Goal: Transaction & Acquisition: Subscribe to service/newsletter

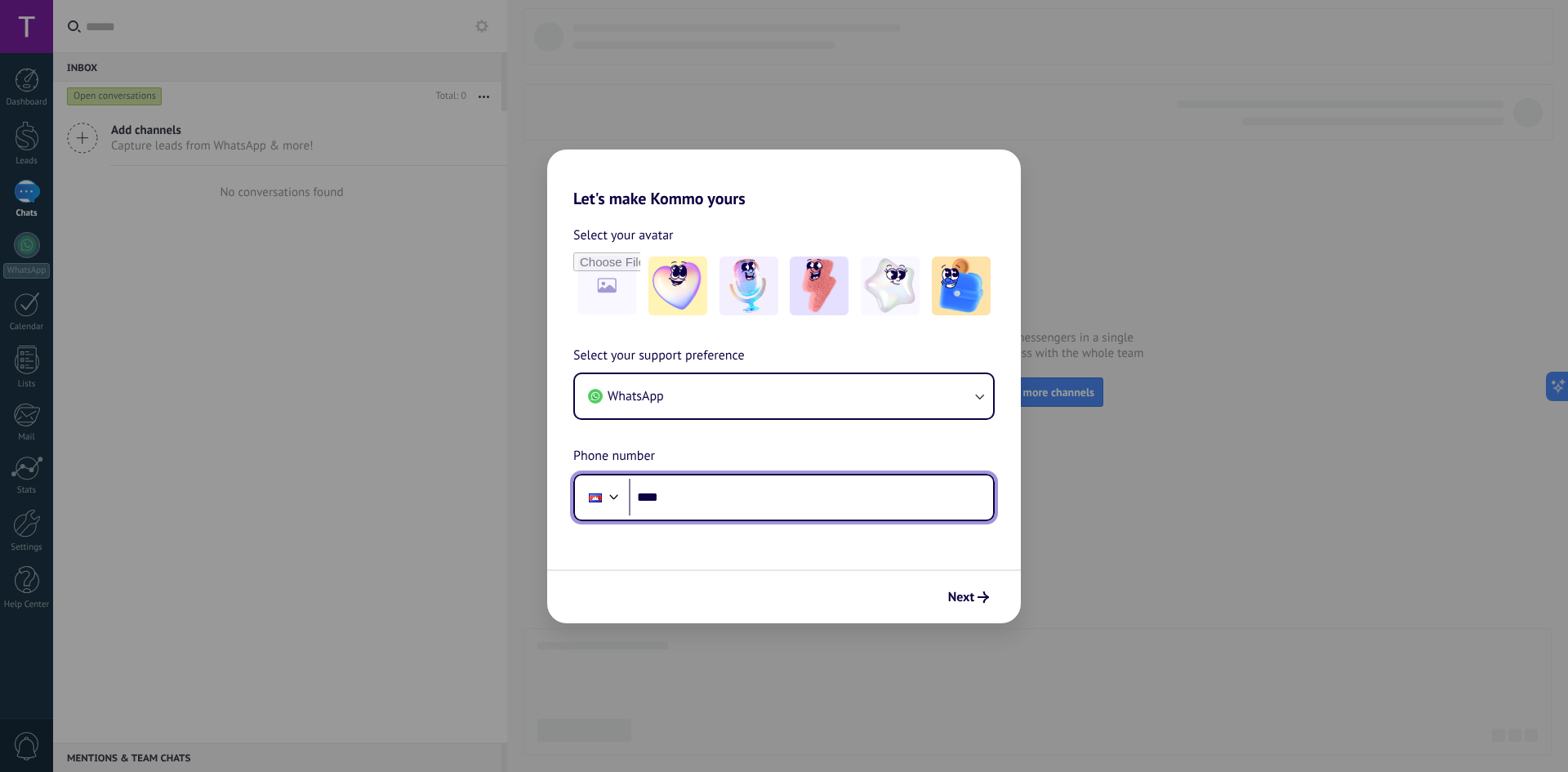
click at [732, 501] on input "****" at bounding box center [811, 497] width 364 height 37
type input "**"
click at [616, 498] on div at bounding box center [614, 495] width 20 height 20
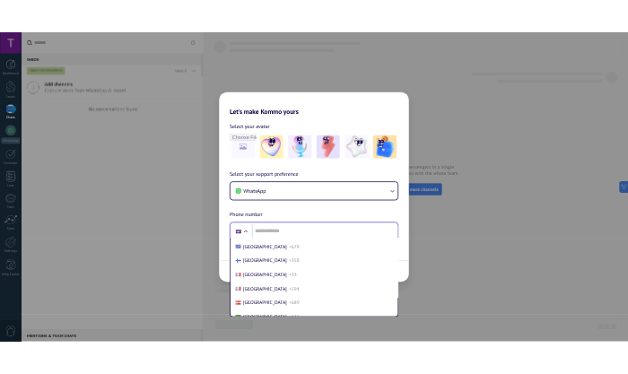
scroll to position [2417, 0]
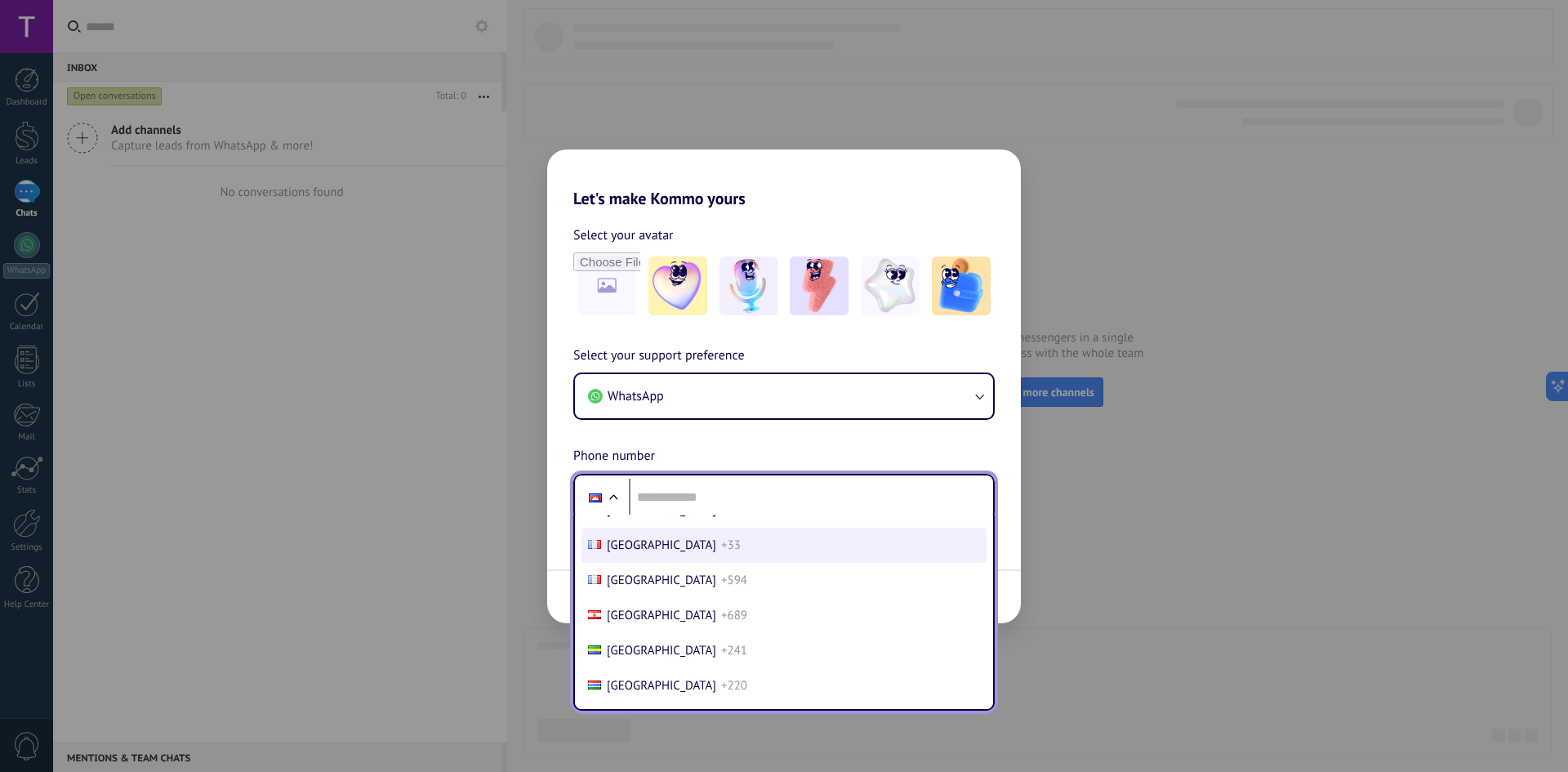
click at [667, 540] on li "France +33" at bounding box center [784, 545] width 405 height 36
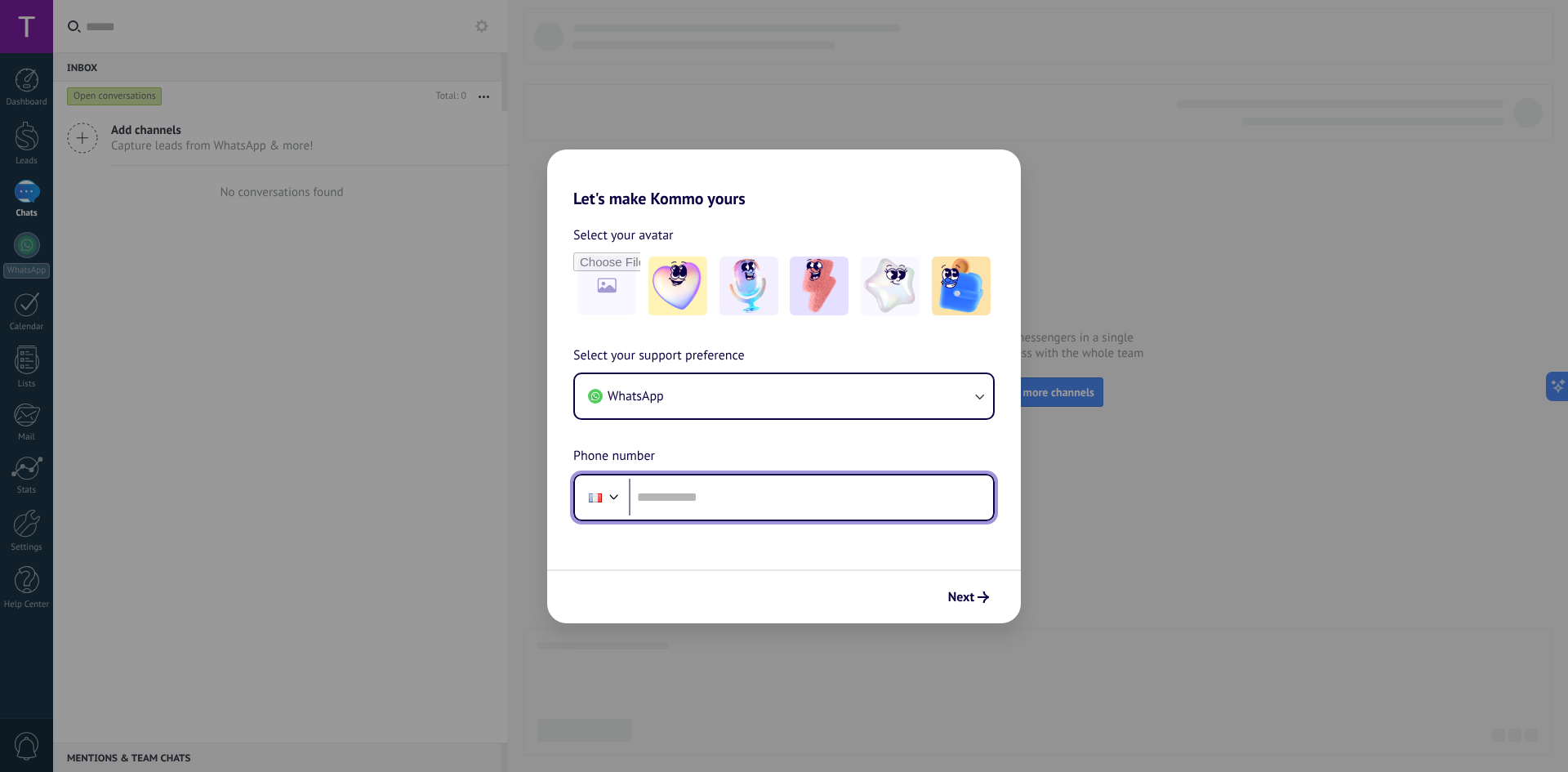
click at [675, 516] on div "Phone" at bounding box center [784, 497] width 421 height 47
click at [686, 504] on input "tel" at bounding box center [811, 497] width 364 height 37
click at [700, 492] on input "***" at bounding box center [811, 497] width 364 height 37
click at [736, 508] on input "***" at bounding box center [811, 497] width 364 height 37
paste input "**********"
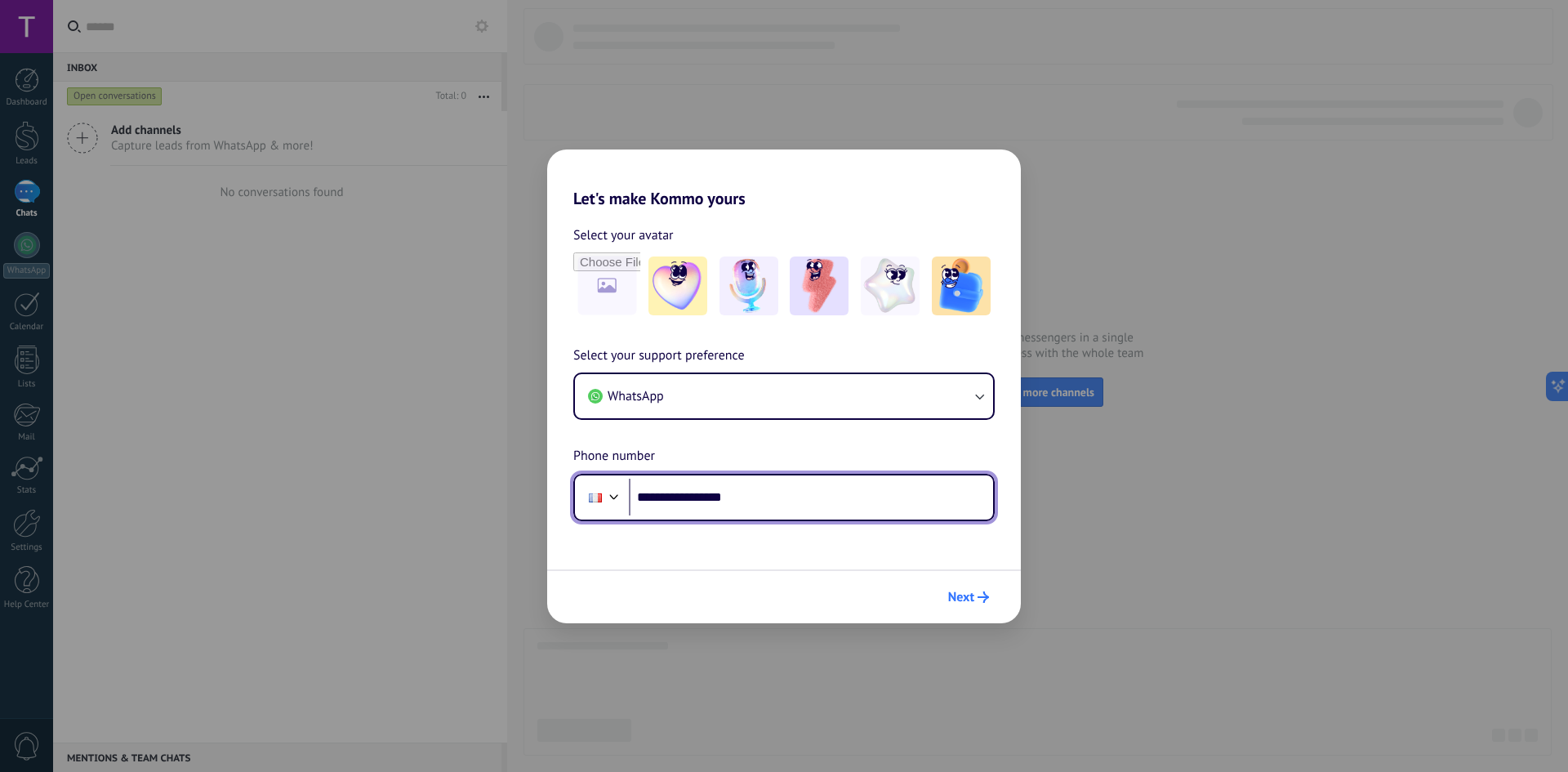
type input "**********"
click at [962, 598] on span "Next" at bounding box center [961, 597] width 26 height 12
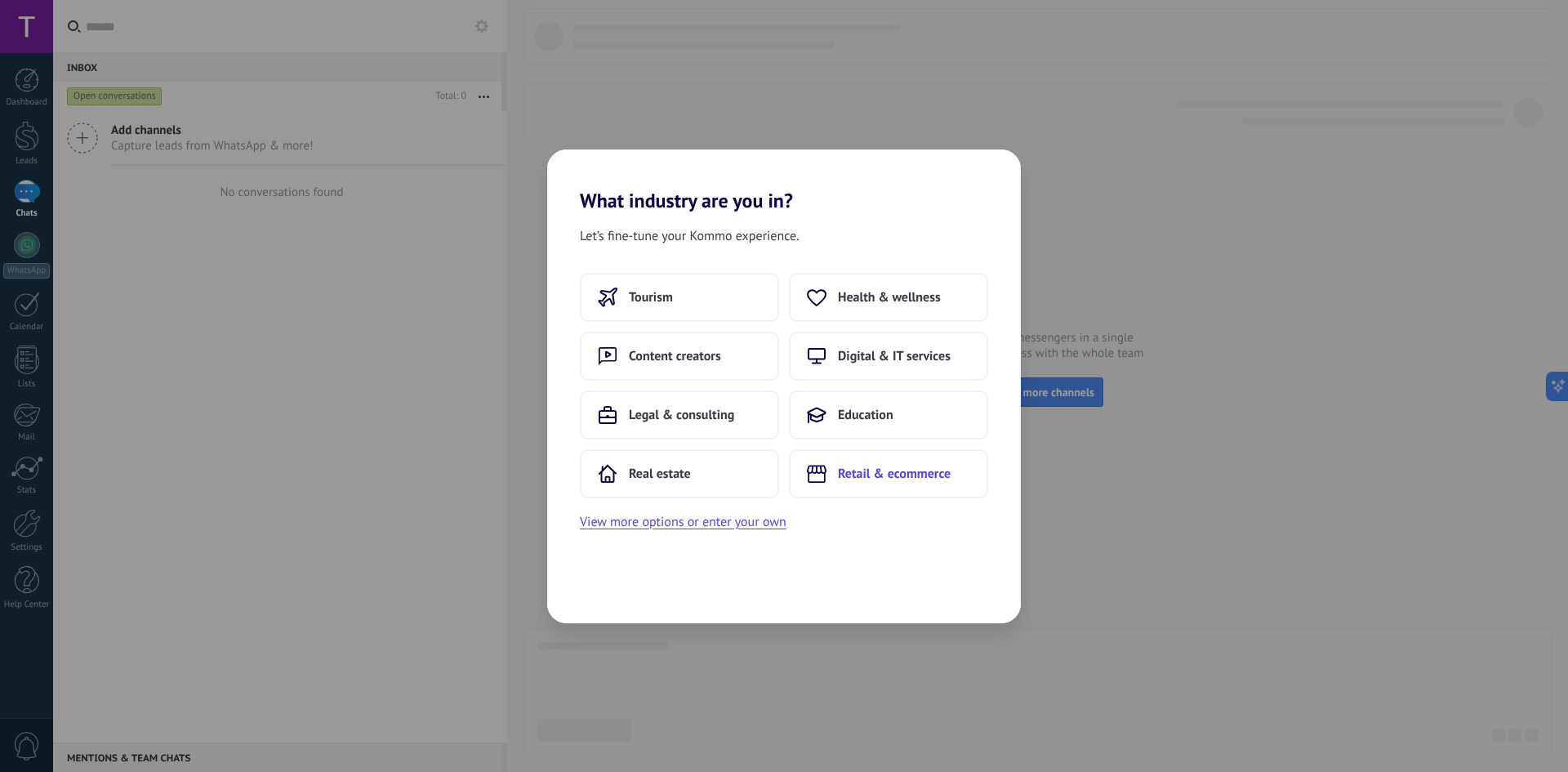
click at [810, 472] on use at bounding box center [817, 473] width 20 height 17
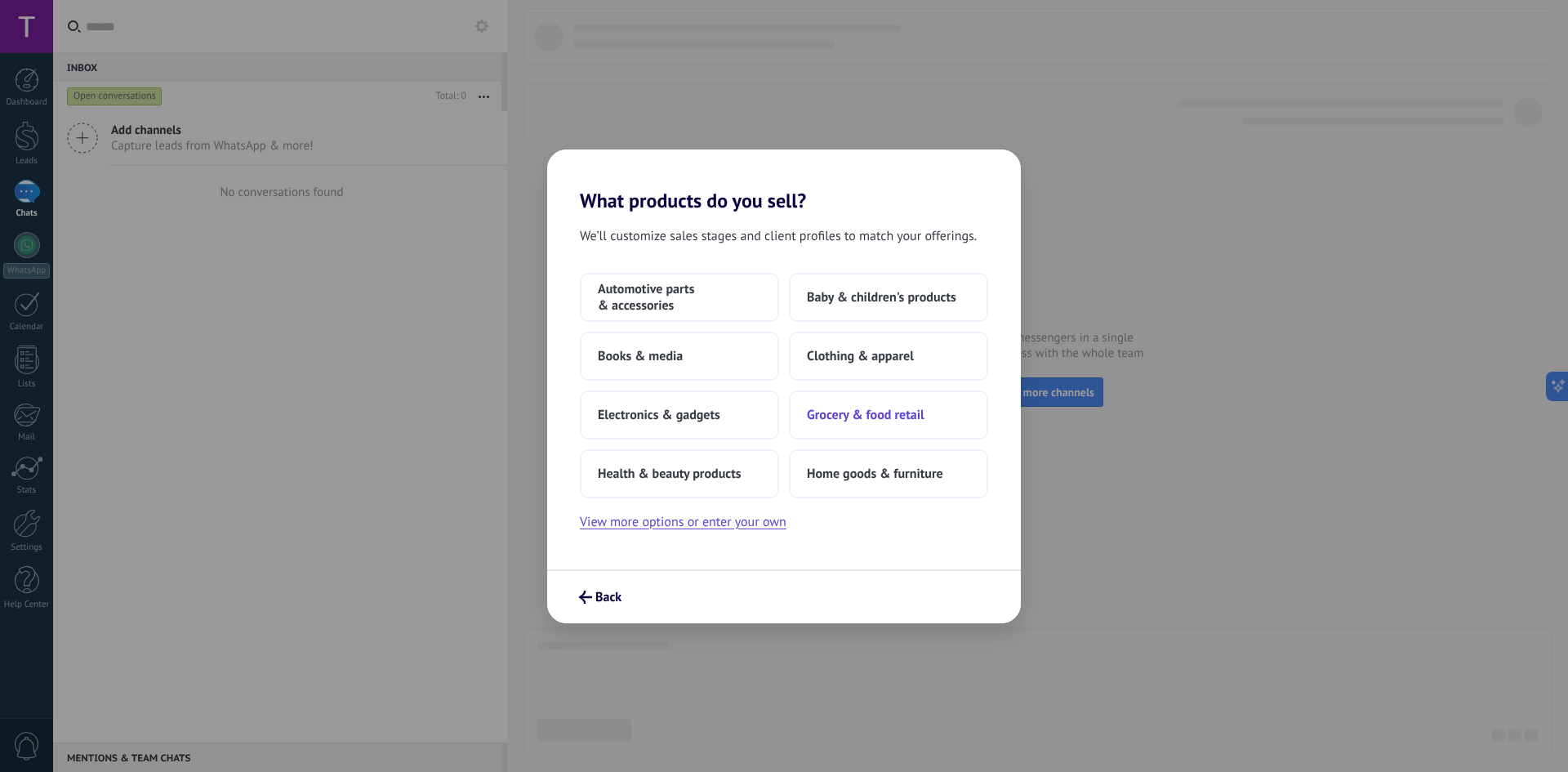
click at [838, 416] on span "Grocery & food retail" at bounding box center [865, 415] width 117 height 16
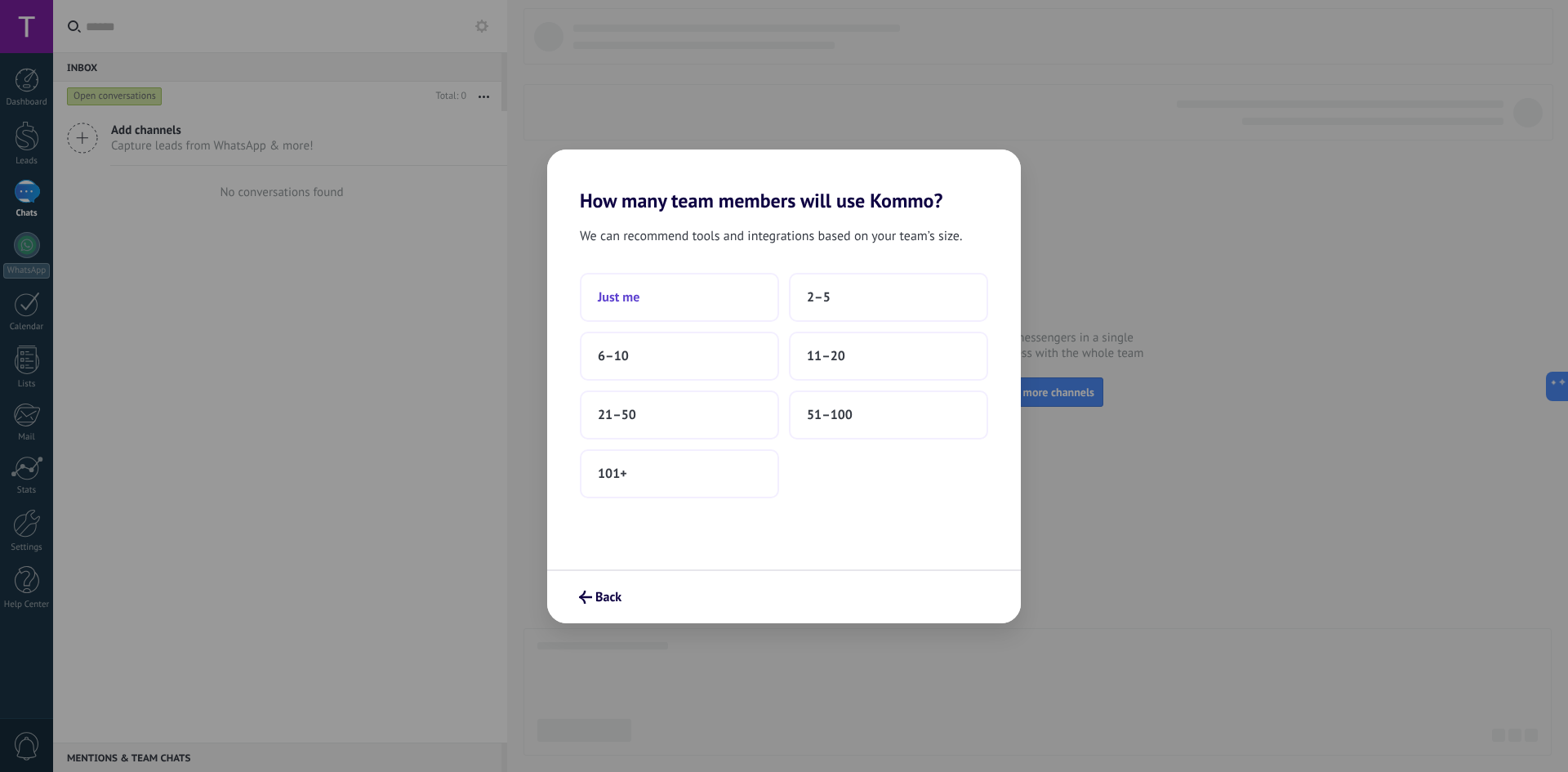
click at [693, 309] on button "Just me" at bounding box center [679, 298] width 199 height 49
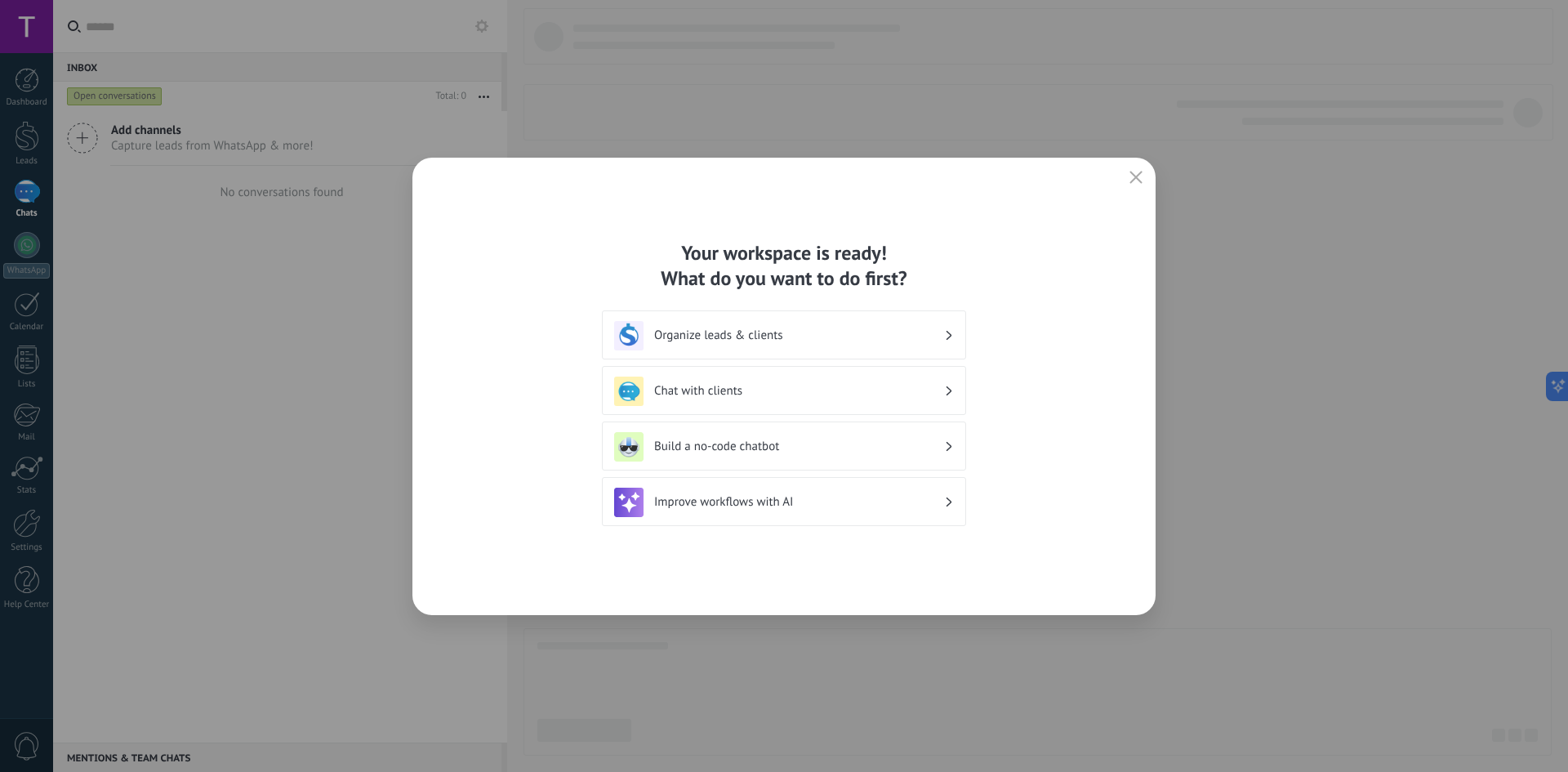
click at [942, 394] on h3 "Chat with clients" at bounding box center [799, 391] width 290 height 15
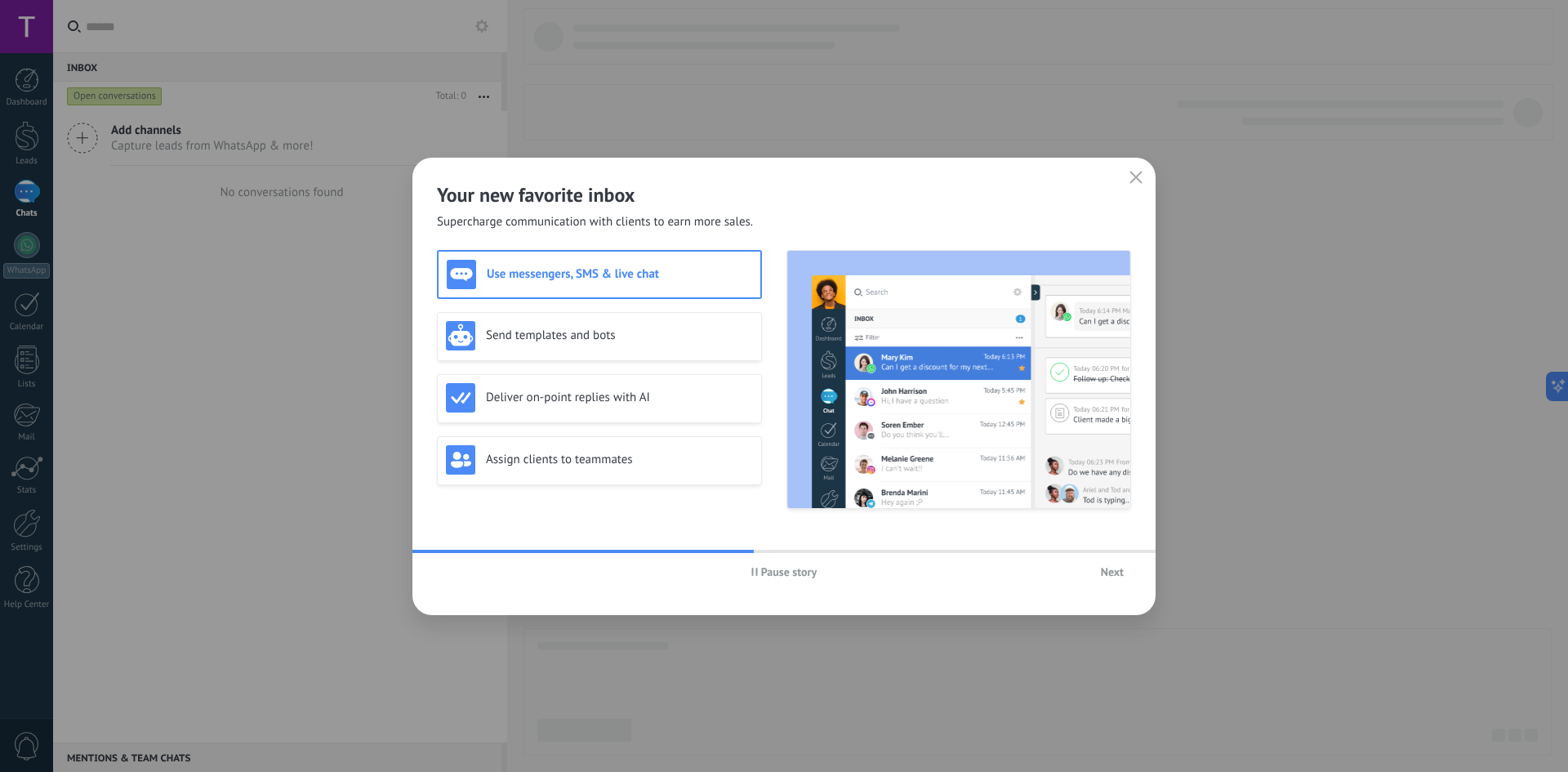
click at [1109, 569] on span "Next" at bounding box center [1112, 572] width 23 height 12
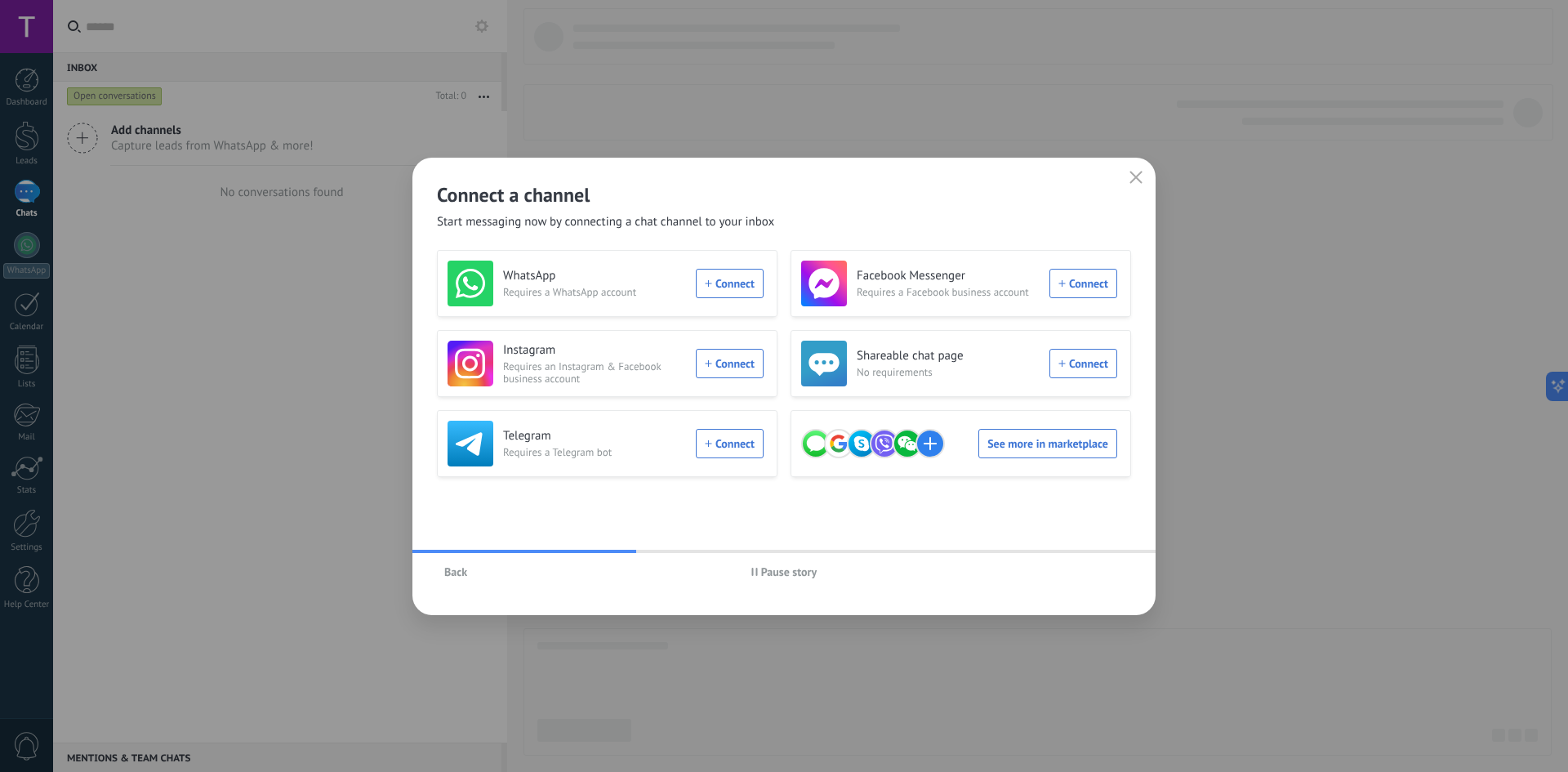
click at [452, 573] on span "Back" at bounding box center [455, 572] width 23 height 12
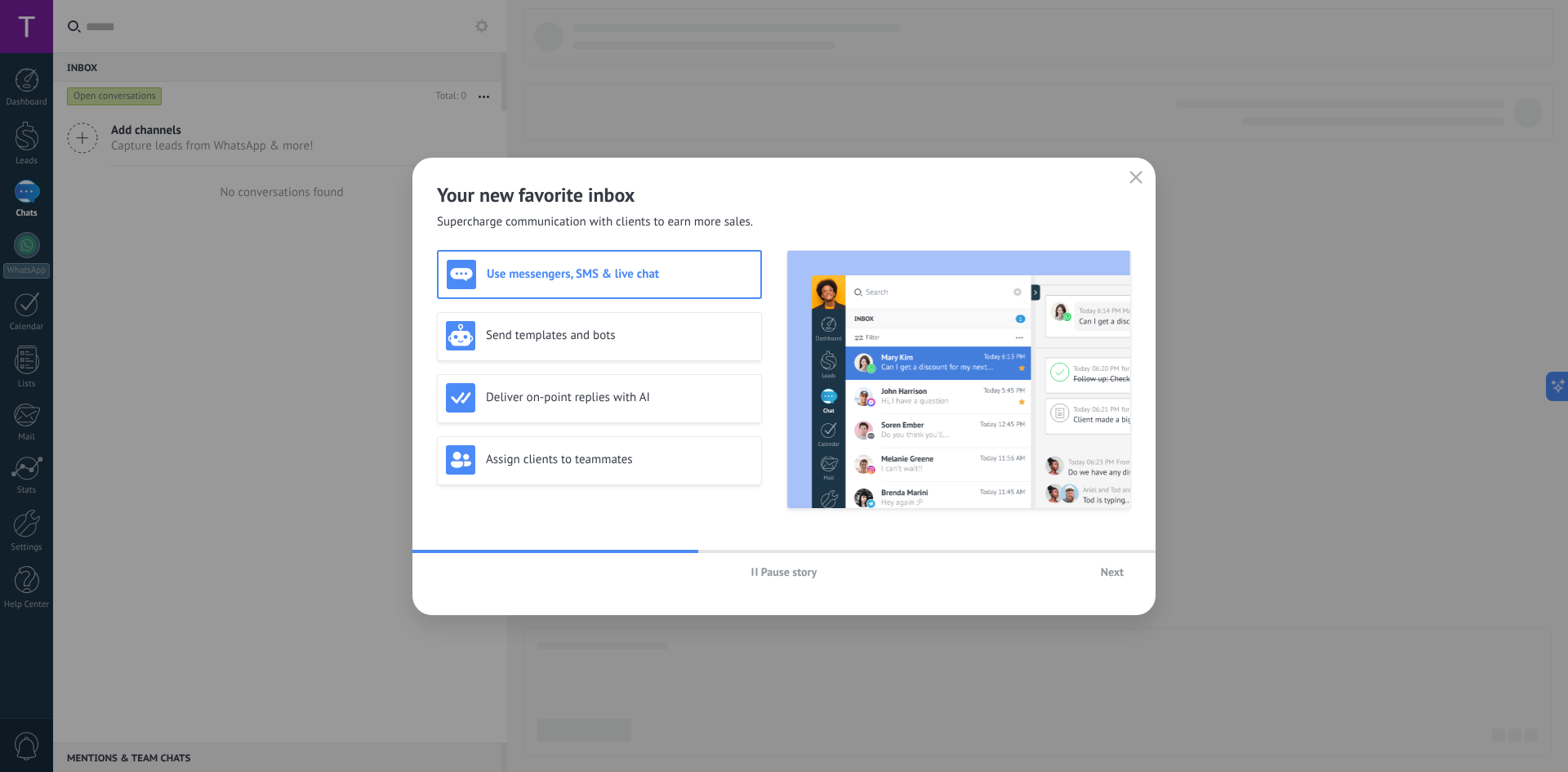
click at [1118, 574] on span "Next" at bounding box center [1112, 572] width 23 height 12
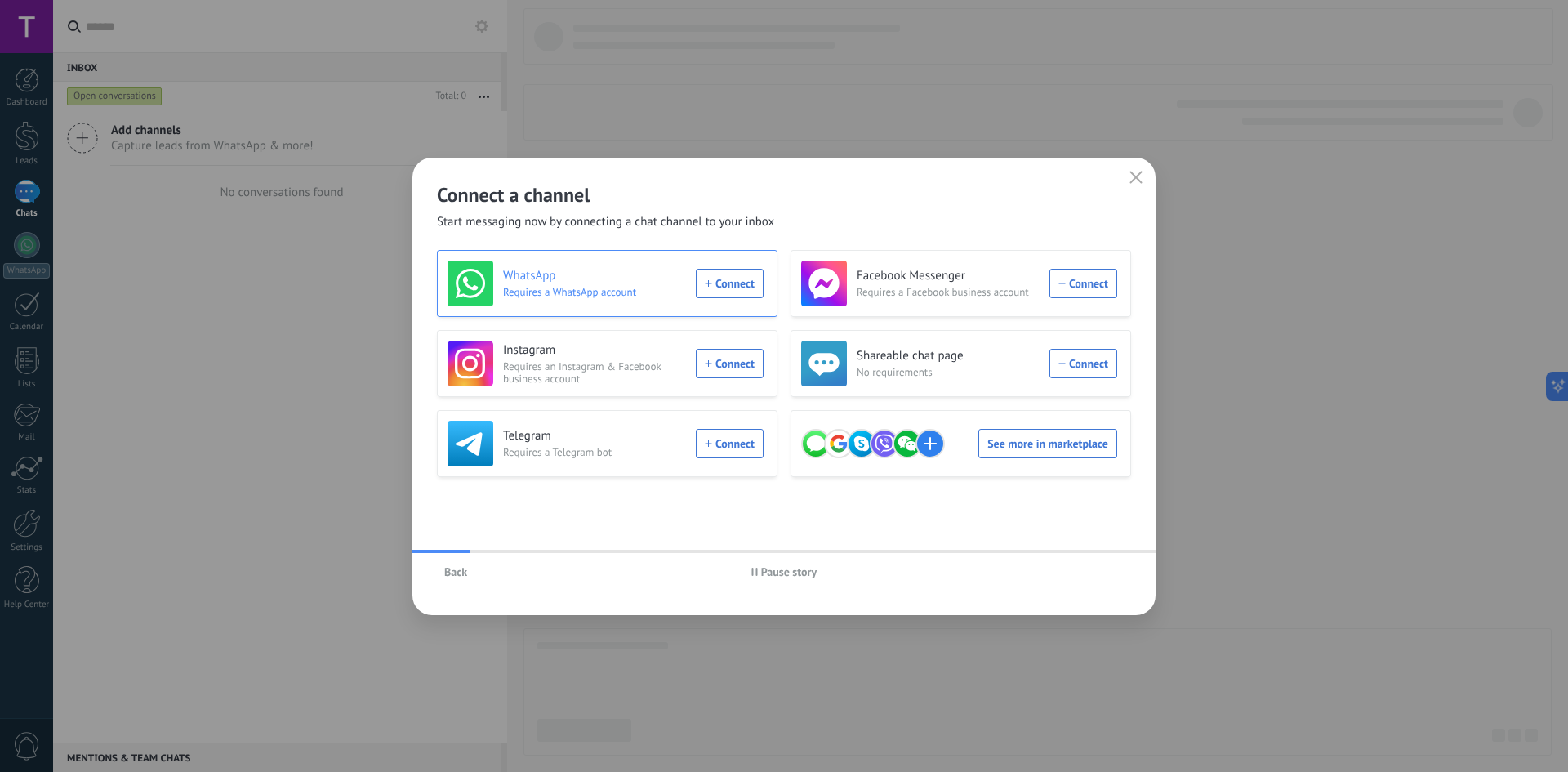
click at [714, 290] on div "WhatsApp Requires a WhatsApp account Connect" at bounding box center [605, 283] width 316 height 46
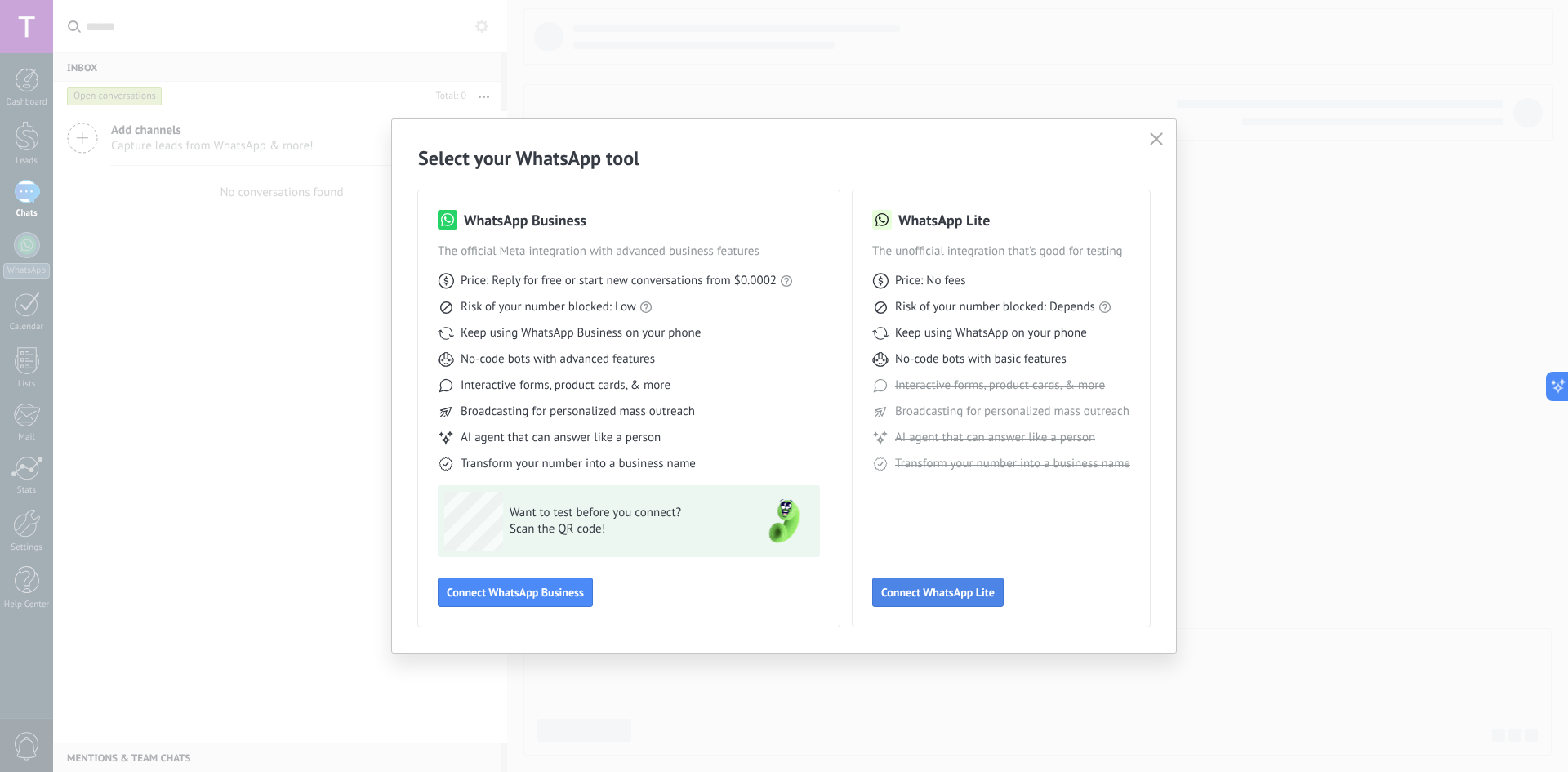
click at [899, 581] on button "Connect WhatsApp Lite" at bounding box center [937, 592] width 131 height 29
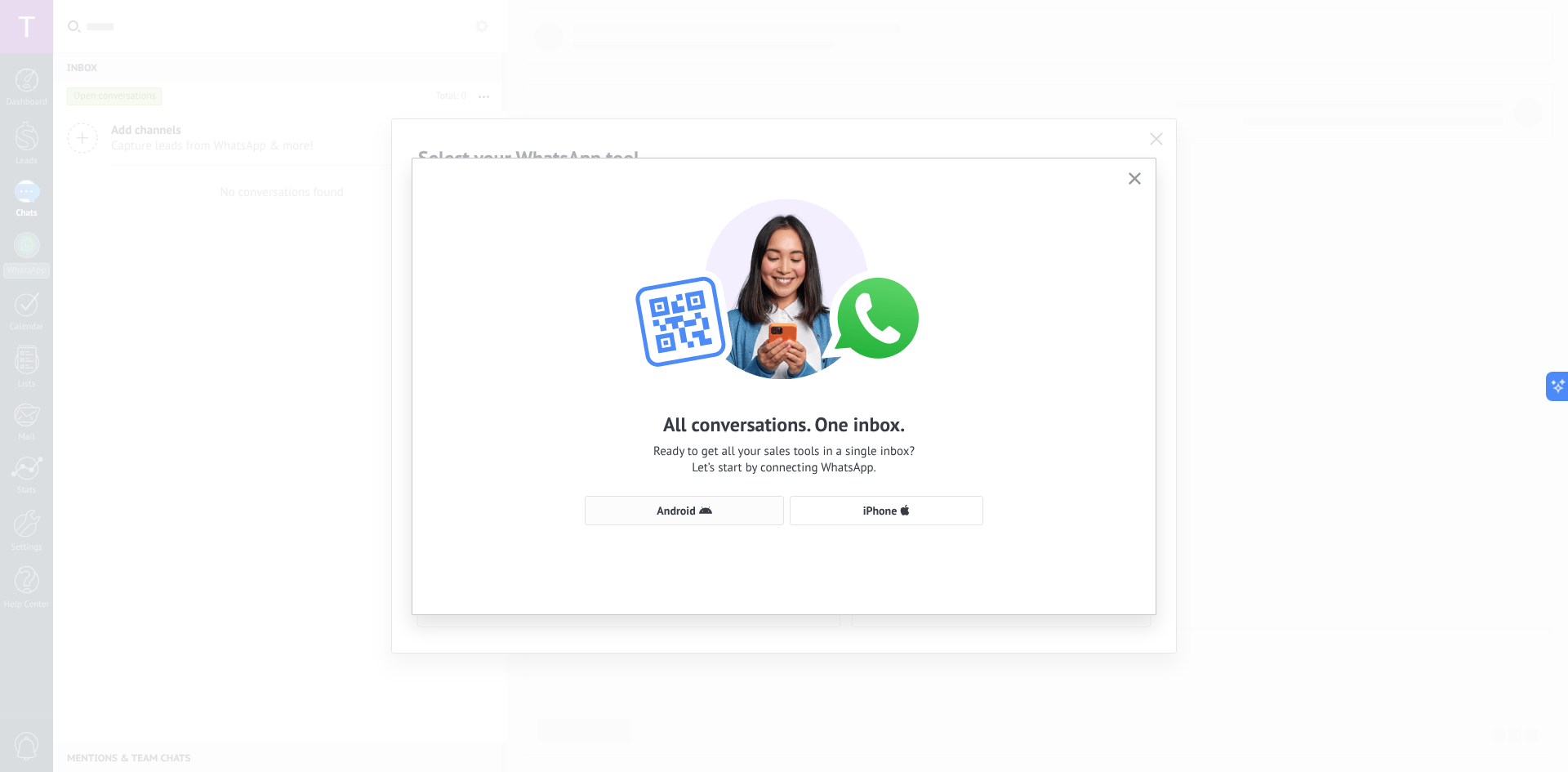
click at [670, 521] on button "Android" at bounding box center [683, 511] width 199 height 29
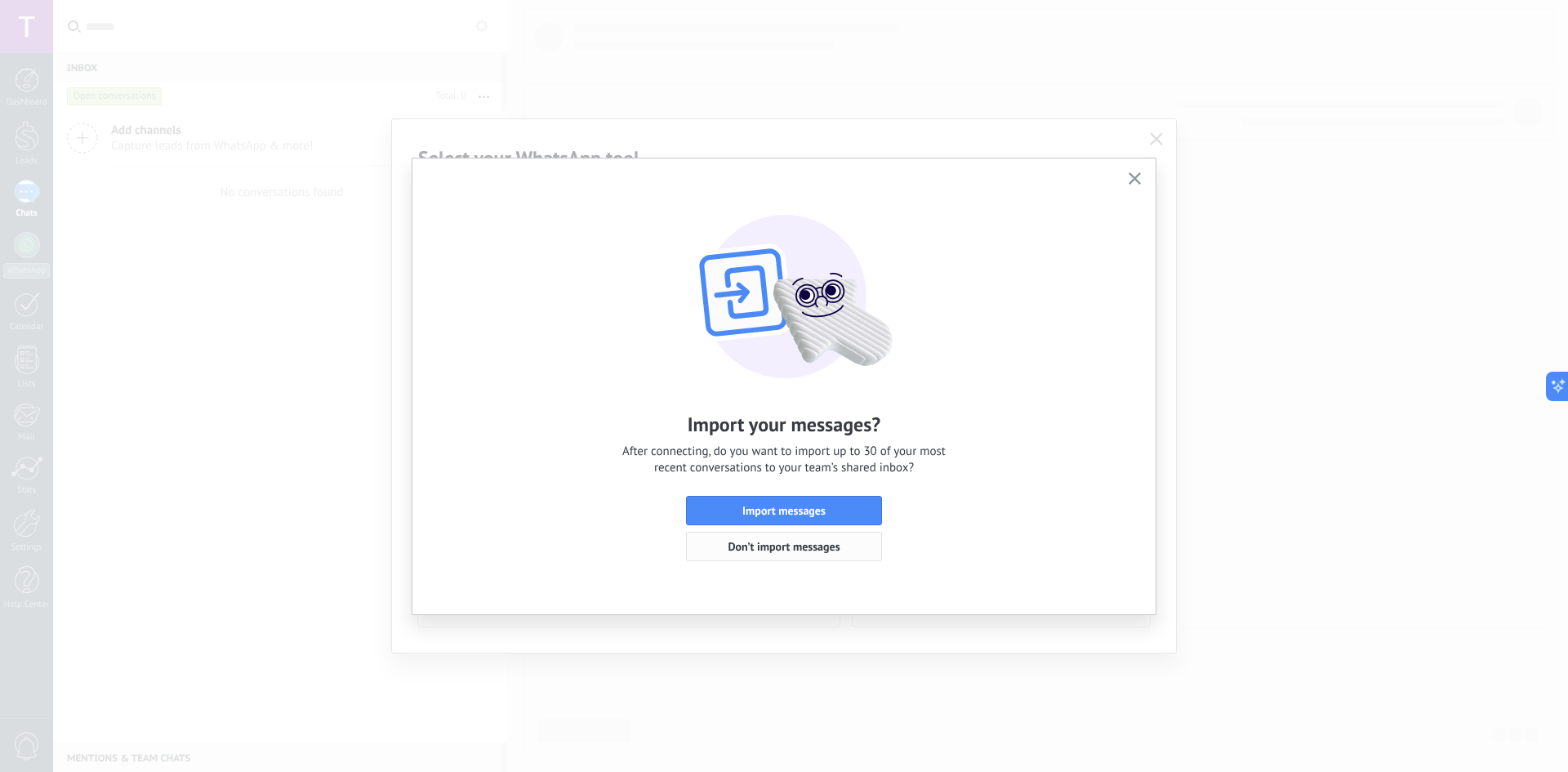
click at [751, 543] on span "Don’t import messages" at bounding box center [784, 546] width 112 height 12
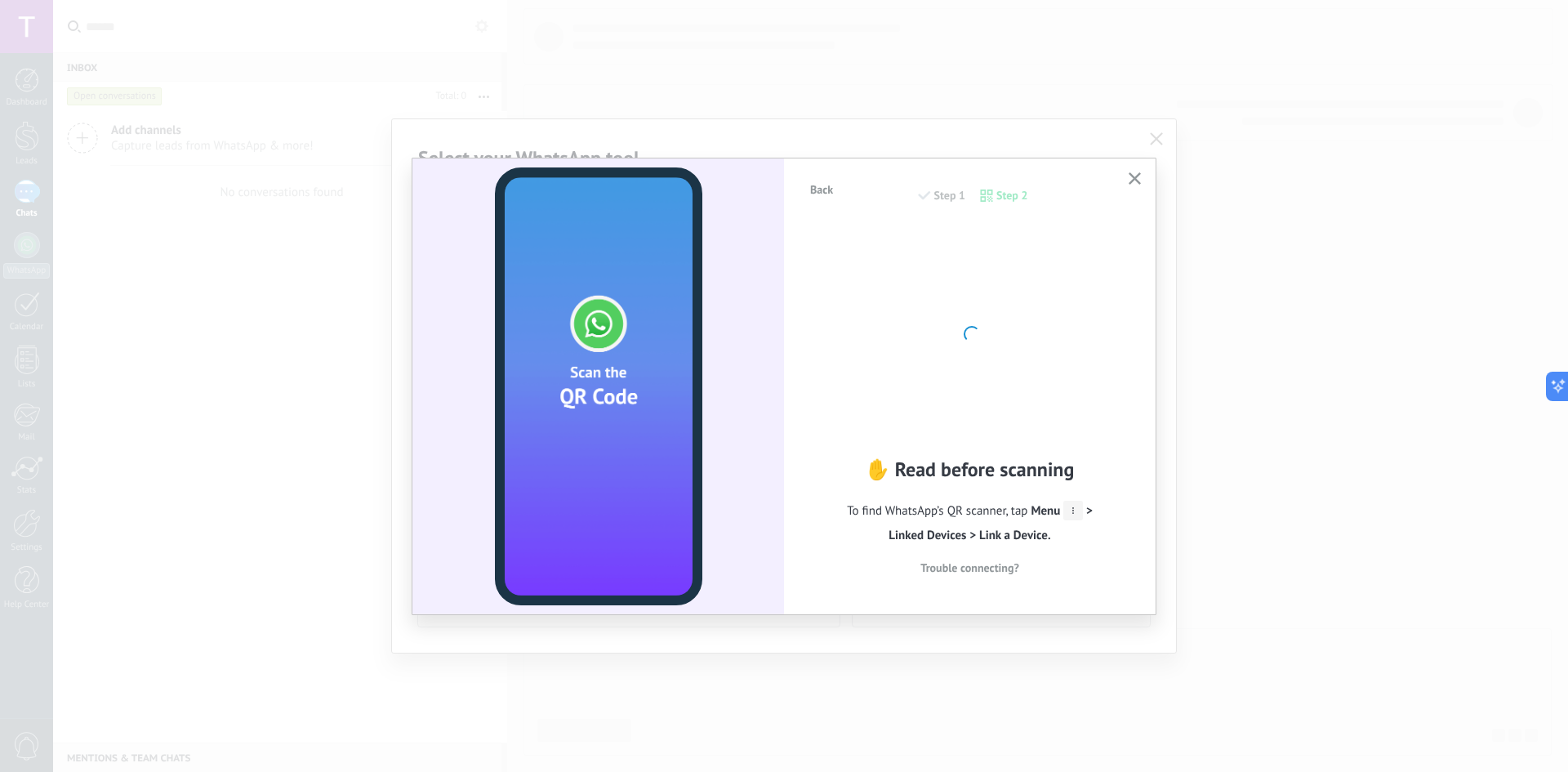
click at [1014, 522] on span "To find WhatsApp’s QR scanner, tap Menu > Linked Devices > Link a Device." at bounding box center [969, 523] width 322 height 49
click at [1084, 509] on span "Menu > Linked Devices > Link a Device." at bounding box center [990, 523] width 204 height 40
click at [1092, 509] on span "Menu > Linked Devices > Link a Device." at bounding box center [990, 523] width 204 height 40
click at [1072, 507] on icon at bounding box center [1073, 511] width 20 height 20
click at [975, 341] on span at bounding box center [971, 333] width 22 height 22
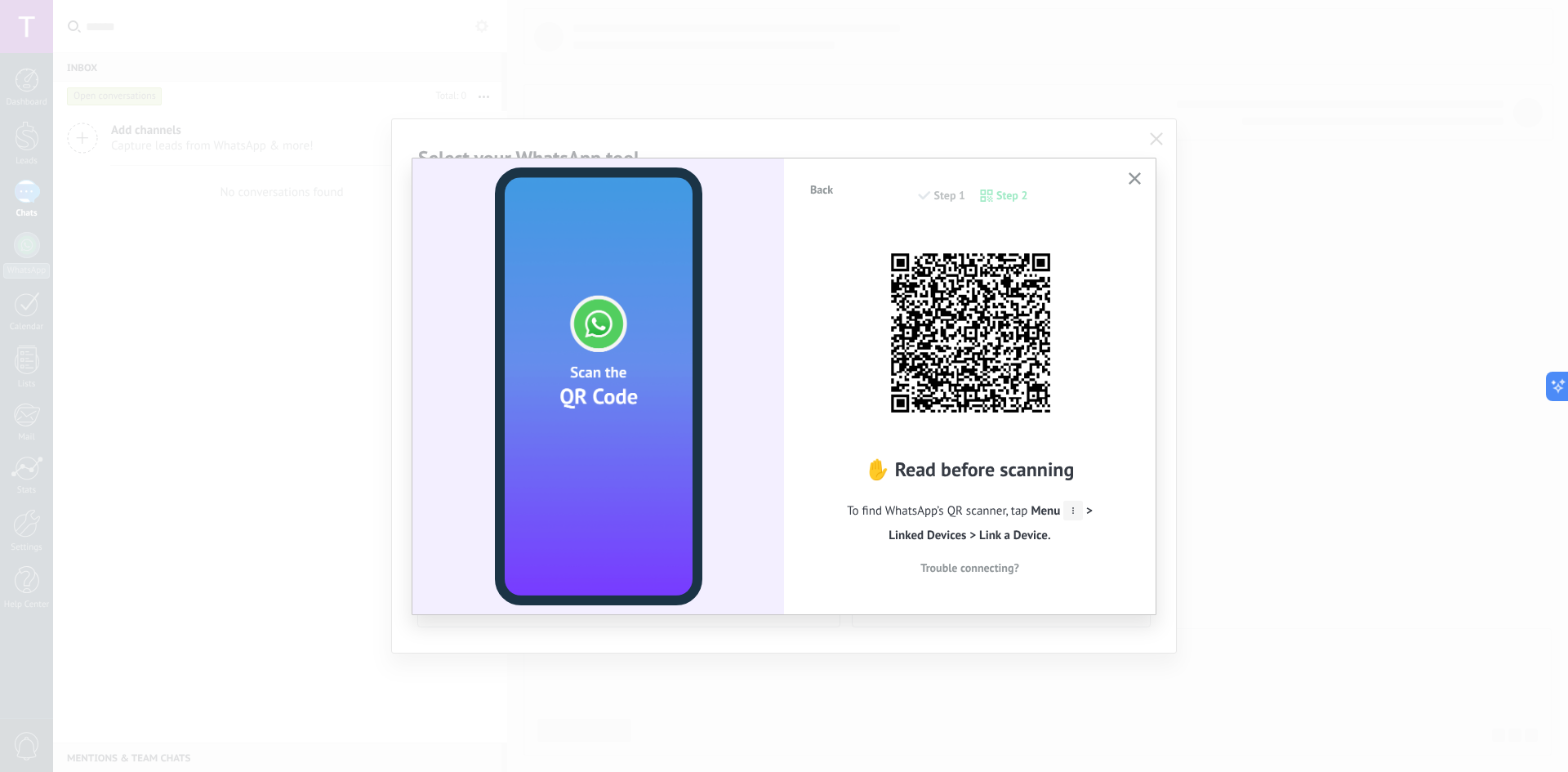
click at [998, 371] on img at bounding box center [969, 332] width 179 height 179
click at [1010, 371] on img at bounding box center [969, 332] width 179 height 179
click at [1038, 391] on img at bounding box center [969, 332] width 179 height 179
click at [1048, 393] on img at bounding box center [969, 332] width 179 height 179
click at [1052, 392] on img at bounding box center [969, 332] width 179 height 179
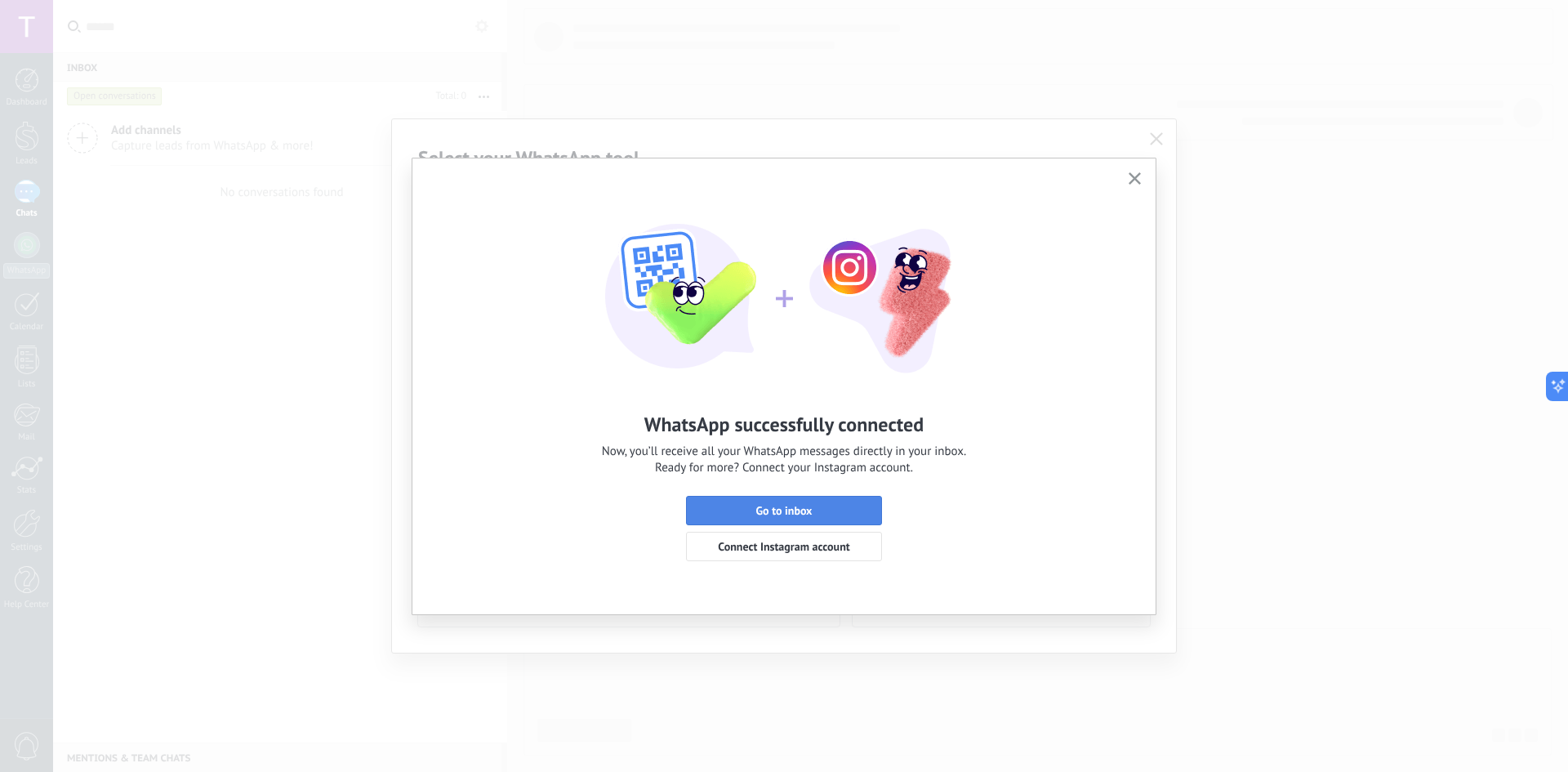
click at [811, 507] on span "Go to inbox" at bounding box center [784, 511] width 56 height 12
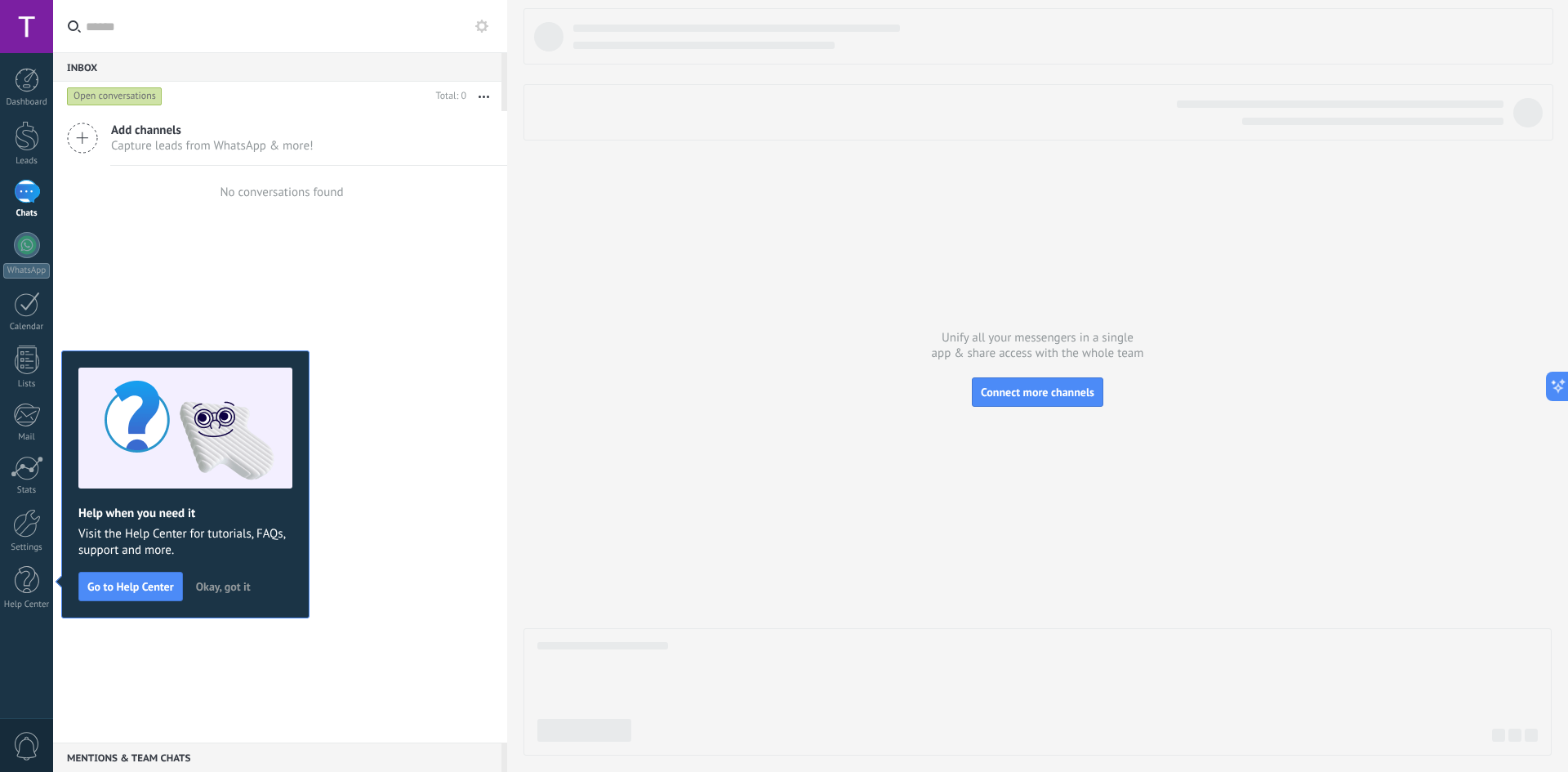
click at [684, 351] on div at bounding box center [1037, 381] width 1028 height 747
click at [223, 584] on span "Okay, got it" at bounding box center [223, 586] width 55 height 12
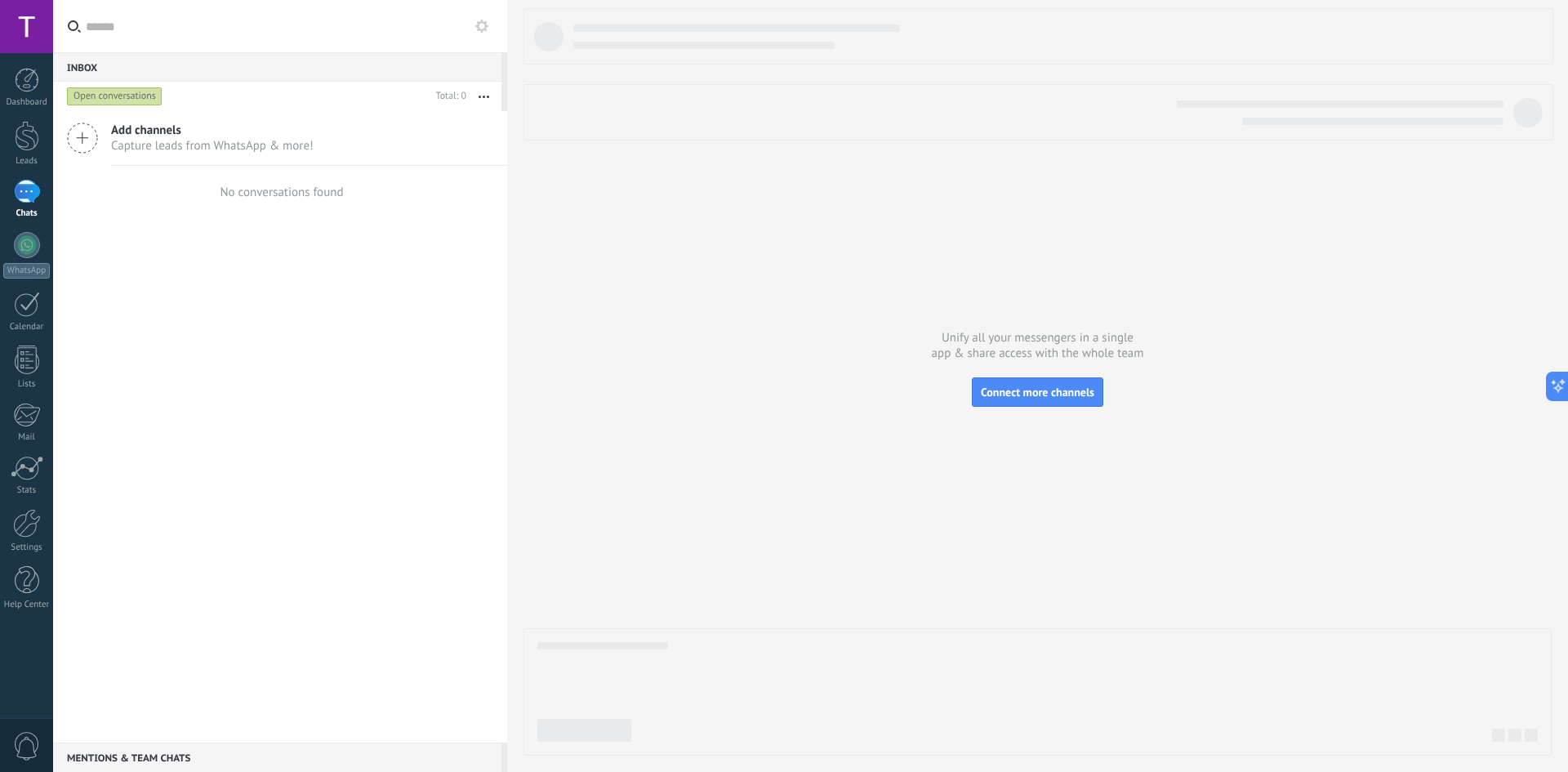
click at [424, 242] on div "Add channels Capture leads from WhatsApp & more! No conversations found" at bounding box center [279, 427] width 454 height 632
click at [217, 67] on div "Inbox 0" at bounding box center [277, 66] width 449 height 29
click at [94, 28] on input "text" at bounding box center [289, 25] width 409 height 52
click at [479, 25] on use at bounding box center [481, 26] width 13 height 13
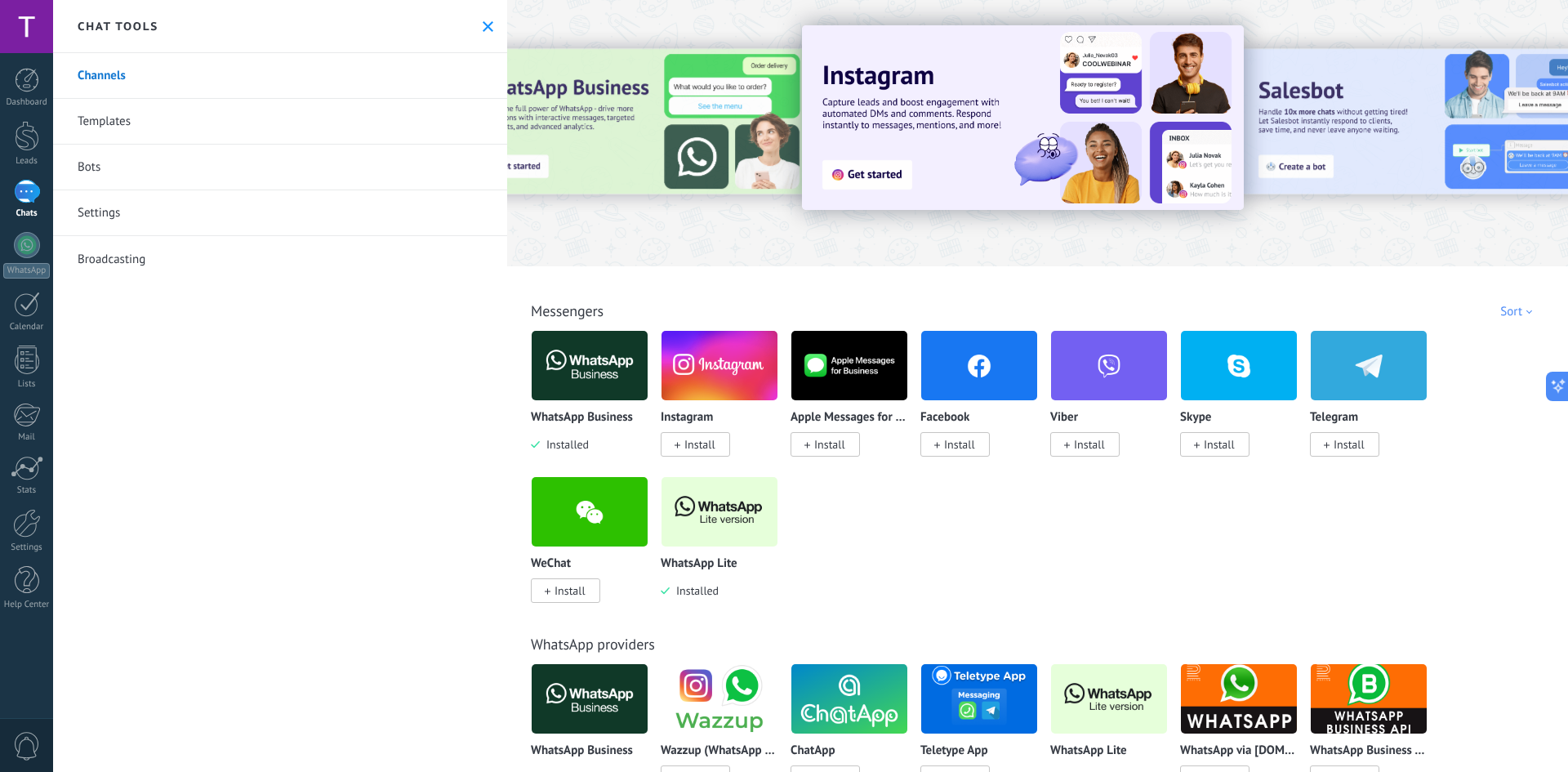
click at [795, 224] on div at bounding box center [1037, 129] width 1061 height 235
drag, startPoint x: 267, startPoint y: 379, endPoint x: 152, endPoint y: 331, distance: 124.6
click at [262, 374] on div "Channels Templates Bots Settings Broadcasting" at bounding box center [279, 412] width 454 height 719
click at [34, 247] on div at bounding box center [26, 245] width 26 height 26
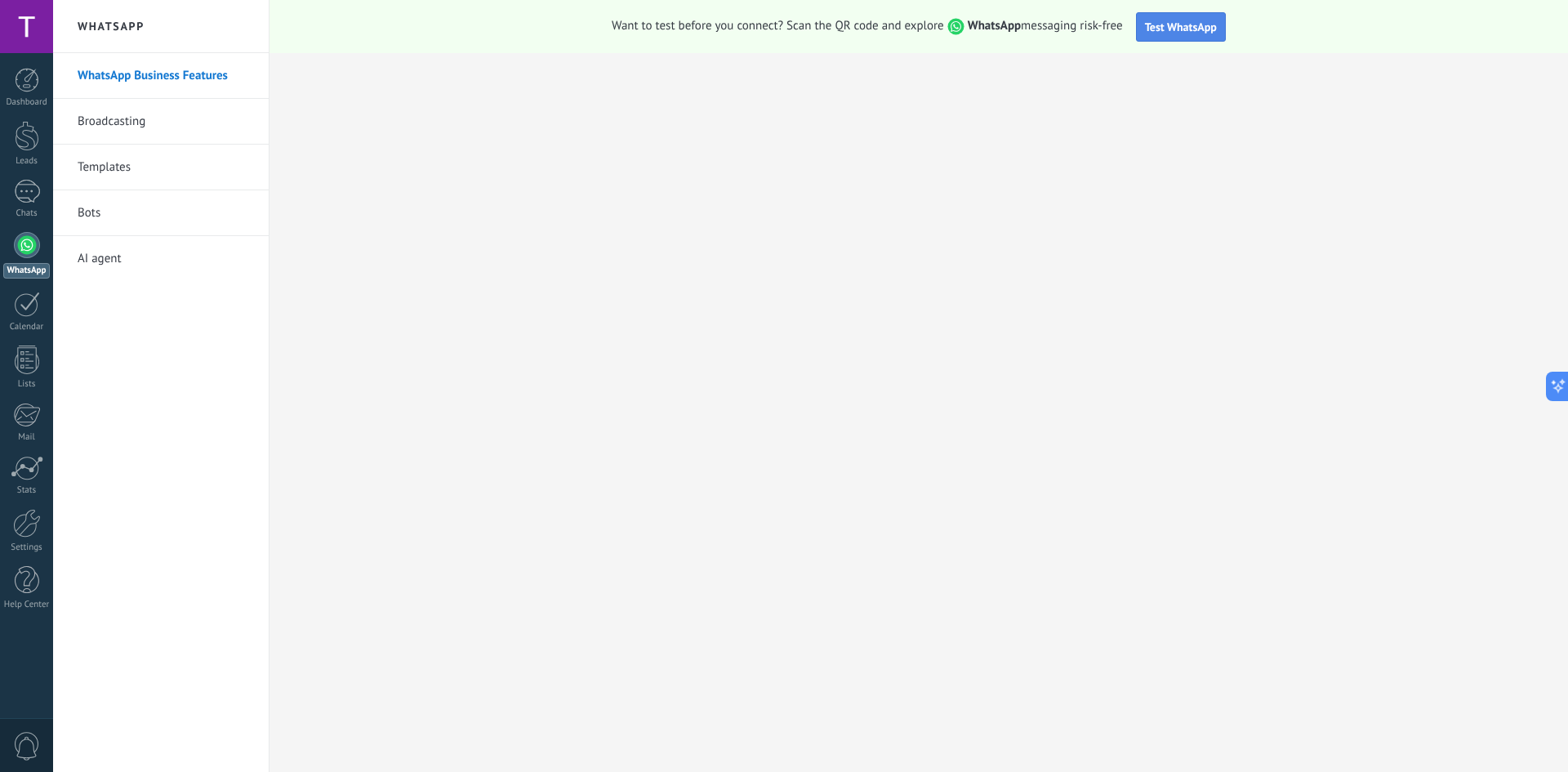
click at [1189, 36] on button "Test WhatsApp" at bounding box center [1180, 26] width 90 height 29
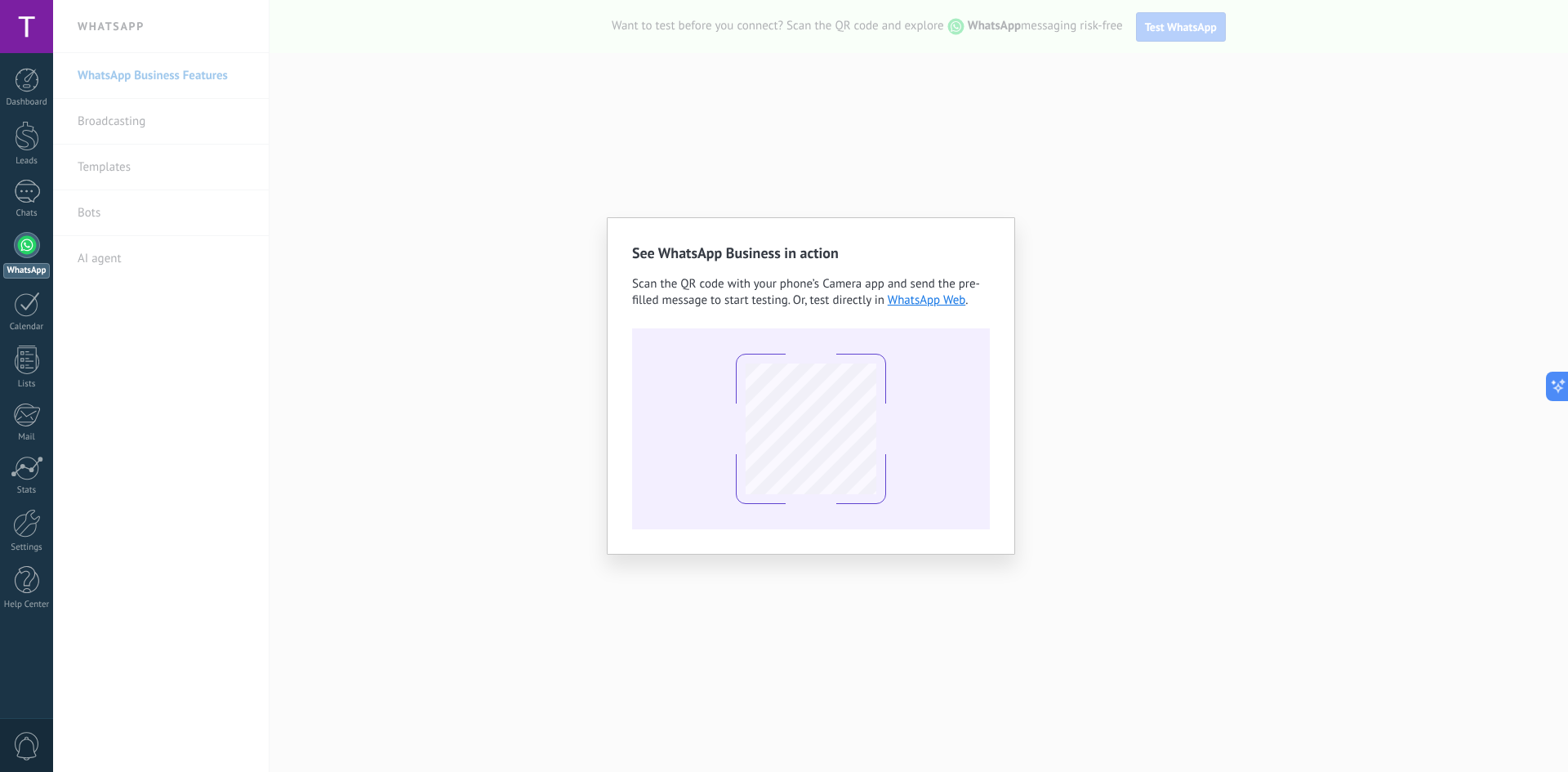
click at [894, 427] on div at bounding box center [811, 429] width 358 height 201
drag, startPoint x: 894, startPoint y: 427, endPoint x: 884, endPoint y: 425, distance: 10.2
click at [893, 427] on div at bounding box center [811, 429] width 358 height 201
click at [1260, 359] on div "See WhatsApp Business in action Scan the QR code with your phone’s Camera app a…" at bounding box center [810, 386] width 1515 height 772
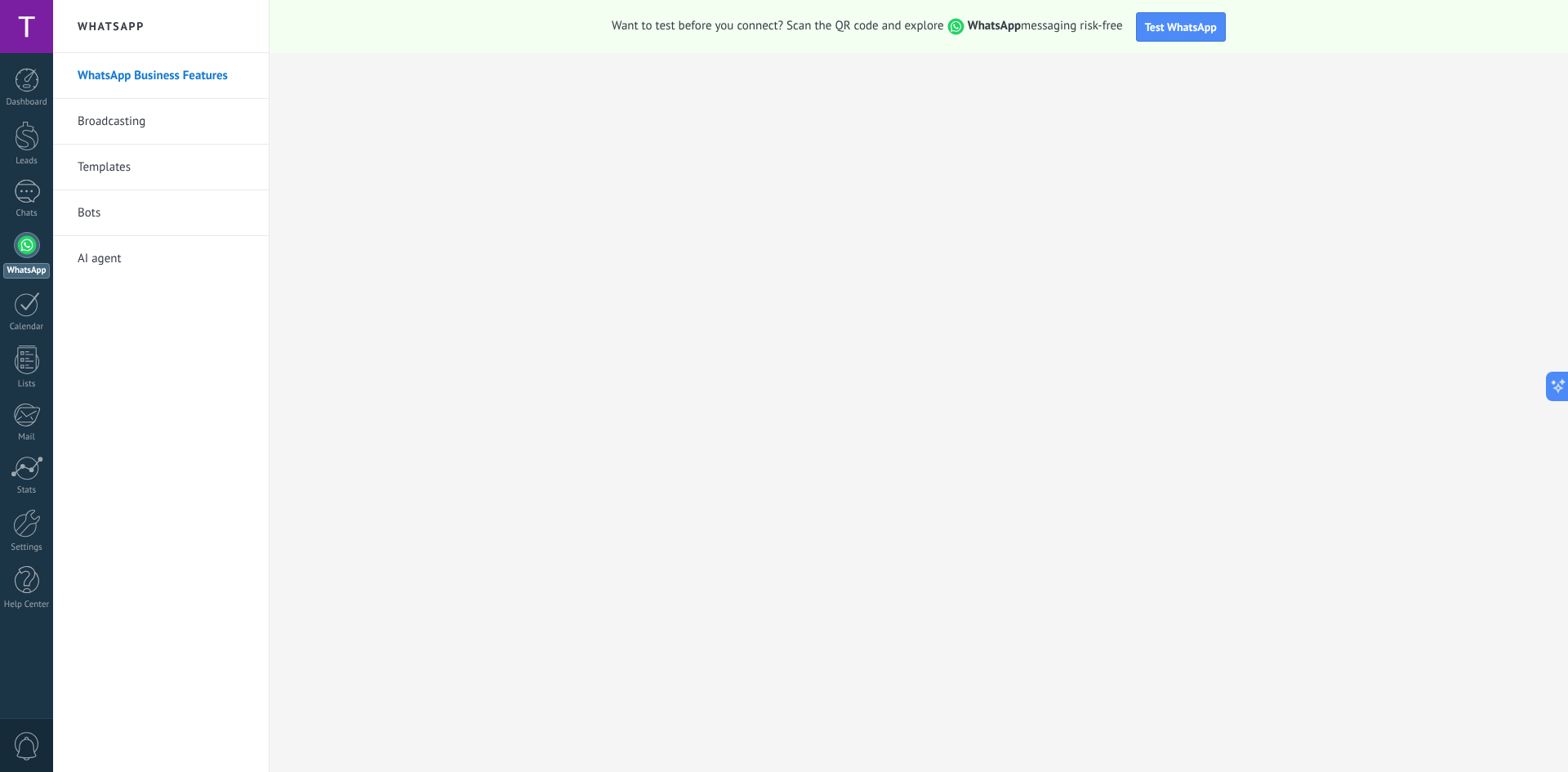
click at [1196, 42] on div "Want to test before you connect? Scan the QR code and explore WhatsApp messagin…" at bounding box center [918, 26] width 1299 height 53
click at [1171, 35] on button "Test WhatsApp" at bounding box center [1180, 26] width 90 height 29
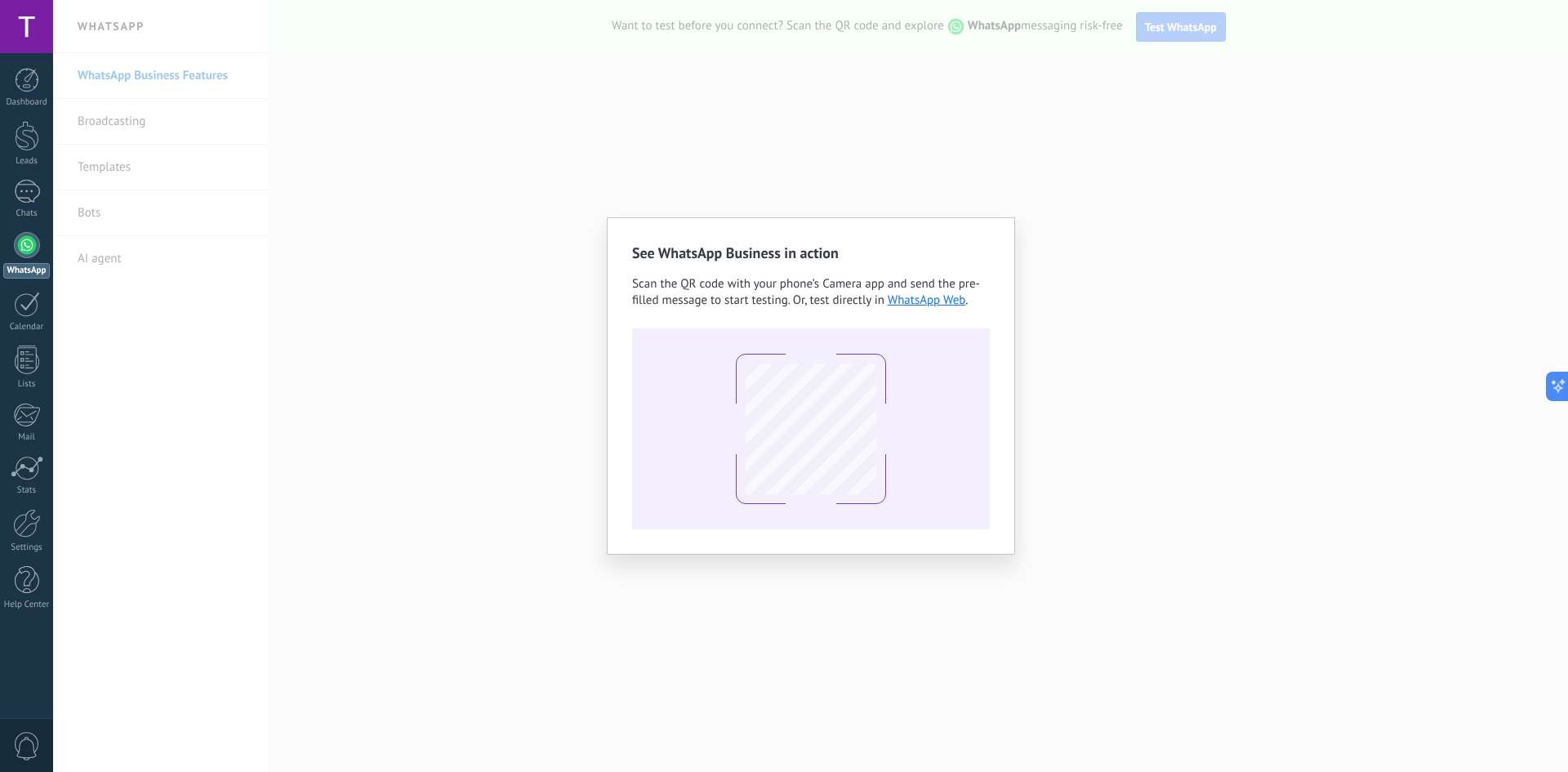
click at [341, 142] on div "See WhatsApp Business in action Scan the QR code with your phone’s Camera app a…" at bounding box center [810, 386] width 1515 height 772
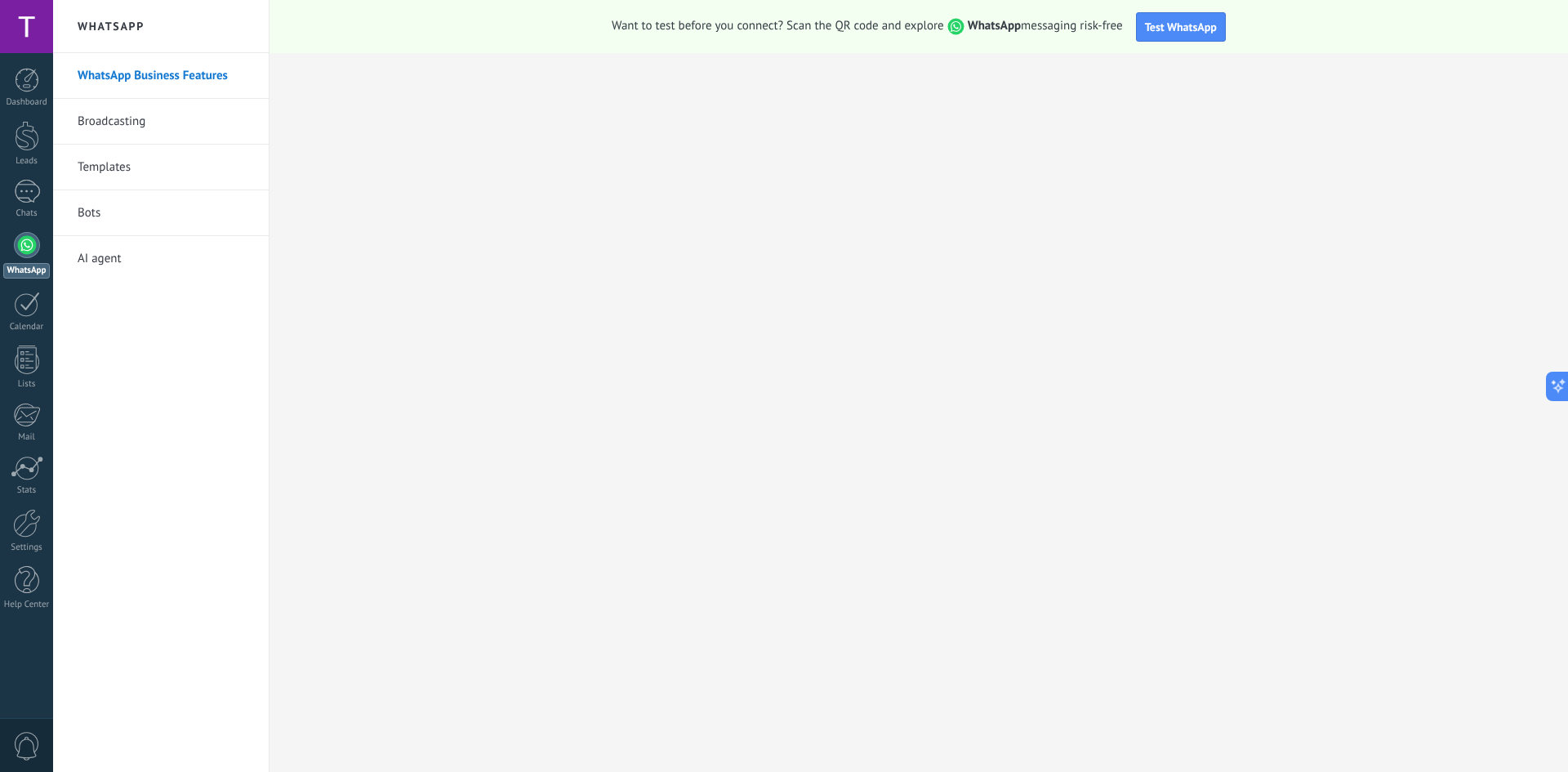
click at [136, 123] on link "Broadcasting" at bounding box center [165, 122] width 175 height 46
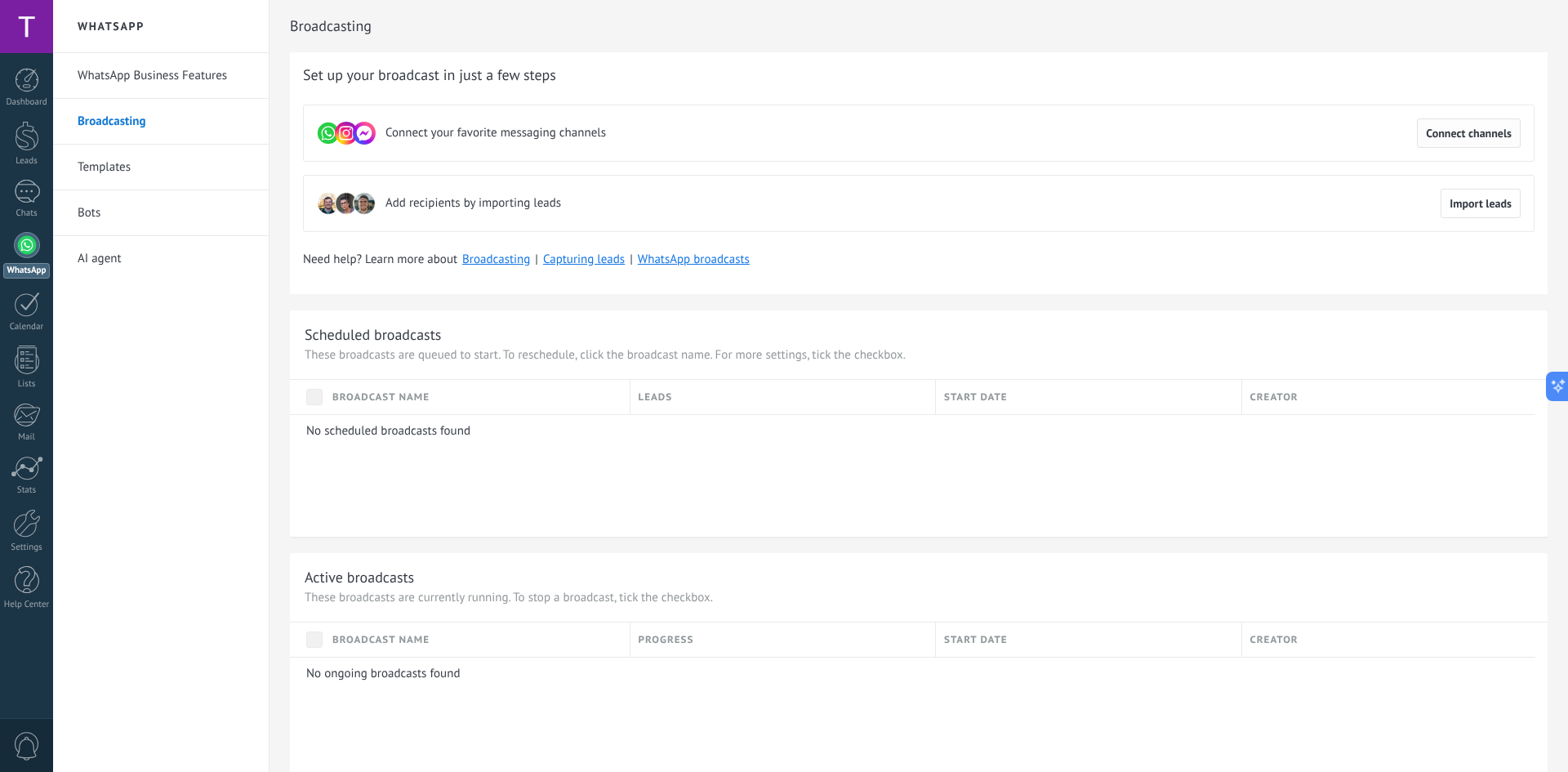
click at [1451, 134] on span "Connect channels" at bounding box center [1469, 133] width 86 height 12
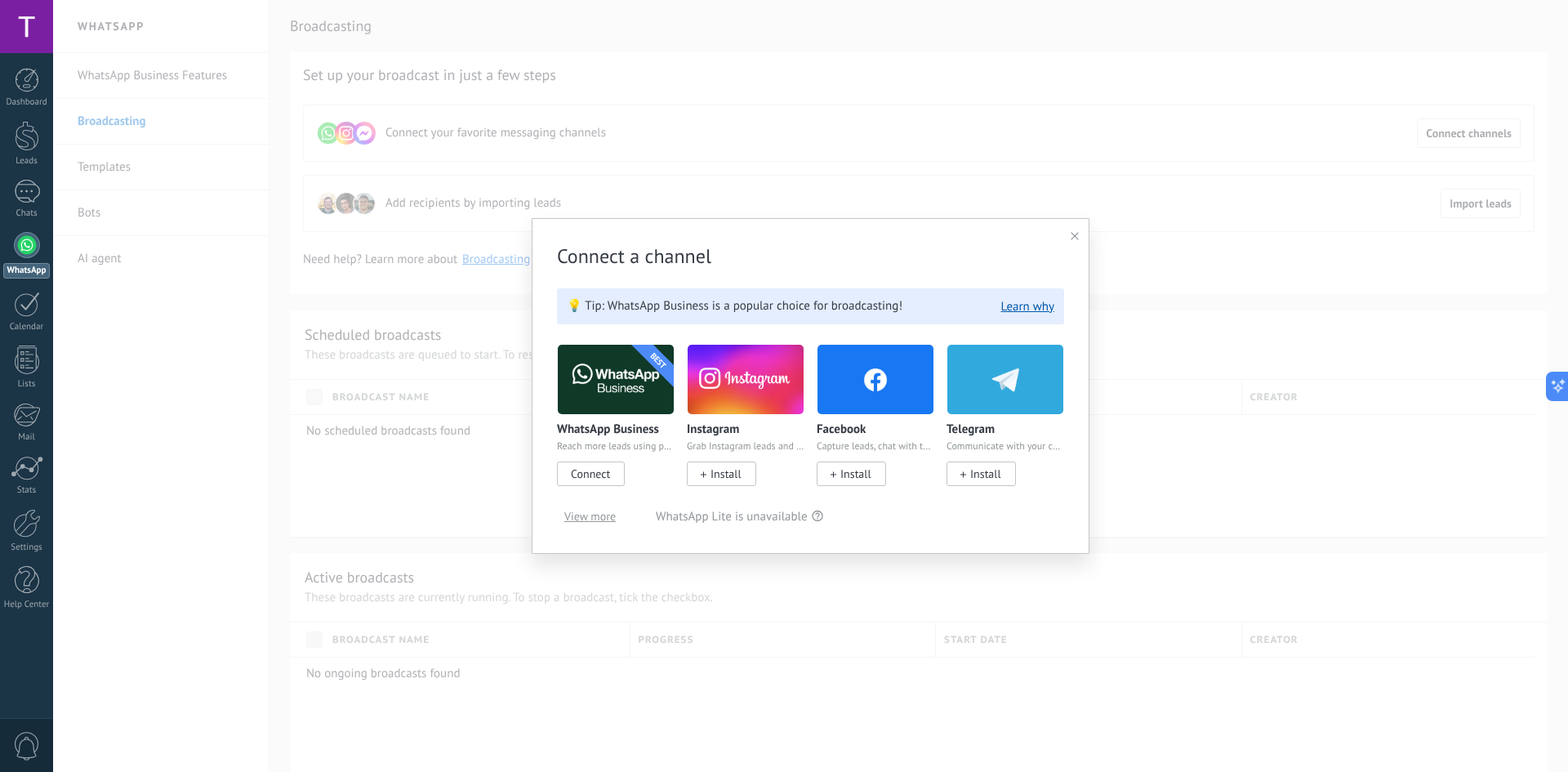
click at [603, 470] on span "Connect" at bounding box center [590, 473] width 39 height 15
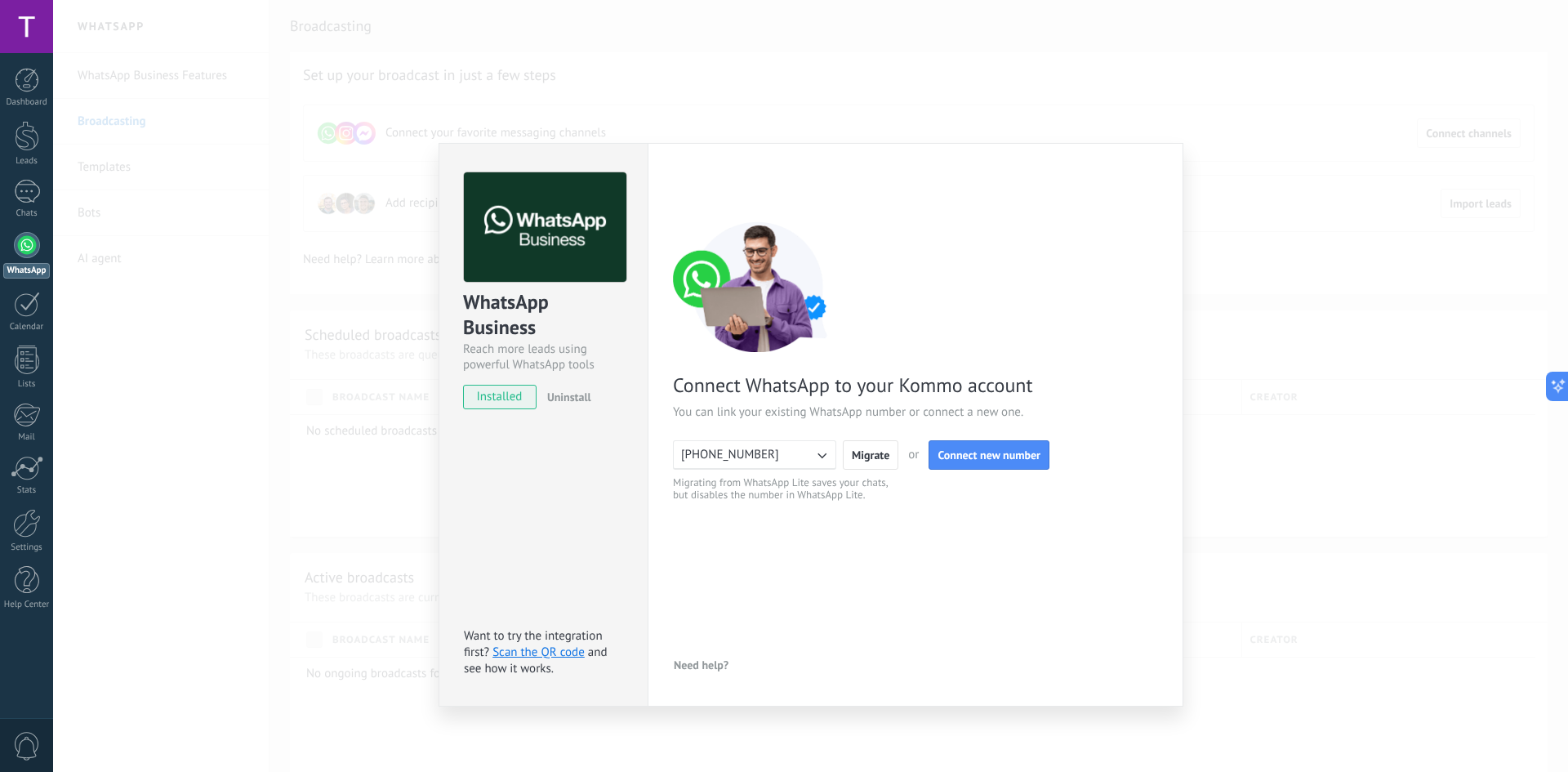
click at [803, 454] on button "[PHONE_NUMBER]" at bounding box center [754, 455] width 163 height 29
click at [839, 545] on div "< Back 1 Connect Facebook 2 Finish setup Connect WhatsApp to your Kommo account…" at bounding box center [915, 424] width 485 height 505
click at [1014, 457] on span "Connect new number" at bounding box center [988, 455] width 103 height 12
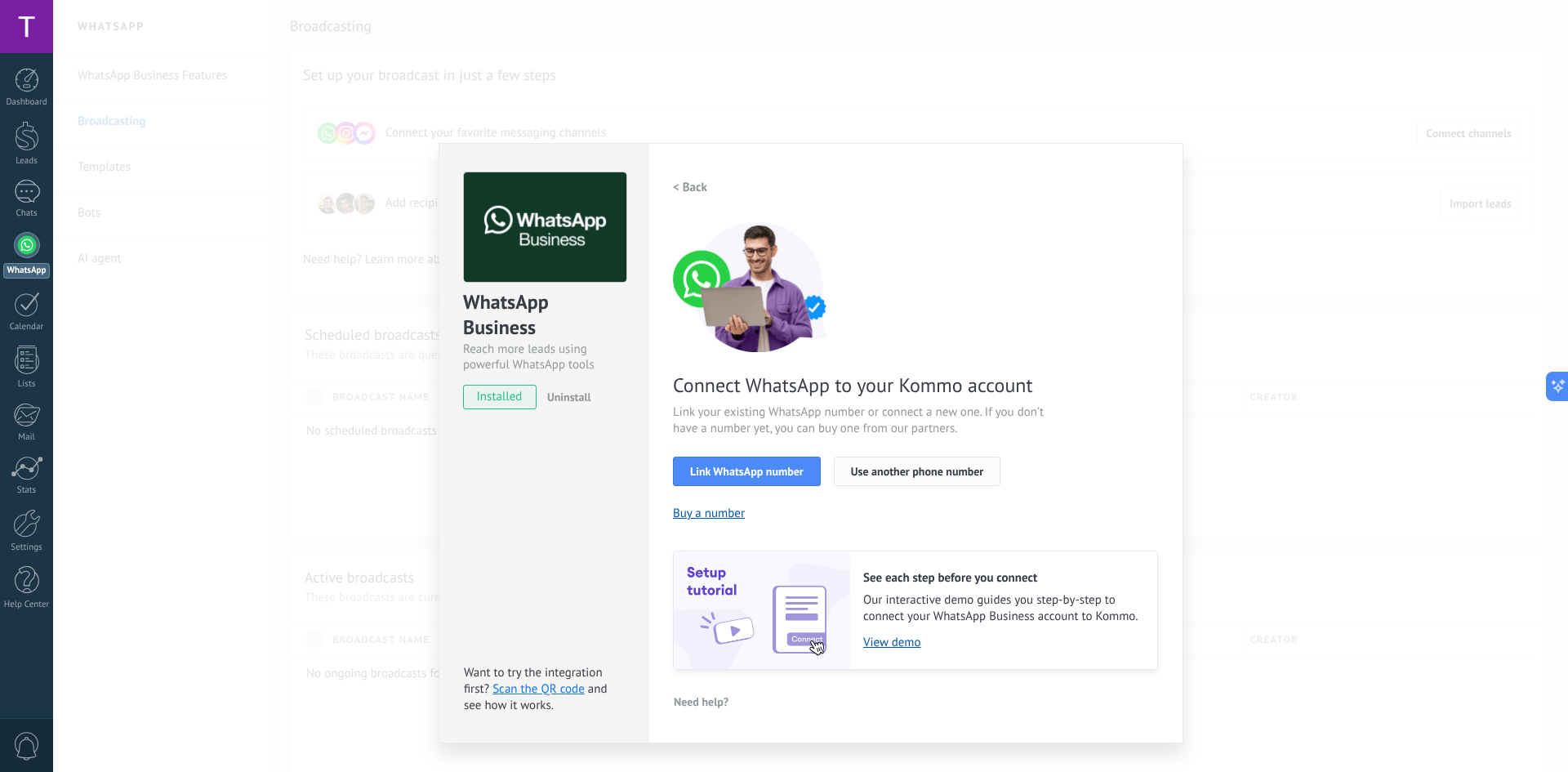
click at [900, 472] on span "Use another phone number" at bounding box center [916, 471] width 132 height 12
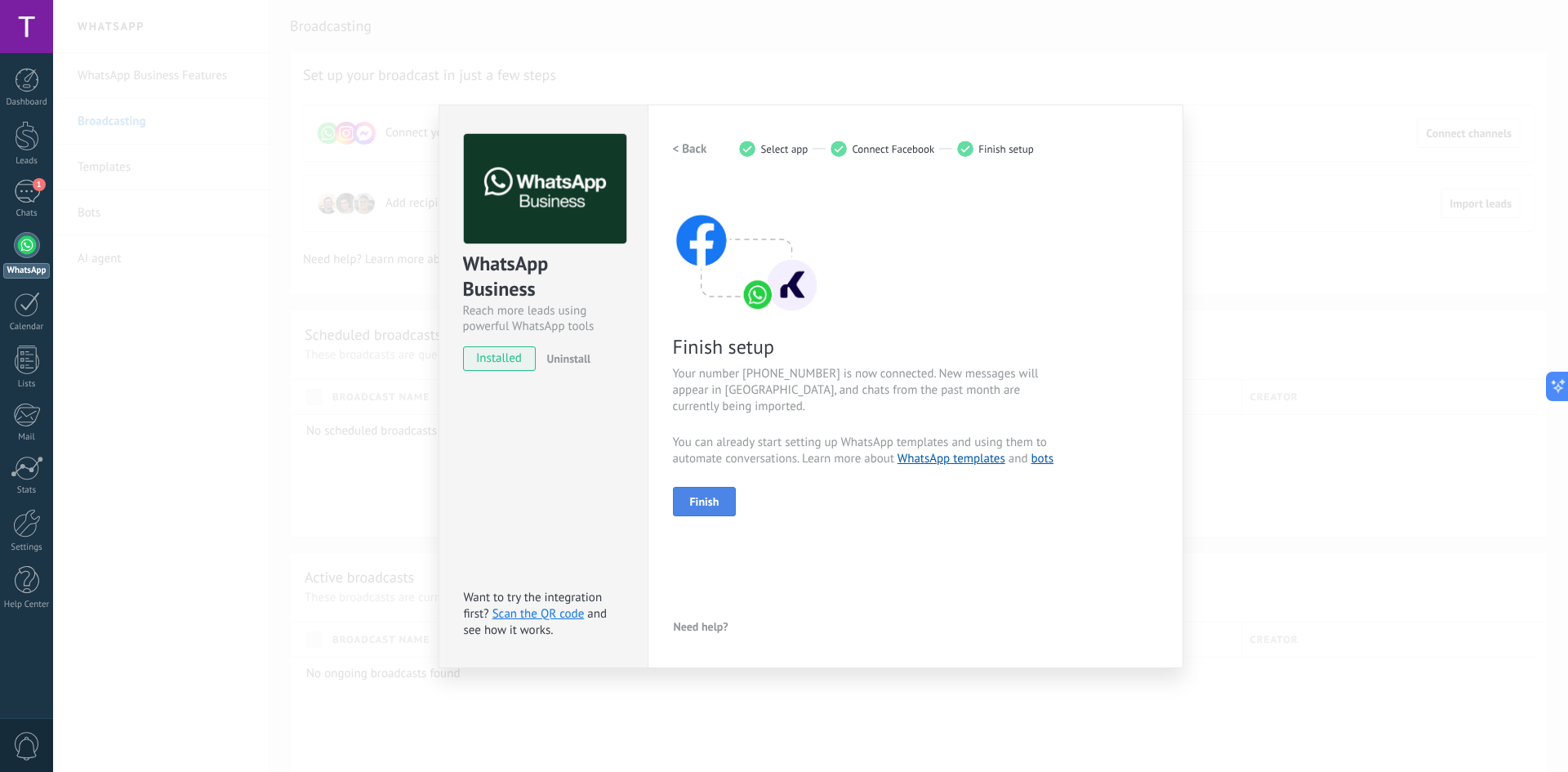
click at [698, 500] on span "Finish" at bounding box center [704, 502] width 29 height 12
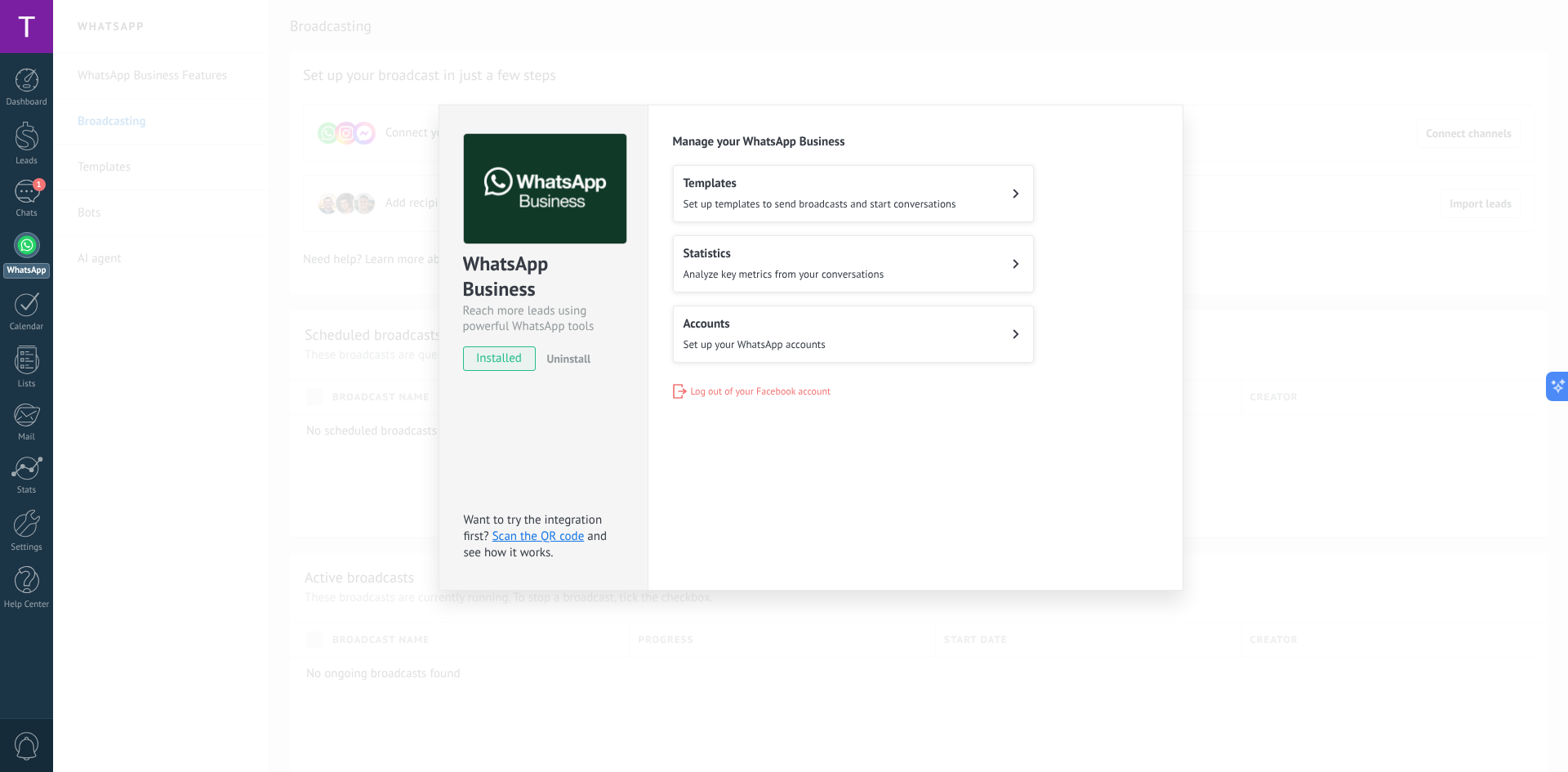
click at [905, 192] on div "Templates Set up templates to send broadcasts and start conversations" at bounding box center [820, 193] width 273 height 36
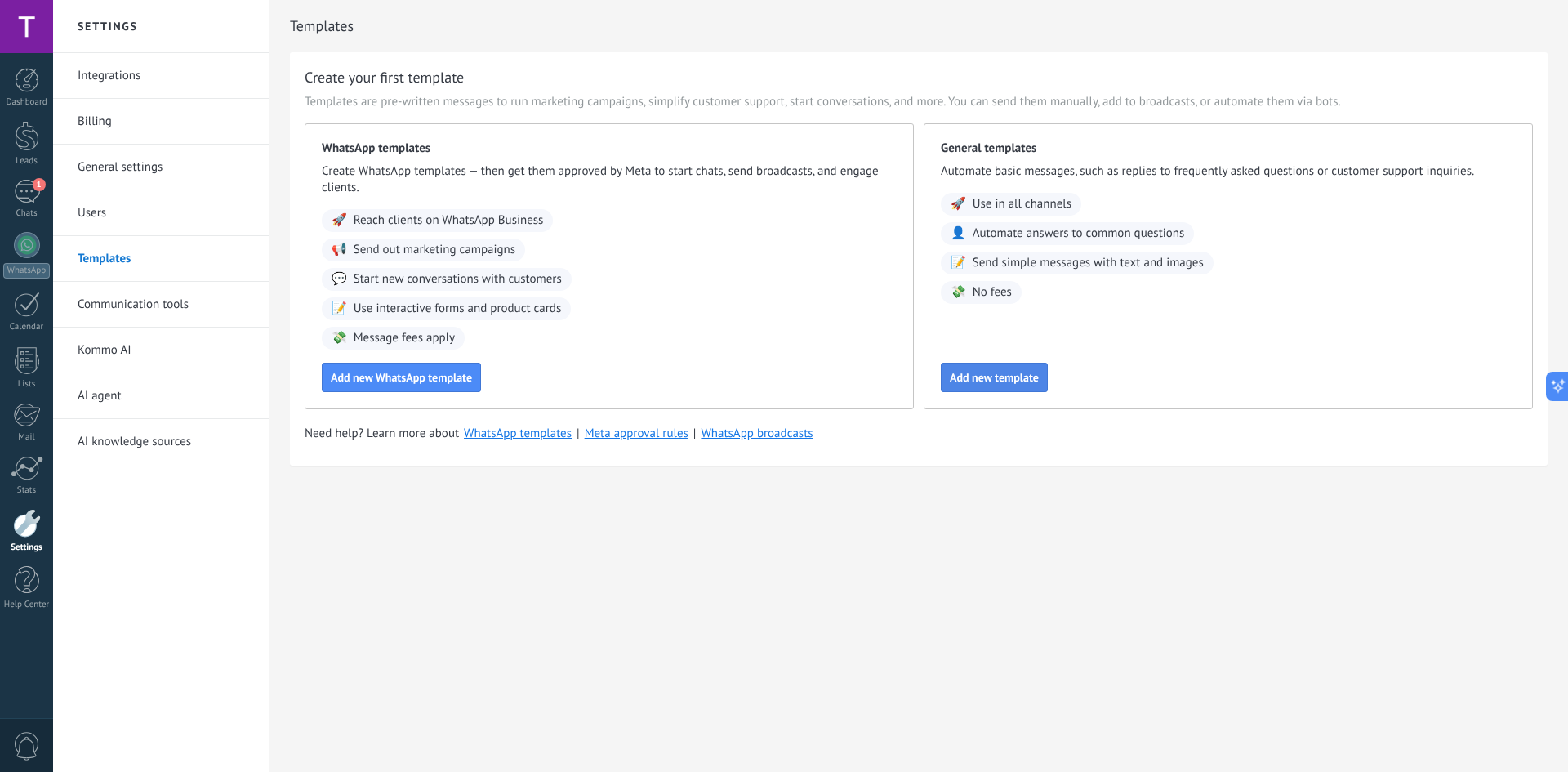
click at [973, 382] on span "Add new template" at bounding box center [995, 377] width 89 height 12
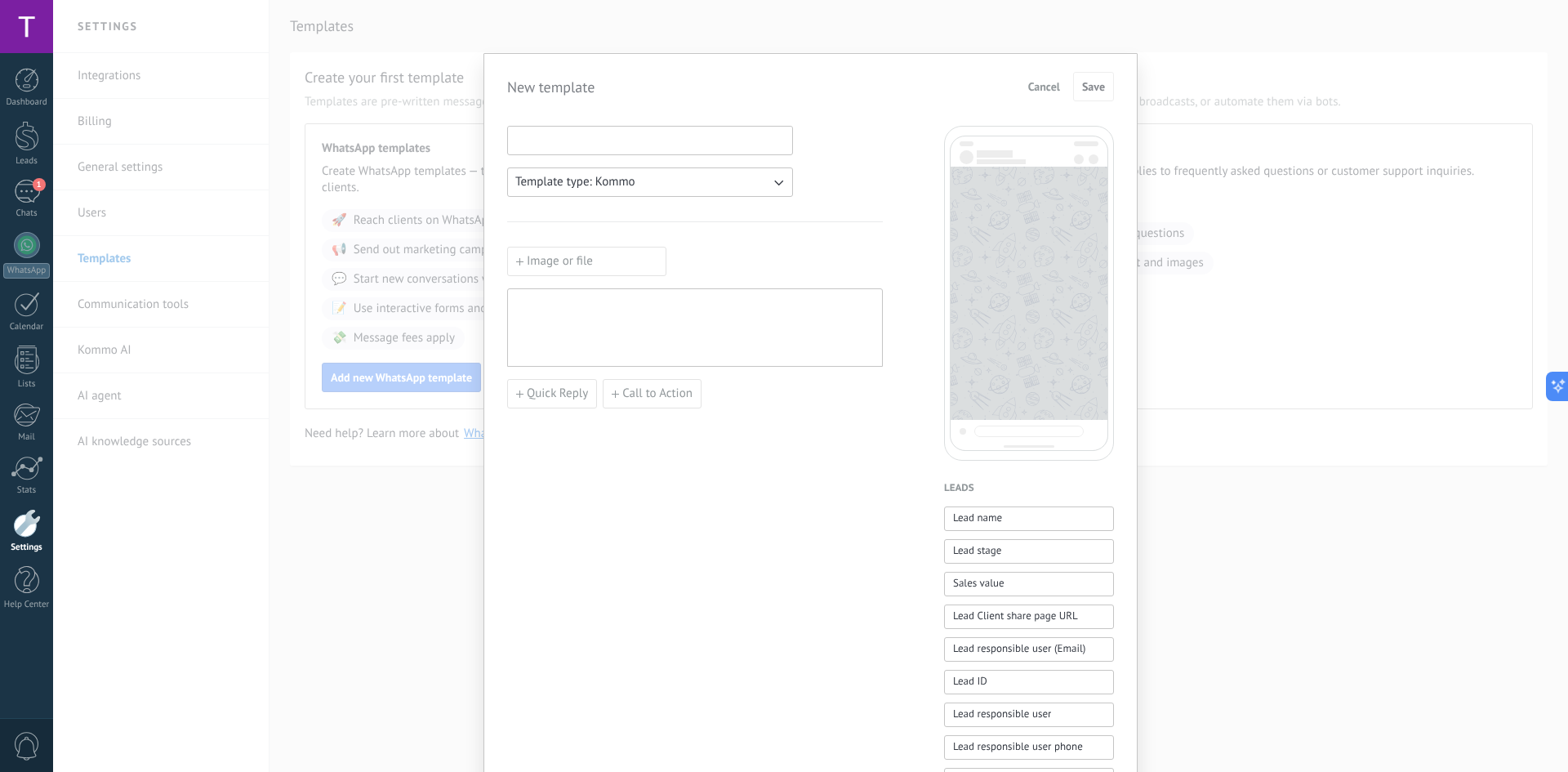
click at [612, 139] on input at bounding box center [650, 139] width 284 height 26
type input "*********"
click at [614, 278] on div "Image or file Quick Reply Call to Action" at bounding box center [694, 328] width 376 height 162
click at [609, 309] on div at bounding box center [694, 328] width 359 height 65
click at [1089, 83] on span "Save" at bounding box center [1093, 86] width 23 height 12
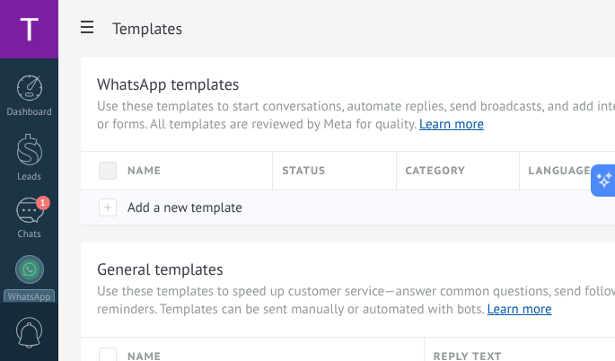
click at [411, 214] on div at bounding box center [454, 207] width 114 height 34
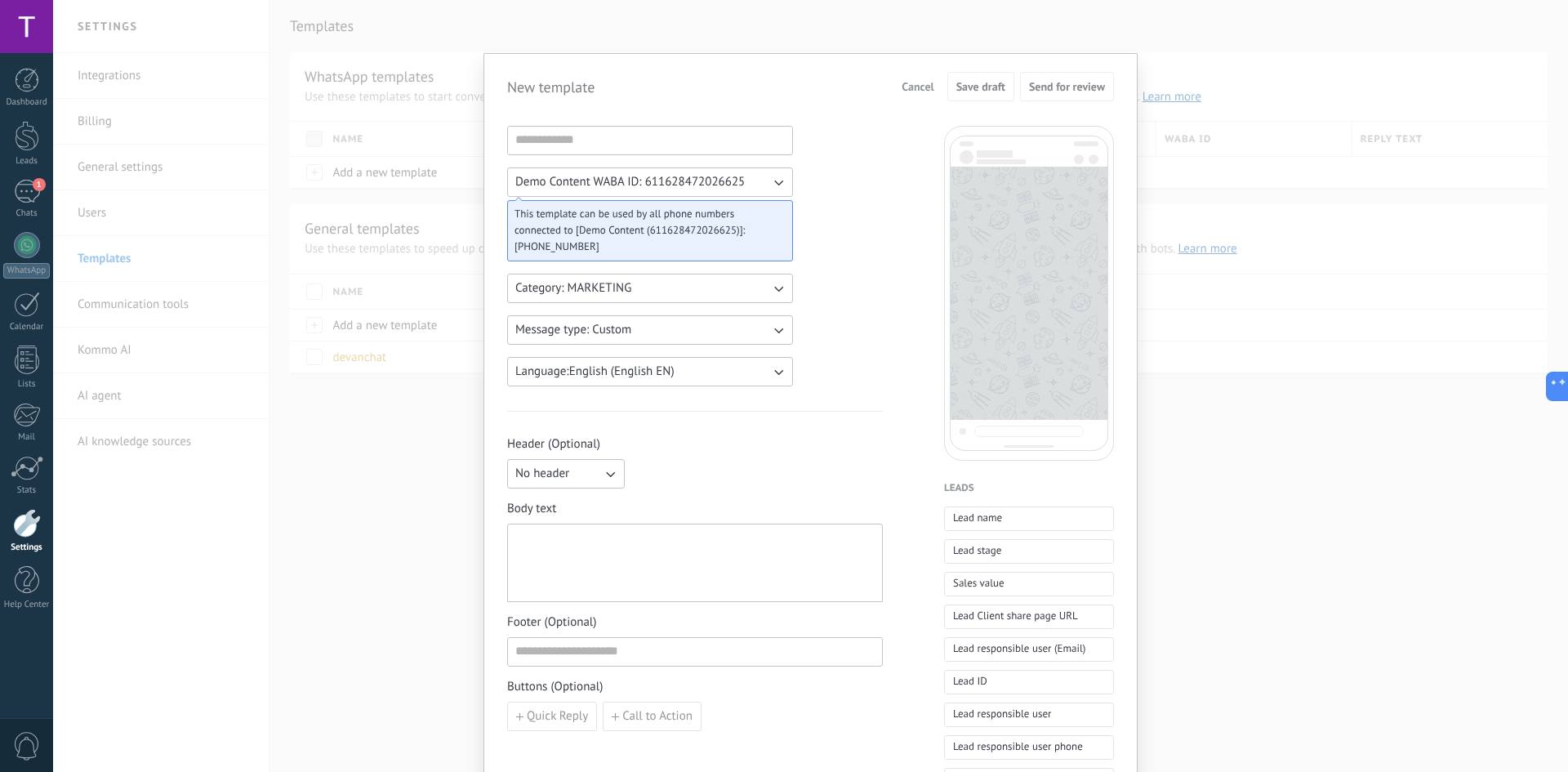
click at [559, 328] on div "New template Cancel Save draft Send for review Demo Content WABA ID: 6116284720…" at bounding box center [810, 386] width 1515 height 772
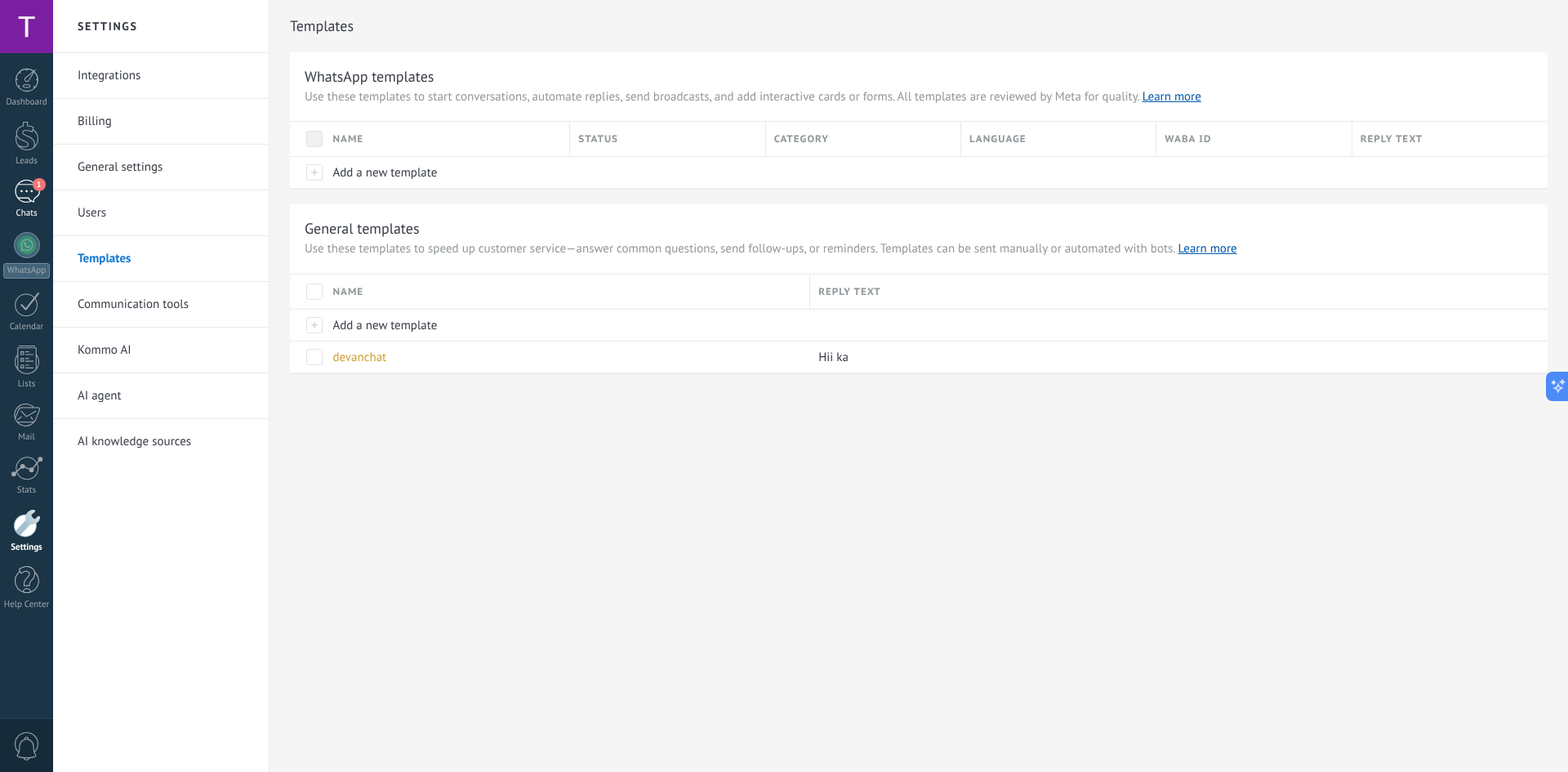
click at [35, 186] on span "1" at bounding box center [39, 185] width 13 height 13
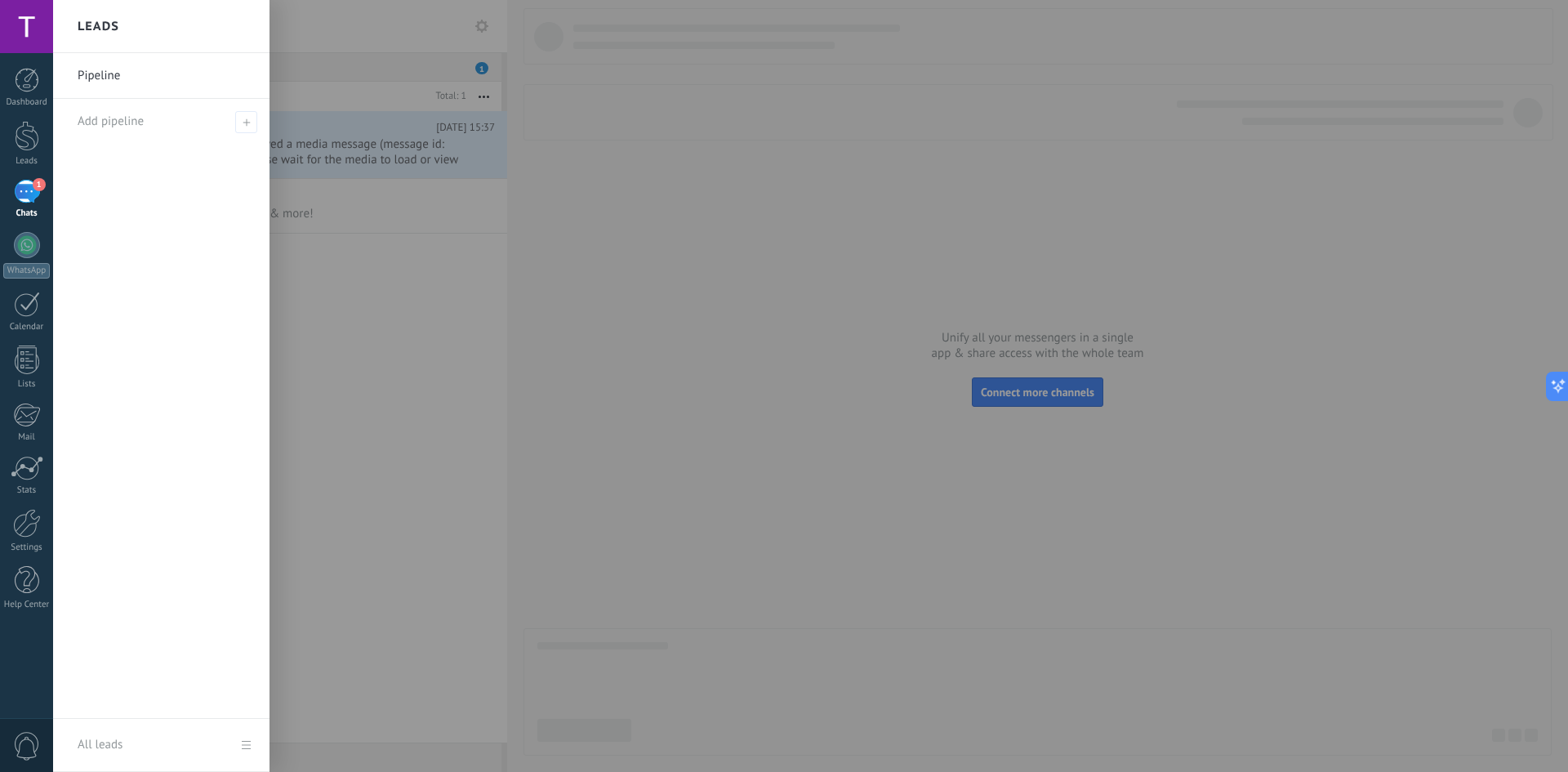
click at [378, 310] on div at bounding box center [836, 386] width 1568 height 772
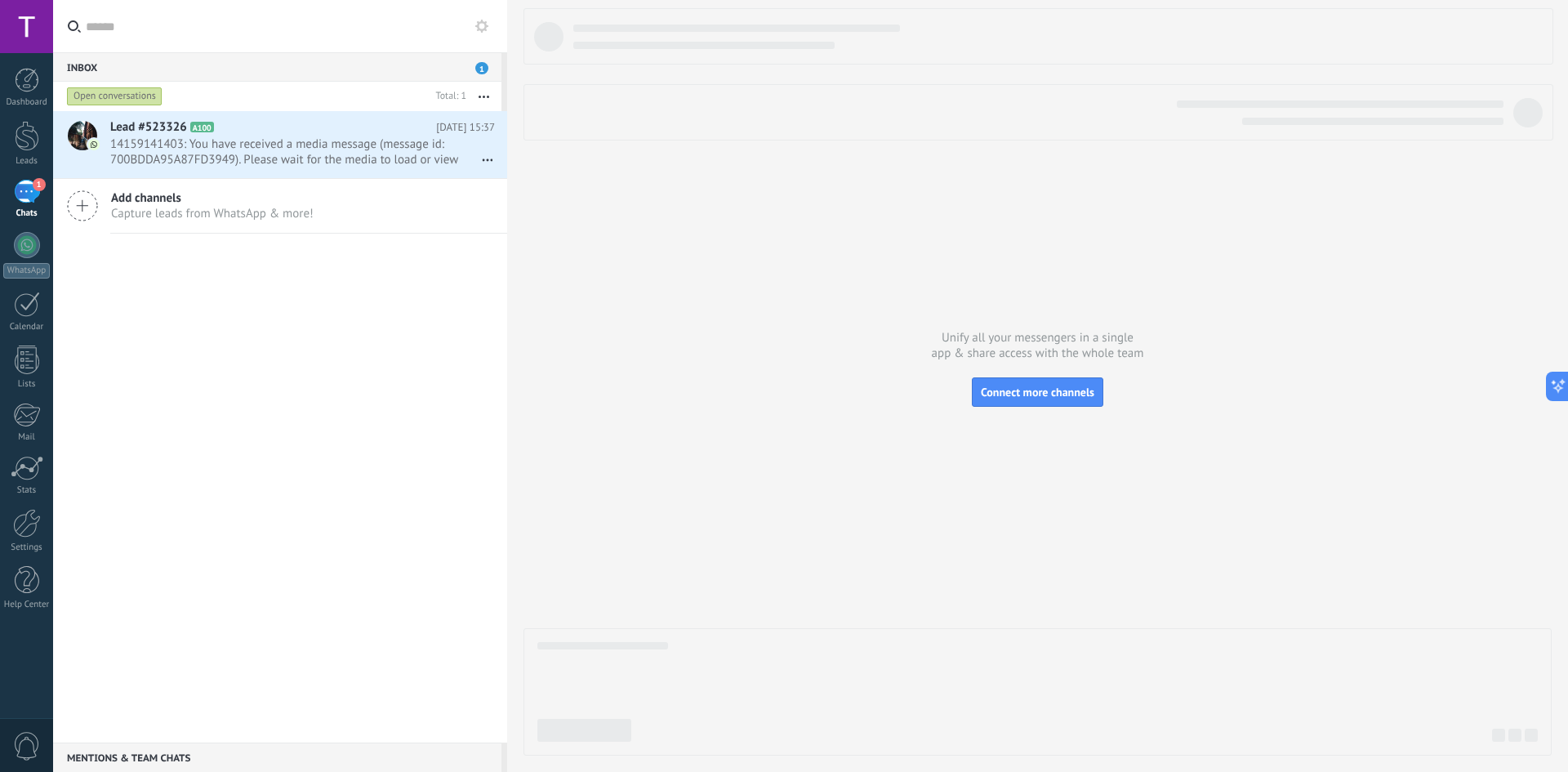
click at [489, 92] on button "button" at bounding box center [483, 96] width 35 height 29
click at [171, 45] on input "text" at bounding box center [289, 25] width 409 height 52
type input "**"
click at [460, 96] on div at bounding box center [449, 97] width 36 height 16
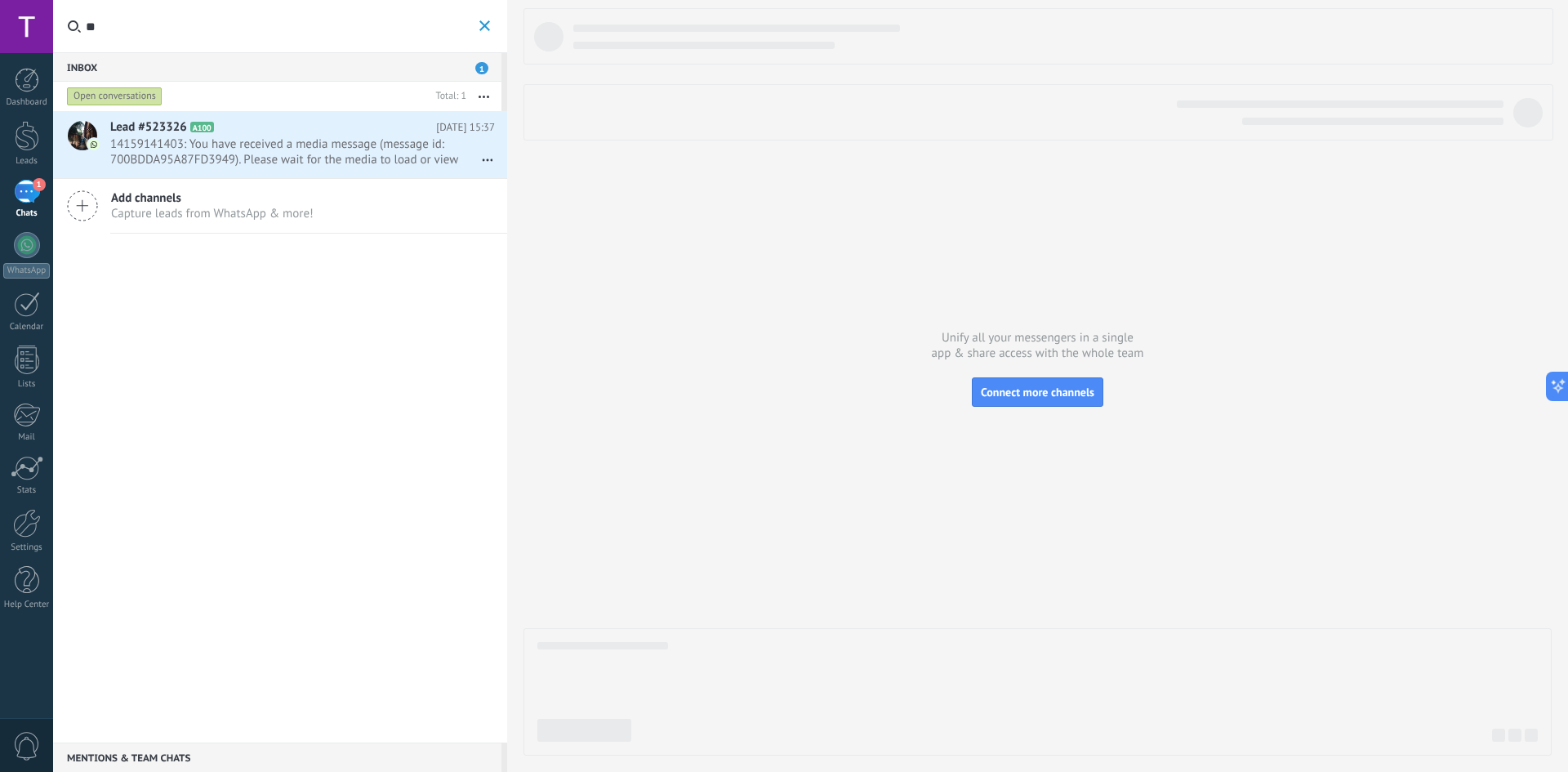
click at [490, 92] on button "button" at bounding box center [483, 96] width 35 height 29
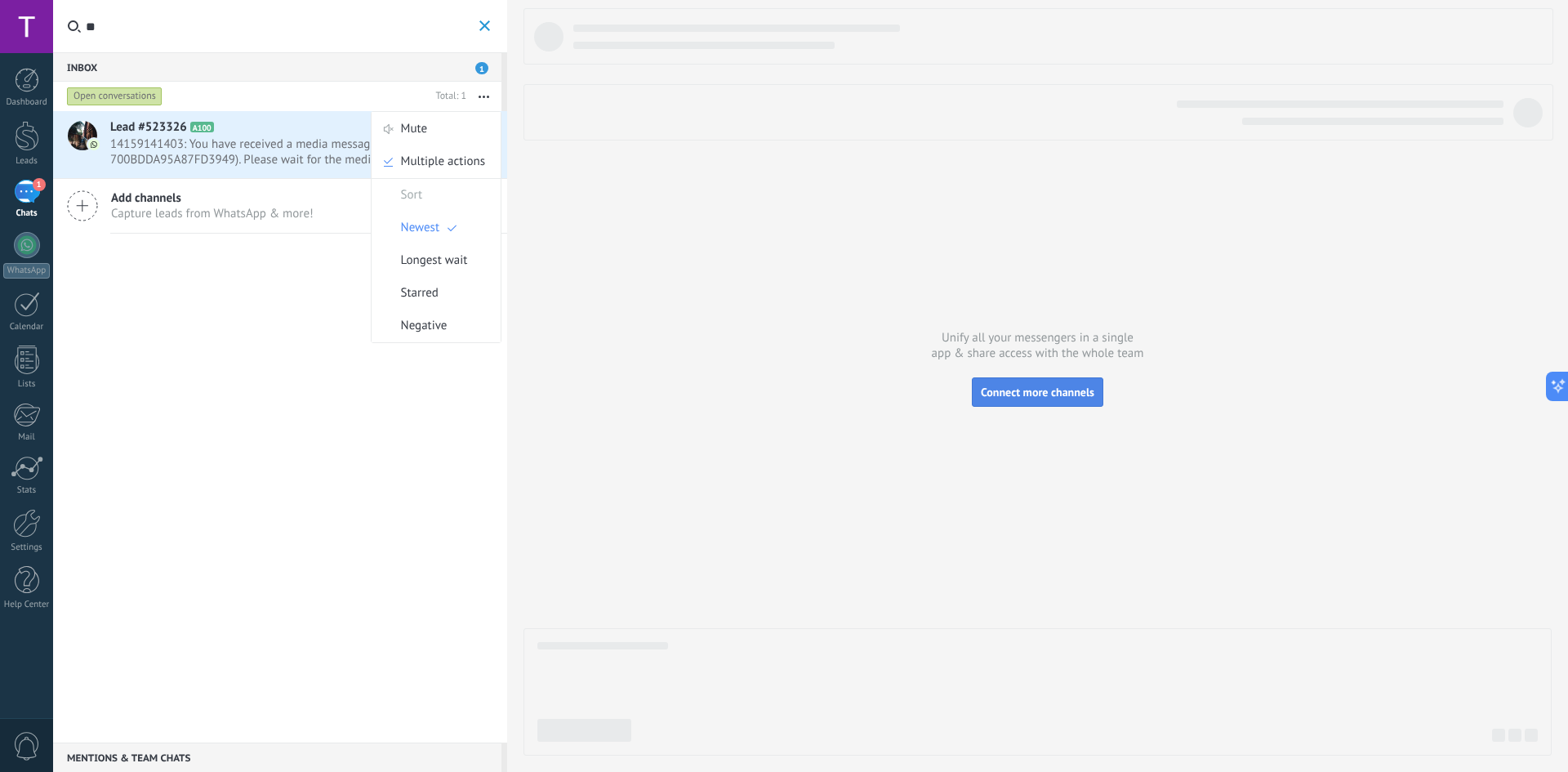
click at [559, 328] on span "Connect more channels" at bounding box center [1037, 392] width 114 height 15
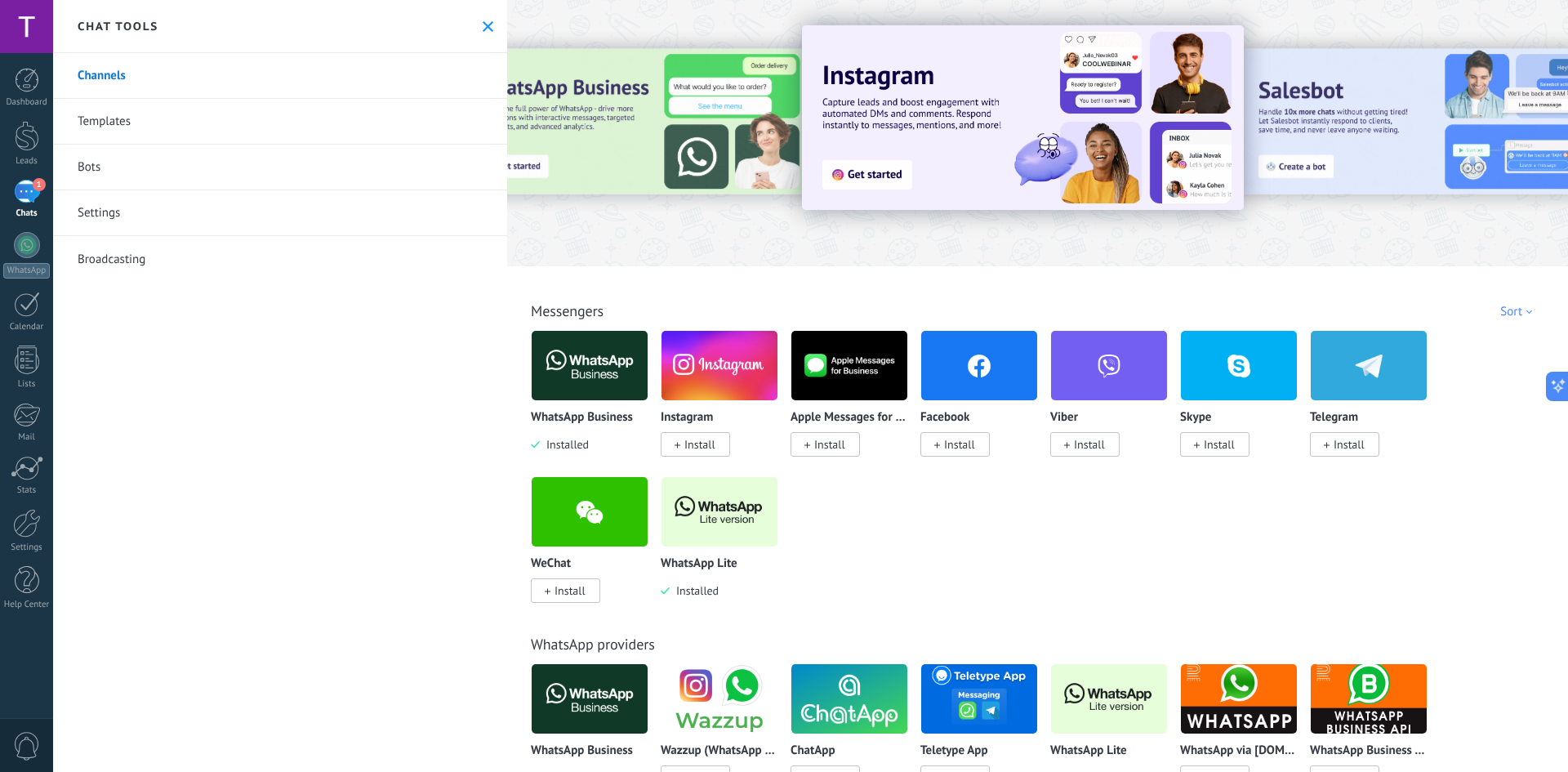
click at [559, 328] on img at bounding box center [589, 365] width 116 height 79
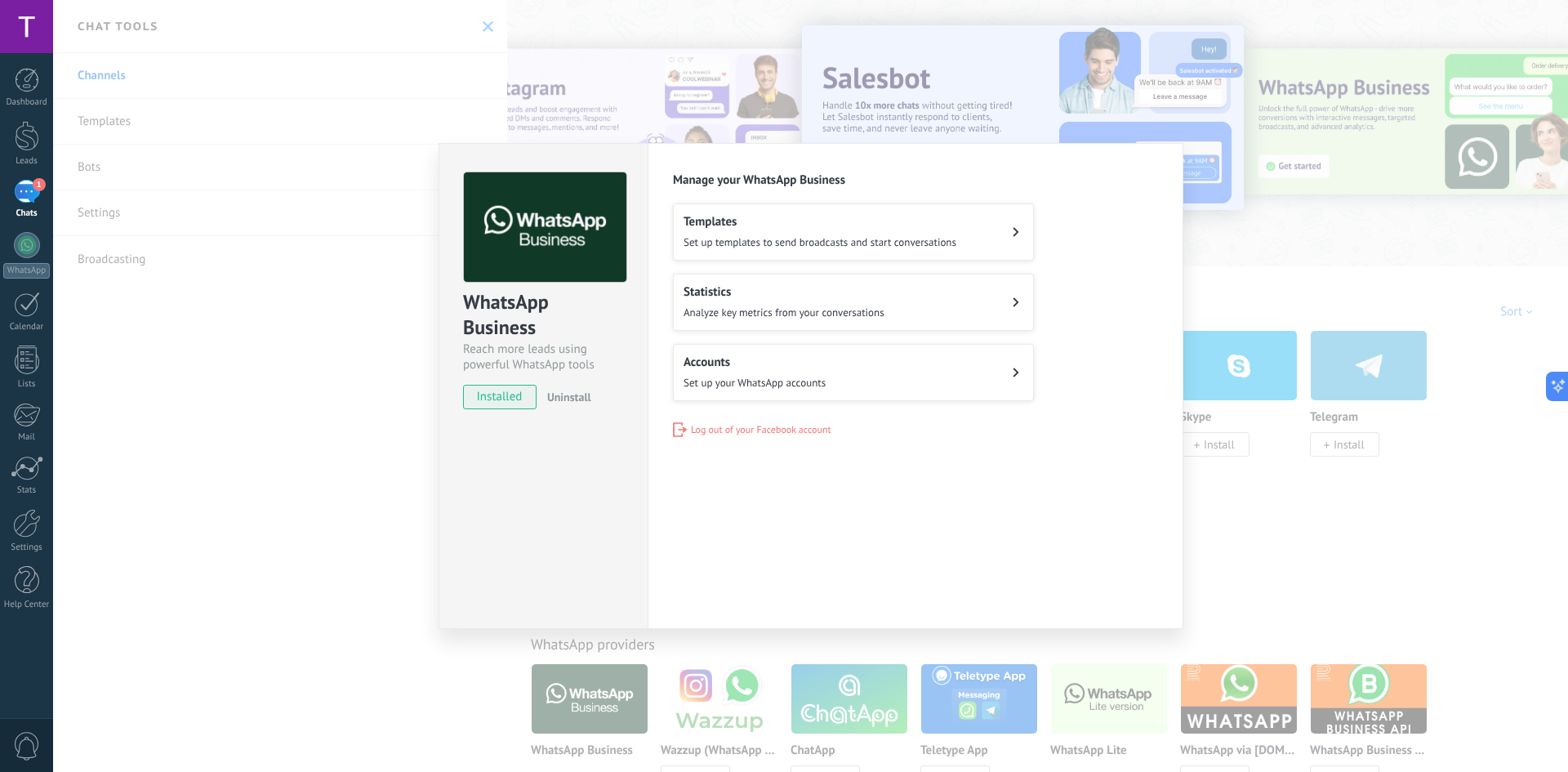
click at [559, 298] on h2 "Statistics" at bounding box center [784, 291] width 201 height 15
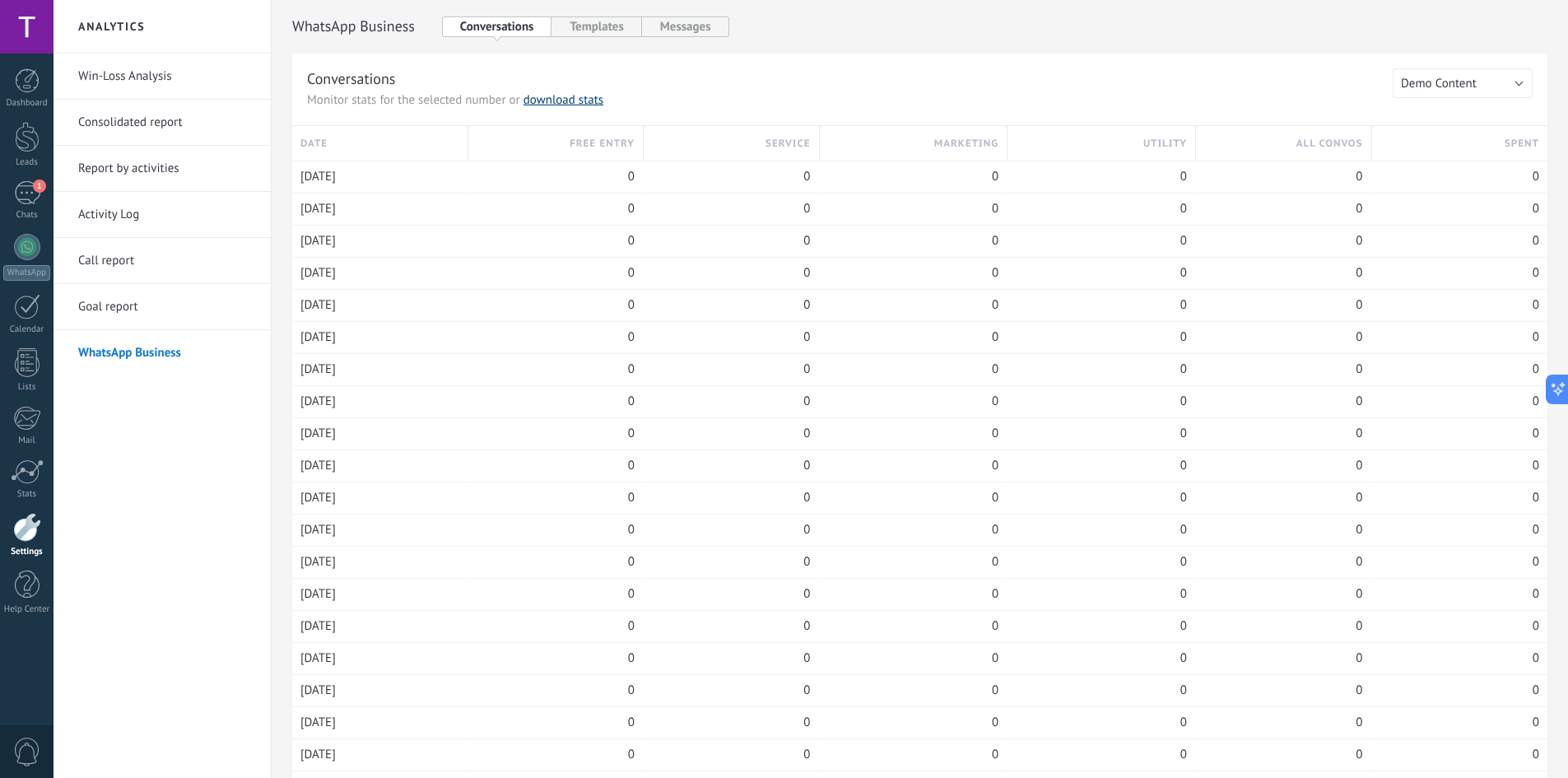
click at [563, 103] on link "download stats" at bounding box center [563, 100] width 80 height 16
click at [563, 29] on button "Templates" at bounding box center [596, 27] width 90 height 20
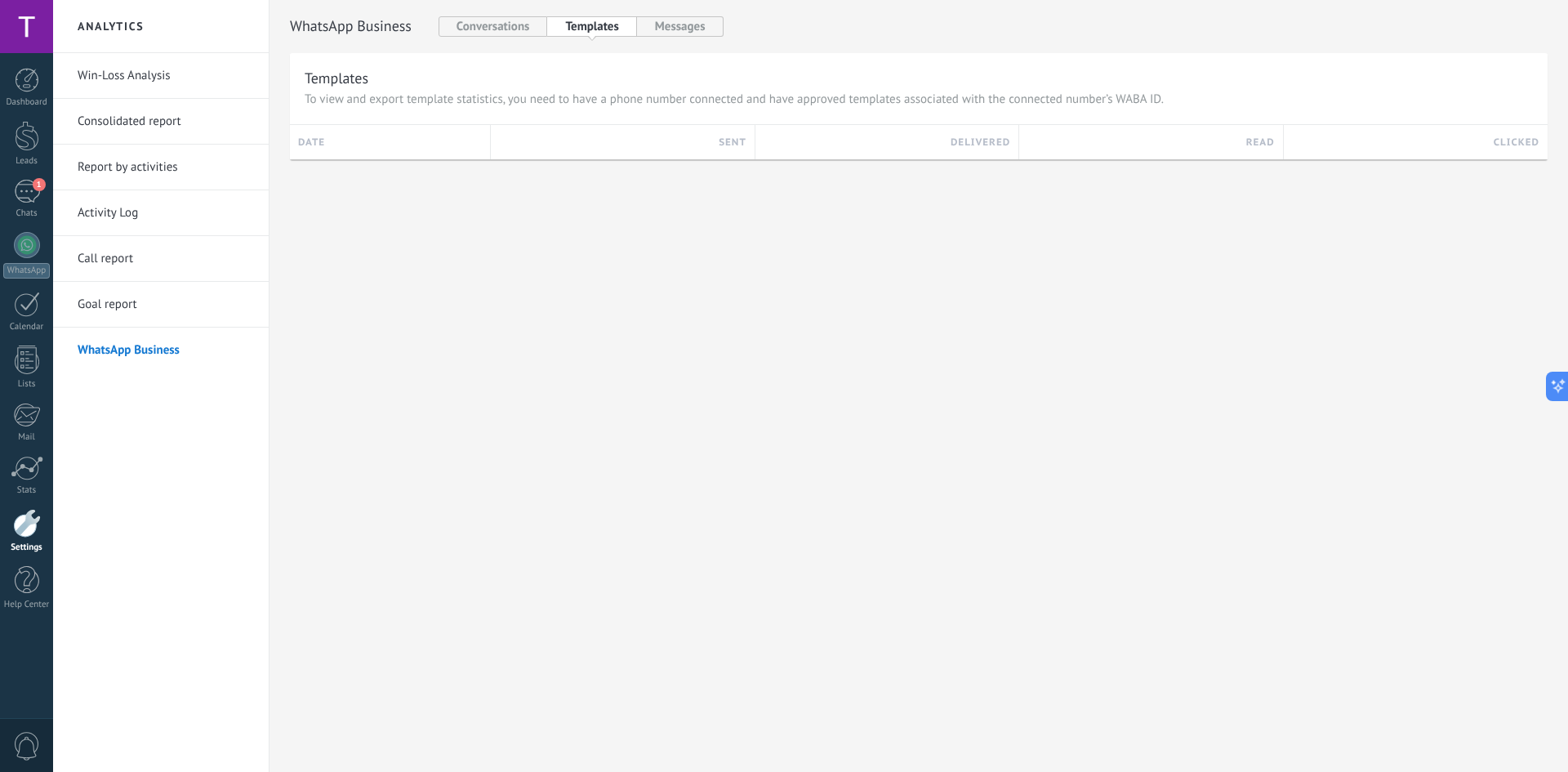
click at [559, 174] on div "WhatsApp Business WhatsApp Cloud API Conversations Templates Messages Templates…" at bounding box center [918, 106] width 1299 height 212
click at [559, 116] on div "Templates To view and export template statistics, you need to have a phone numb…" at bounding box center [919, 106] width 1258 height 107
click at [559, 101] on span "To view and export template statistics, you need to have a phone number connect…" at bounding box center [734, 100] width 859 height 16
click at [559, 28] on button "Messages" at bounding box center [680, 26] width 86 height 20
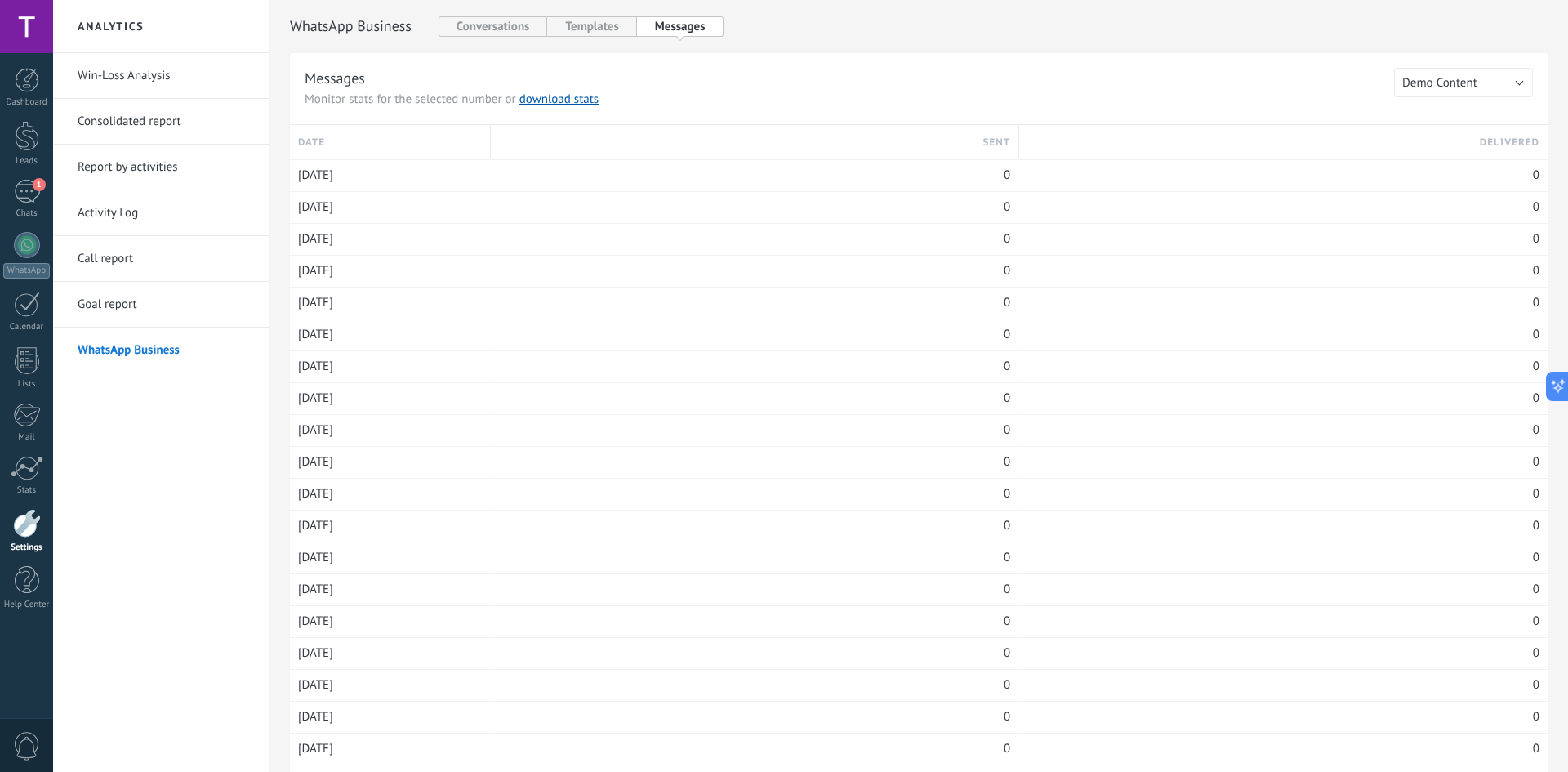
click at [545, 137] on div "Sent" at bounding box center [754, 142] width 511 height 35
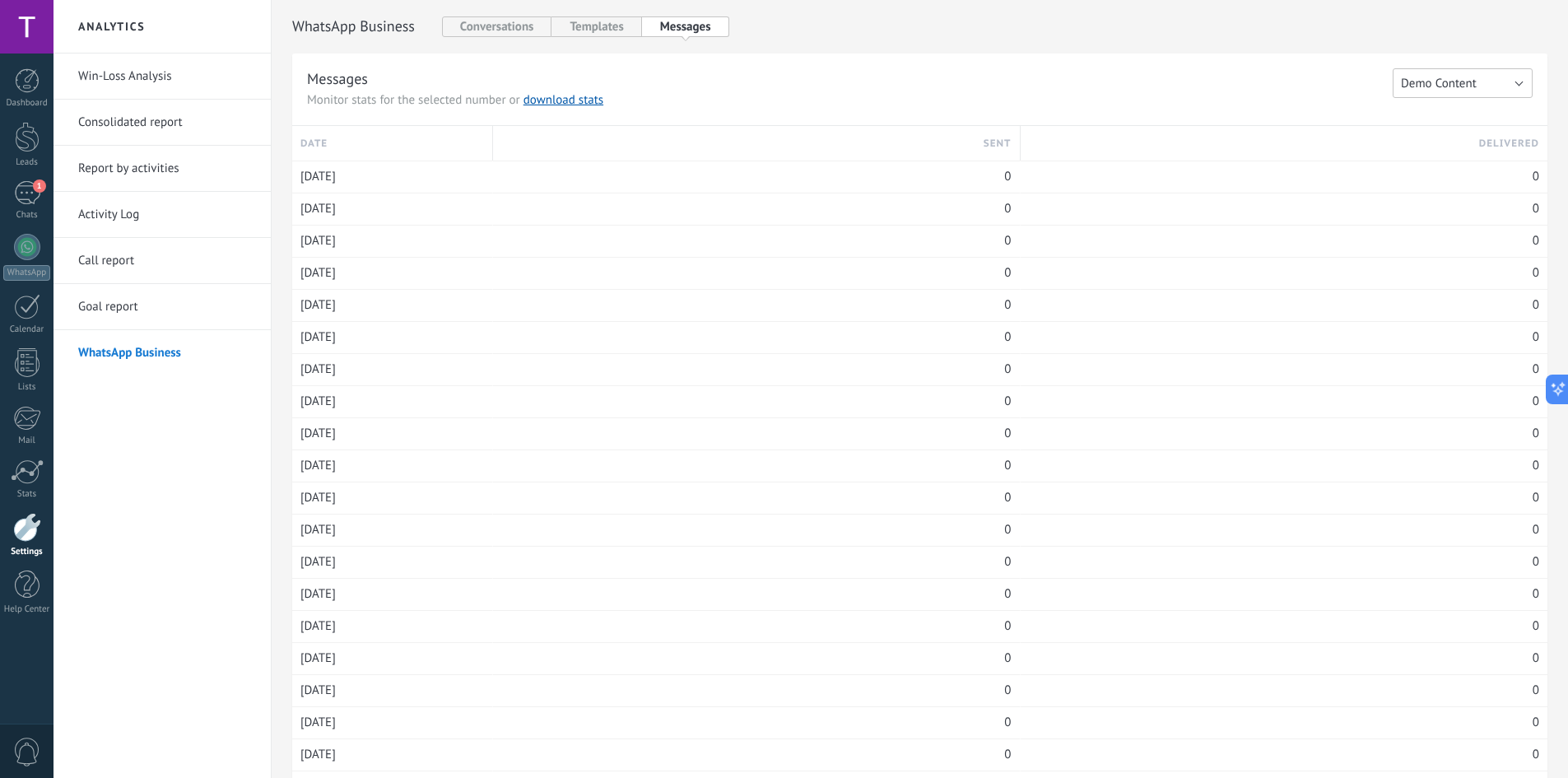
click at [563, 78] on span "Demo Content" at bounding box center [1439, 83] width 76 height 16
click at [563, 78] on span "Demo Content" at bounding box center [1455, 83] width 144 height 16
click at [563, 76] on h3 "Messages" at bounding box center [851, 78] width 1086 height 20
click at [563, 28] on button "Templates" at bounding box center [596, 27] width 90 height 20
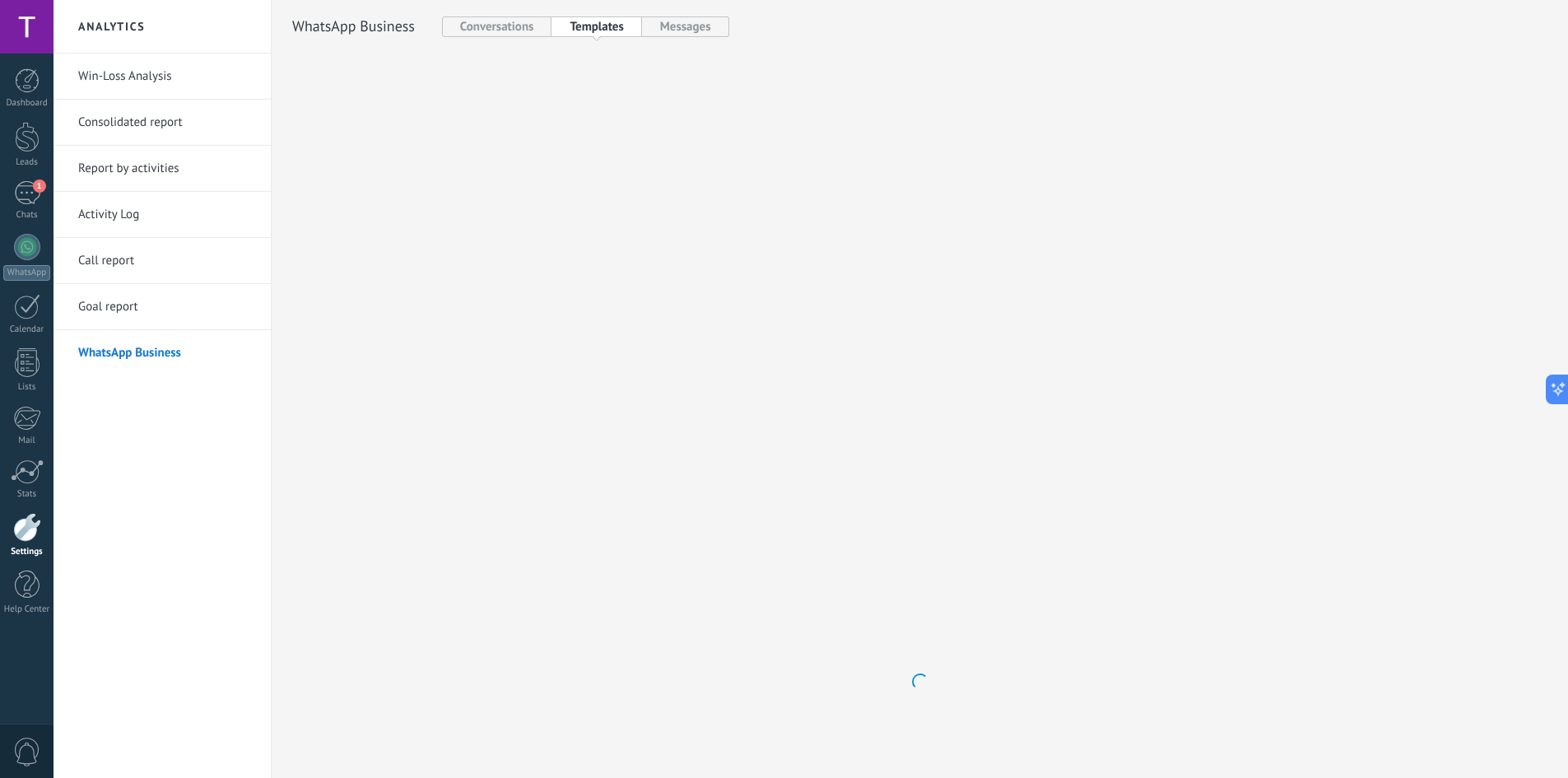
drag, startPoint x: 490, startPoint y: 23, endPoint x: 348, endPoint y: 43, distance: 143.4
click at [489, 23] on button "Conversations" at bounding box center [497, 27] width 110 height 20
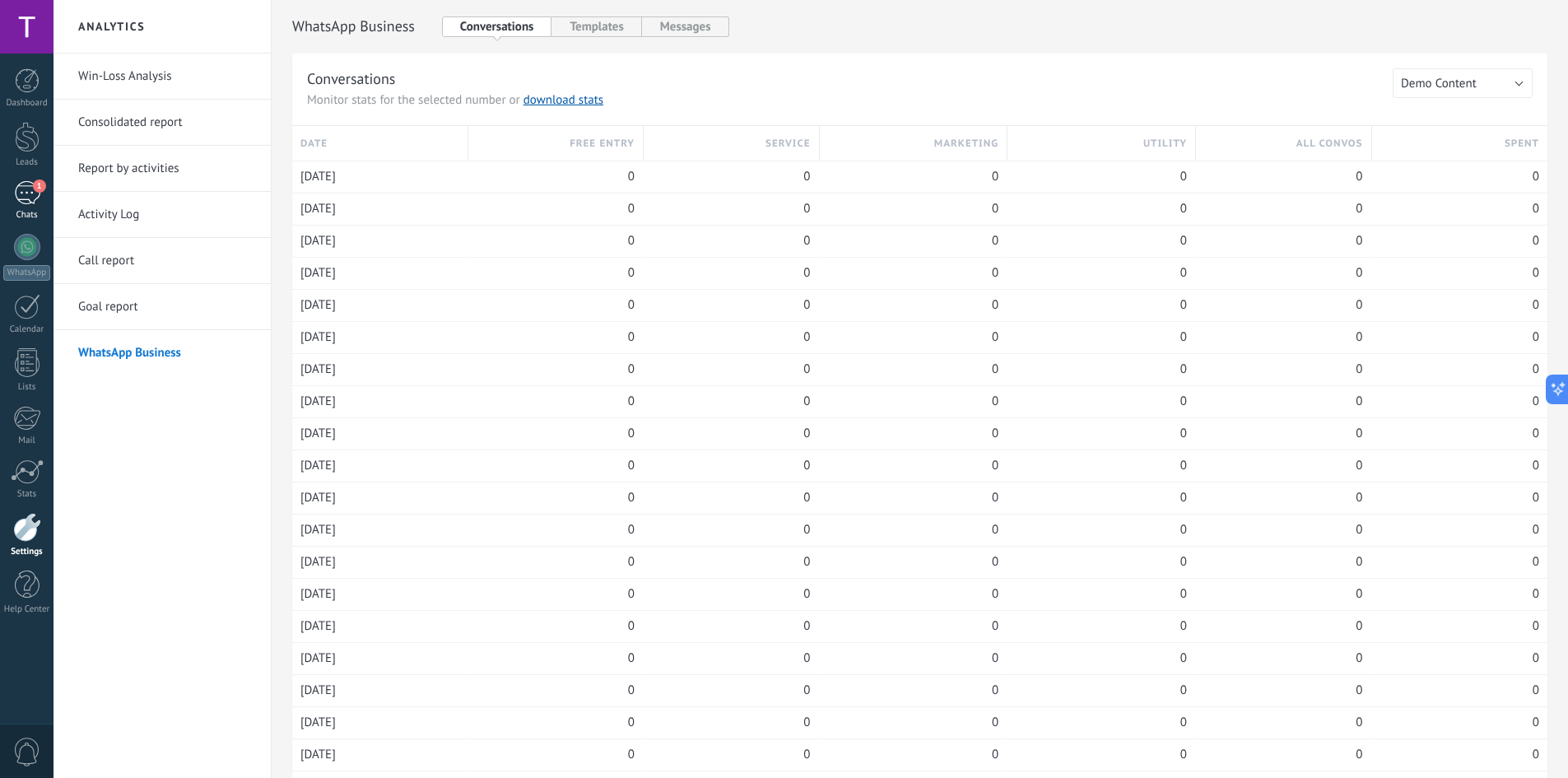
click at [27, 196] on div "1" at bounding box center [27, 193] width 27 height 24
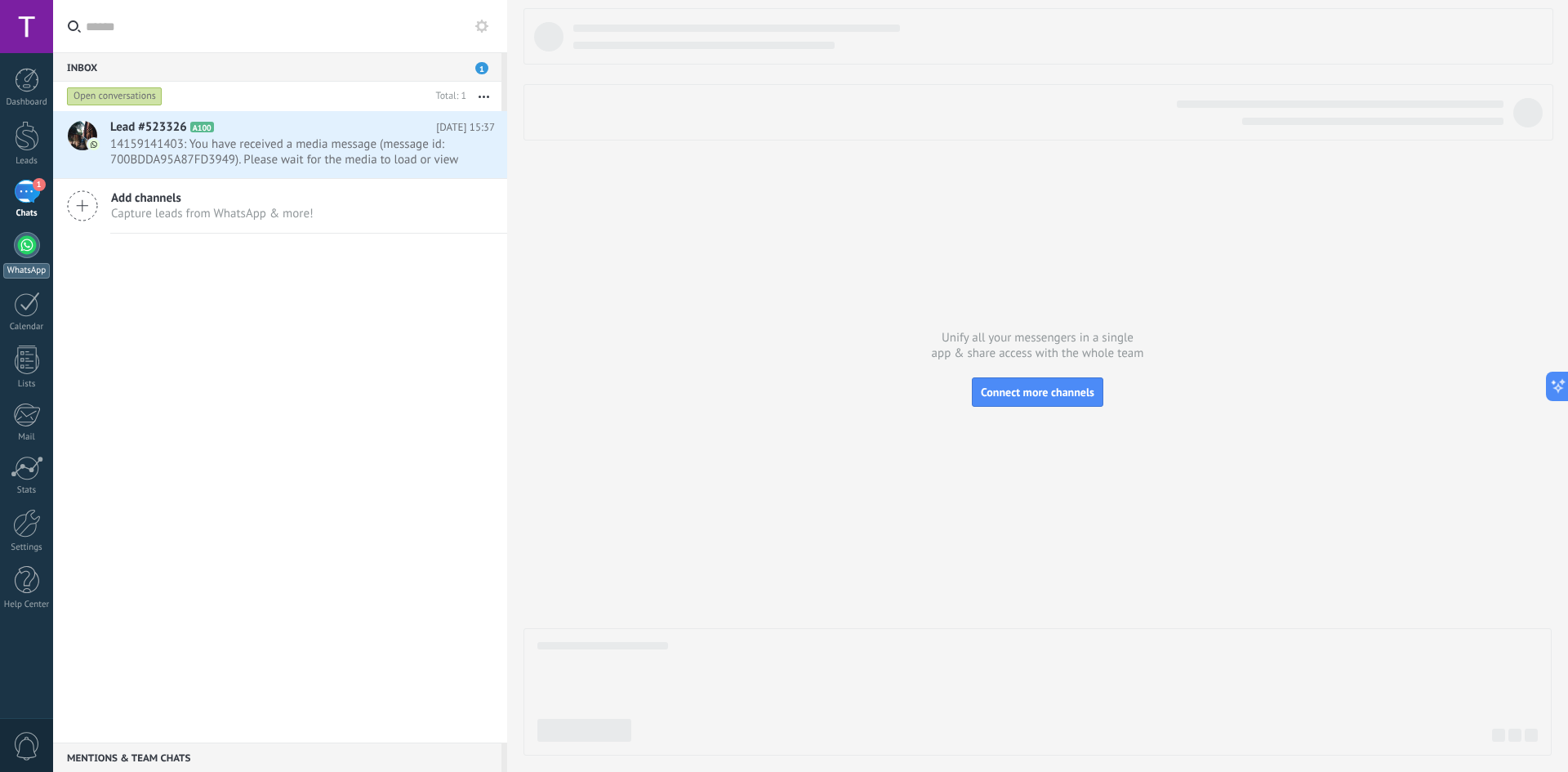
click at [28, 250] on div at bounding box center [26, 245] width 26 height 26
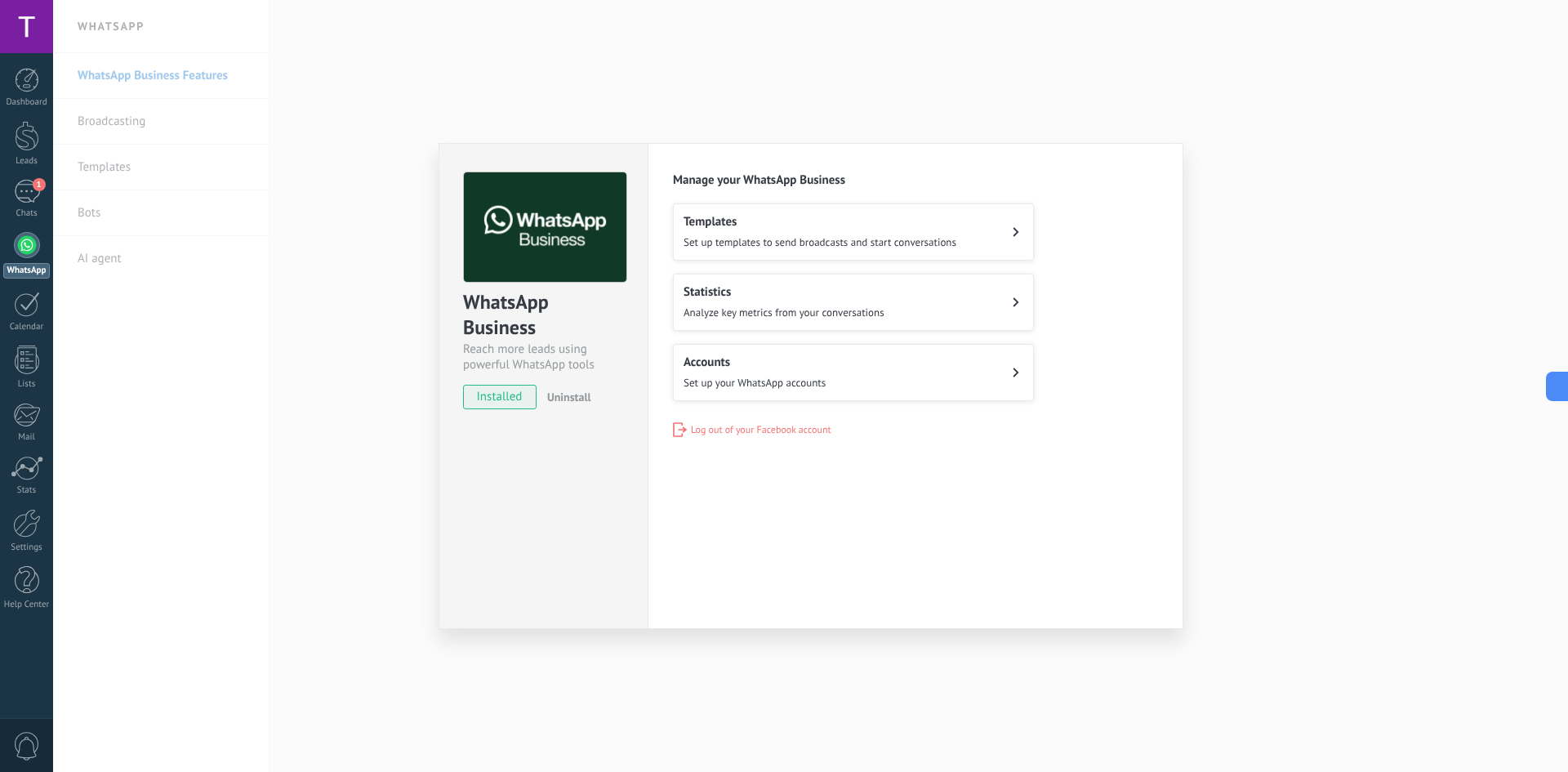
click at [509, 328] on span "installed" at bounding box center [500, 397] width 72 height 25
click at [559, 328] on button "Accounts Set up your WhatsApp accounts" at bounding box center [853, 372] width 361 height 57
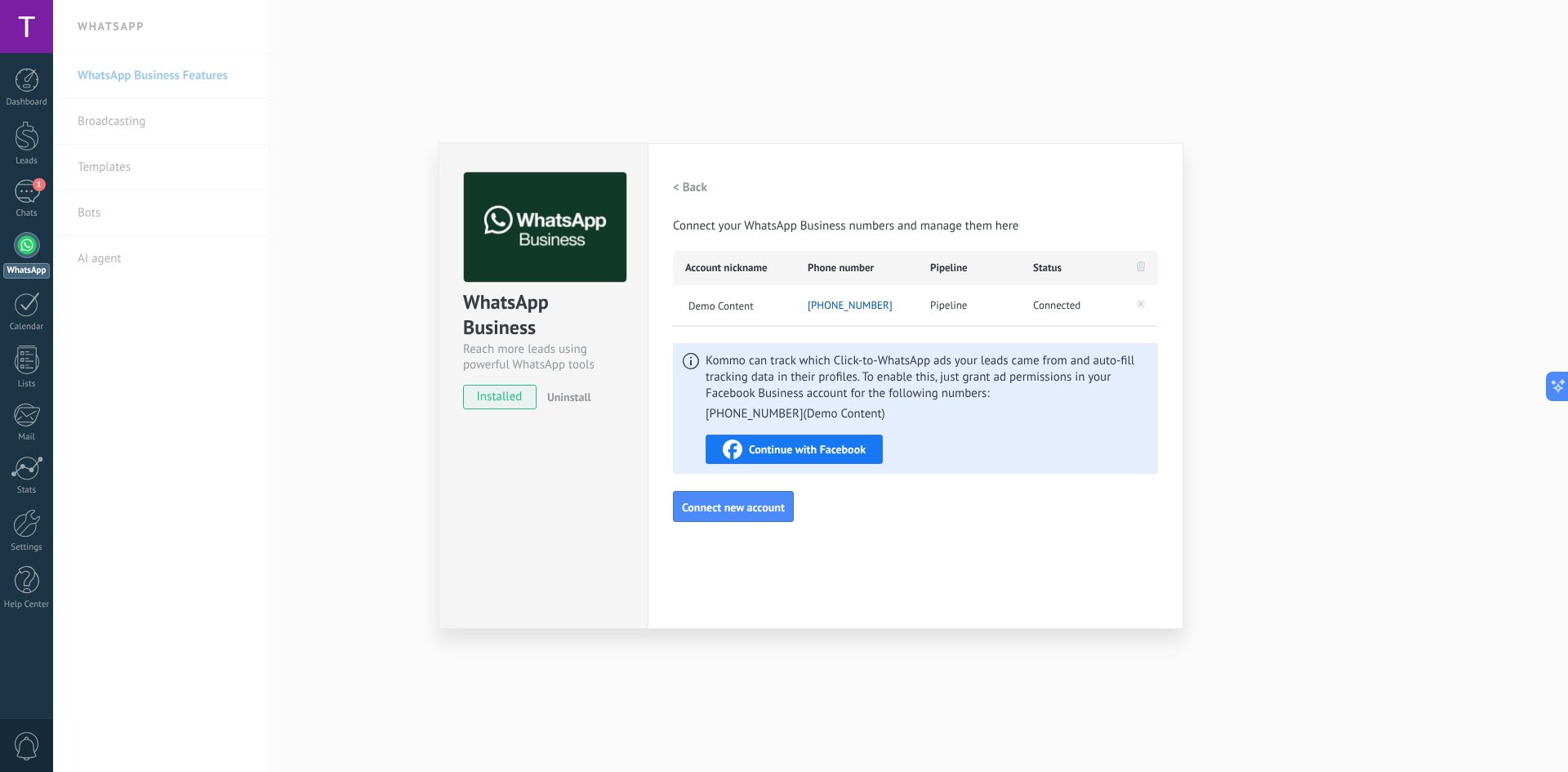
click at [559, 328] on span "Continue with Facebook" at bounding box center [807, 449] width 116 height 12
click at [559, 328] on div "Settings Authorization This tab logs the users who have granted integration acc…" at bounding box center [916, 386] width 536 height 486
click at [559, 165] on div "WhatsApp Business Reach more leads using powerful WhatsApp tools installed Unin…" at bounding box center [810, 386] width 1515 height 772
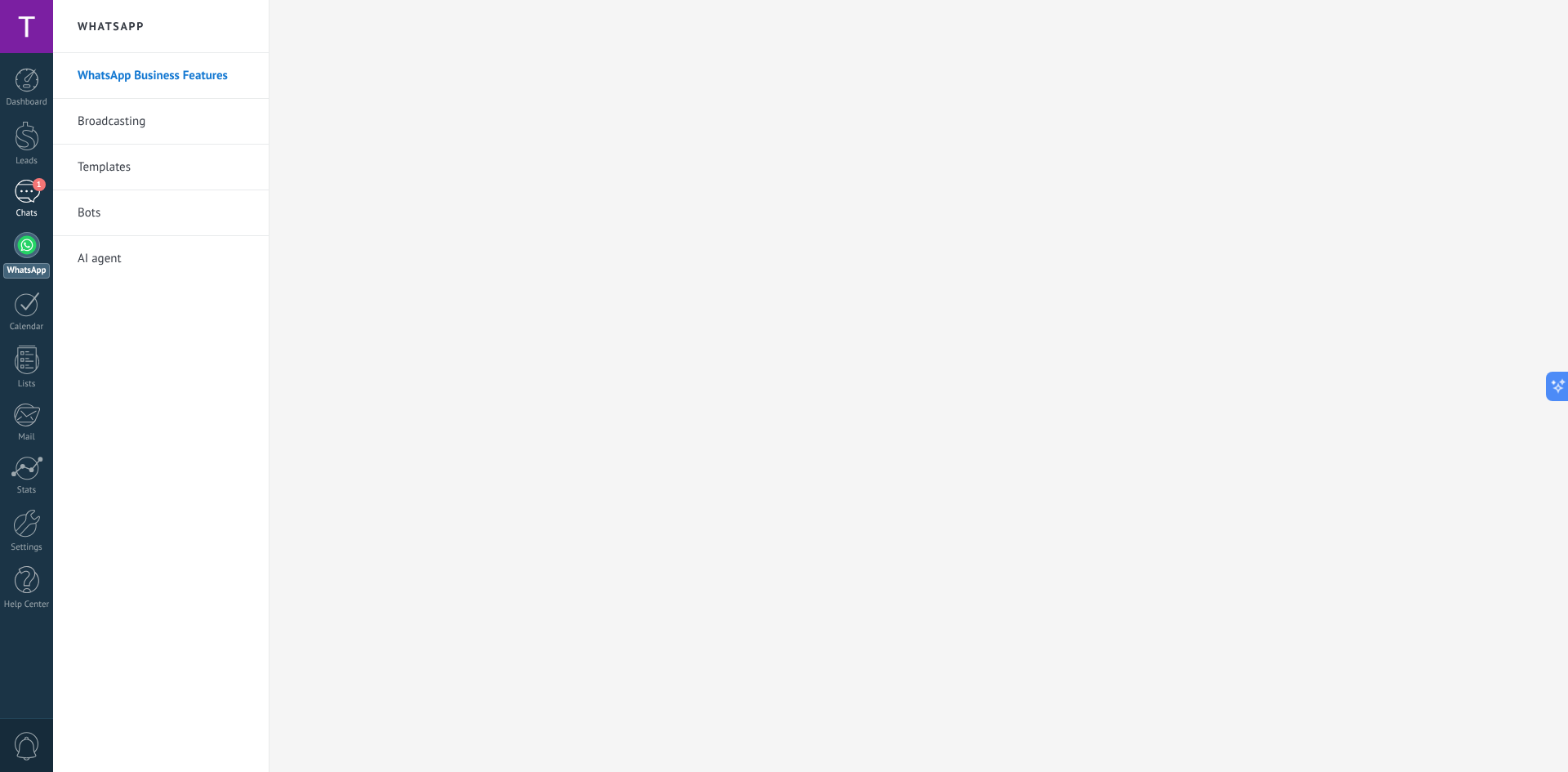
drag, startPoint x: 28, startPoint y: 241, endPoint x: 22, endPoint y: 202, distance: 39.5
click at [28, 240] on div at bounding box center [26, 245] width 26 height 26
click at [22, 199] on div "1" at bounding box center [26, 191] width 26 height 24
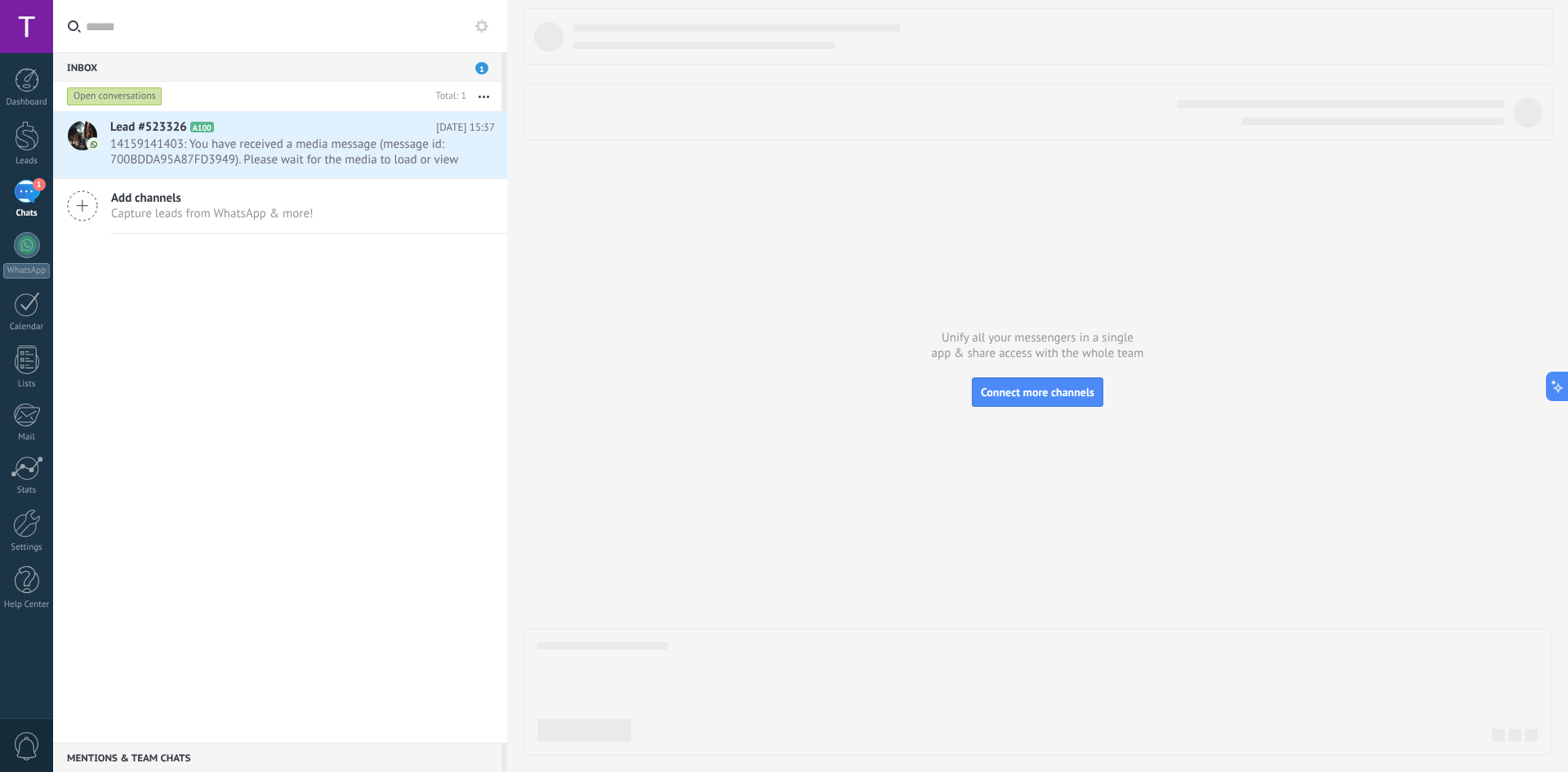
click at [488, 25] on use at bounding box center [481, 26] width 13 height 13
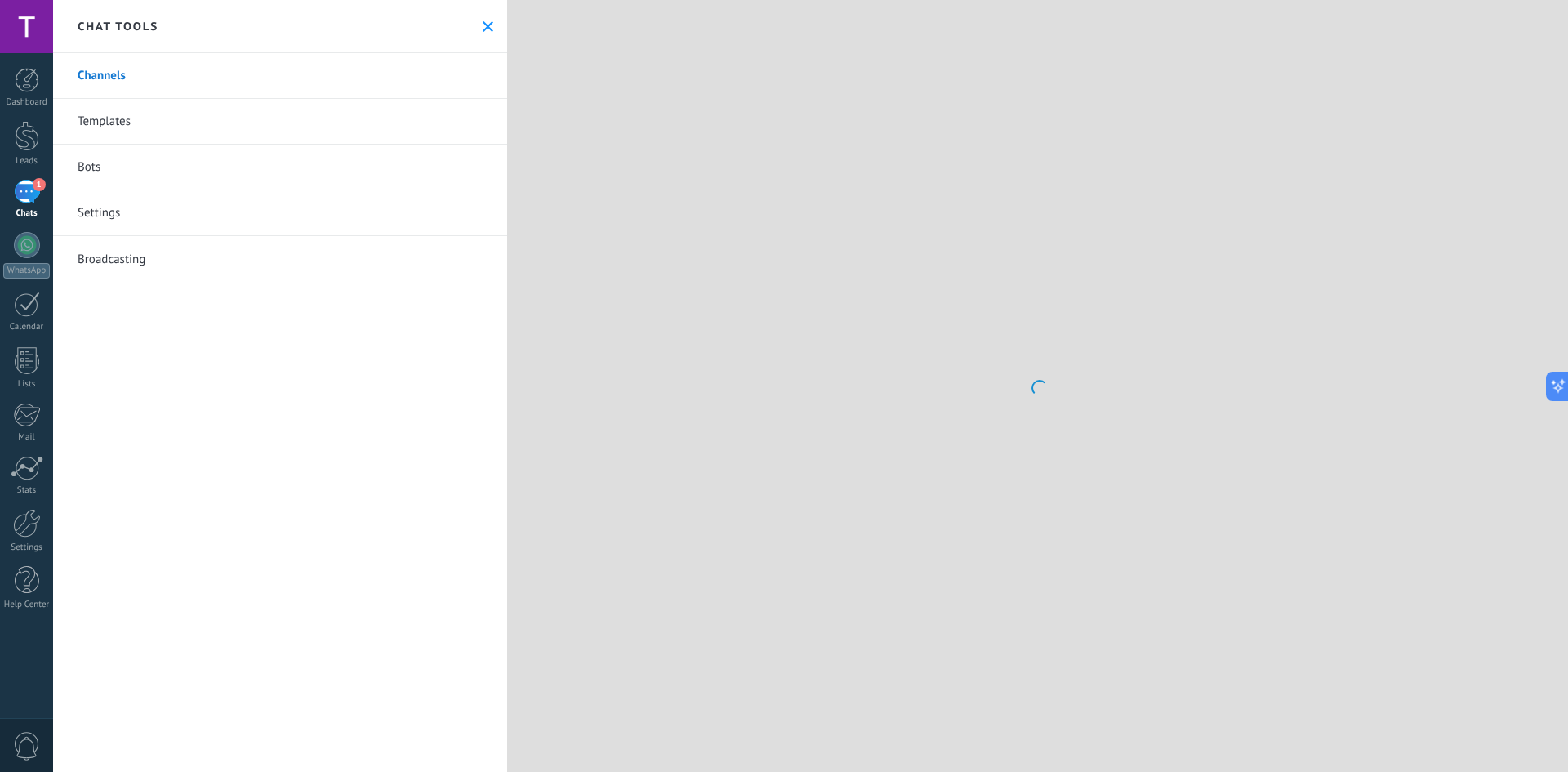
click at [196, 126] on link "Templates" at bounding box center [279, 122] width 454 height 46
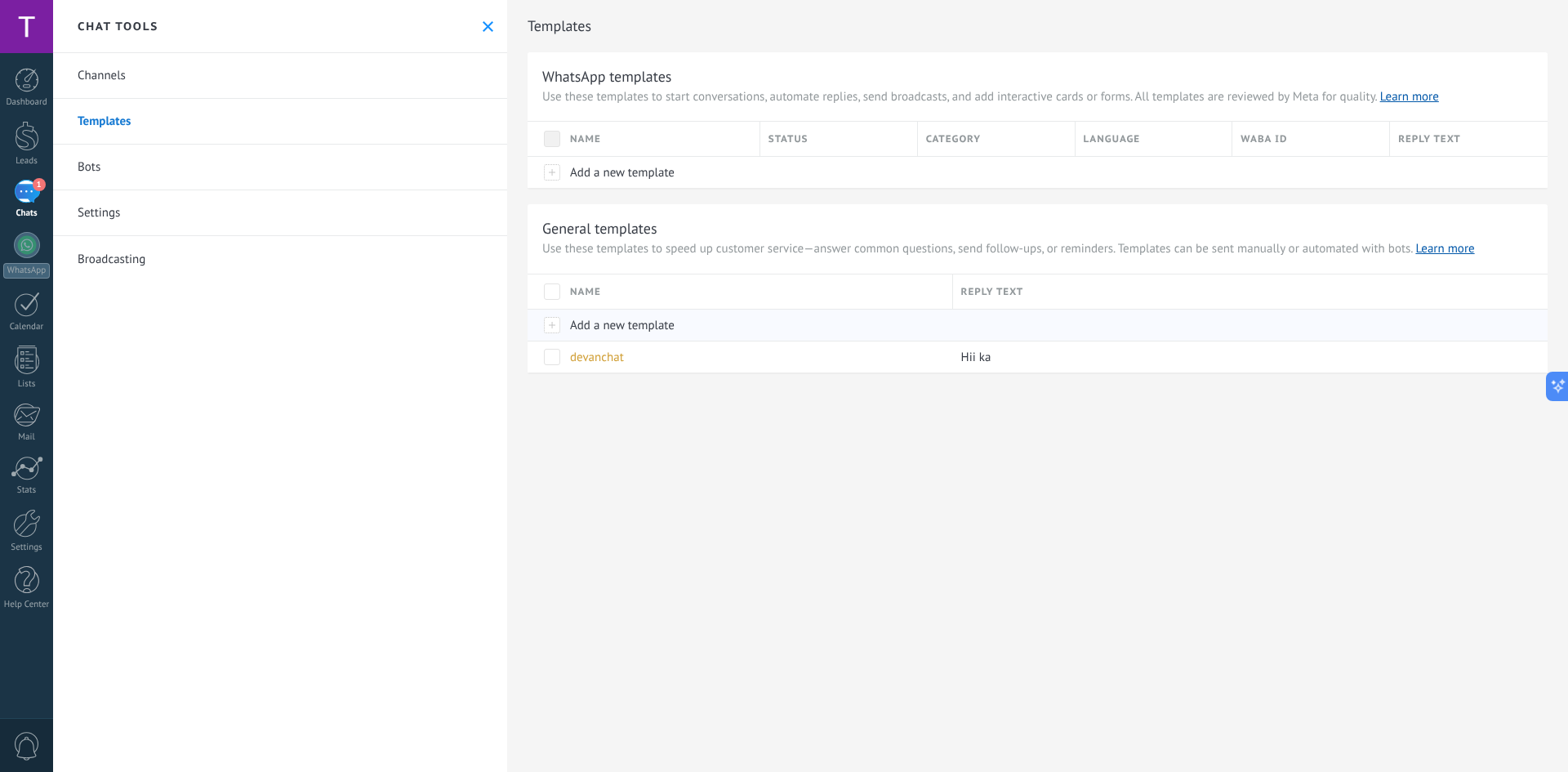
click at [559, 323] on div at bounding box center [1241, 325] width 578 height 31
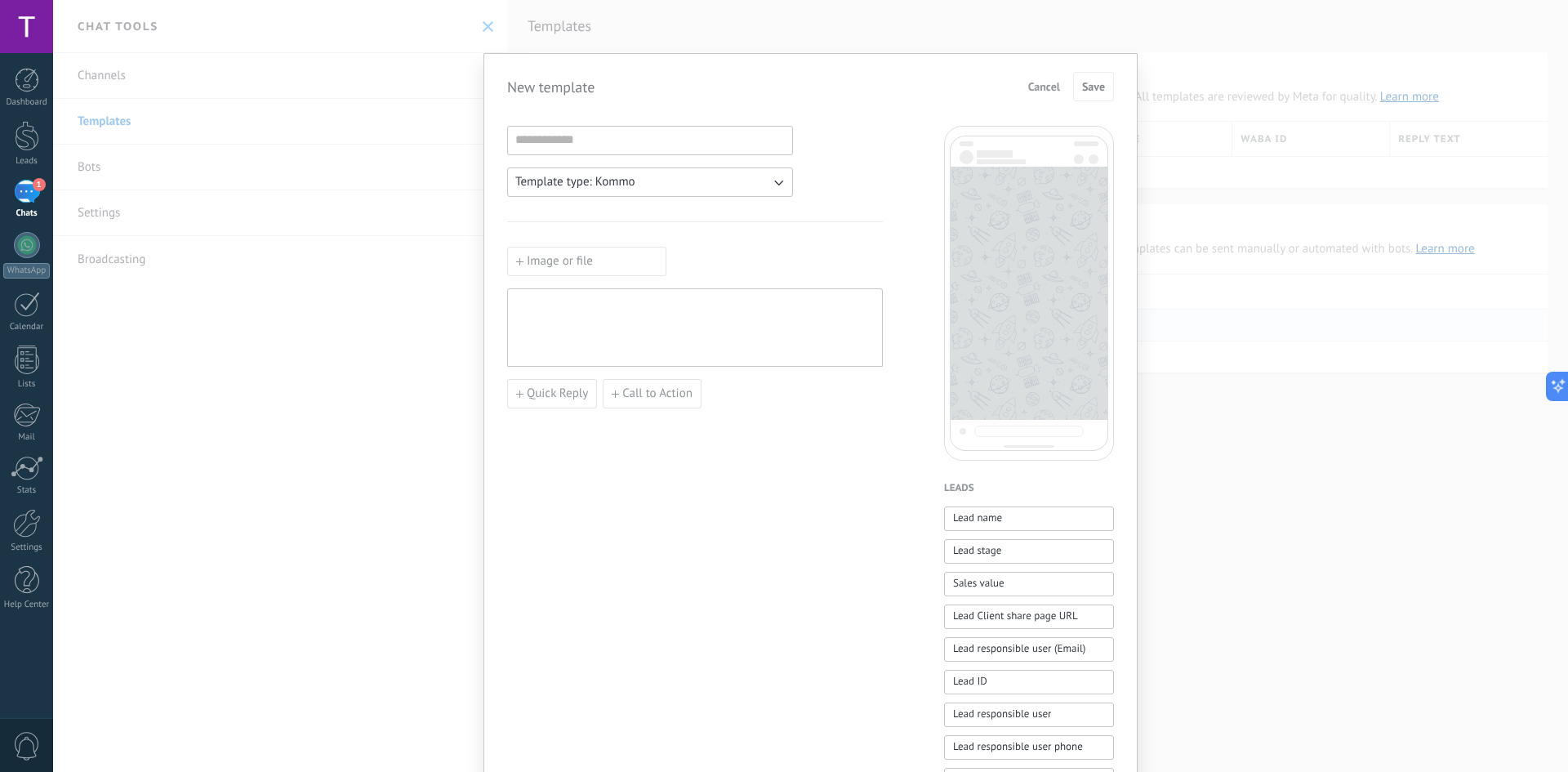
click at [559, 90] on span "Cancel" at bounding box center [1044, 86] width 32 height 12
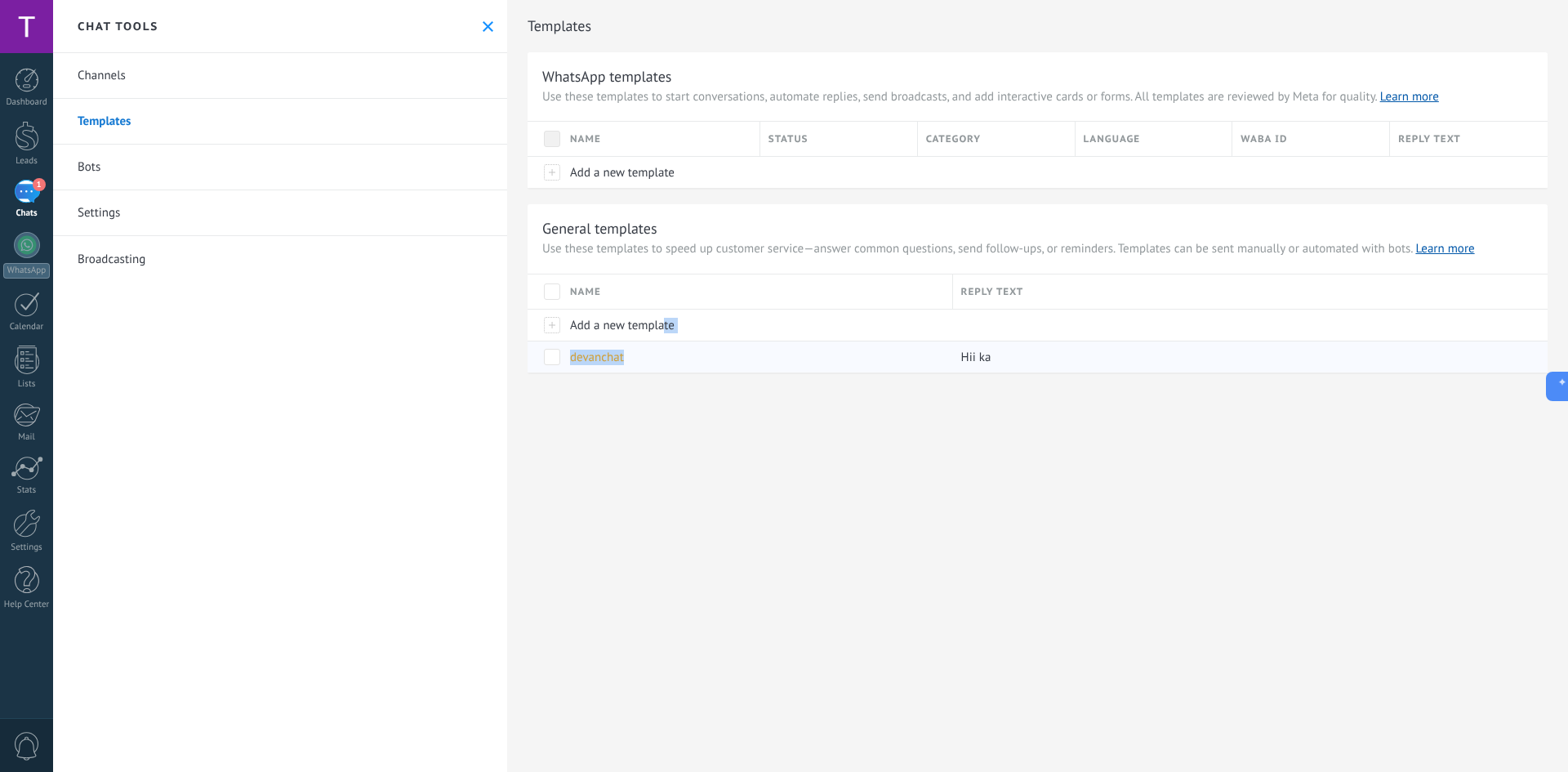
drag, startPoint x: 664, startPoint y: 322, endPoint x: 658, endPoint y: 362, distance: 40.4
click at [559, 328] on div "Name Reply text Add a new template devanchat Hii ka" at bounding box center [1037, 324] width 1020 height 98
click at [559, 328] on div "devanchat" at bounding box center [753, 357] width 383 height 31
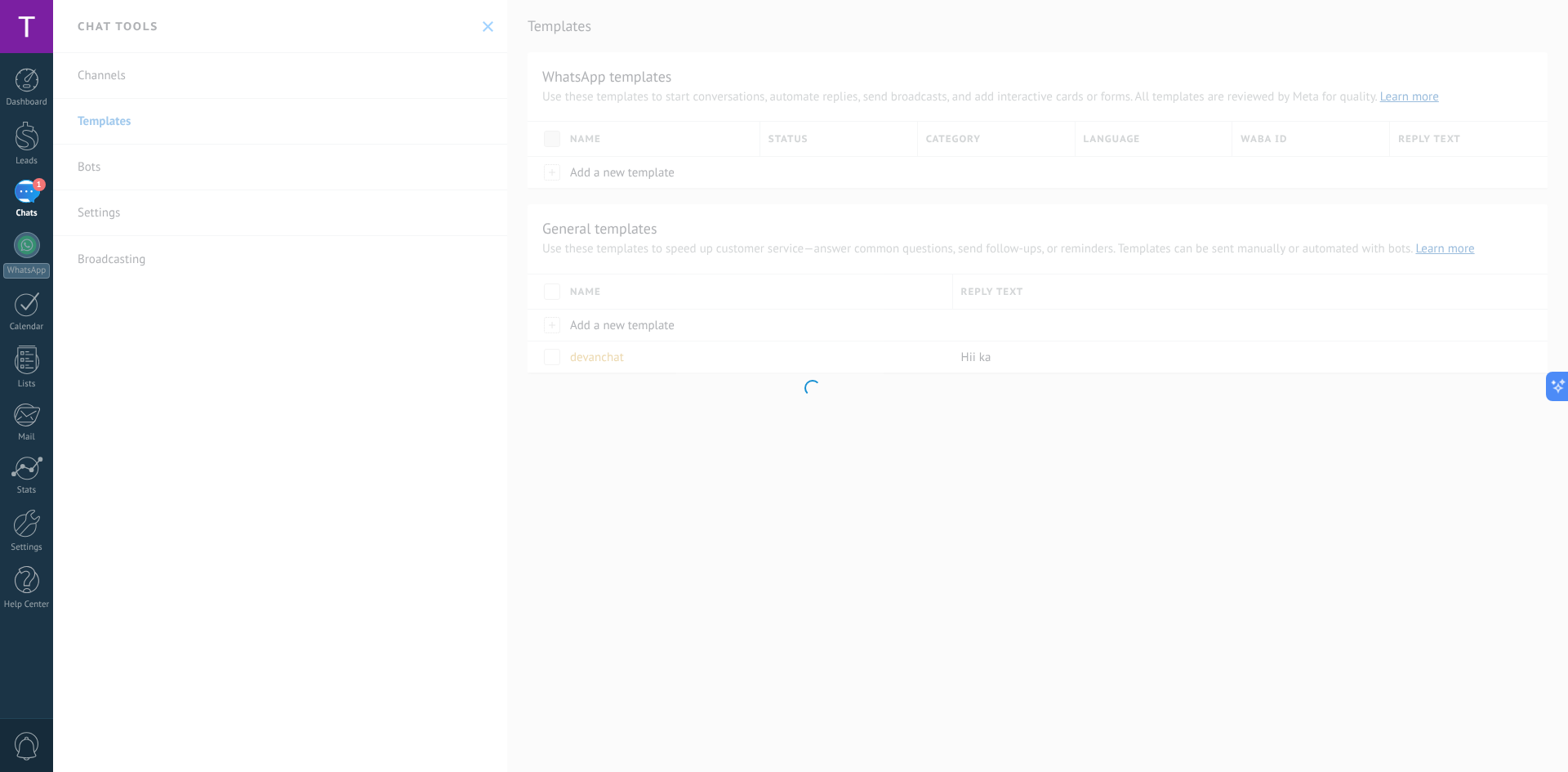
click at [559, 328] on div at bounding box center [810, 386] width 1515 height 772
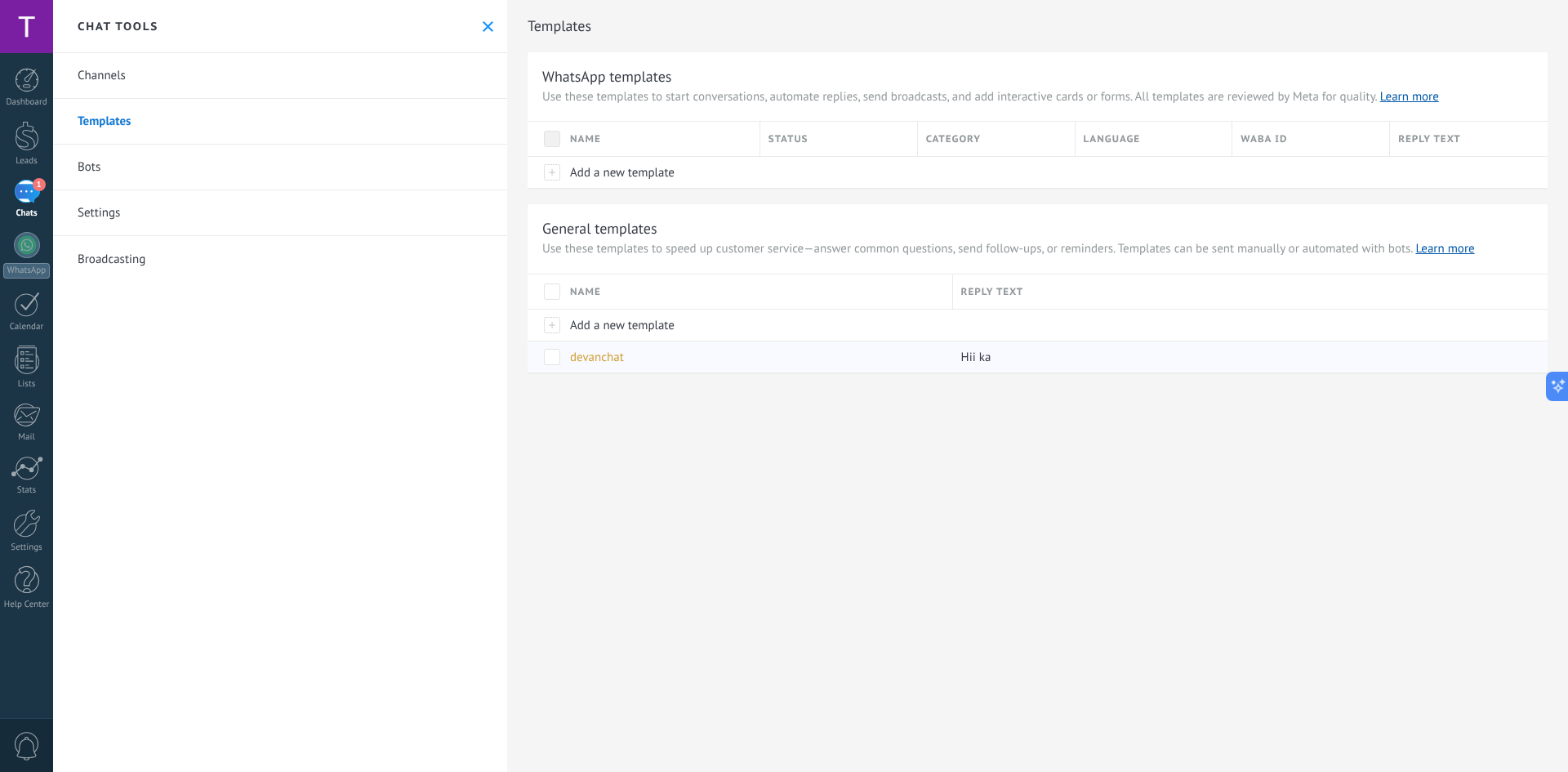
click at [559, 328] on div "devanchat" at bounding box center [753, 357] width 383 height 31
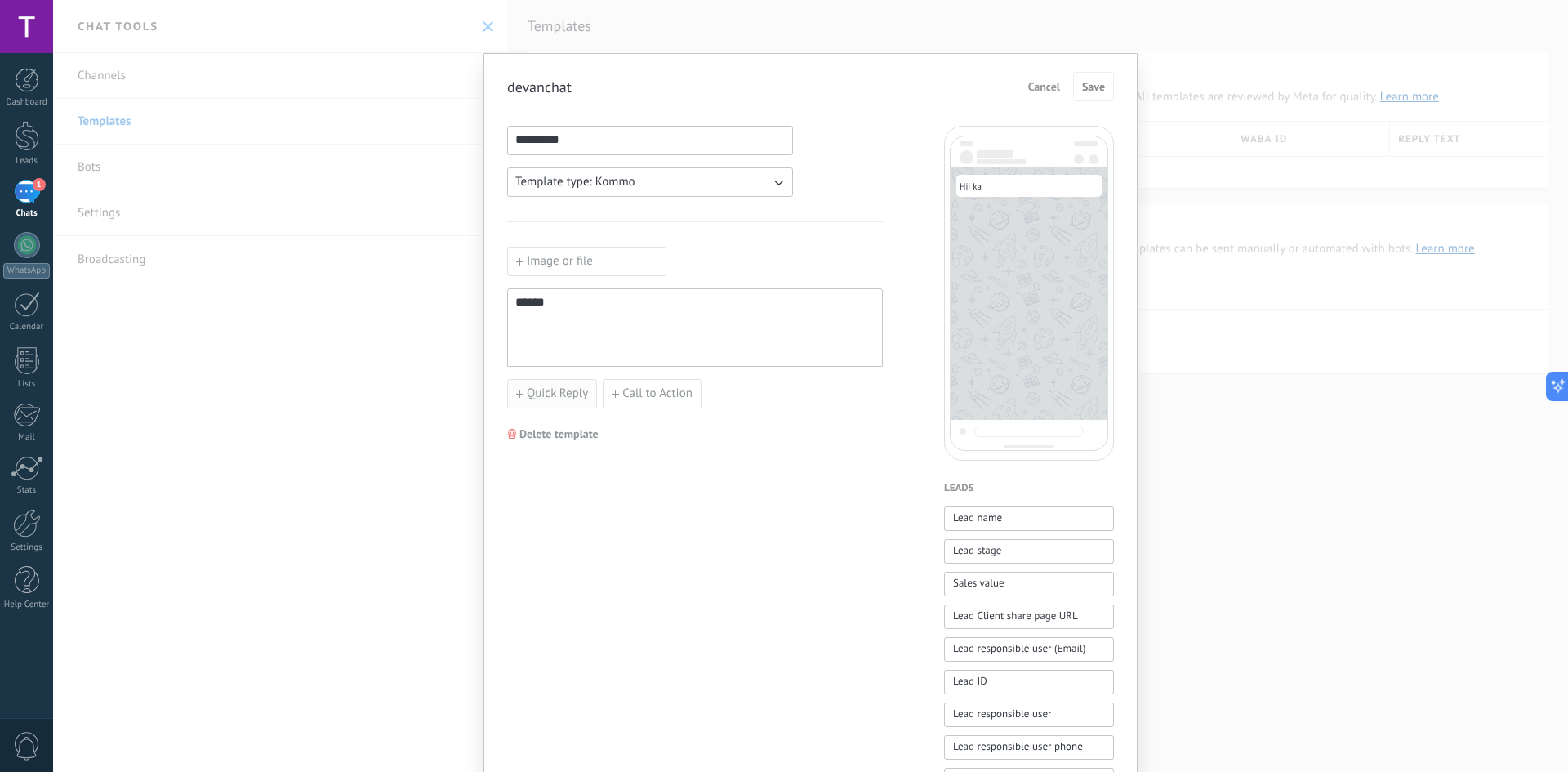
click at [559, 328] on span "Quick Reply" at bounding box center [557, 393] width 61 height 12
click at [559, 328] on div "Add quick reply" at bounding box center [694, 432] width 376 height 29
click at [559, 328] on icon "button" at bounding box center [708, 393] width 8 height 10
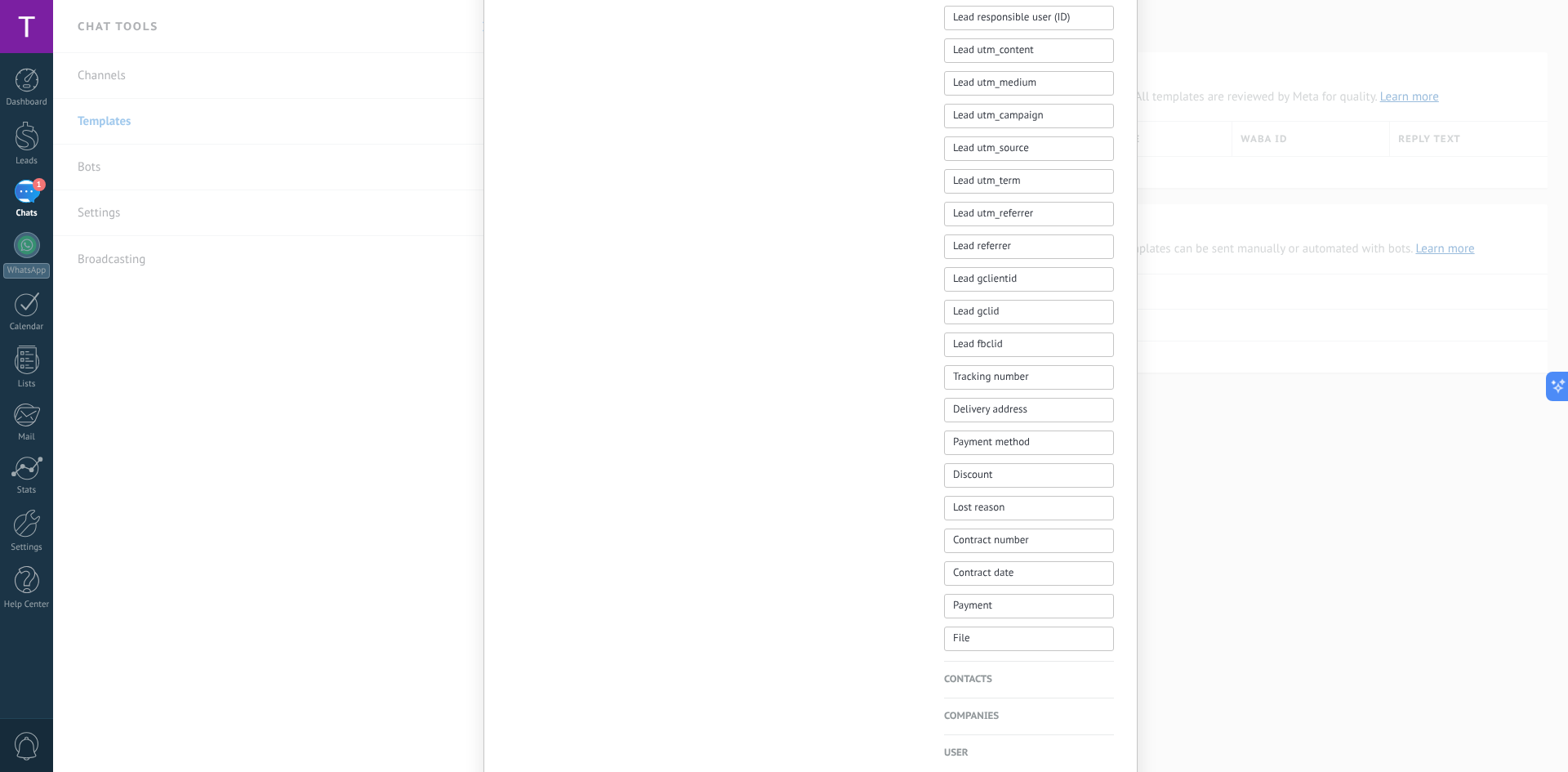
scroll to position [838, 0]
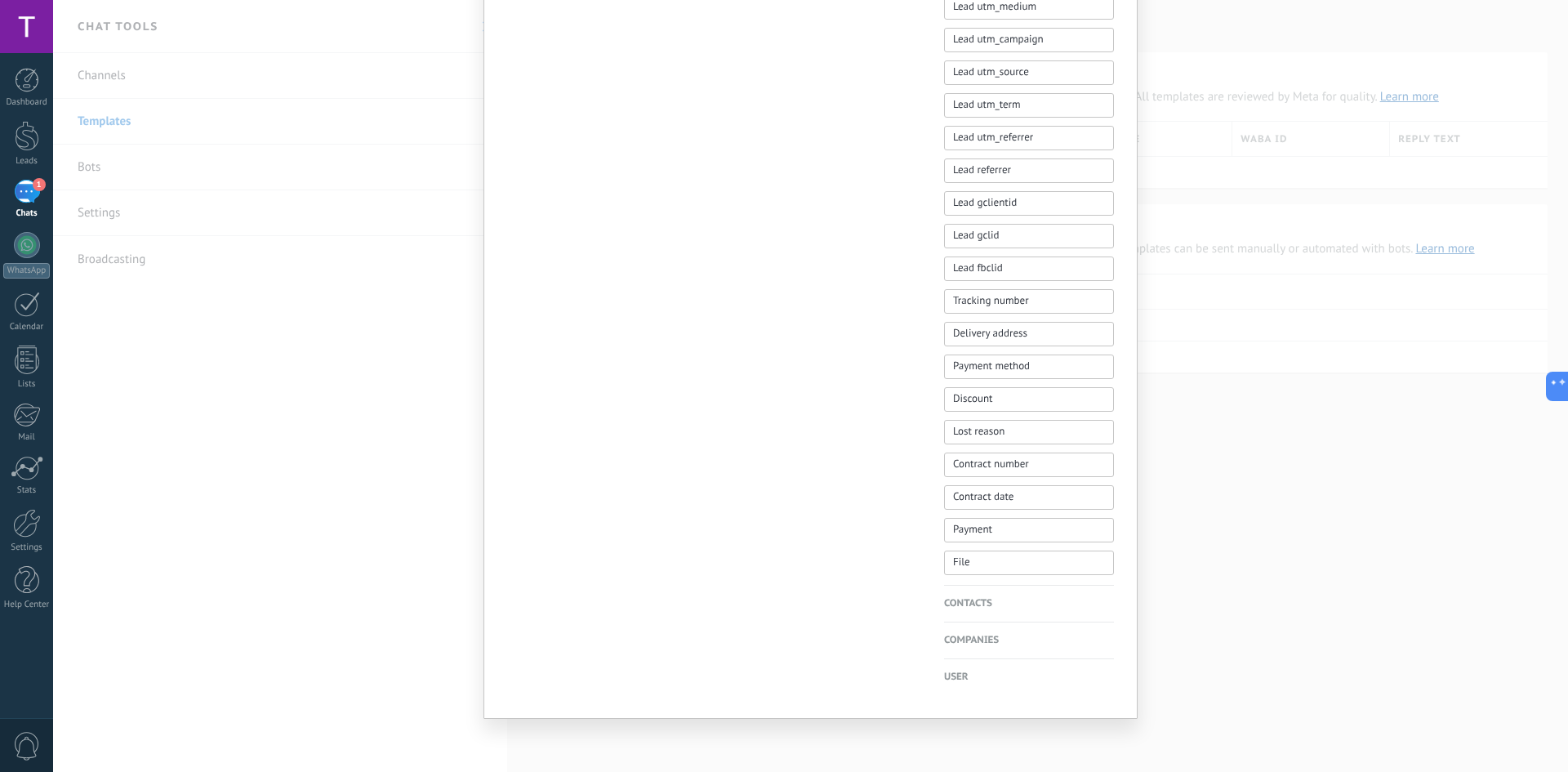
click at [559, 328] on h4 "Contacts" at bounding box center [1028, 604] width 170 height 16
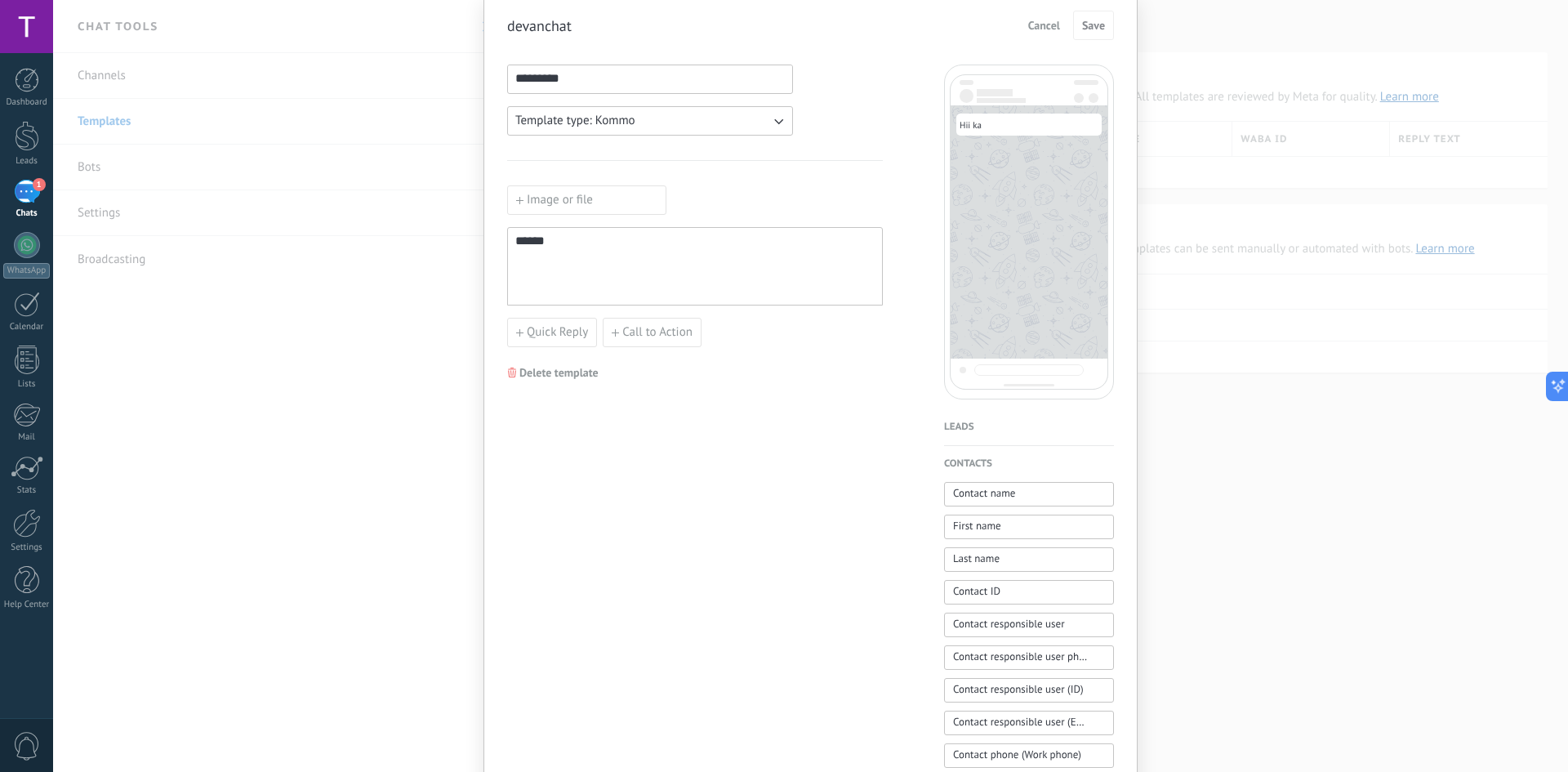
scroll to position [60, 0]
click at [559, 328] on span "Contact name" at bounding box center [984, 495] width 62 height 16
click at [559, 27] on span "Cancel" at bounding box center [1044, 26] width 32 height 12
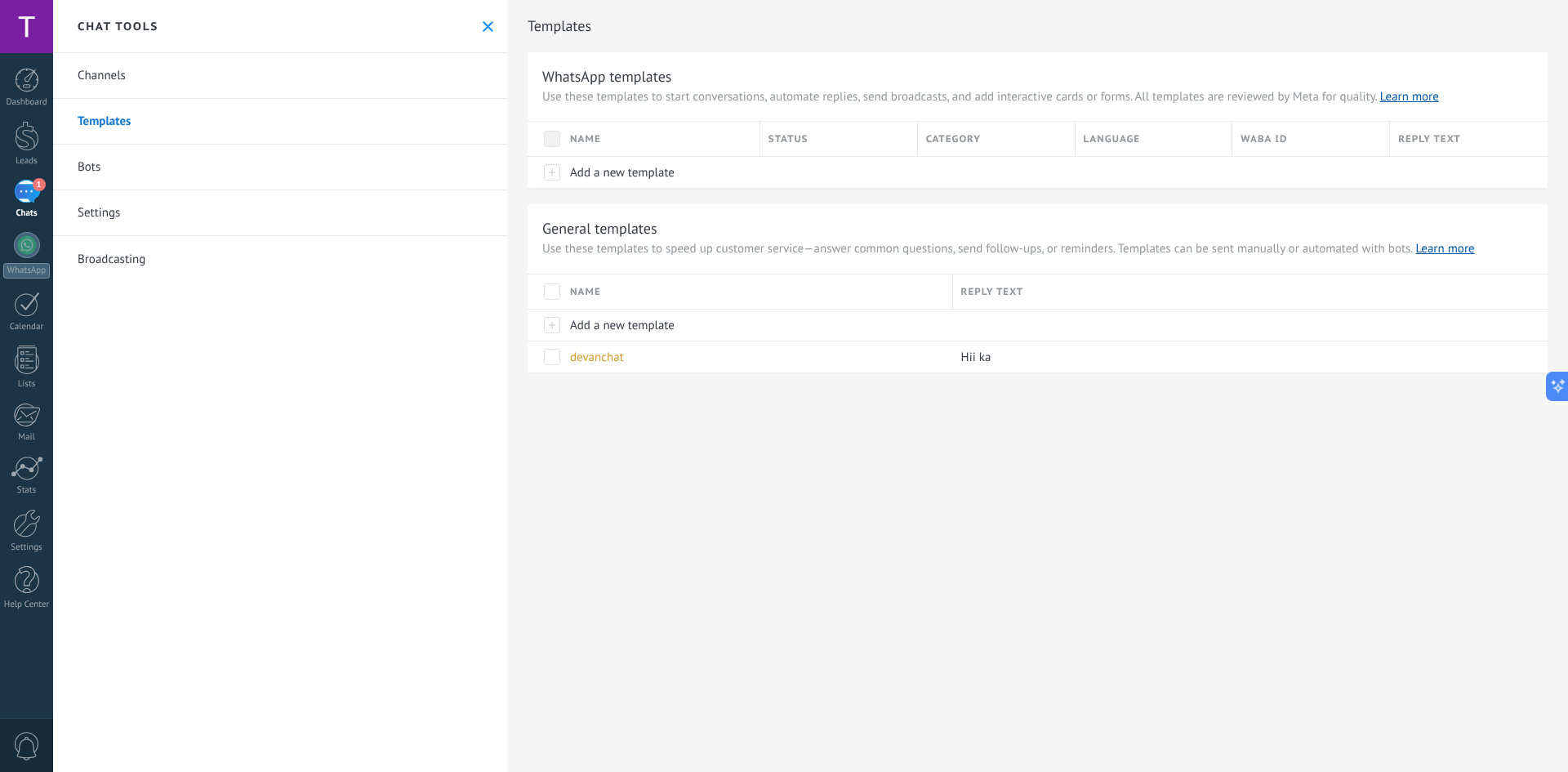
scroll to position [0, 0]
click at [559, 171] on span "Add a new template" at bounding box center [622, 172] width 105 height 15
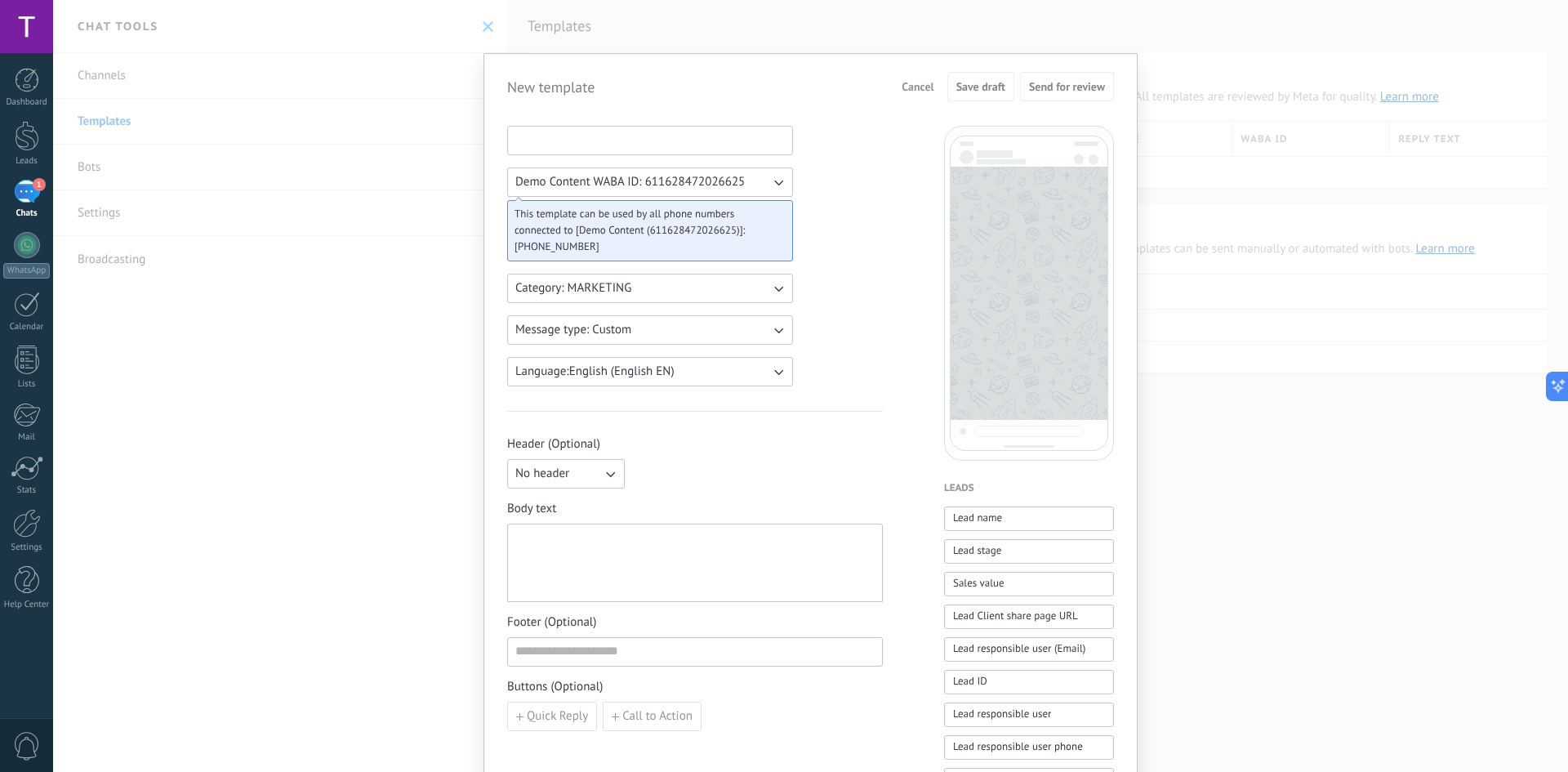
click at [559, 150] on input at bounding box center [650, 139] width 284 height 26
type input "**********"
click at [559, 328] on button "Language: English (English EN)" at bounding box center [650, 371] width 286 height 29
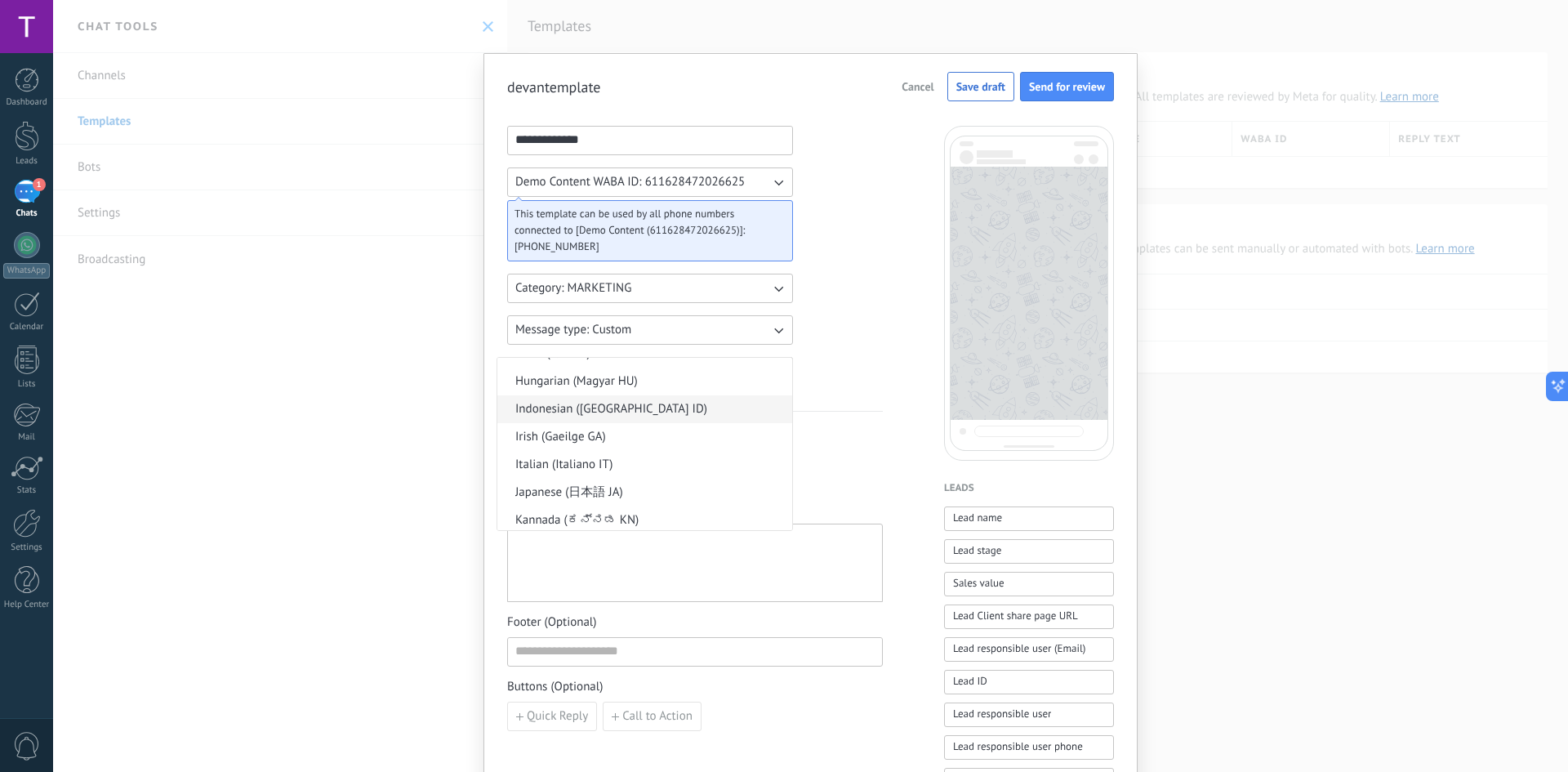
scroll to position [752, 0]
click at [559, 328] on span "Indonesian (Indonesia ID)" at bounding box center [611, 425] width 192 height 16
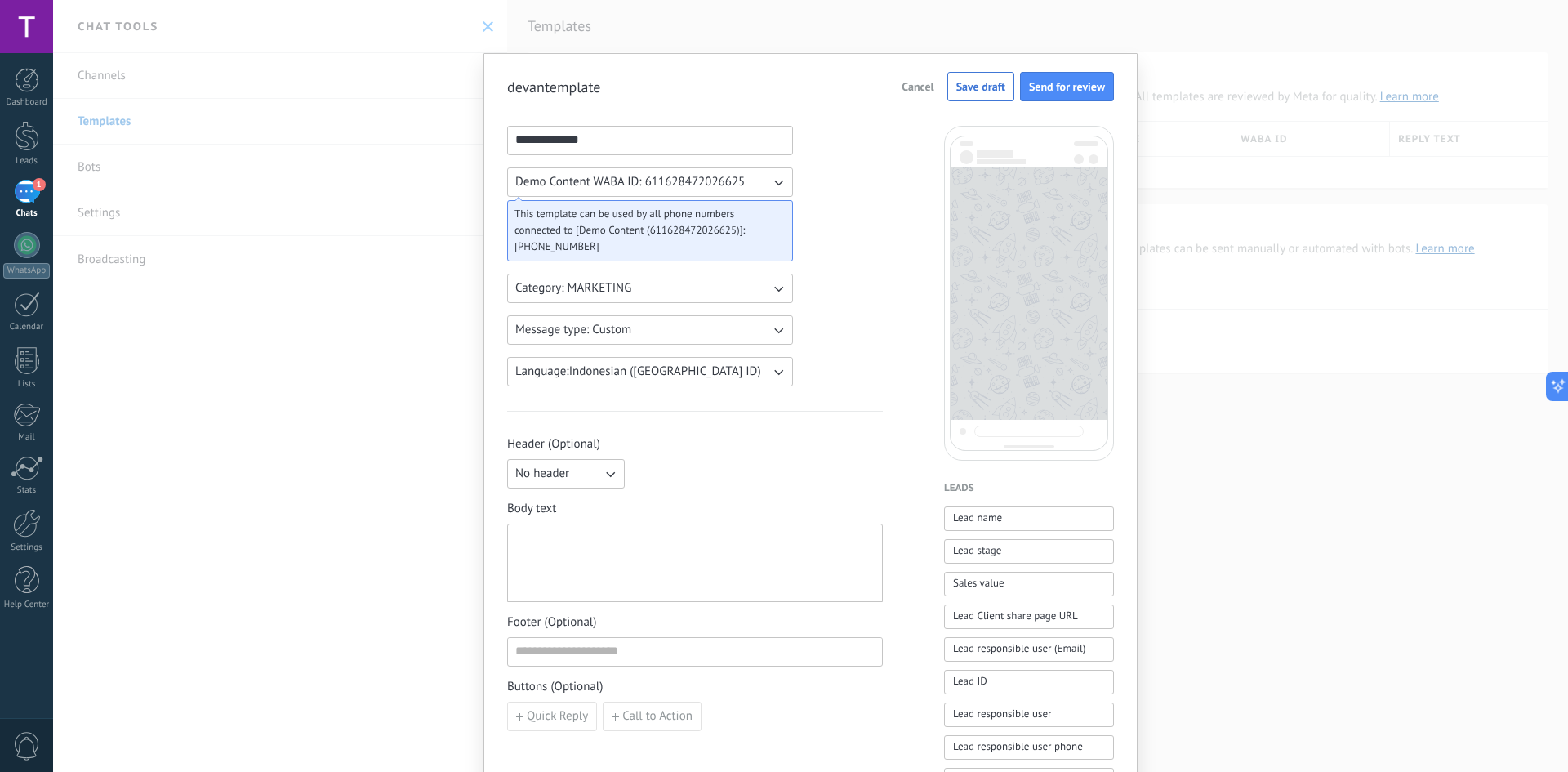
click at [559, 328] on div at bounding box center [694, 563] width 359 height 65
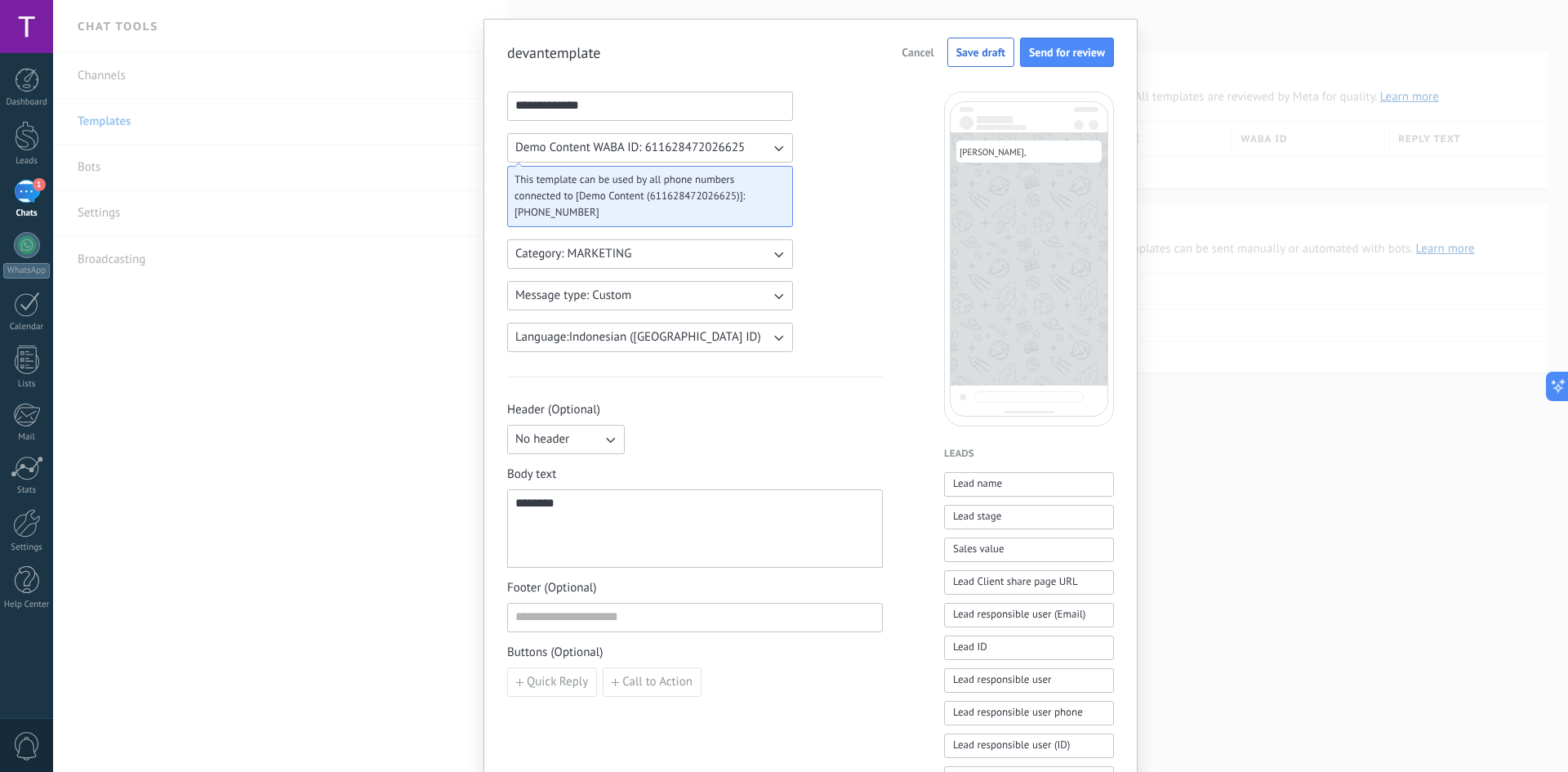
scroll to position [0, 0]
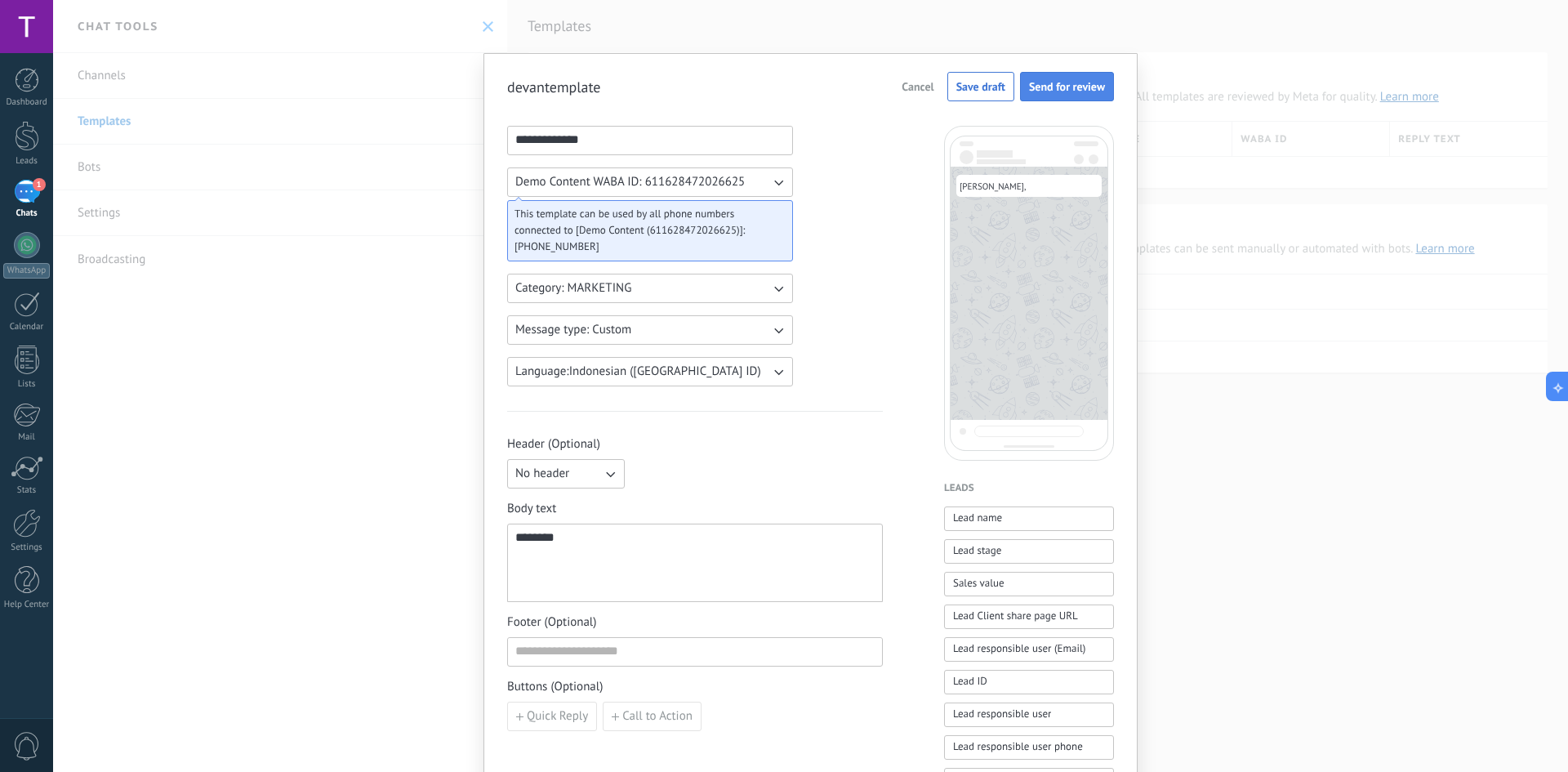
click at [559, 78] on button "Send for review" at bounding box center [1067, 86] width 94 height 29
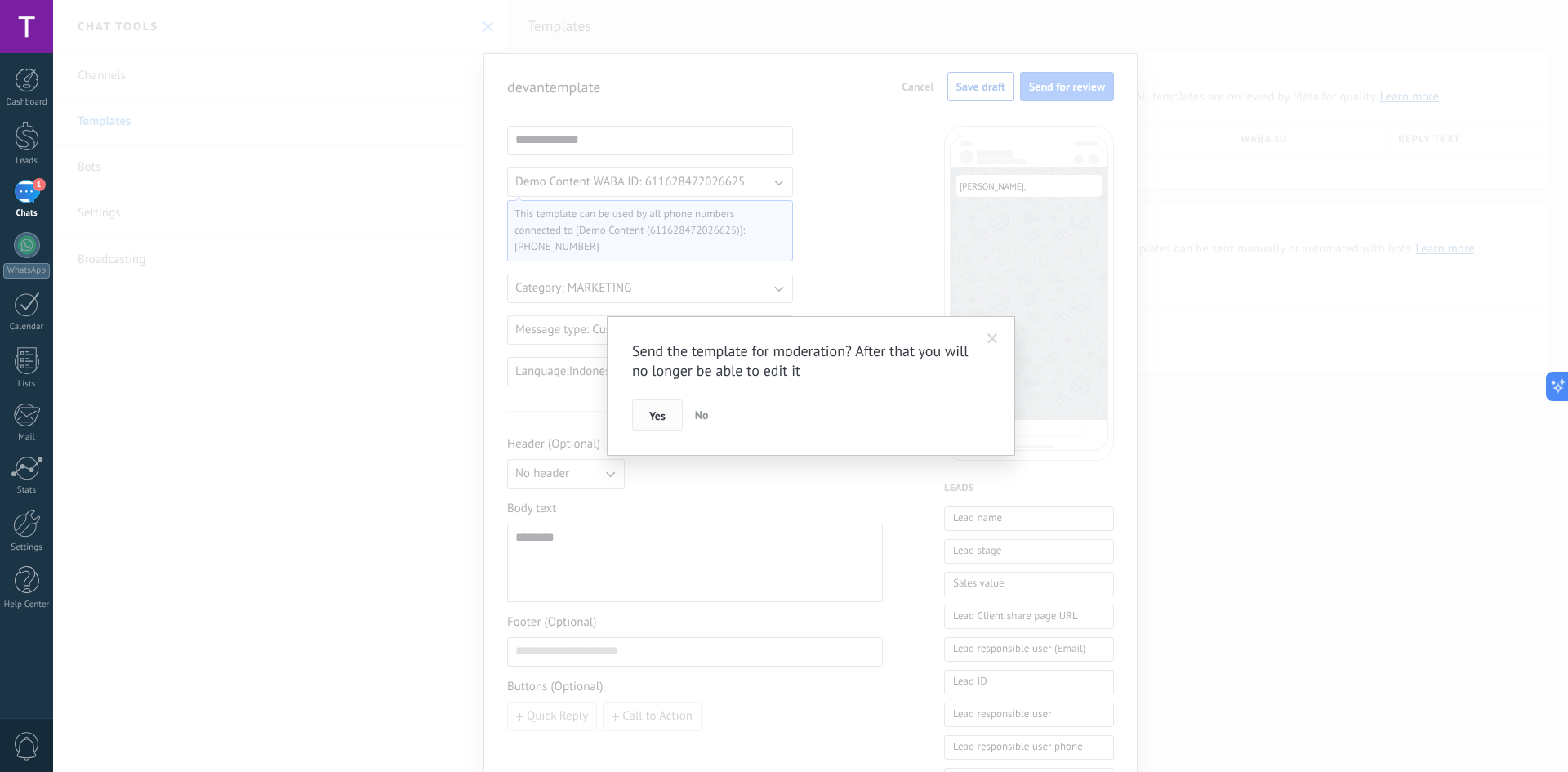
click at [559, 328] on span "Yes" at bounding box center [657, 415] width 16 height 12
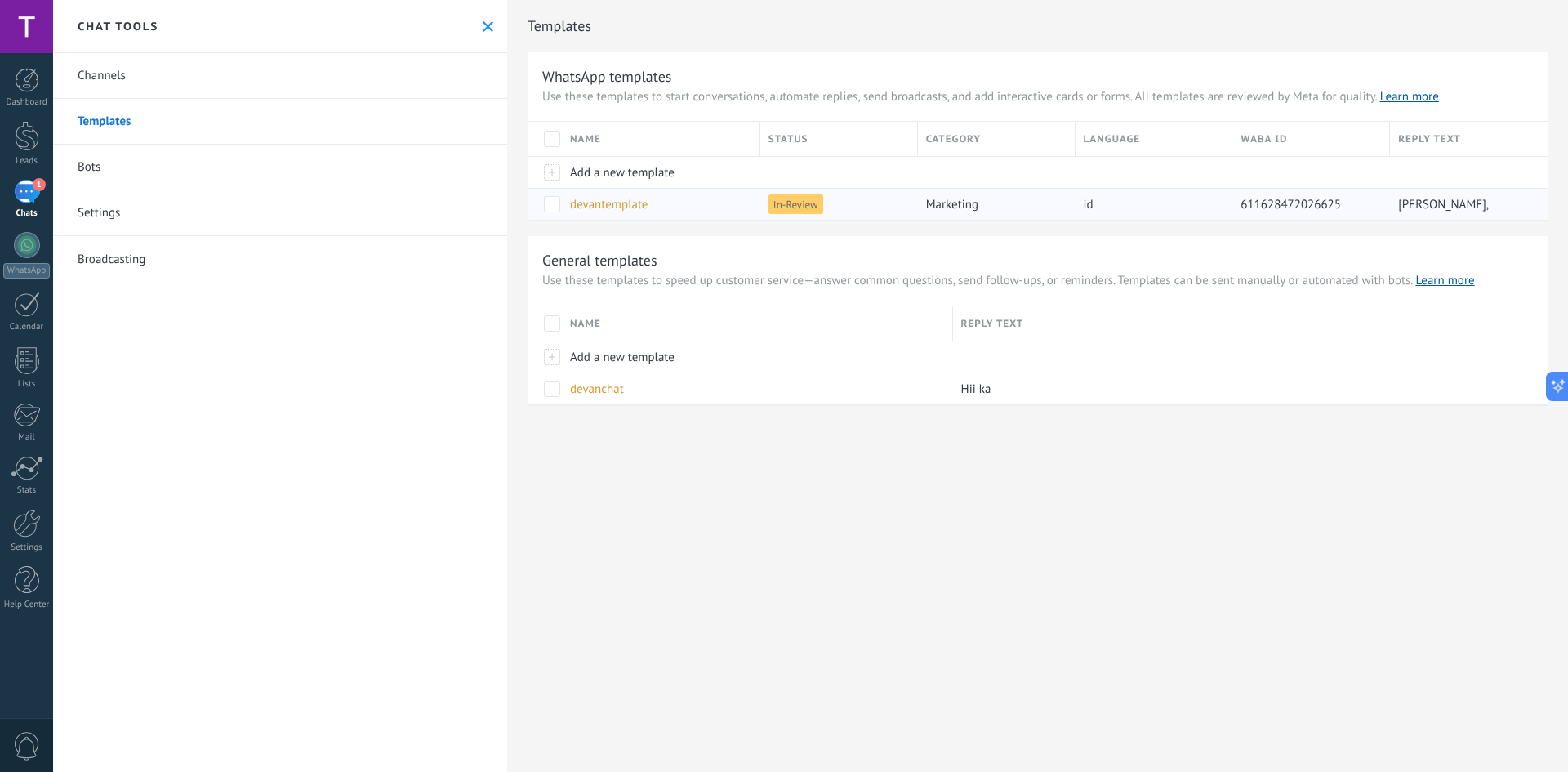
click at [559, 204] on span "In-Review" at bounding box center [795, 205] width 55 height 20
drag, startPoint x: 824, startPoint y: 203, endPoint x: 881, endPoint y: 208, distance: 57.2
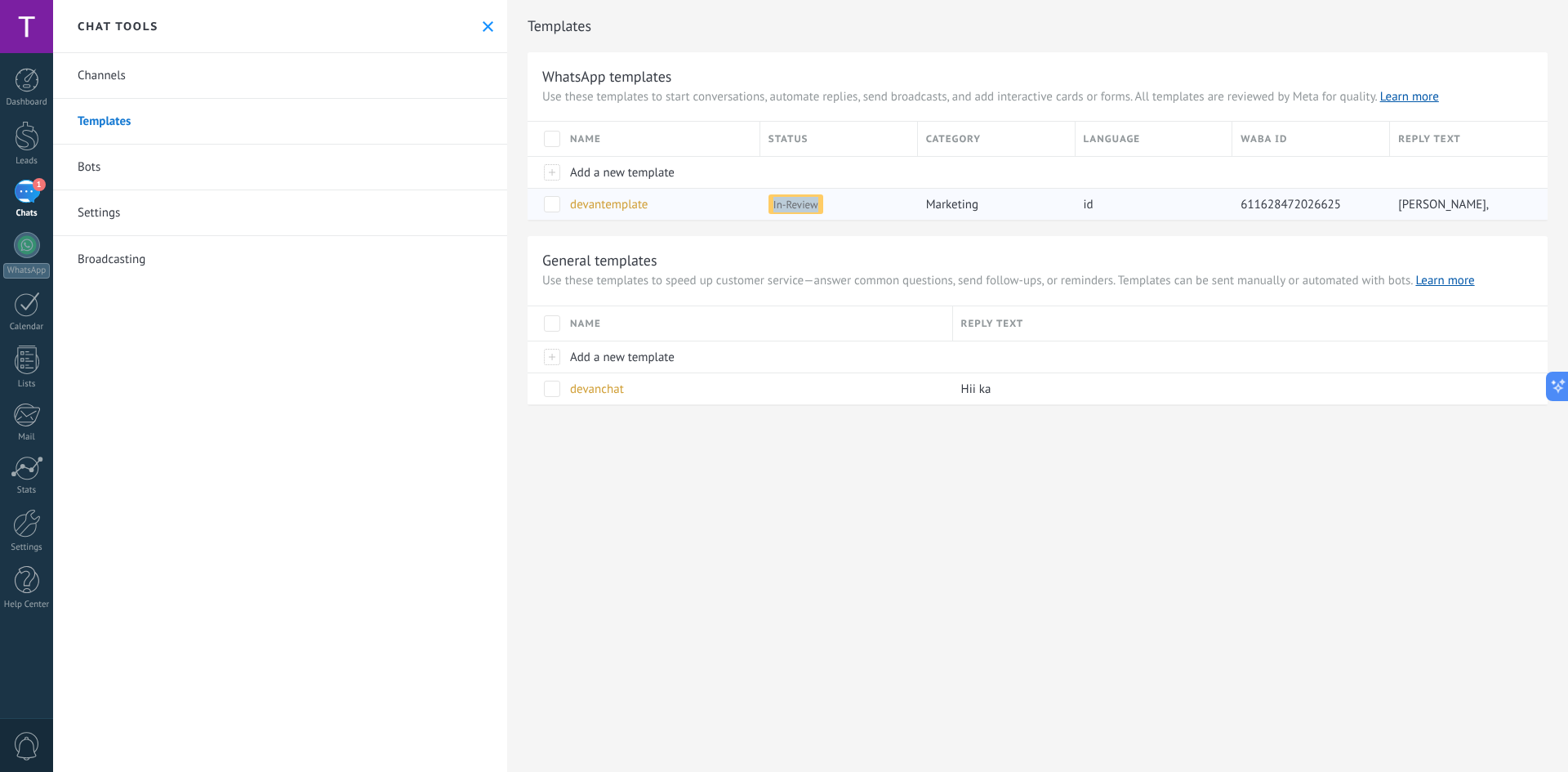
click at [559, 203] on div "In-Review" at bounding box center [835, 204] width 149 height 31
click at [559, 207] on span "marketing" at bounding box center [952, 204] width 52 height 15
click at [559, 204] on span "In-Review" at bounding box center [795, 205] width 55 height 20
click at [474, 22] on div "Chat tools" at bounding box center [279, 26] width 454 height 53
click at [20, 96] on link "Dashboard" at bounding box center [26, 87] width 53 height 40
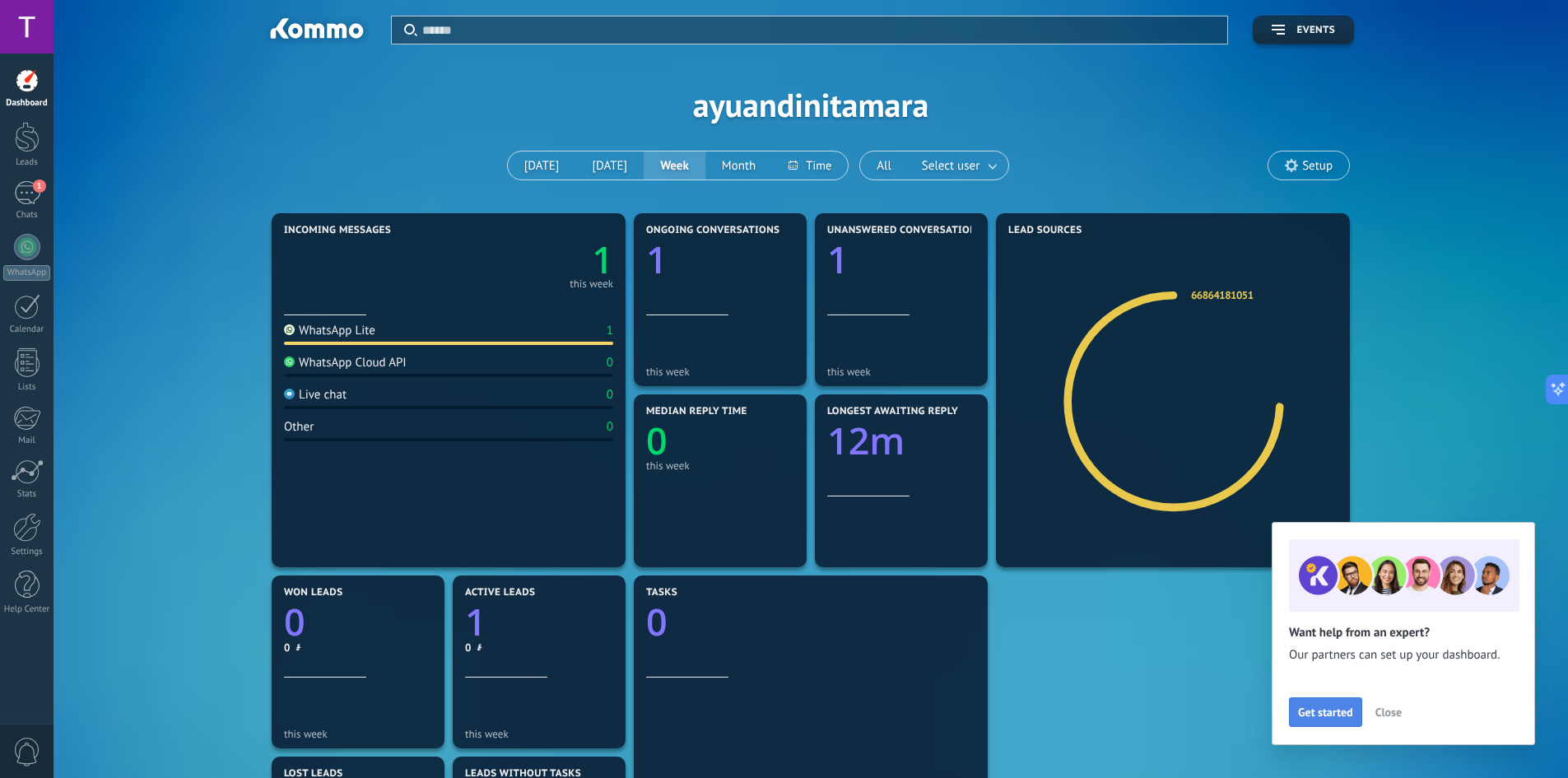
click at [563, 330] on span "Get started" at bounding box center [1326, 712] width 55 height 12
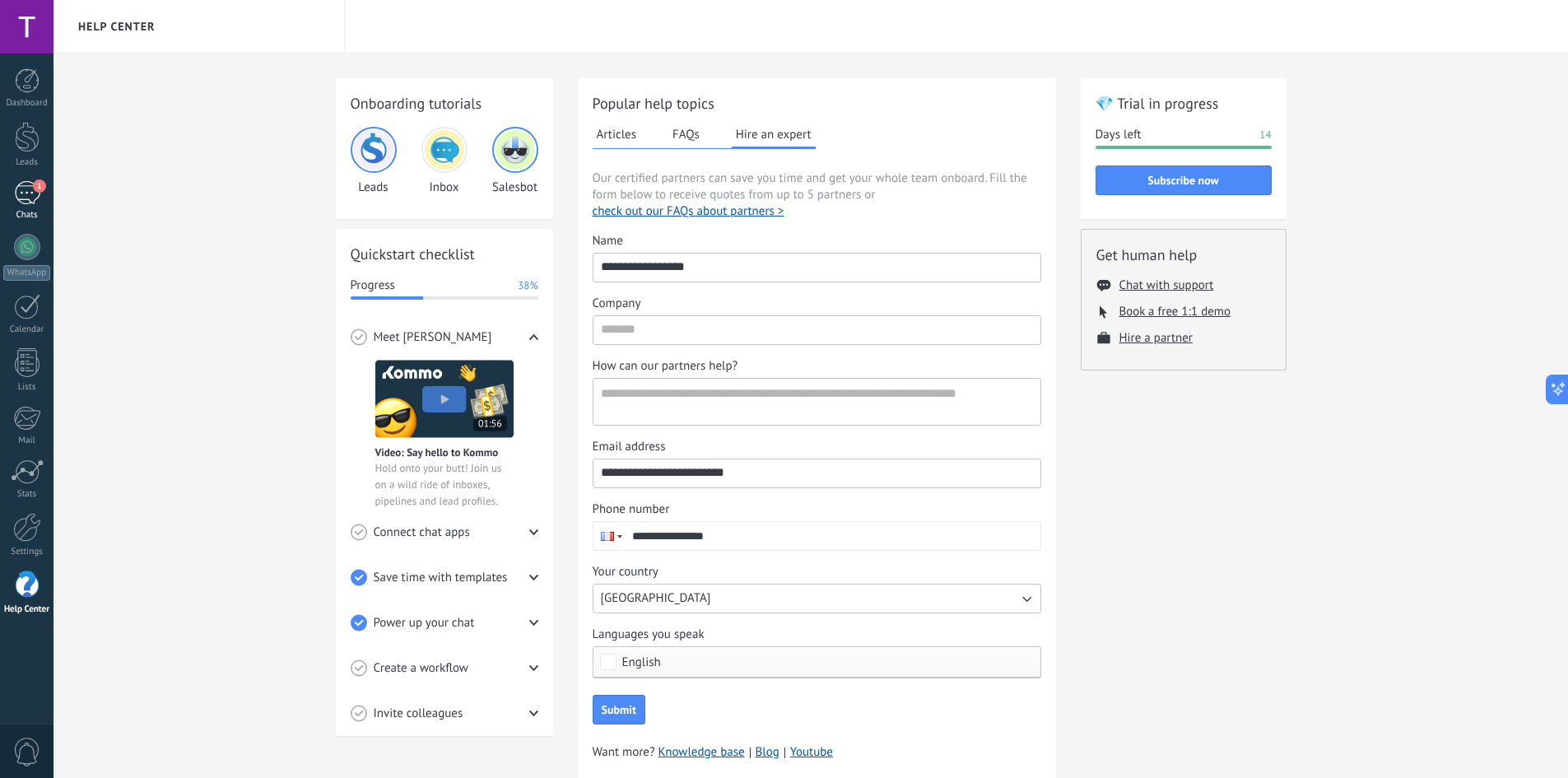
click at [28, 194] on div "1" at bounding box center [27, 193] width 27 height 24
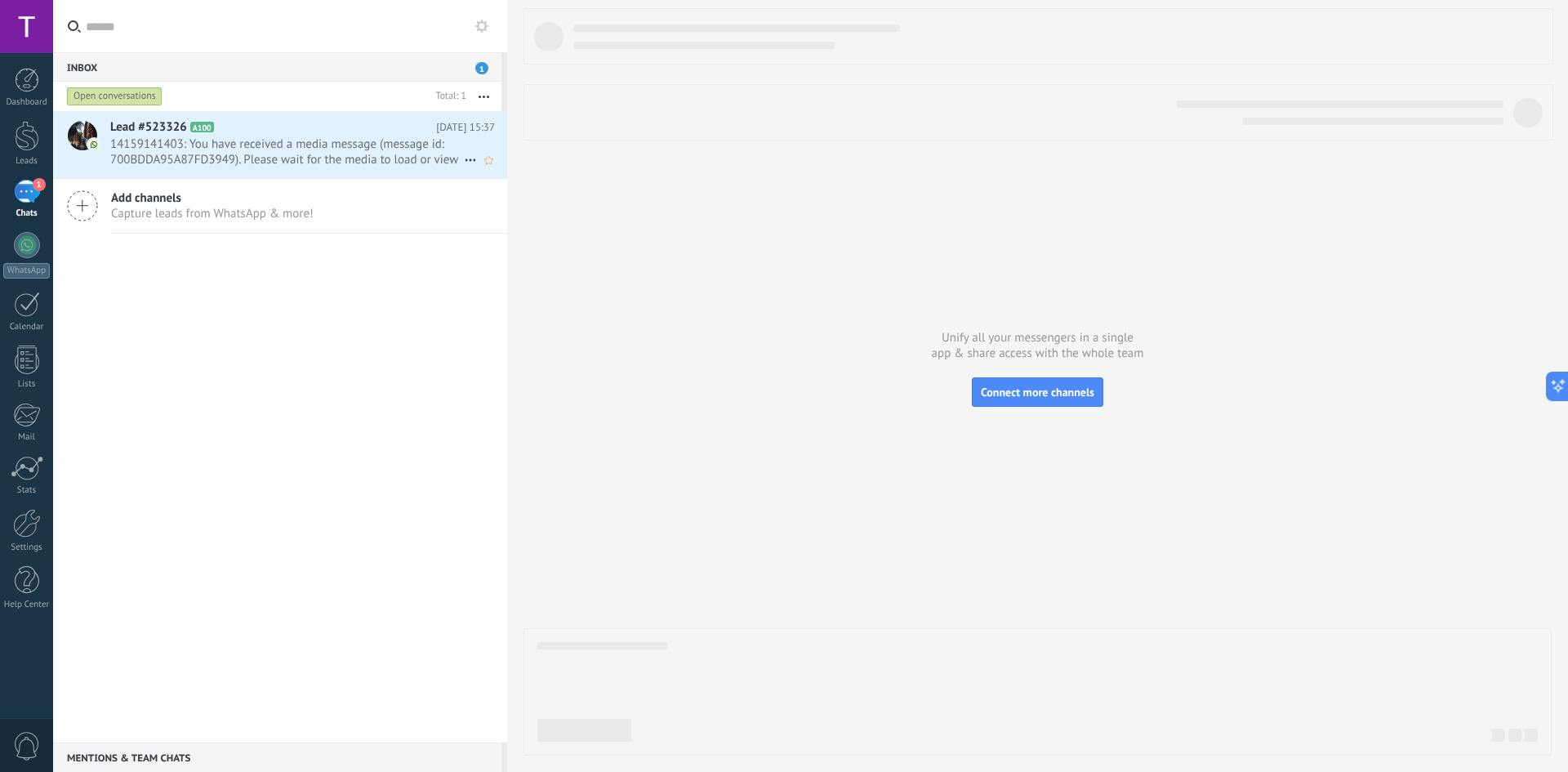
click at [173, 143] on span "14159141403: You have received a media message (message id: 700BDDA95A87FD3949)…" at bounding box center [287, 152] width 354 height 31
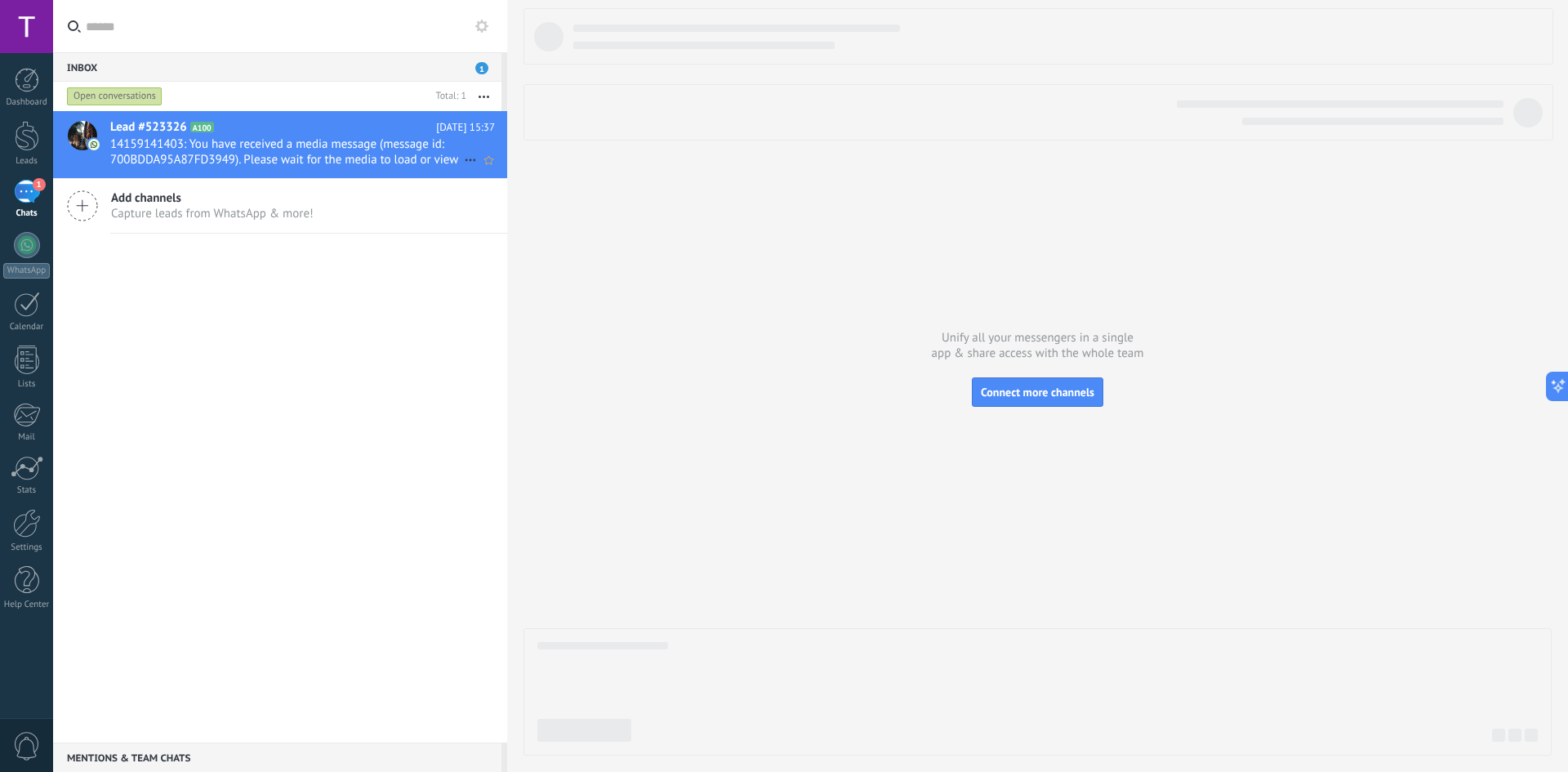
click at [370, 144] on span "14159141403: You have received a media message (message id: 700BDDA95A87FD3949)…" at bounding box center [287, 152] width 354 height 31
click at [307, 151] on span "14159141403: You have received a media message (message id: 700BDDA95A87FD3949)…" at bounding box center [287, 152] width 354 height 31
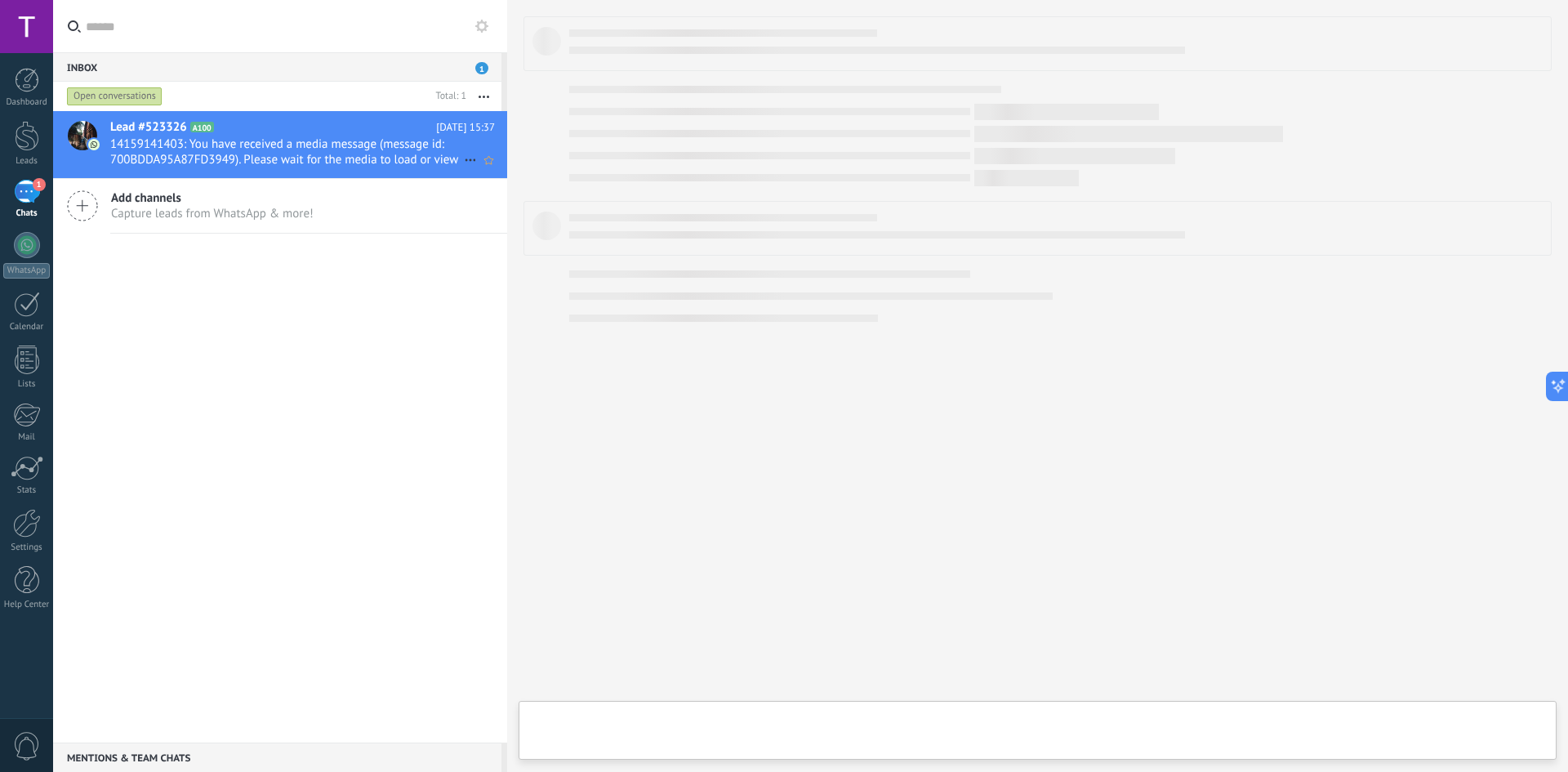
click at [307, 151] on span "14159141403: You have received a media message (message id: 700BDDA95A87FD3949)…" at bounding box center [287, 152] width 354 height 31
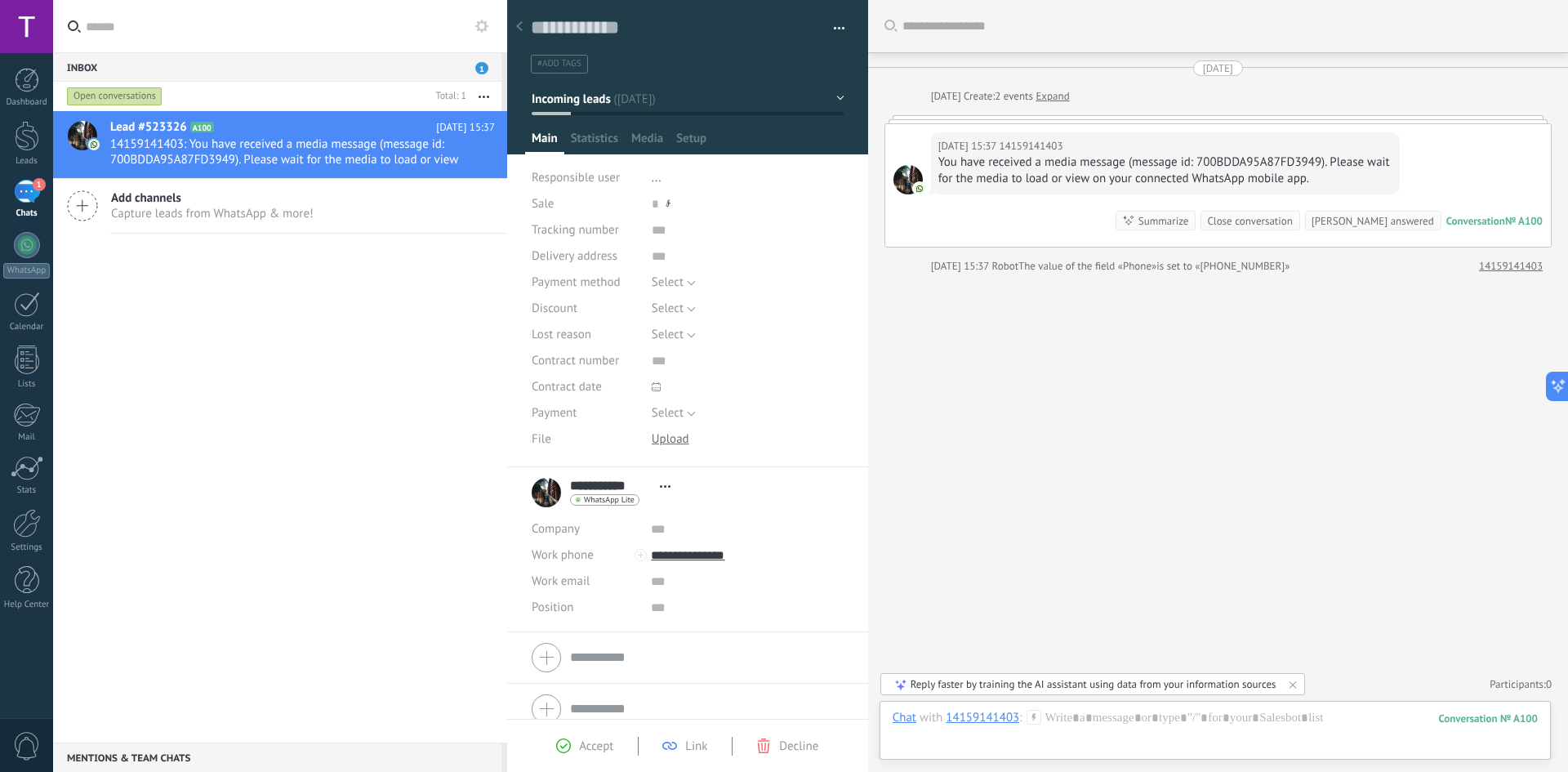
click at [559, 328] on div "Accept" at bounding box center [584, 746] width 57 height 15
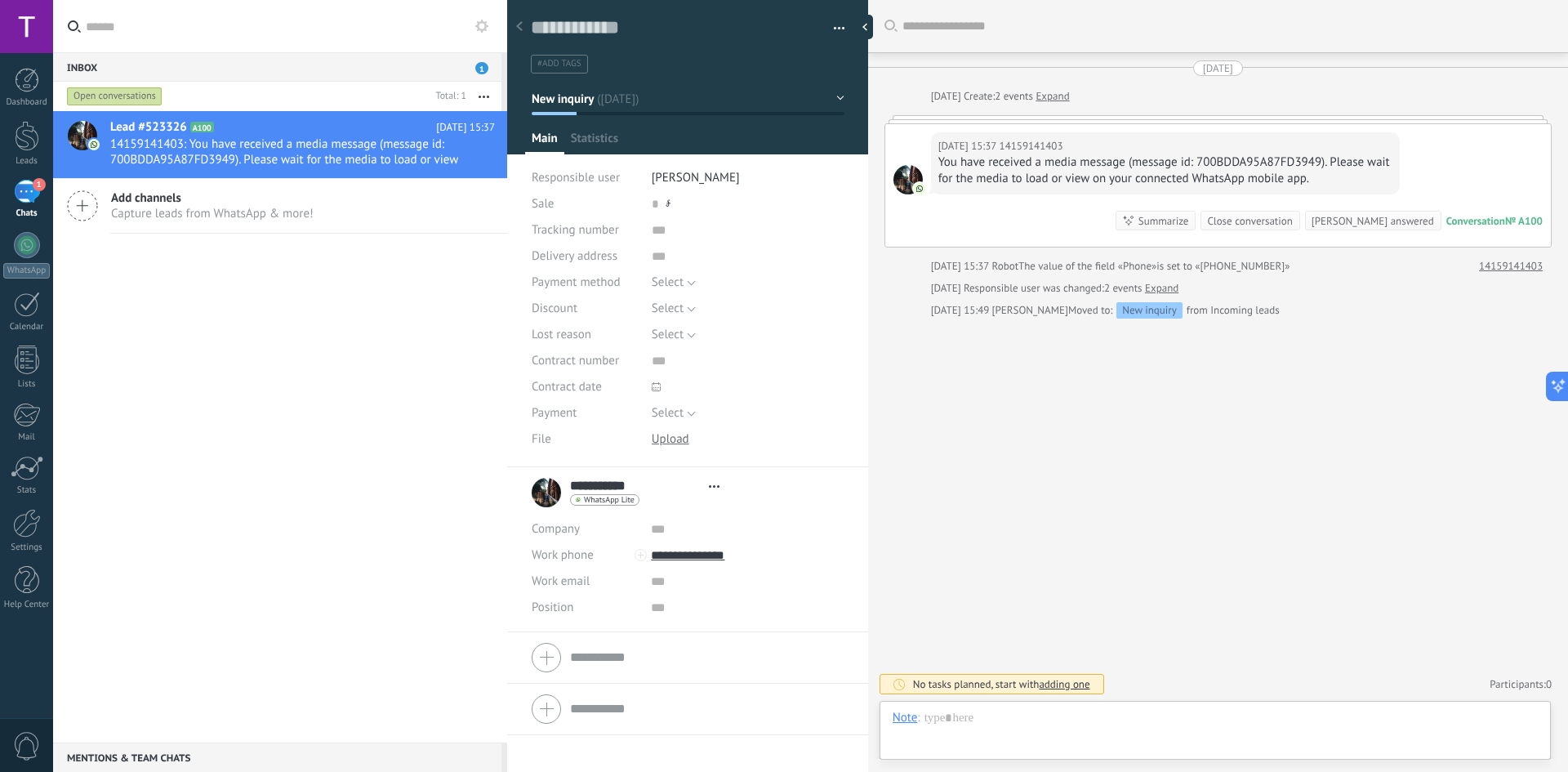
type textarea "**********"
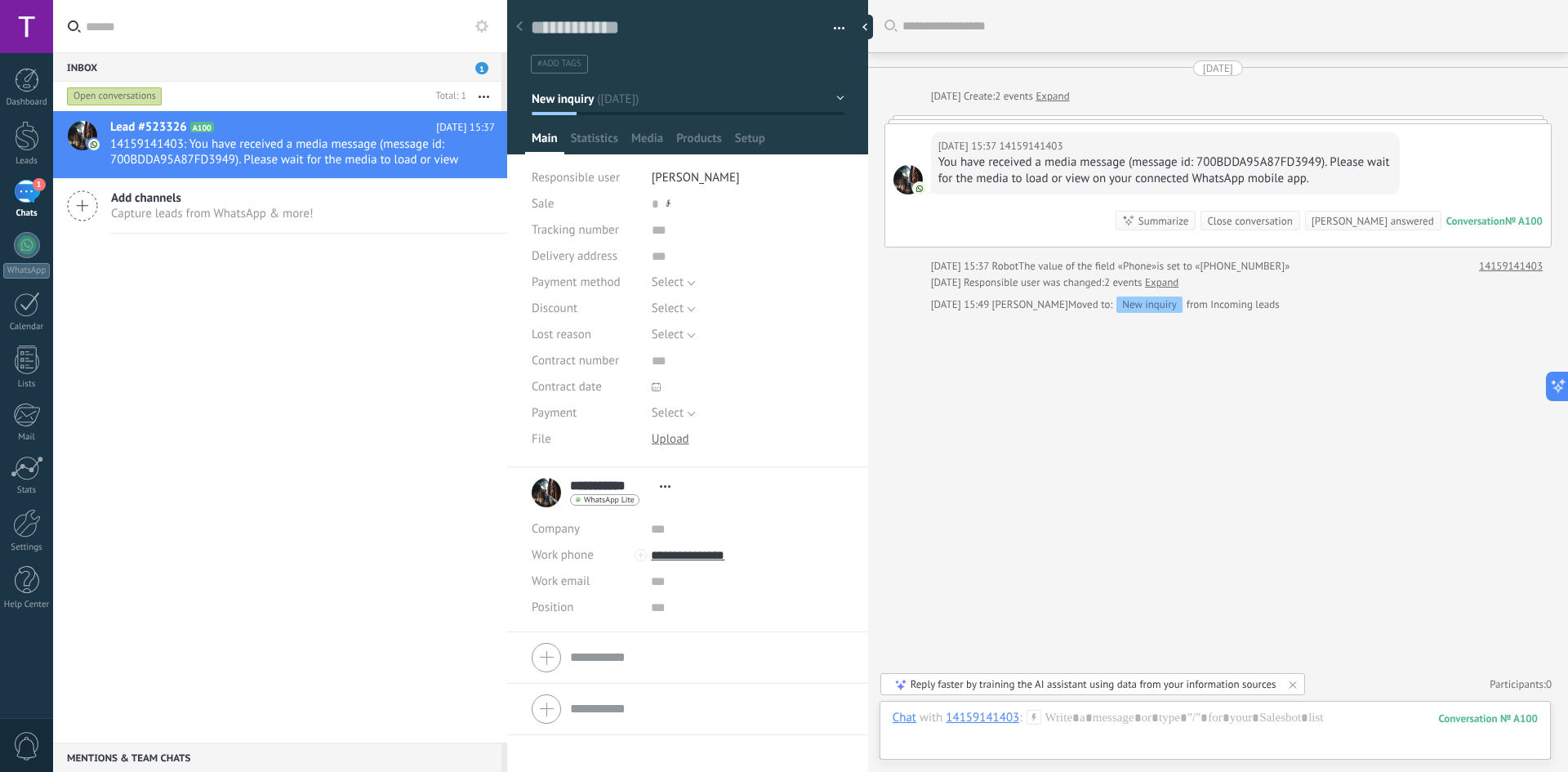
click at [559, 328] on input "text" at bounding box center [706, 657] width 274 height 26
click at [559, 328] on input "text" at bounding box center [746, 581] width 192 height 26
type input "*"
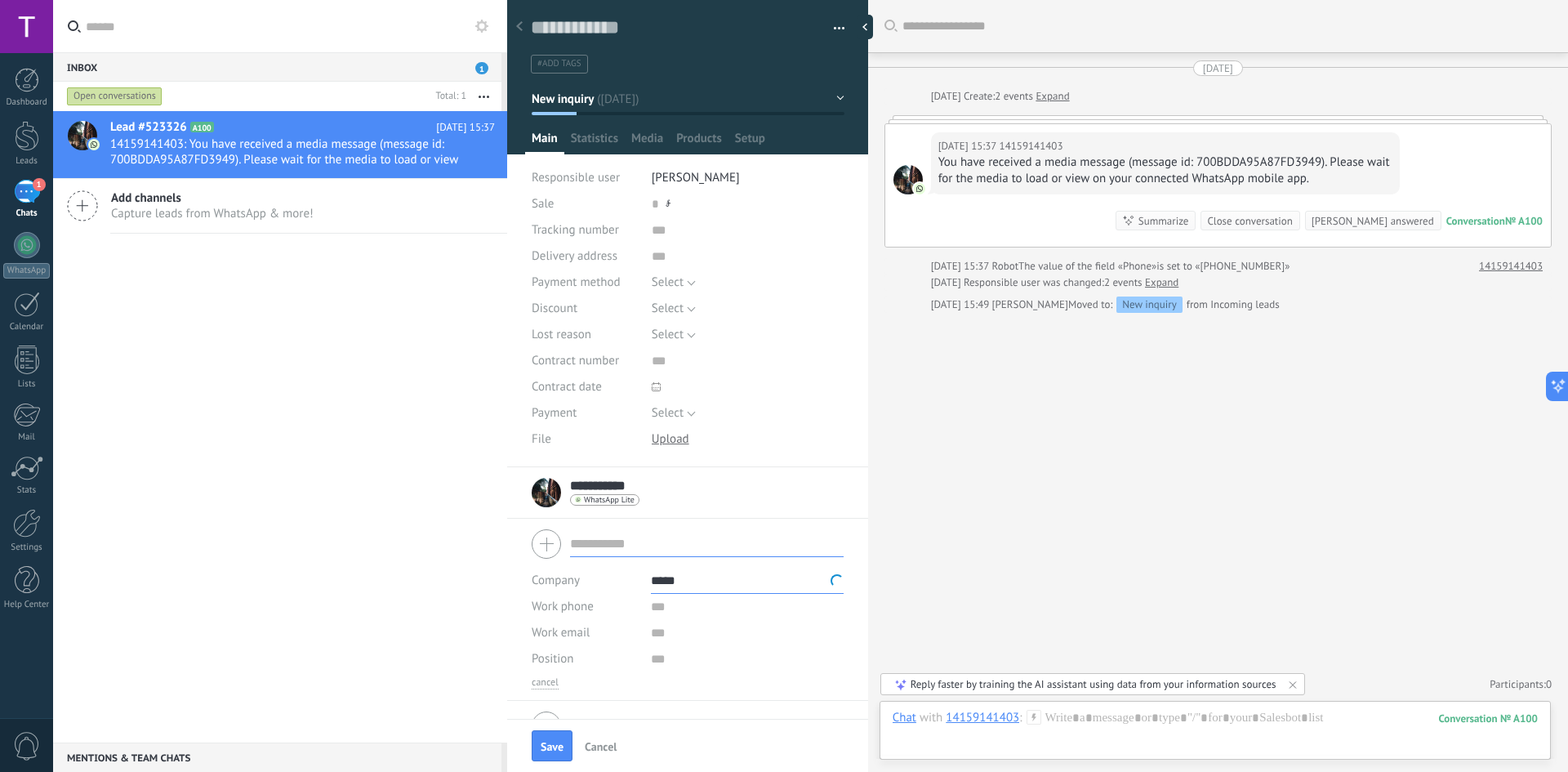
type input "*****"
click at [559, 328] on input "text" at bounding box center [746, 606] width 192 height 26
type input "*****"
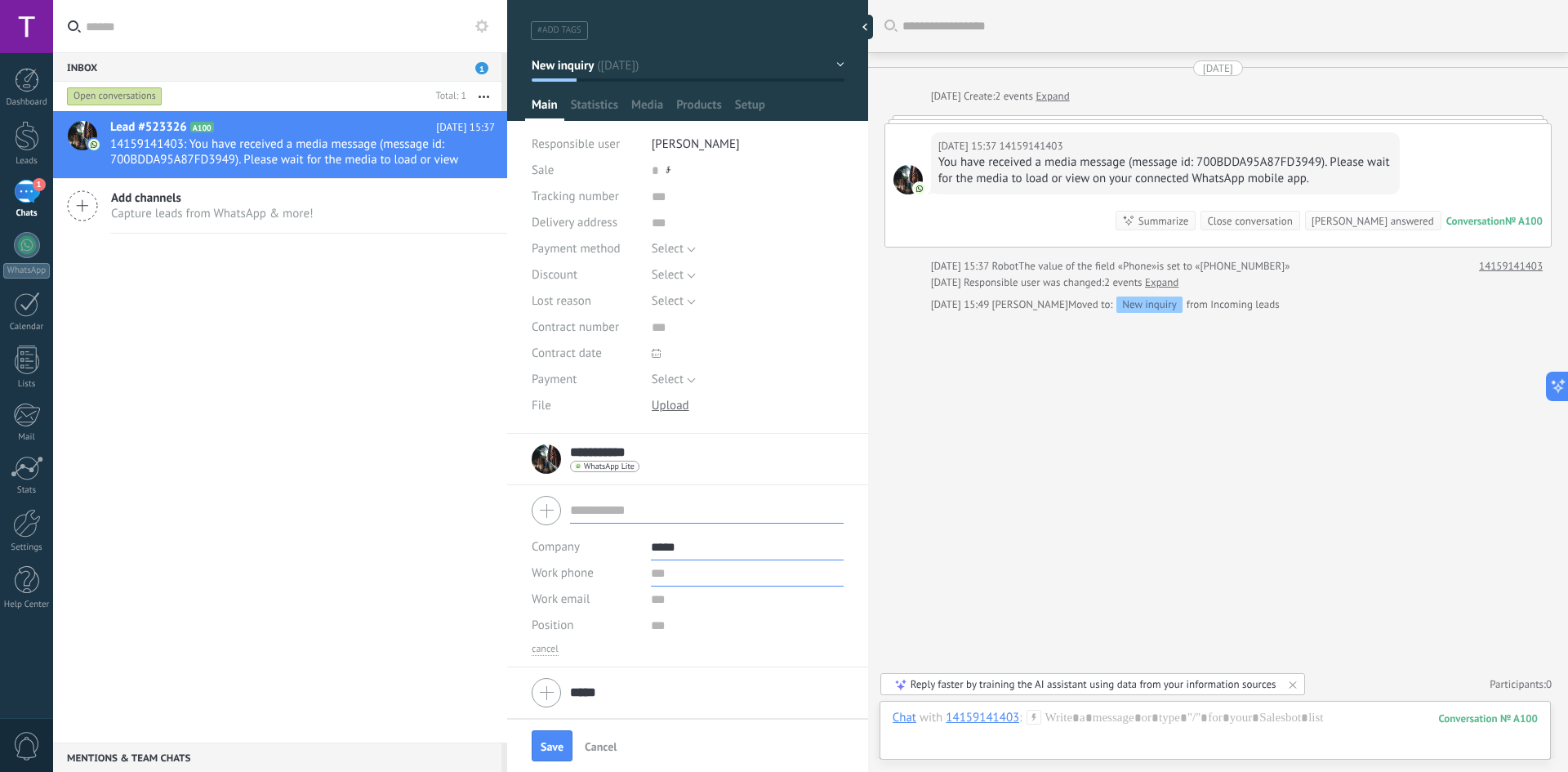
click at [559, 328] on input "text" at bounding box center [746, 574] width 192 height 26
type input "*"
type input "**********"
click at [559, 328] on button "Save" at bounding box center [551, 746] width 41 height 31
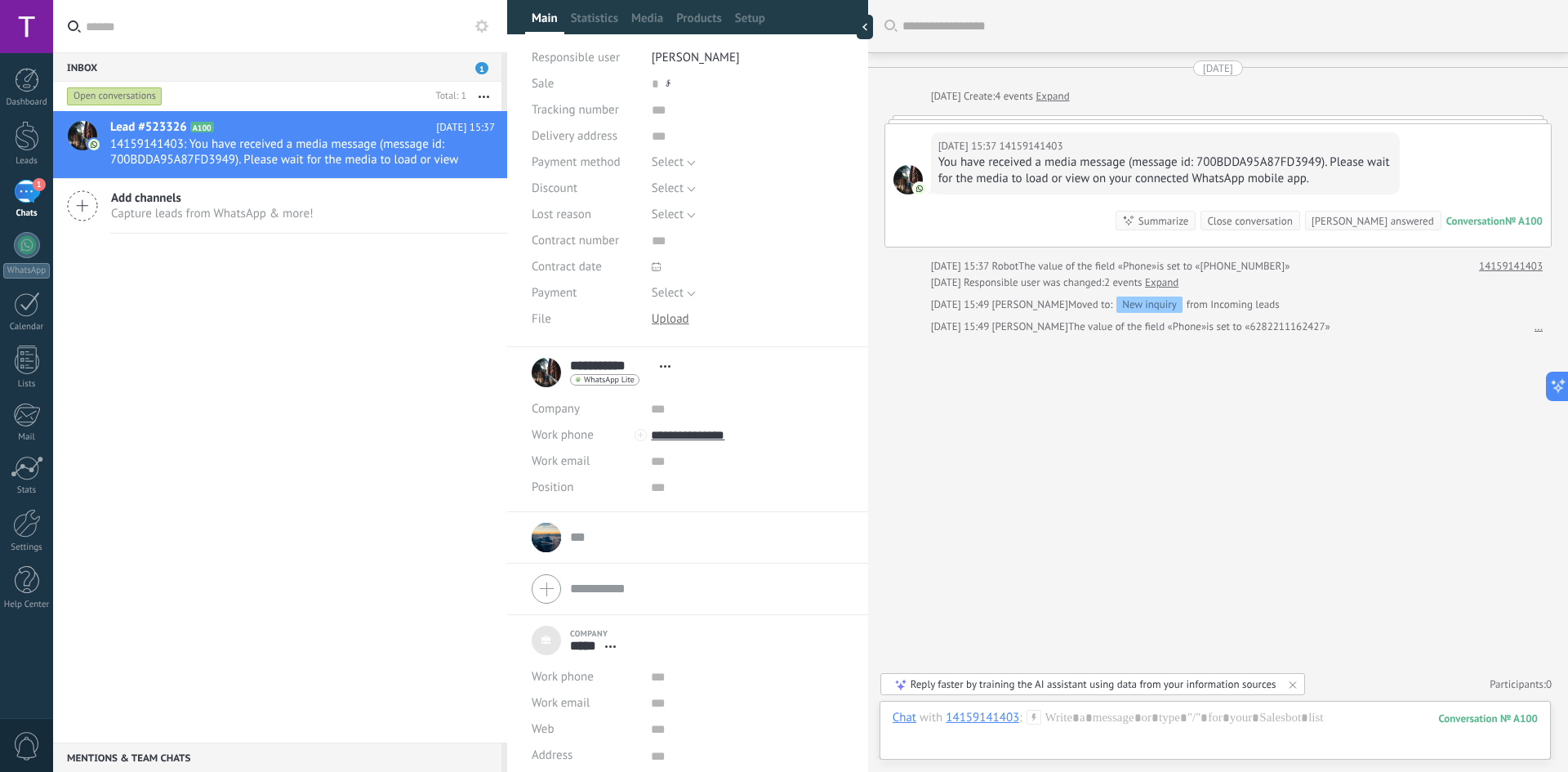
scroll to position [127, 0]
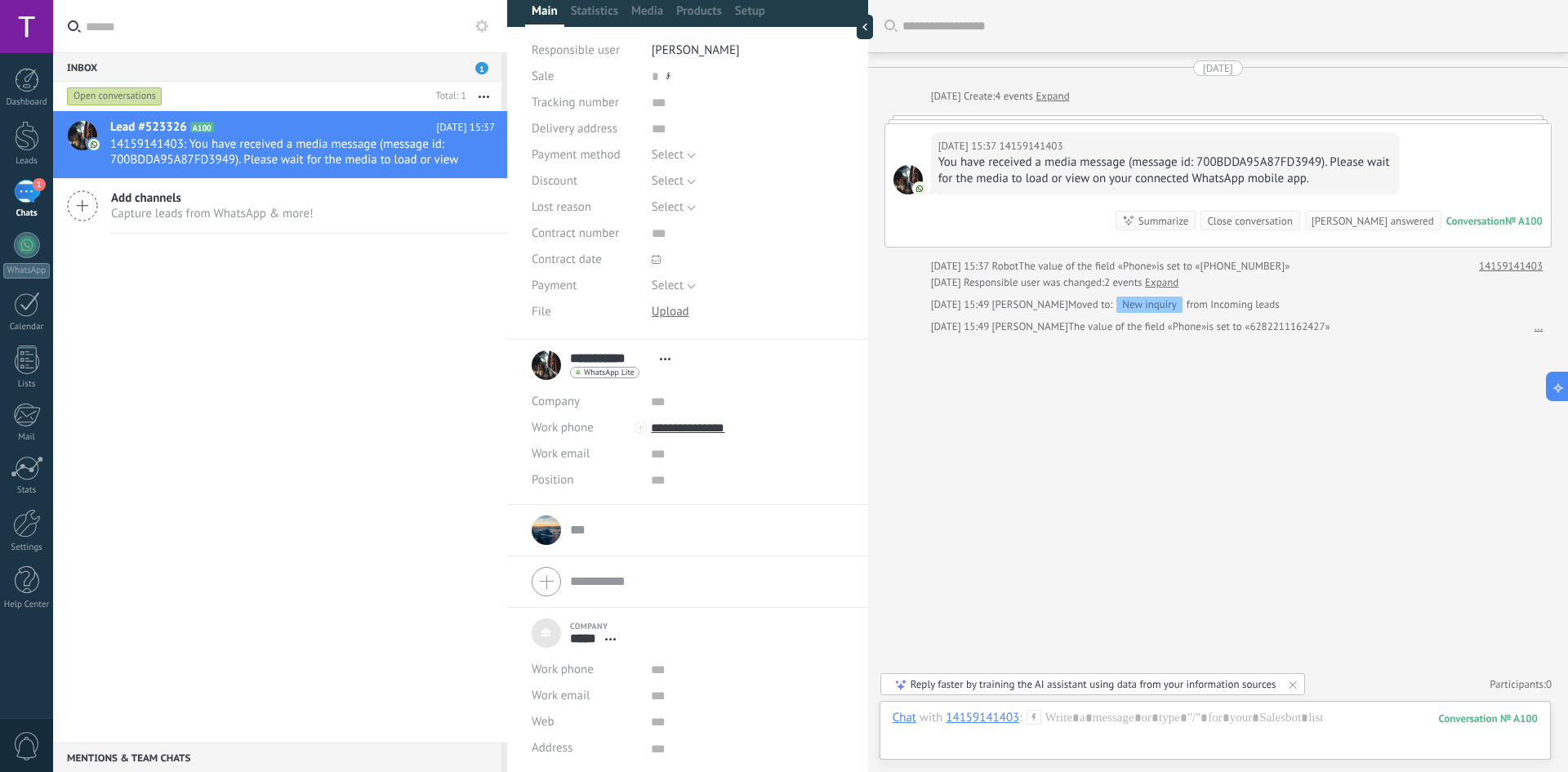
type textarea "***"
type input "*****"
click at [559, 328] on form "Company ***** Work phone Work DD Mobile Fax Home Other Work phone Call Copy Edi…" at bounding box center [687, 581] width 312 height 41
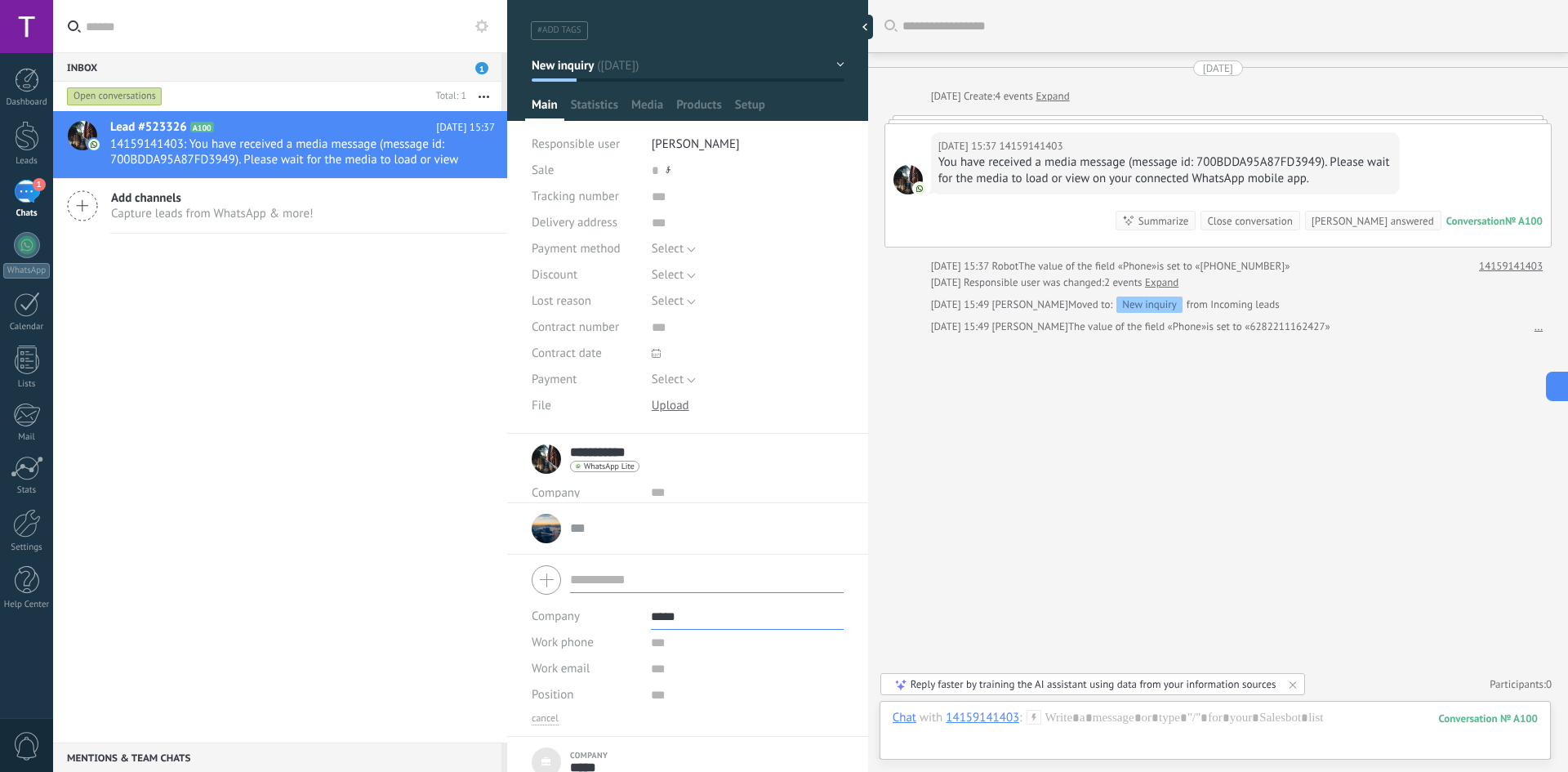
scroll to position [31, 0]
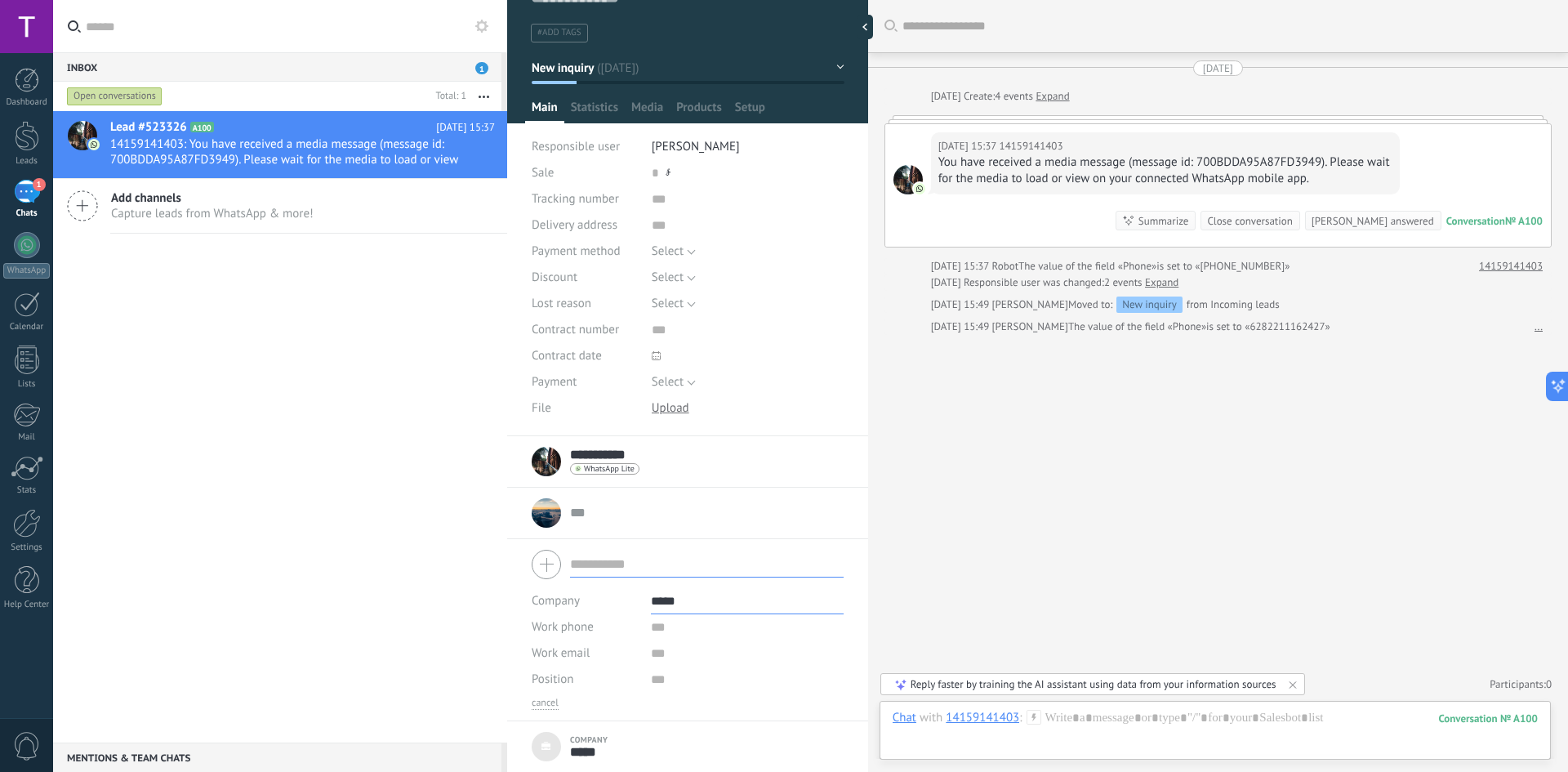
click at [559, 328] on div "... ... Open details Copy name Unlink Main contact" at bounding box center [687, 513] width 312 height 41
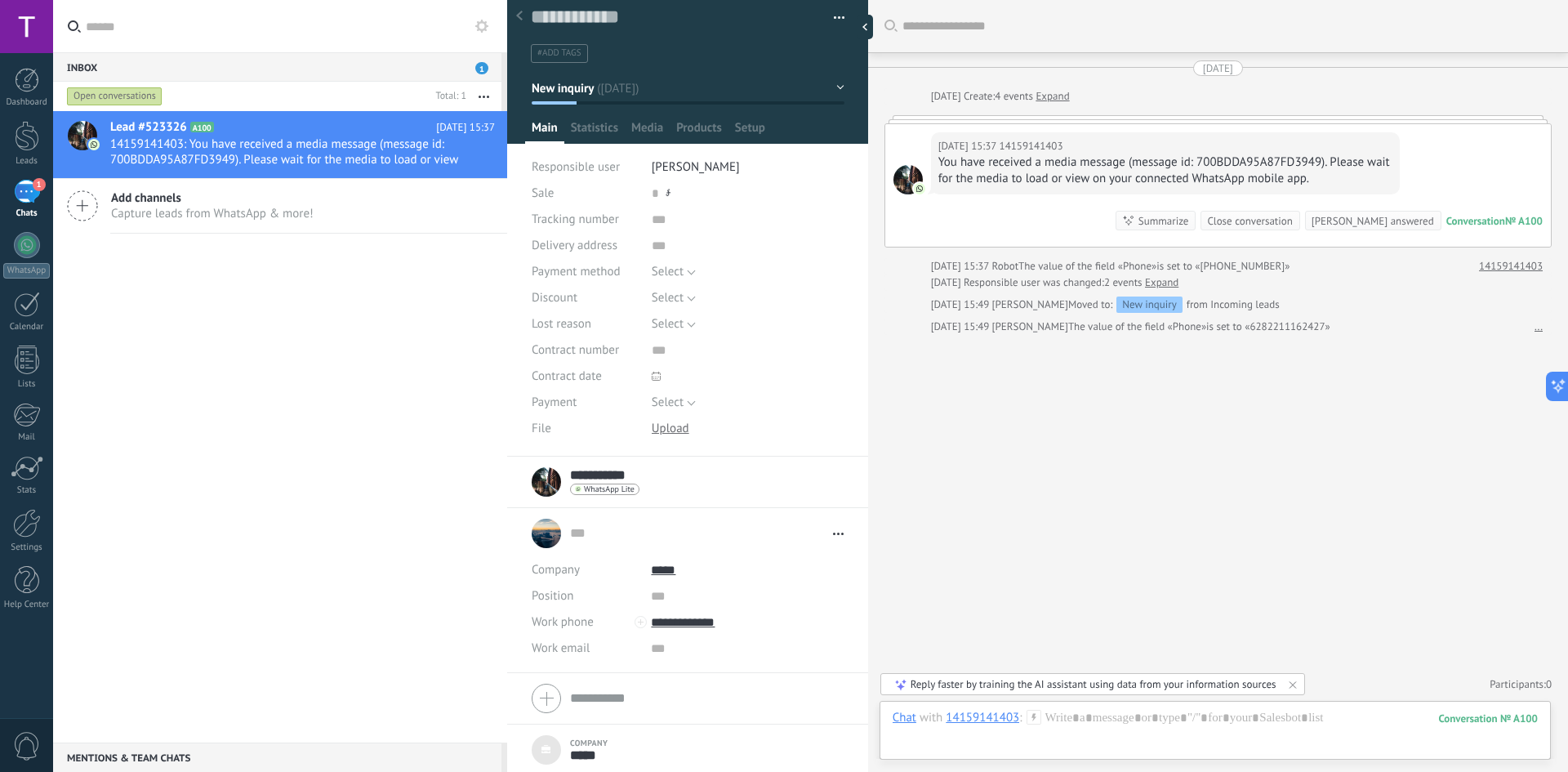
scroll to position [14, 0]
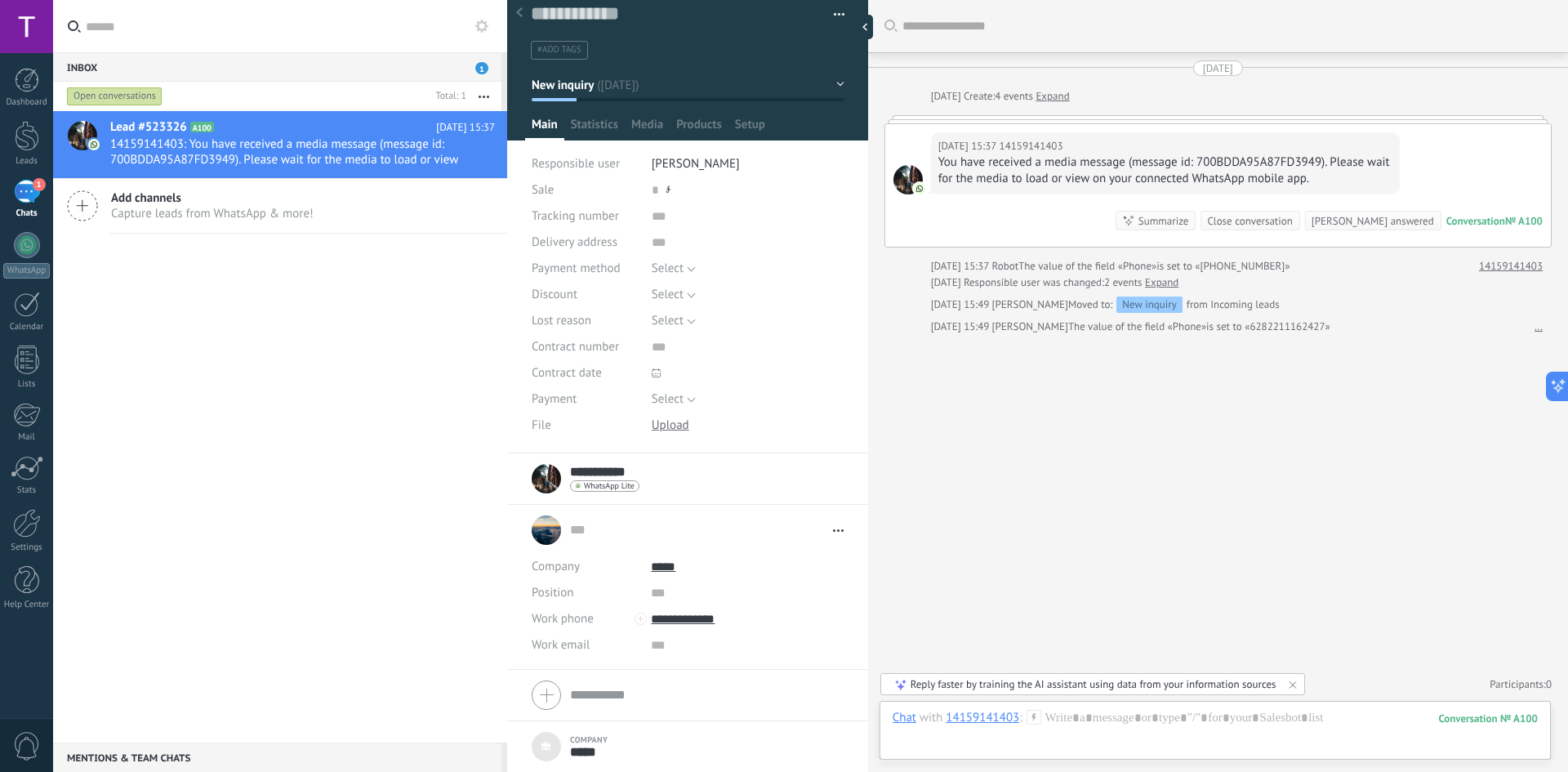
click at [559, 328] on span "Open details Copy name Unlink Main contact" at bounding box center [834, 530] width 19 height 12
click at [559, 328] on span "Copy name" at bounding box center [796, 580] width 57 height 15
click at [559, 328] on div "... ... Open details Copy name Unlink Main contact" at bounding box center [687, 530] width 312 height 41
click at [559, 328] on span "Open details Copy name Unlink Main contact" at bounding box center [834, 530] width 19 height 12
click at [559, 328] on link "Open details" at bounding box center [801, 553] width 66 height 15
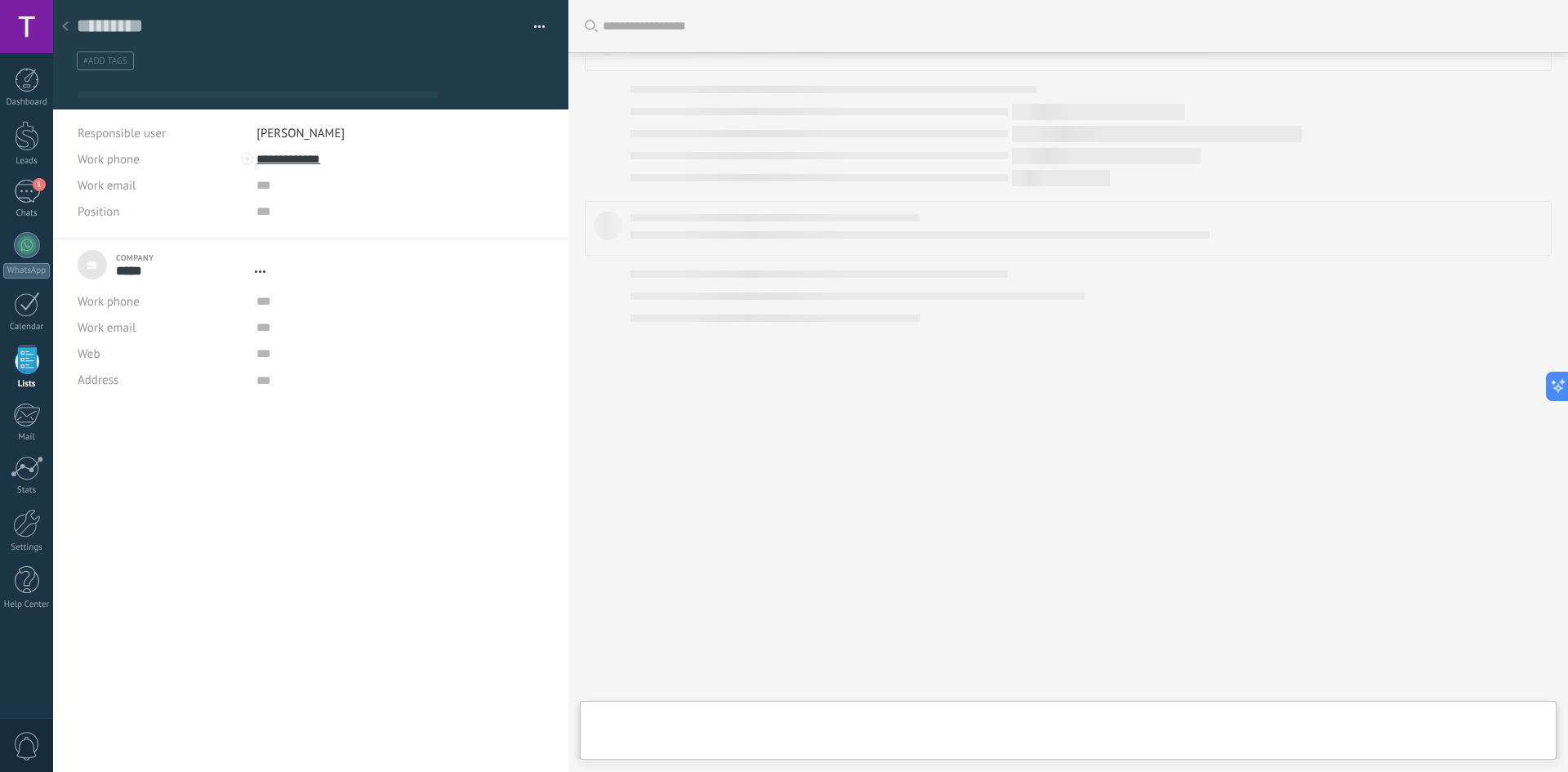
type textarea "***"
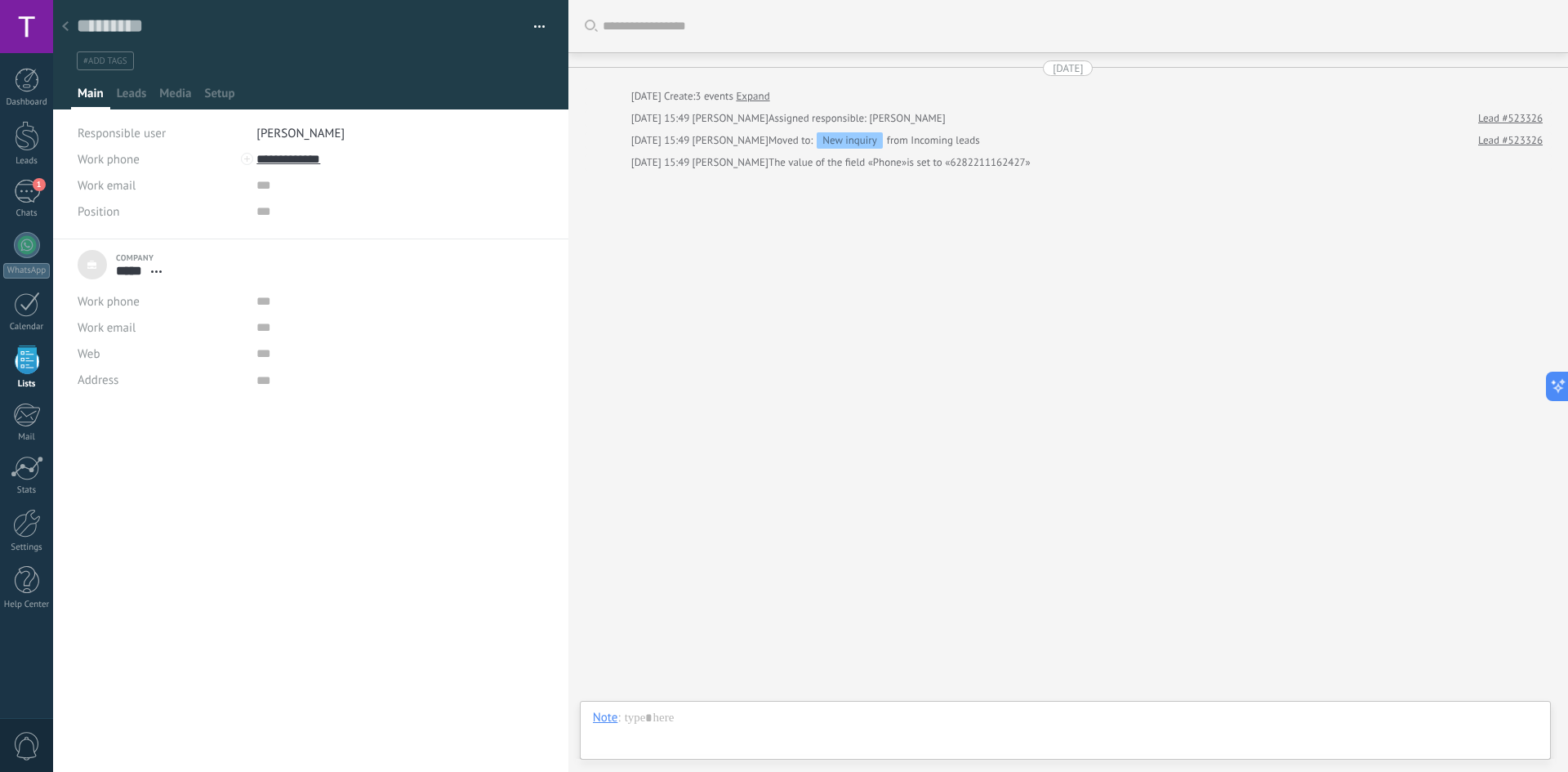
click at [533, 23] on button "button" at bounding box center [533, 26] width 24 height 25
click at [362, 295] on input "text" at bounding box center [379, 301] width 244 height 26
click at [26, 193] on div "1" at bounding box center [26, 191] width 26 height 24
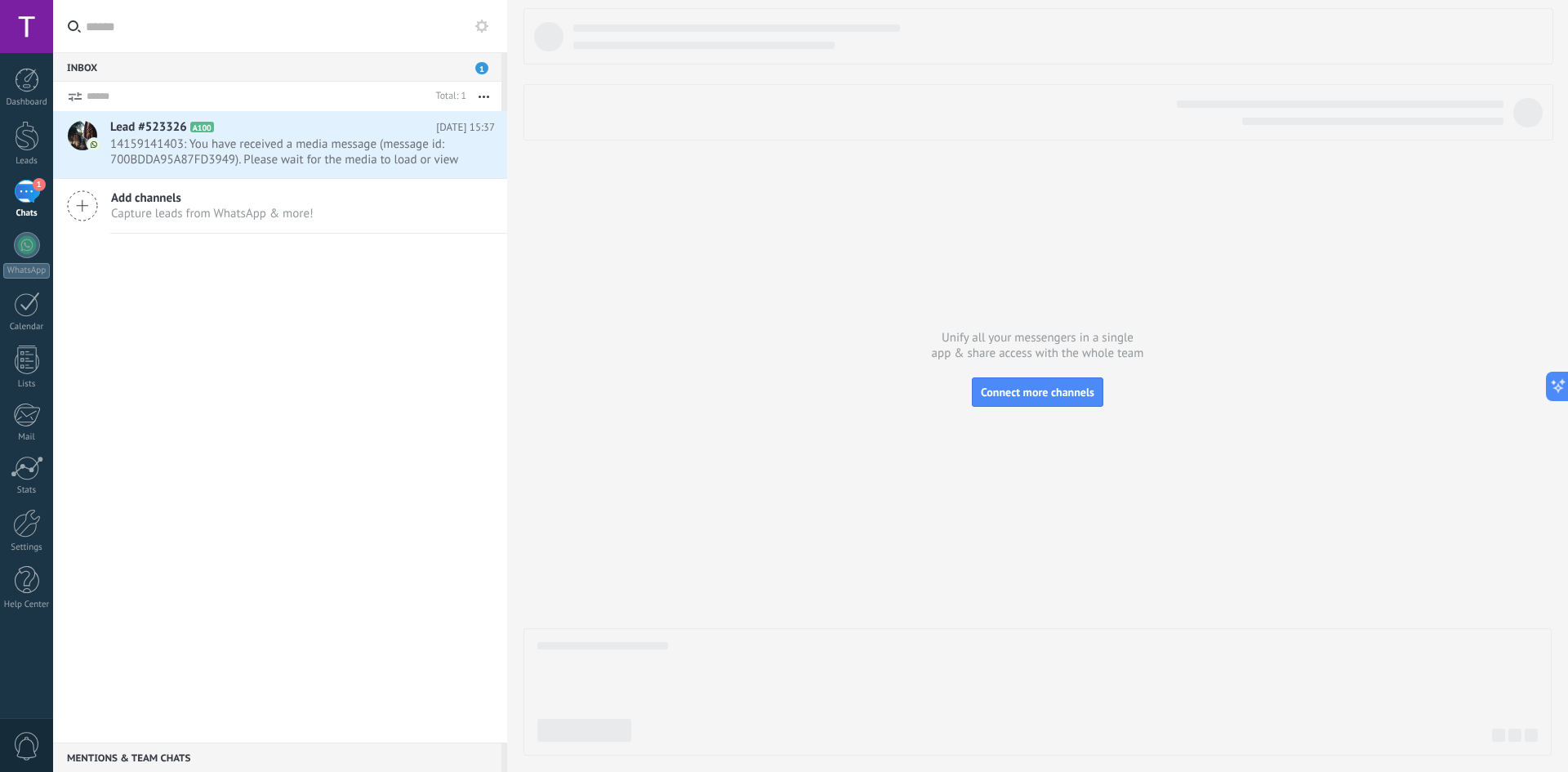
click at [485, 67] on span "1" at bounding box center [481, 67] width 13 height 12
click at [482, 71] on span "1" at bounding box center [481, 67] width 13 height 12
drag, startPoint x: 155, startPoint y: 100, endPoint x: 158, endPoint y: 107, distance: 7.6
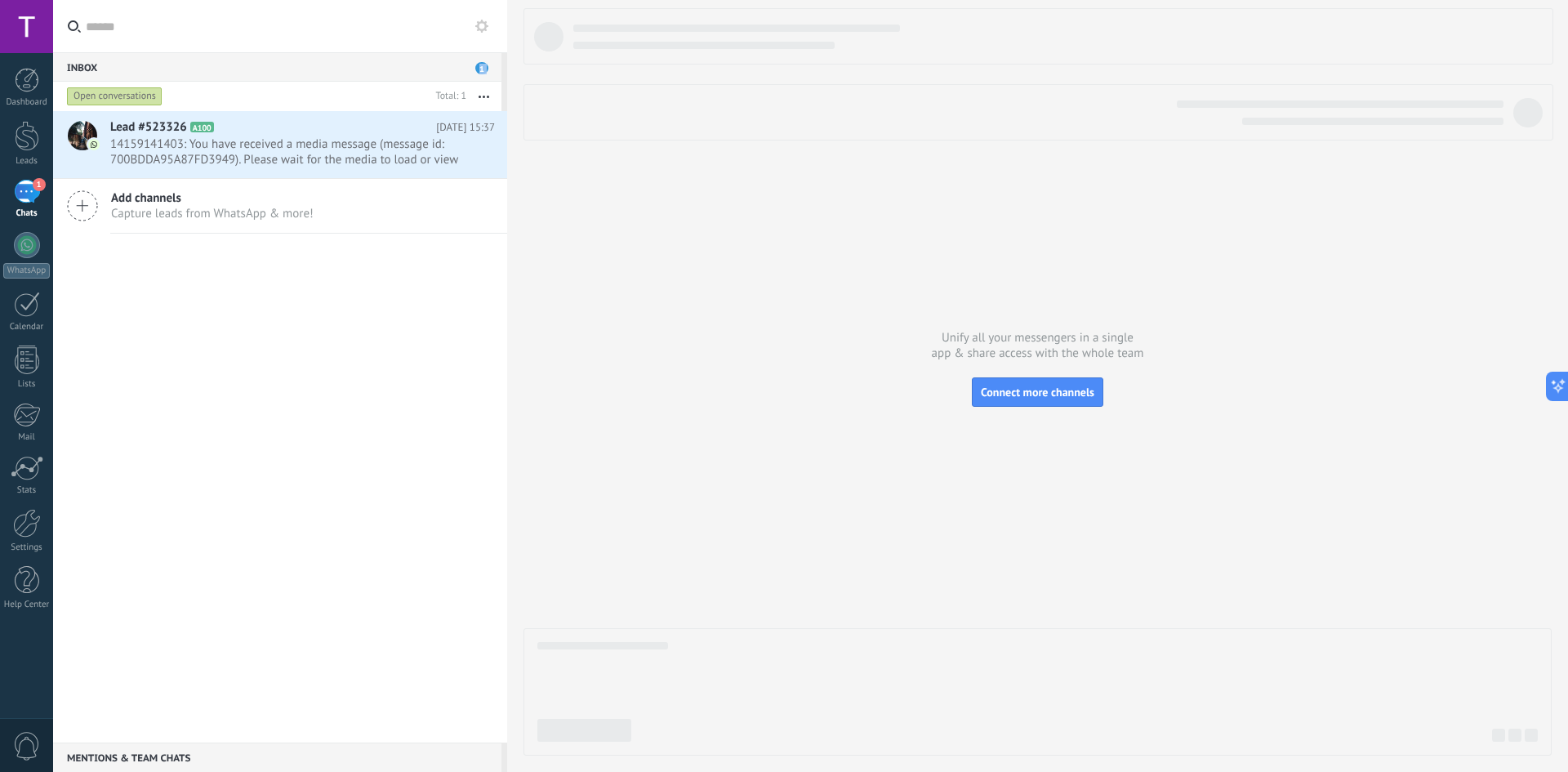
click at [154, 100] on div "Open conversations" at bounding box center [115, 96] width 96 height 20
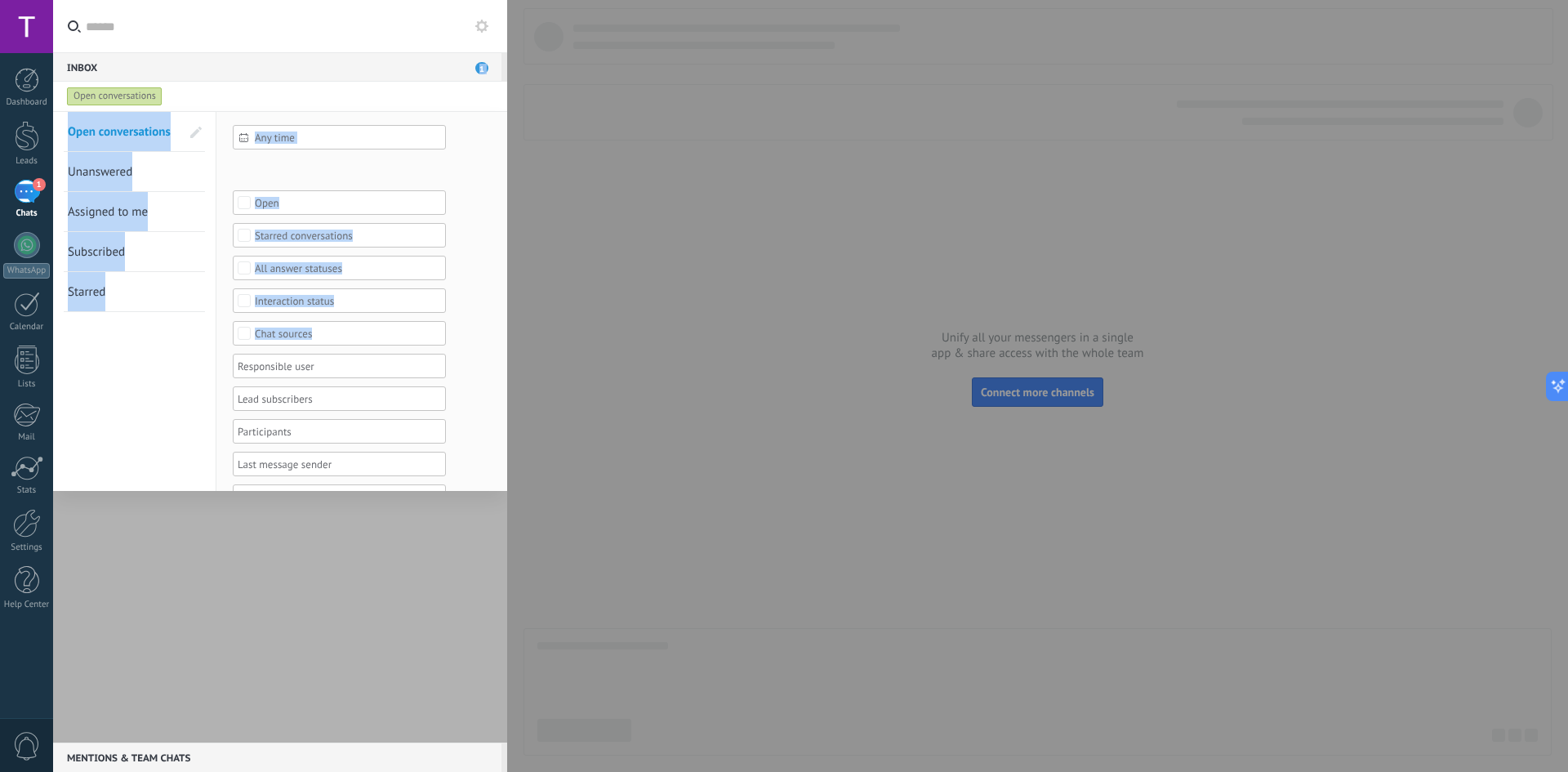
click at [147, 328] on div "Open conversations Unanswered Assigned to me Subscribed Starred Save" at bounding box center [134, 335] width 163 height 446
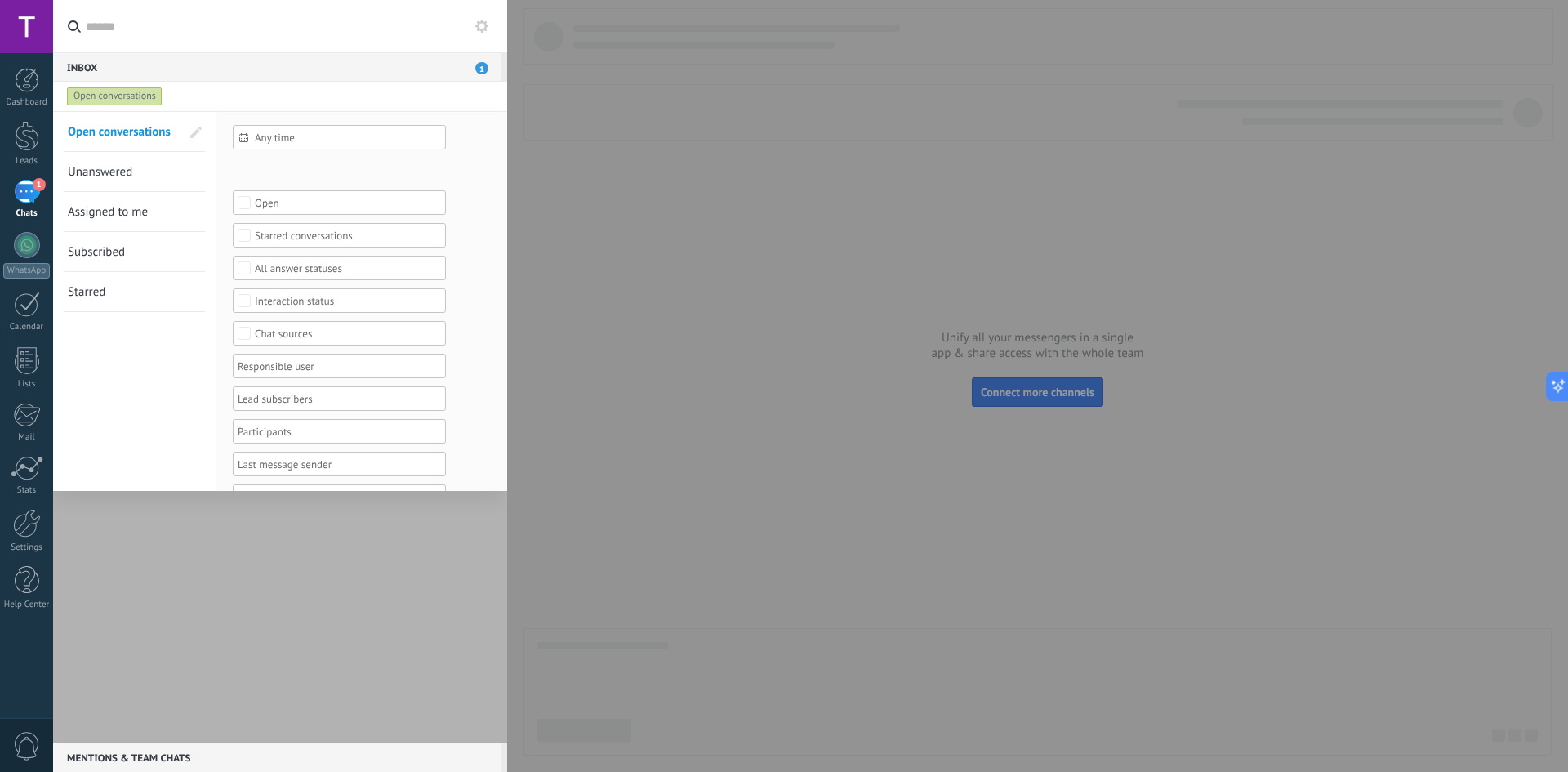
click at [190, 133] on span at bounding box center [196, 132] width 12 height 12
click at [161, 139] on span "Open conversations" at bounding box center [125, 131] width 103 height 15
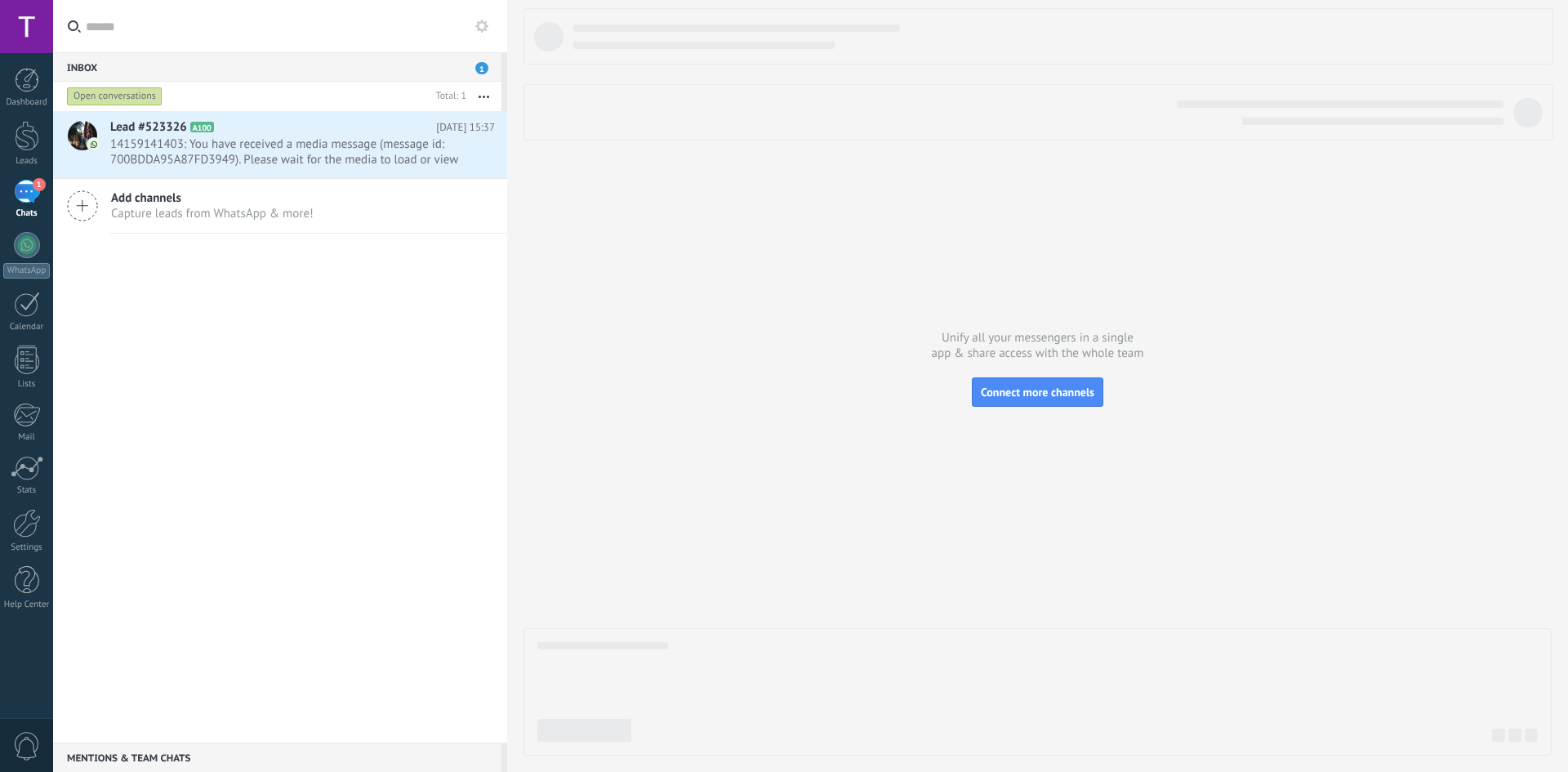
click at [486, 95] on button "button" at bounding box center [483, 96] width 35 height 29
click at [157, 94] on div "Open conversations" at bounding box center [115, 96] width 96 height 20
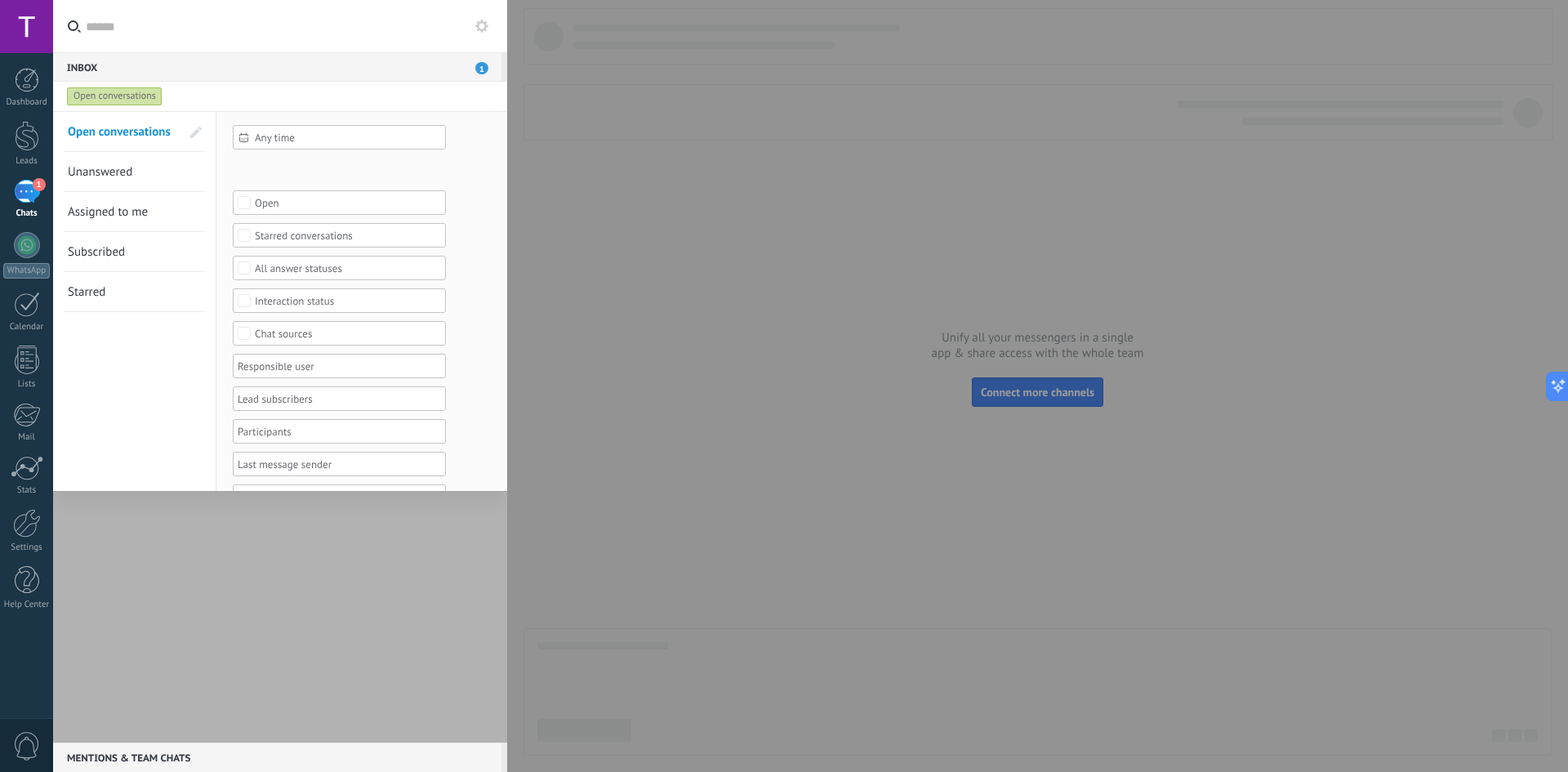
click at [0, 0] on div "Incoming leads New inquiry Qualified Quote sent Order placed Order fulfilled Or…" at bounding box center [0, 0] width 0 height 0
click at [0, 0] on div "Incoming leads" at bounding box center [0, 0] width 0 height 0
click at [220, 96] on div at bounding box center [810, 386] width 1515 height 772
click at [161, 170] on link "Unanswered" at bounding box center [124, 171] width 113 height 39
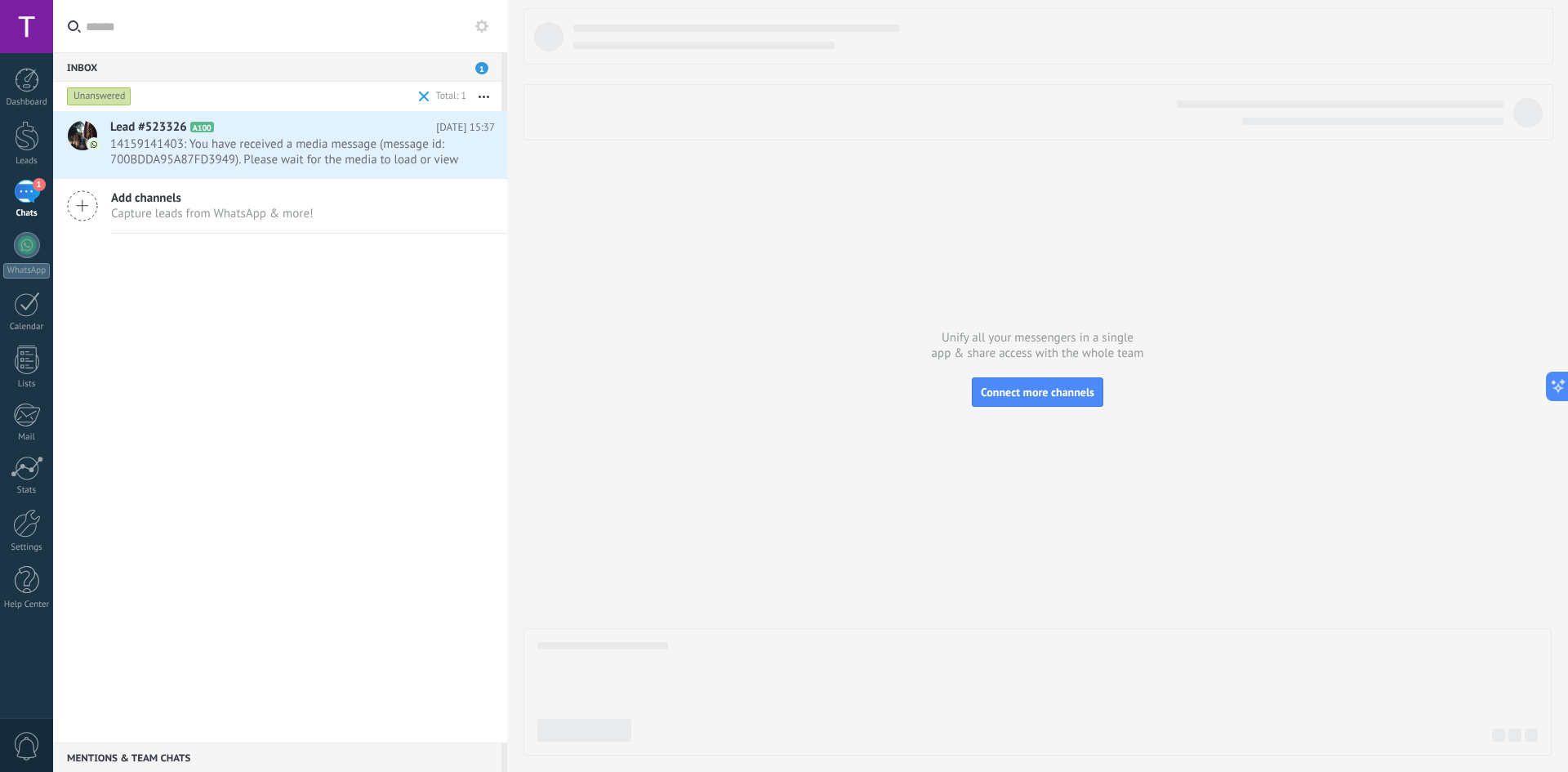
click at [123, 95] on div "Unanswered" at bounding box center [99, 96] width 65 height 20
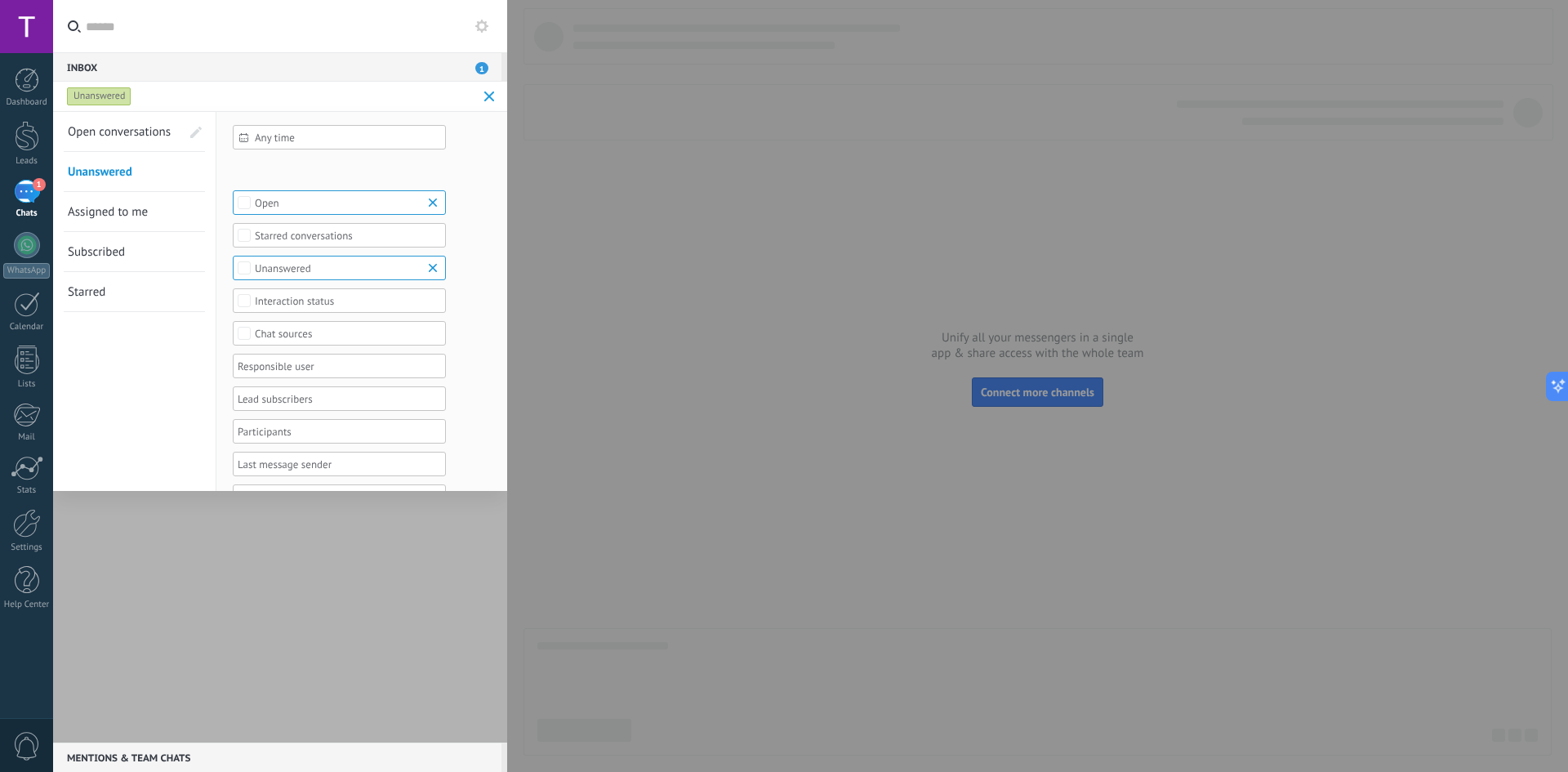
click at [428, 264] on b at bounding box center [436, 268] width 20 height 16
click at [151, 308] on link "Starred" at bounding box center [124, 291] width 113 height 39
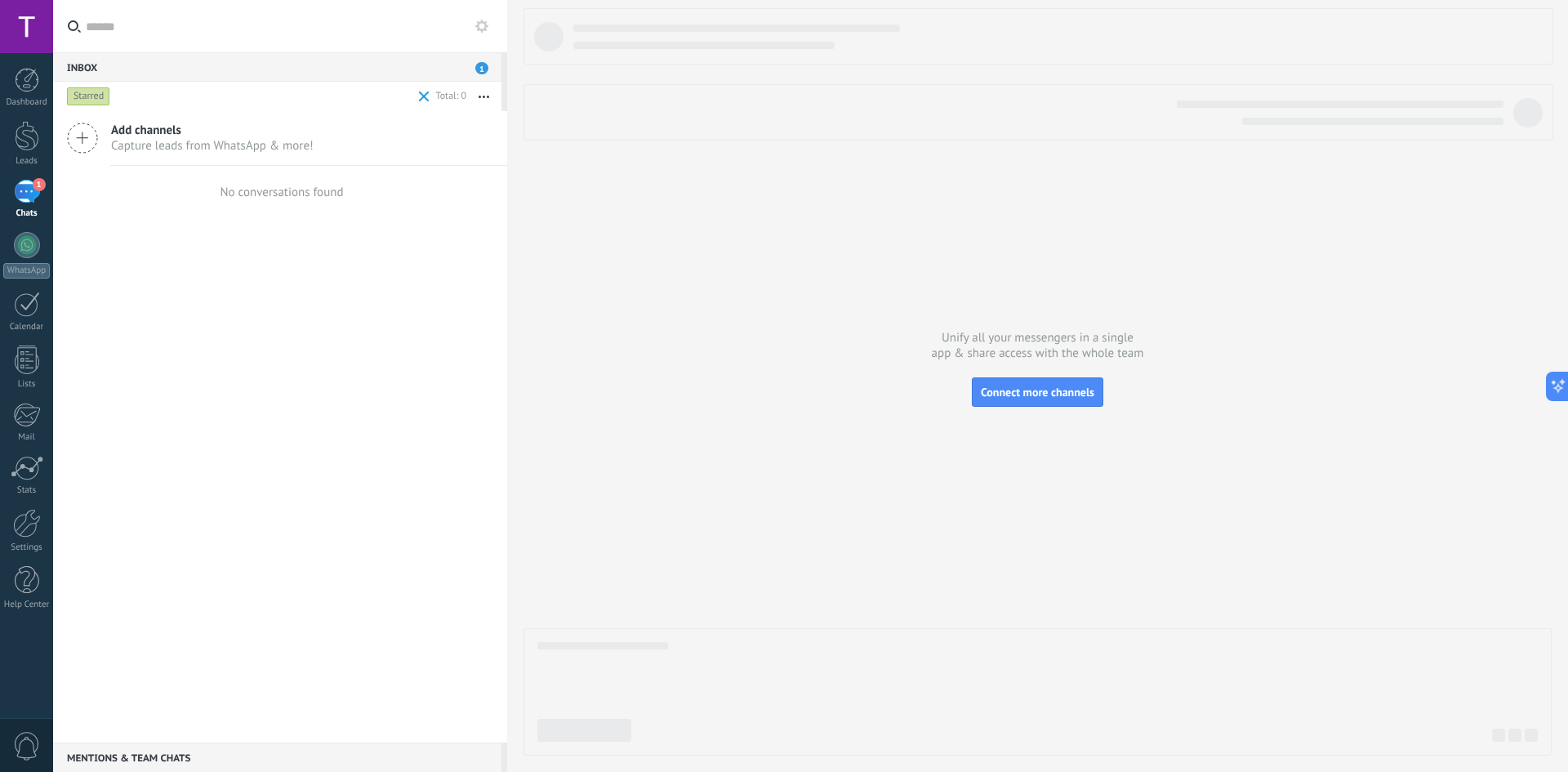
click at [413, 94] on div "Starred" at bounding box center [239, 96] width 351 height 29
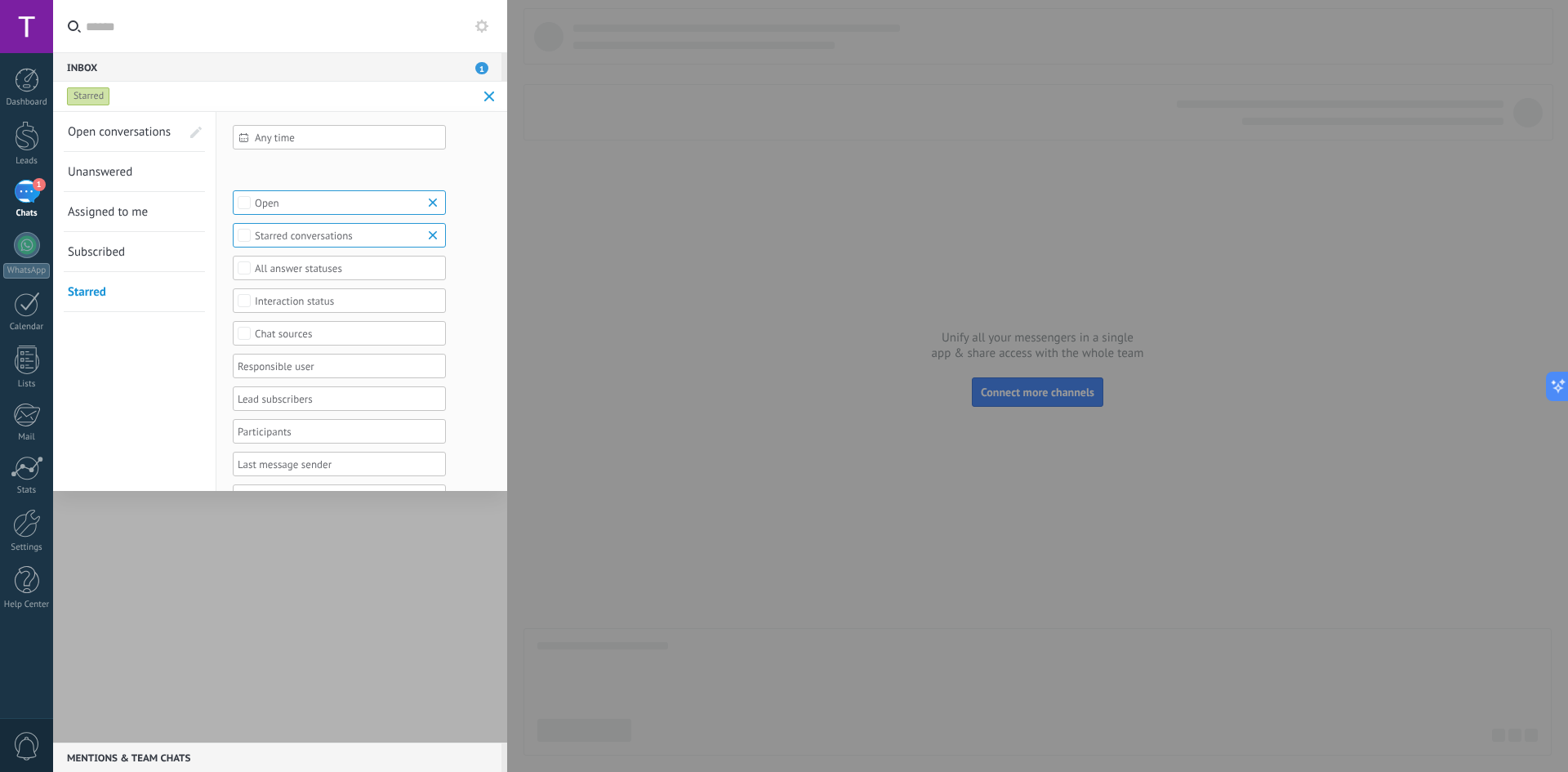
click at [424, 94] on div "Starred" at bounding box center [265, 96] width 402 height 29
click at [496, 96] on span at bounding box center [490, 96] width 19 height 33
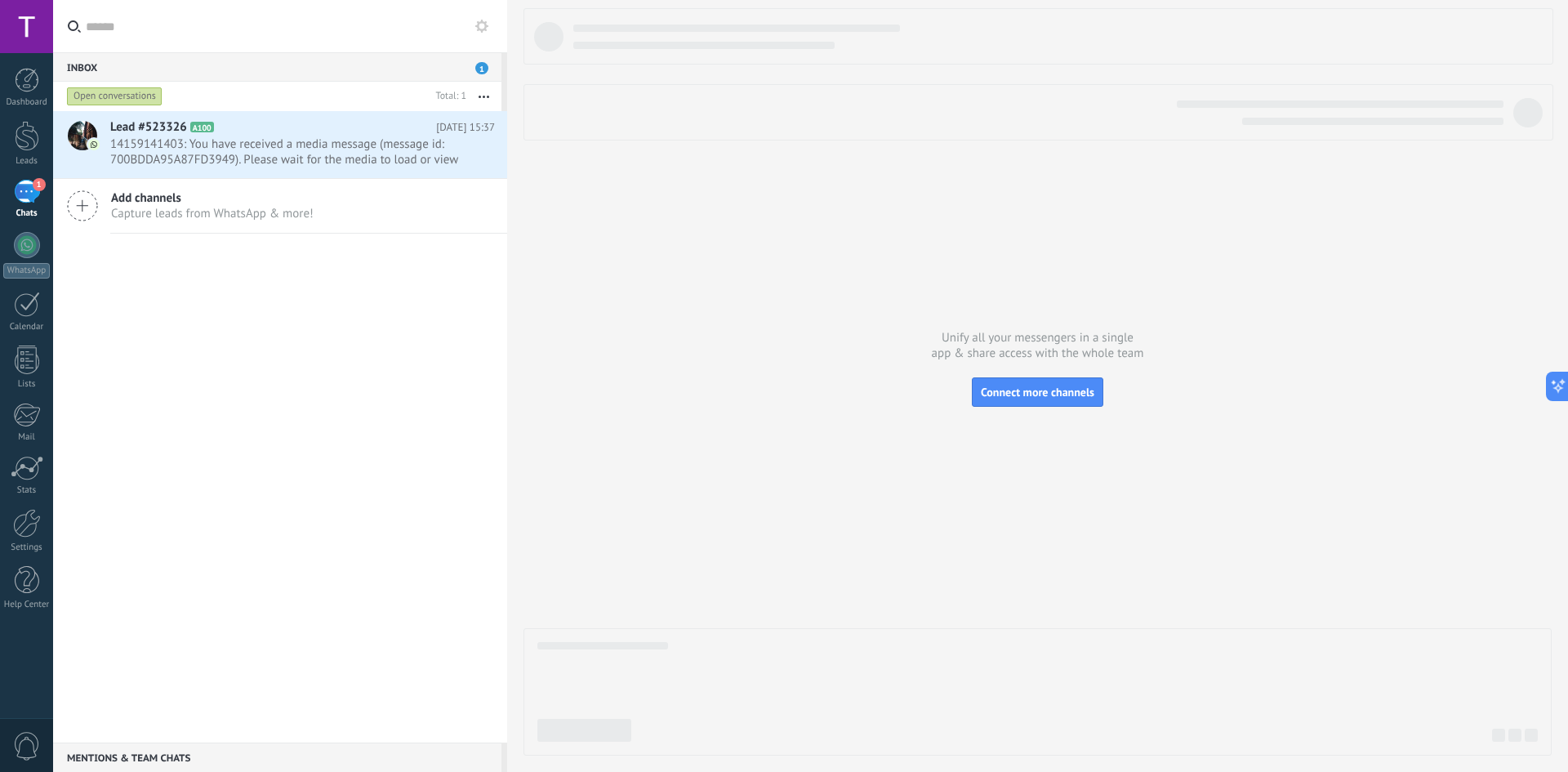
click at [154, 97] on div "Open conversations" at bounding box center [115, 96] width 96 height 20
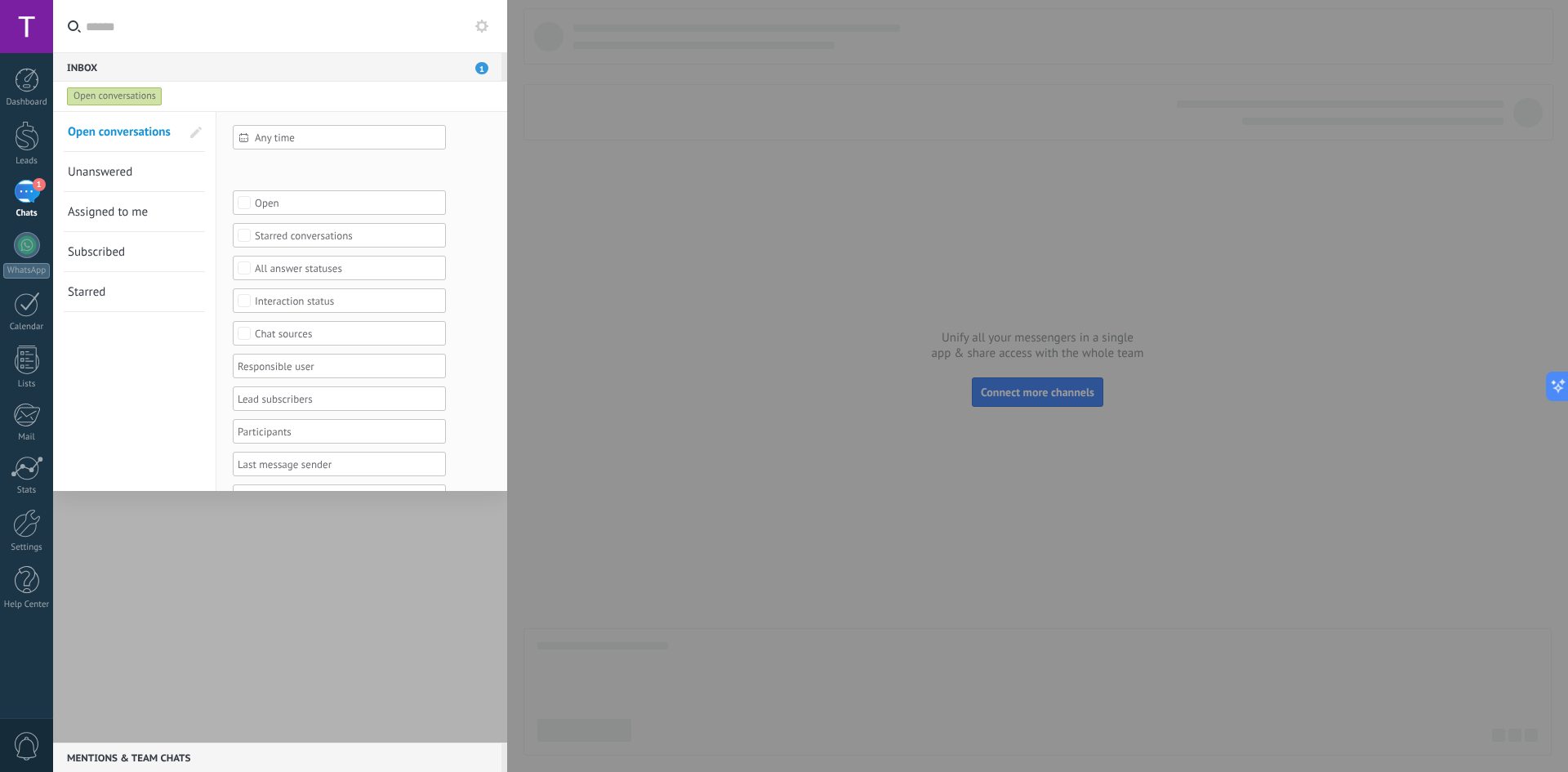
click at [481, 20] on icon at bounding box center [481, 26] width 13 height 13
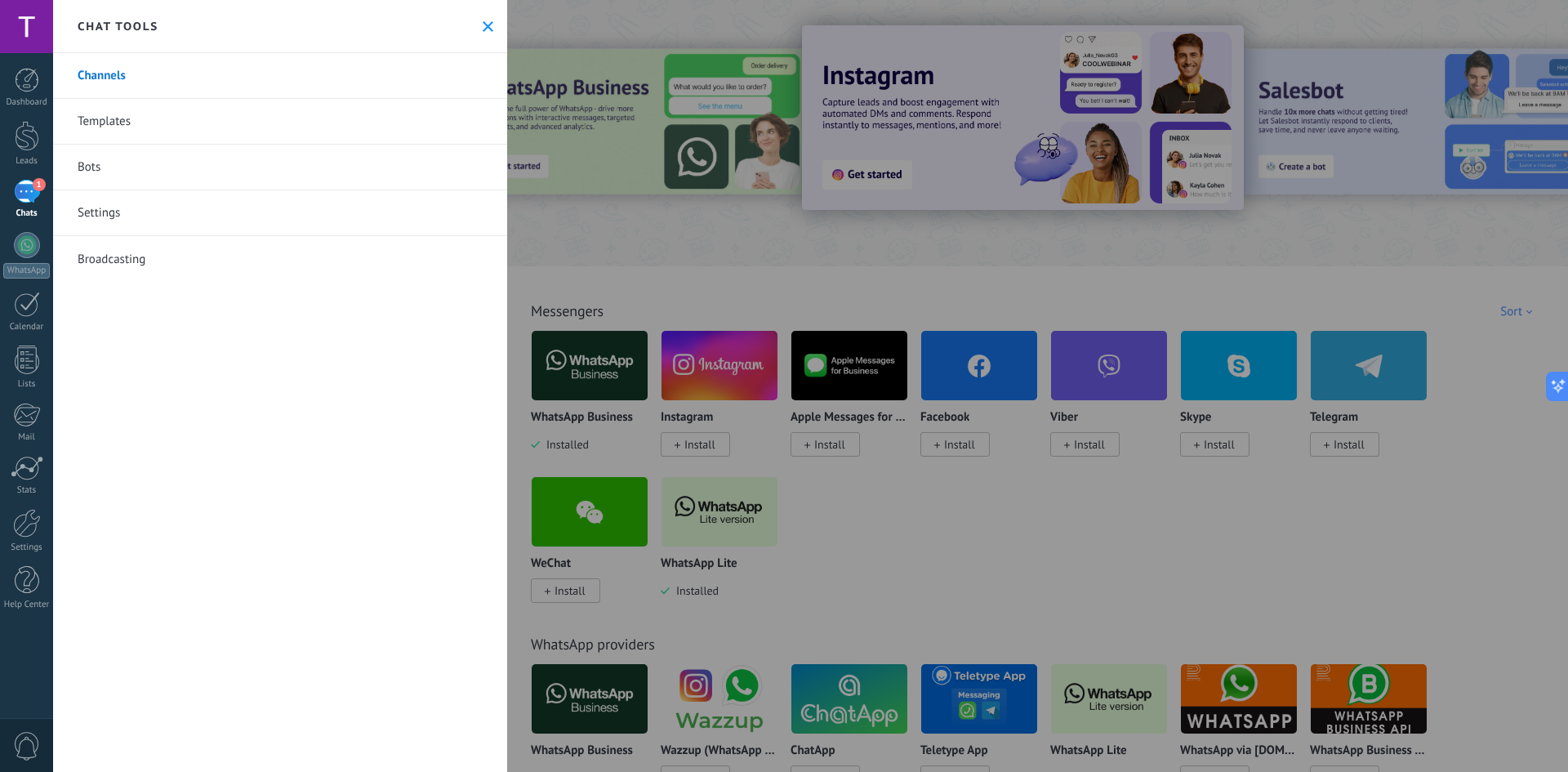
click at [166, 122] on link "Templates" at bounding box center [279, 122] width 454 height 46
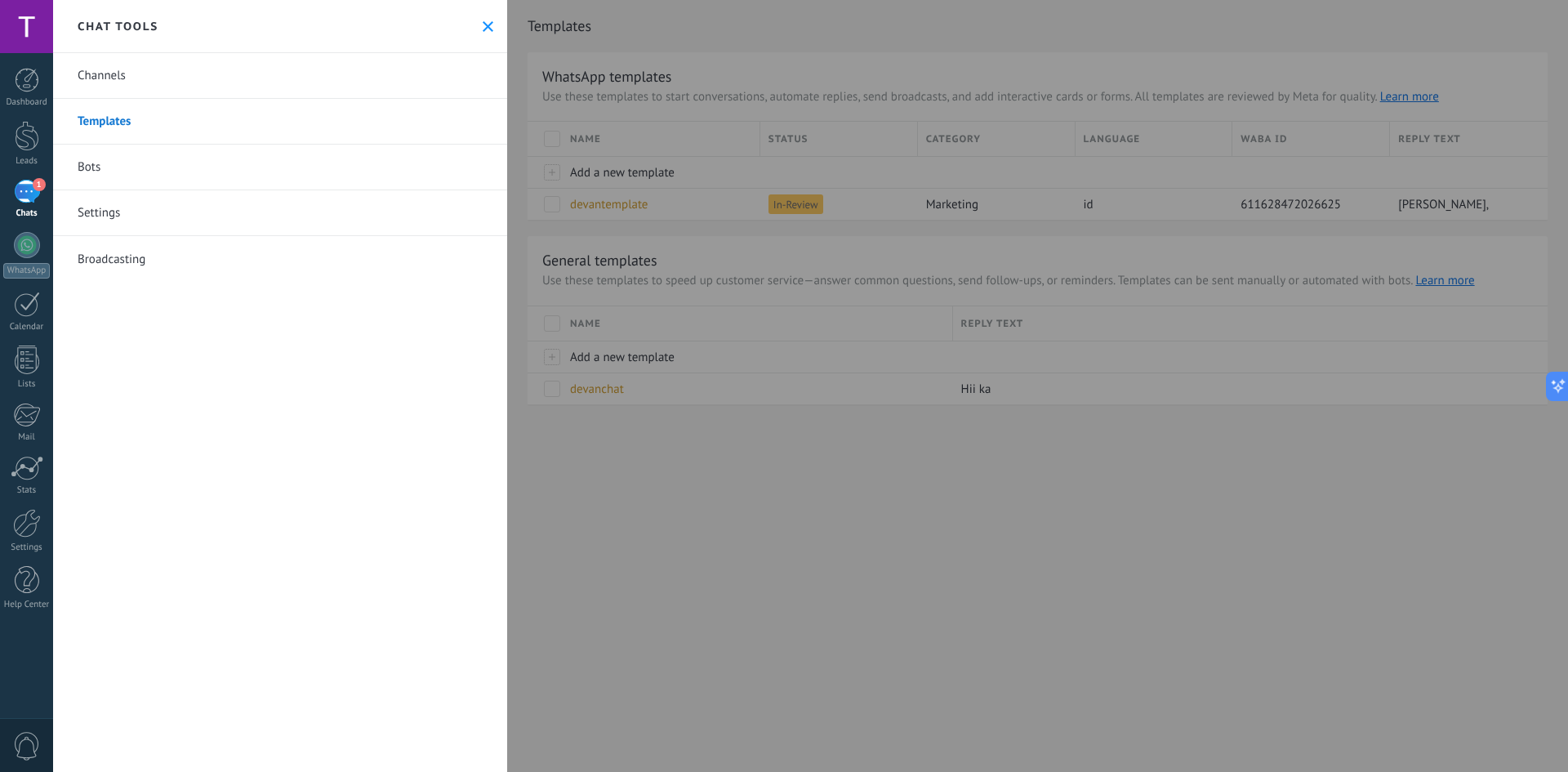
click at [814, 232] on div at bounding box center [784, 386] width 1568 height 772
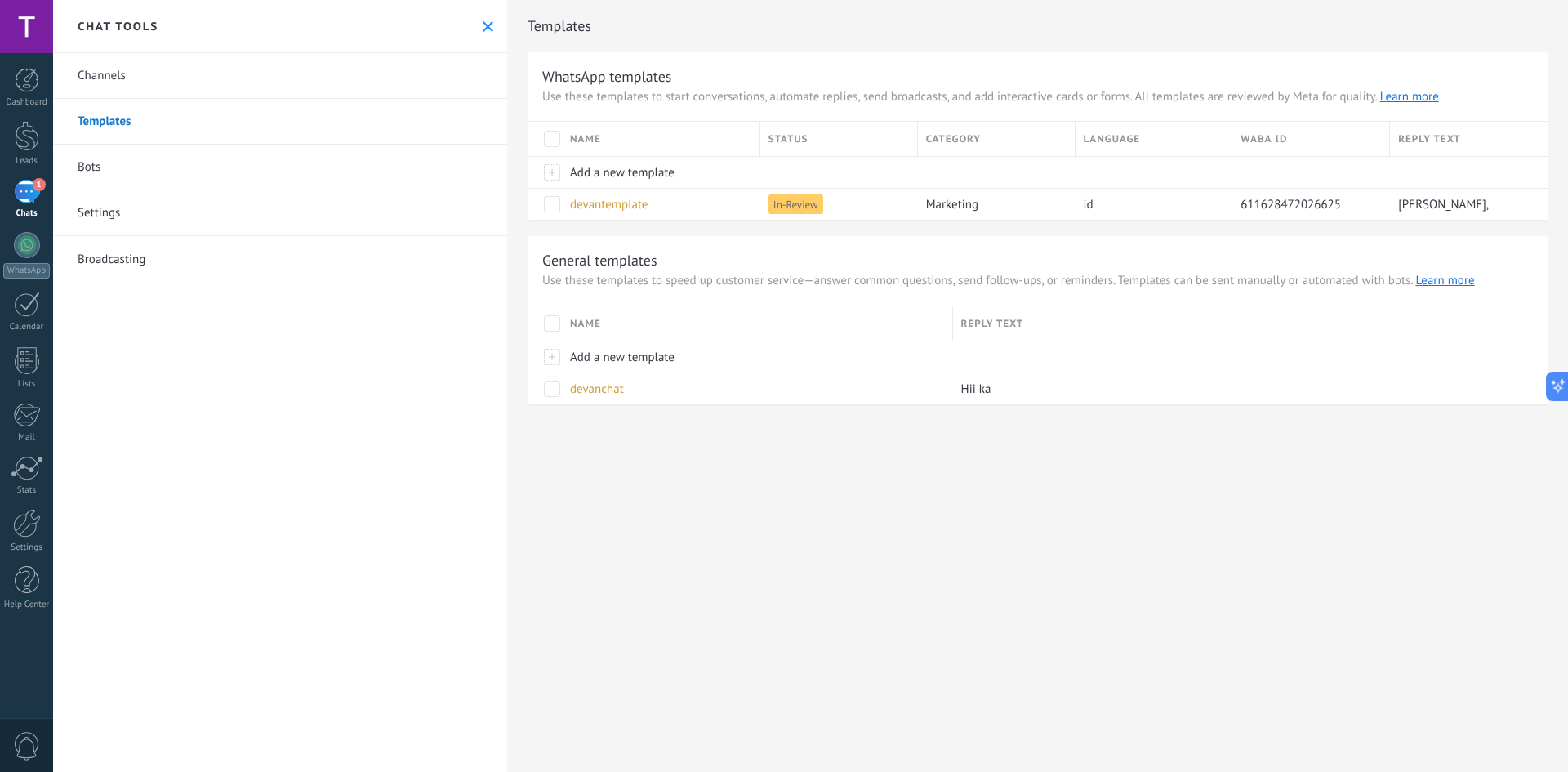
drag, startPoint x: 835, startPoint y: 456, endPoint x: 730, endPoint y: 428, distance: 108.7
click at [730, 426] on div "Templates WhatsApp templates Use these templates to start conversations, automa…" at bounding box center [1037, 219] width 1061 height 440
drag, startPoint x: 758, startPoint y: 483, endPoint x: 756, endPoint y: 462, distance: 21.1
click at [758, 471] on div "Templates WhatsApp templates Use these templates to start conversations, automa…" at bounding box center [1037, 386] width 1061 height 772
drag, startPoint x: 848, startPoint y: 206, endPoint x: 757, endPoint y: 203, distance: 91.0
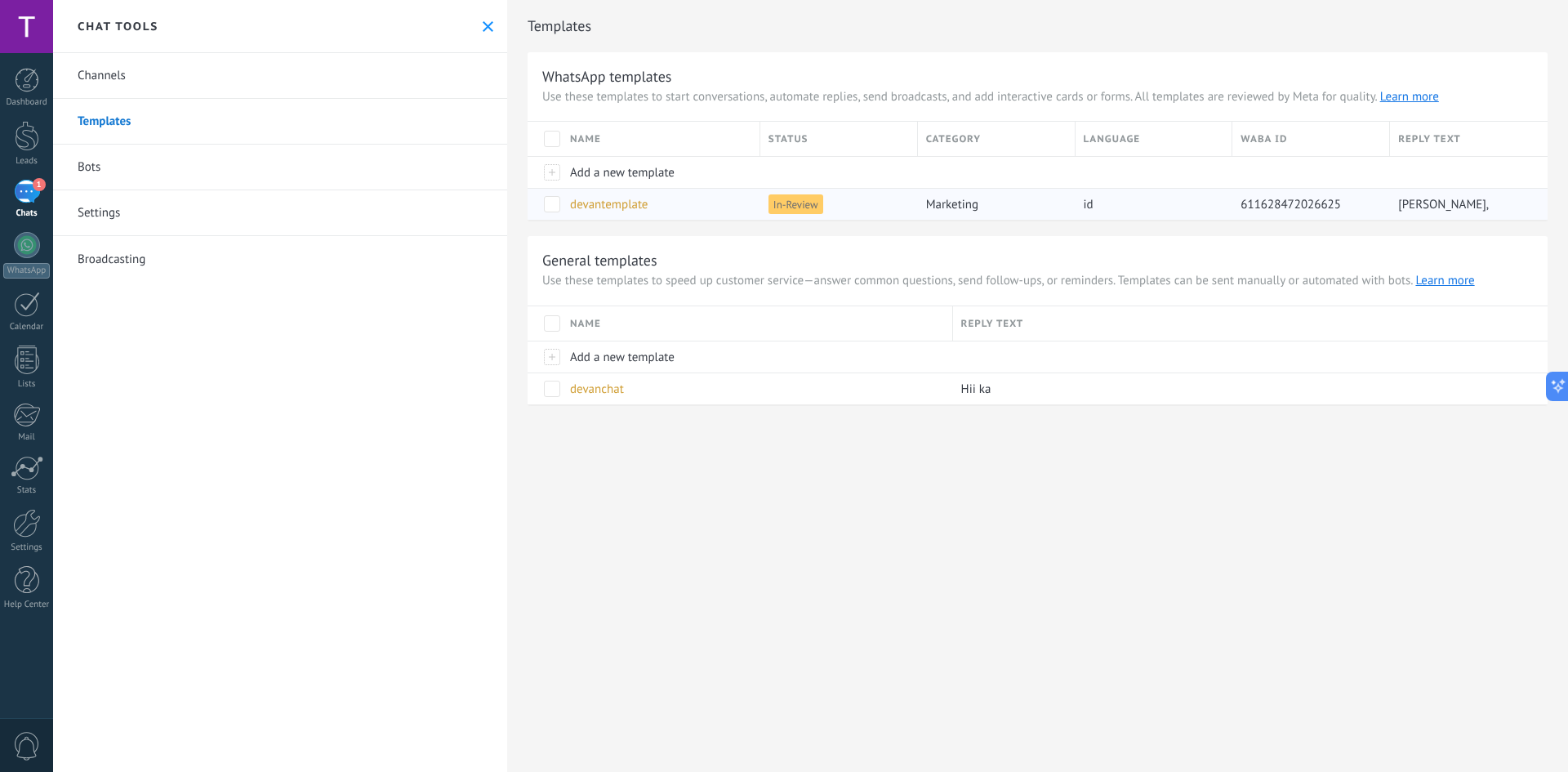
click at [757, 203] on div "devantemplate In-Review marketing id 611628472026625 Hii kak," at bounding box center [1037, 203] width 1020 height 32
click at [808, 208] on span "In-Review" at bounding box center [795, 205] width 55 height 20
click at [809, 208] on span "In-Review" at bounding box center [795, 205] width 55 height 20
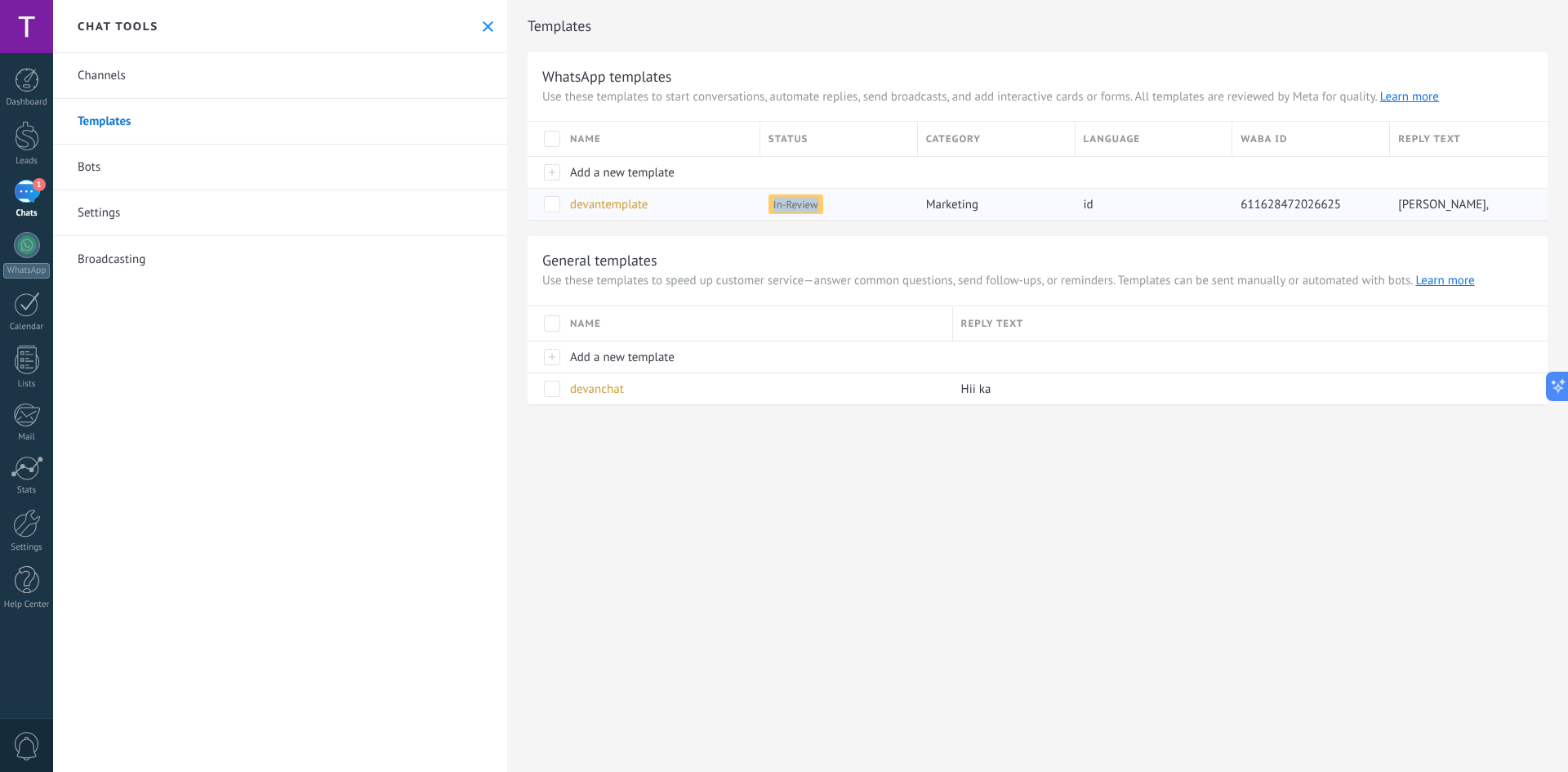
click at [738, 197] on div "devantemplate" at bounding box center [656, 204] width 190 height 31
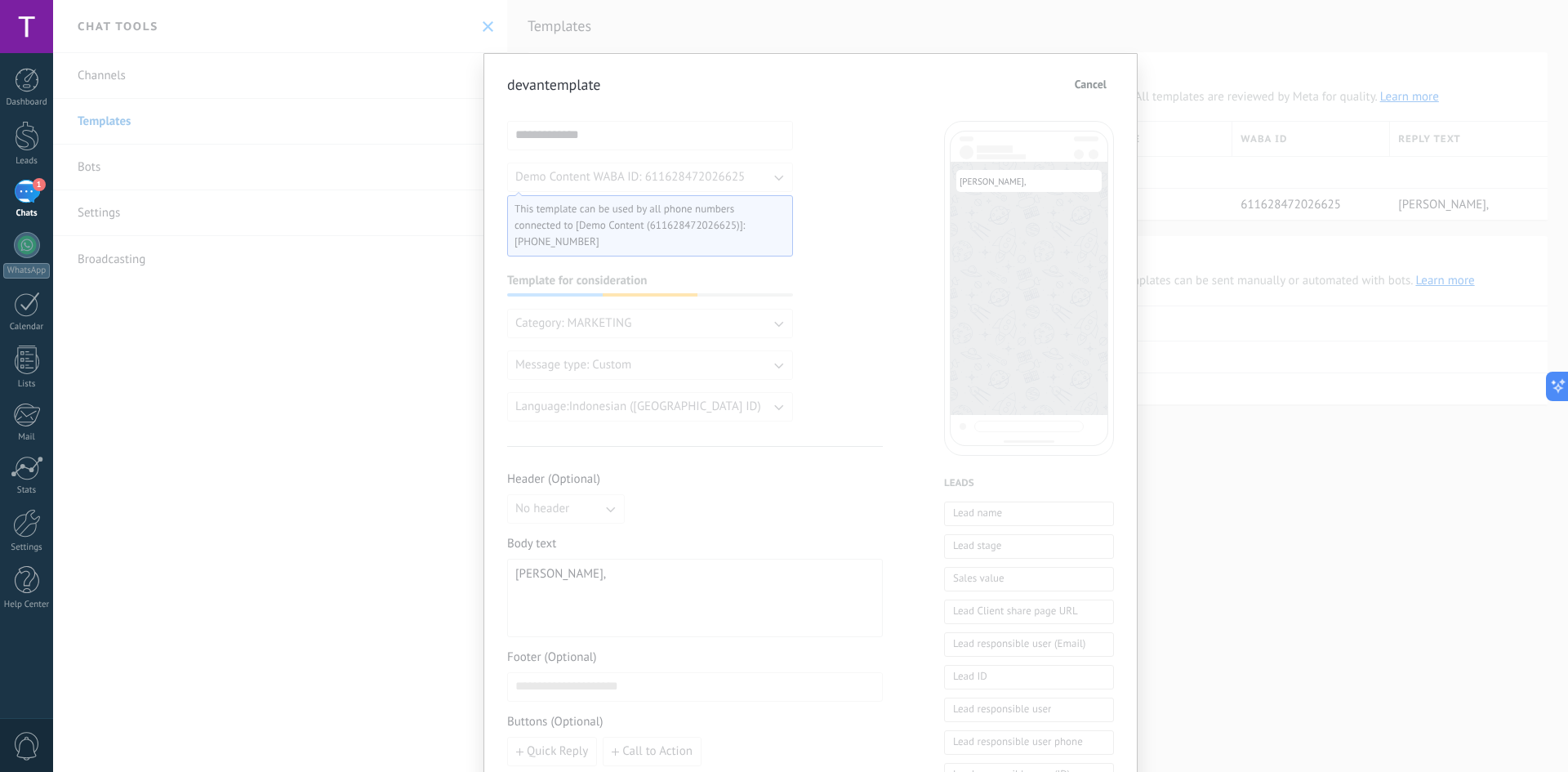
click at [1077, 86] on span "Cancel" at bounding box center [1090, 84] width 32 height 12
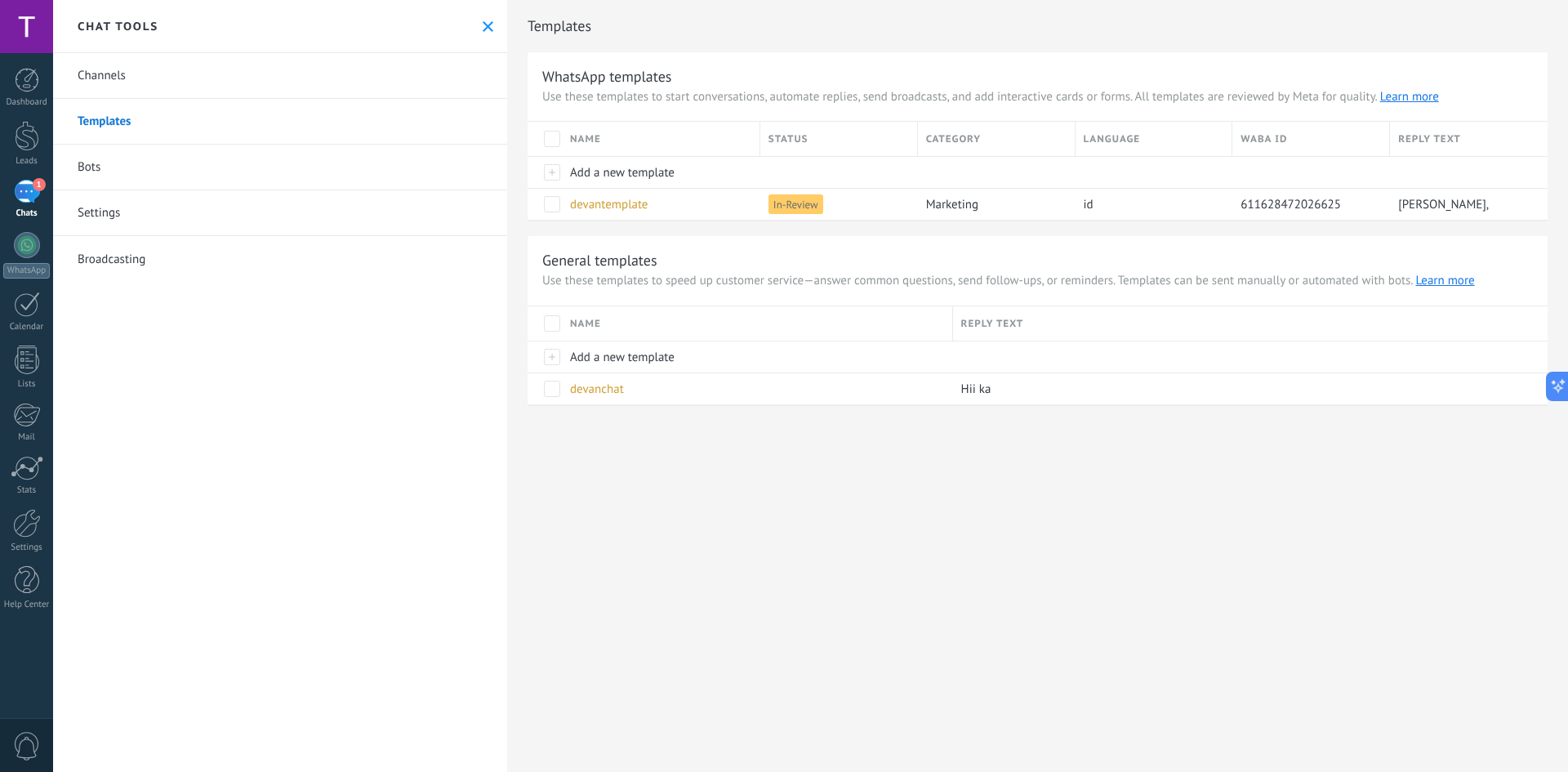
click at [28, 189] on div "1" at bounding box center [26, 191] width 26 height 24
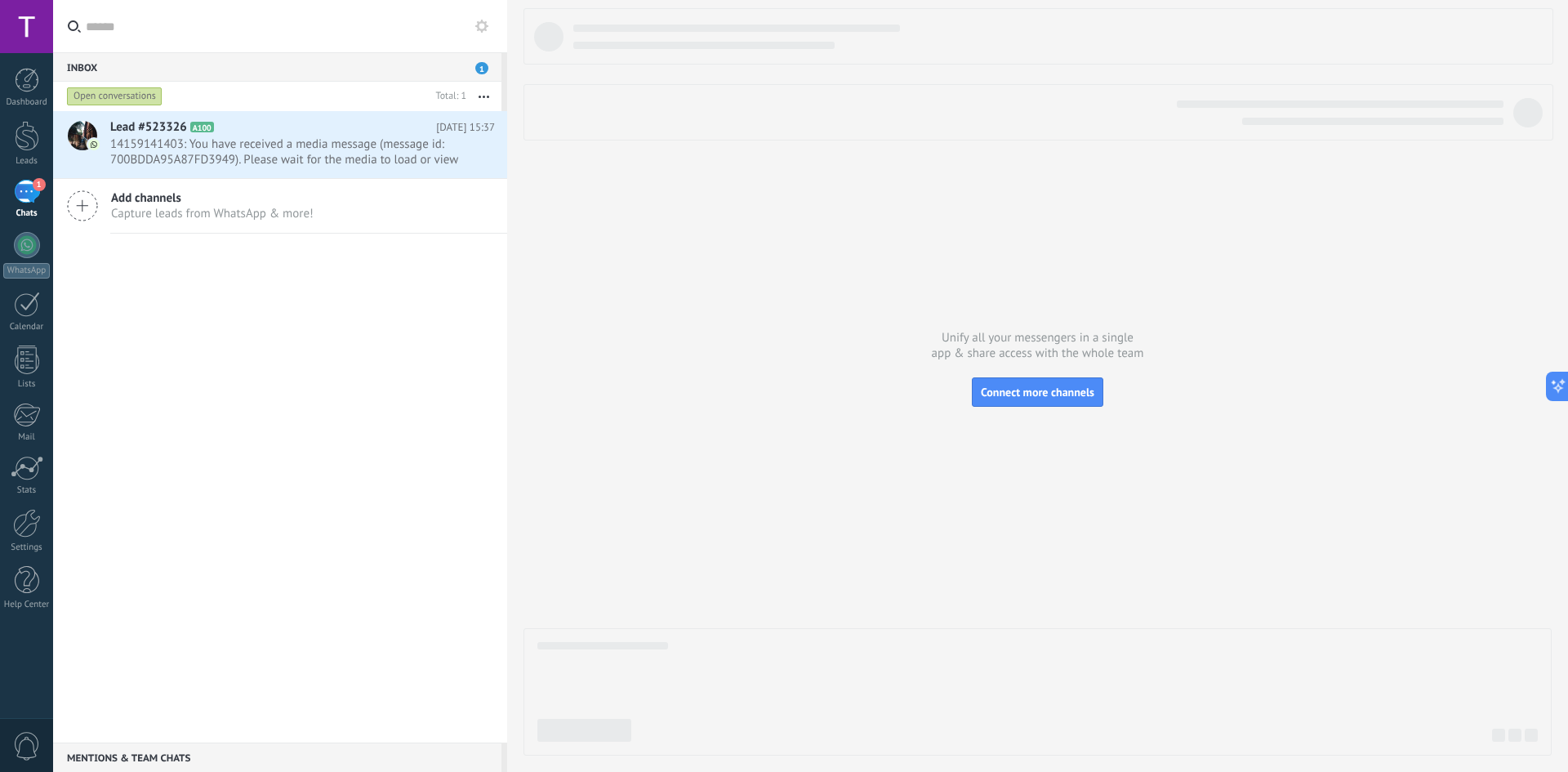
click at [106, 34] on input "text" at bounding box center [289, 25] width 409 height 52
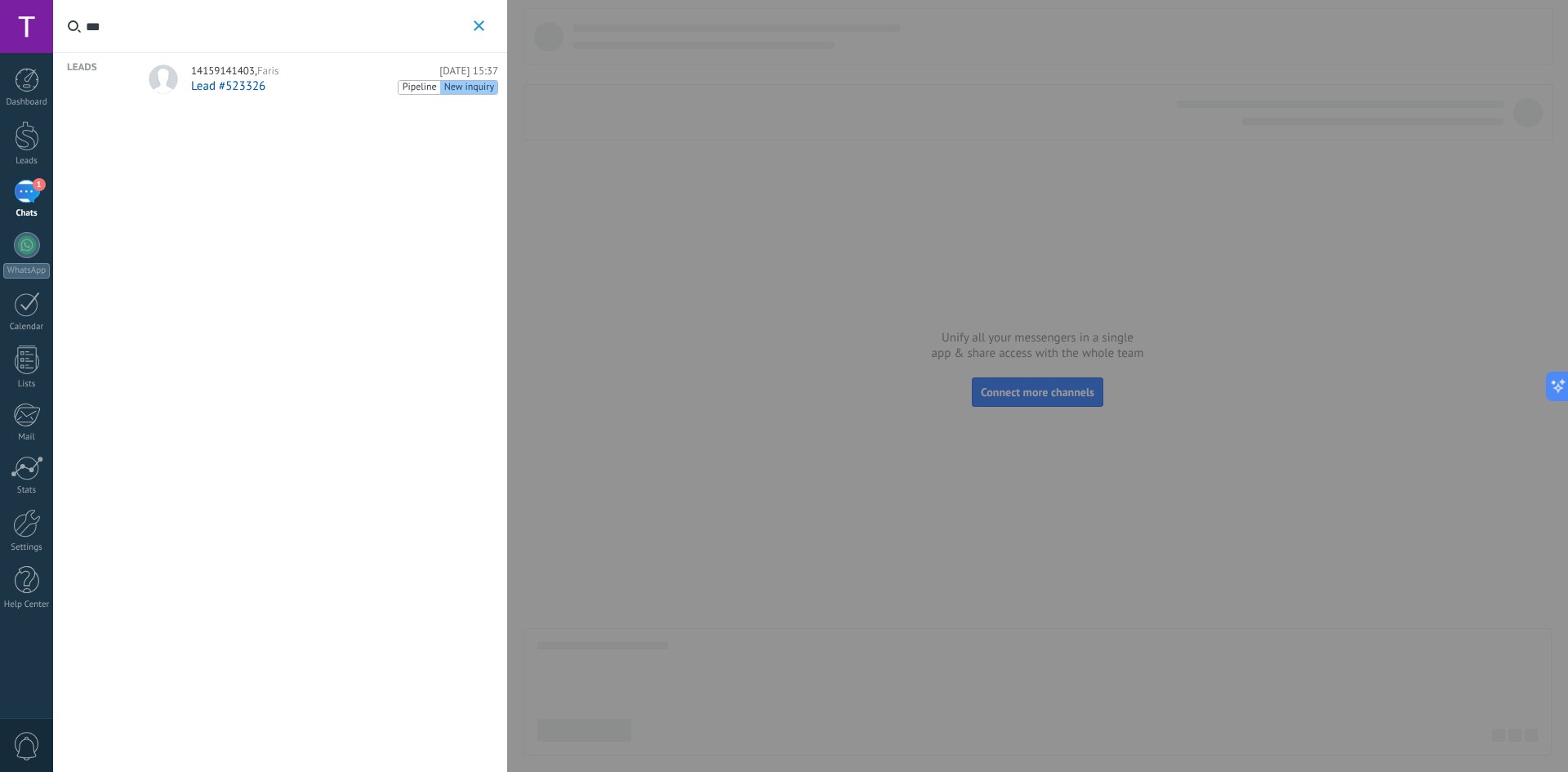
type input "***"
click at [314, 86] on div "Lead #523326 Pipeline New inquiry" at bounding box center [344, 86] width 307 height 16
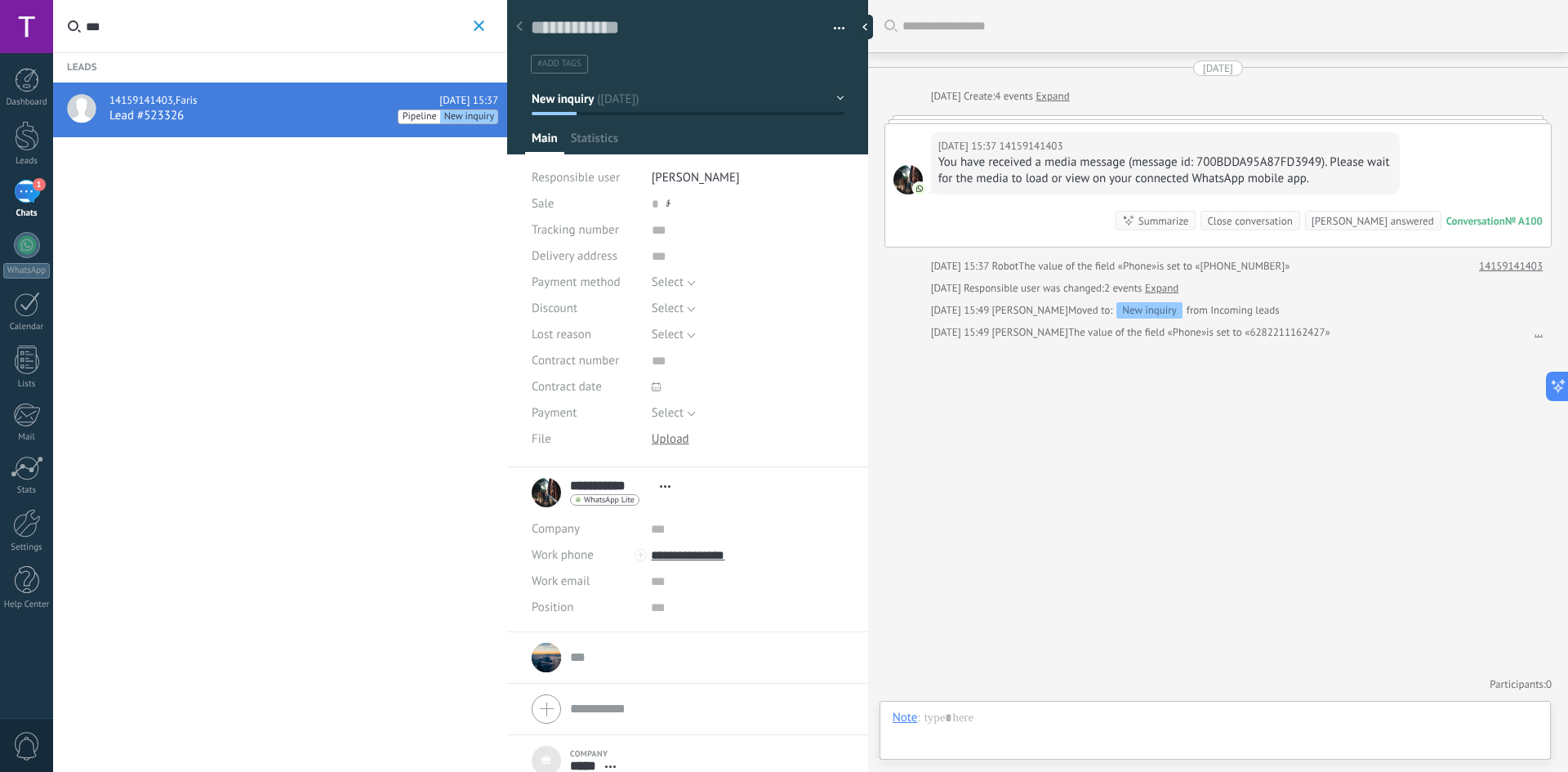
scroll to position [16, 0]
click at [1070, 720] on div at bounding box center [1215, 735] width 645 height 49
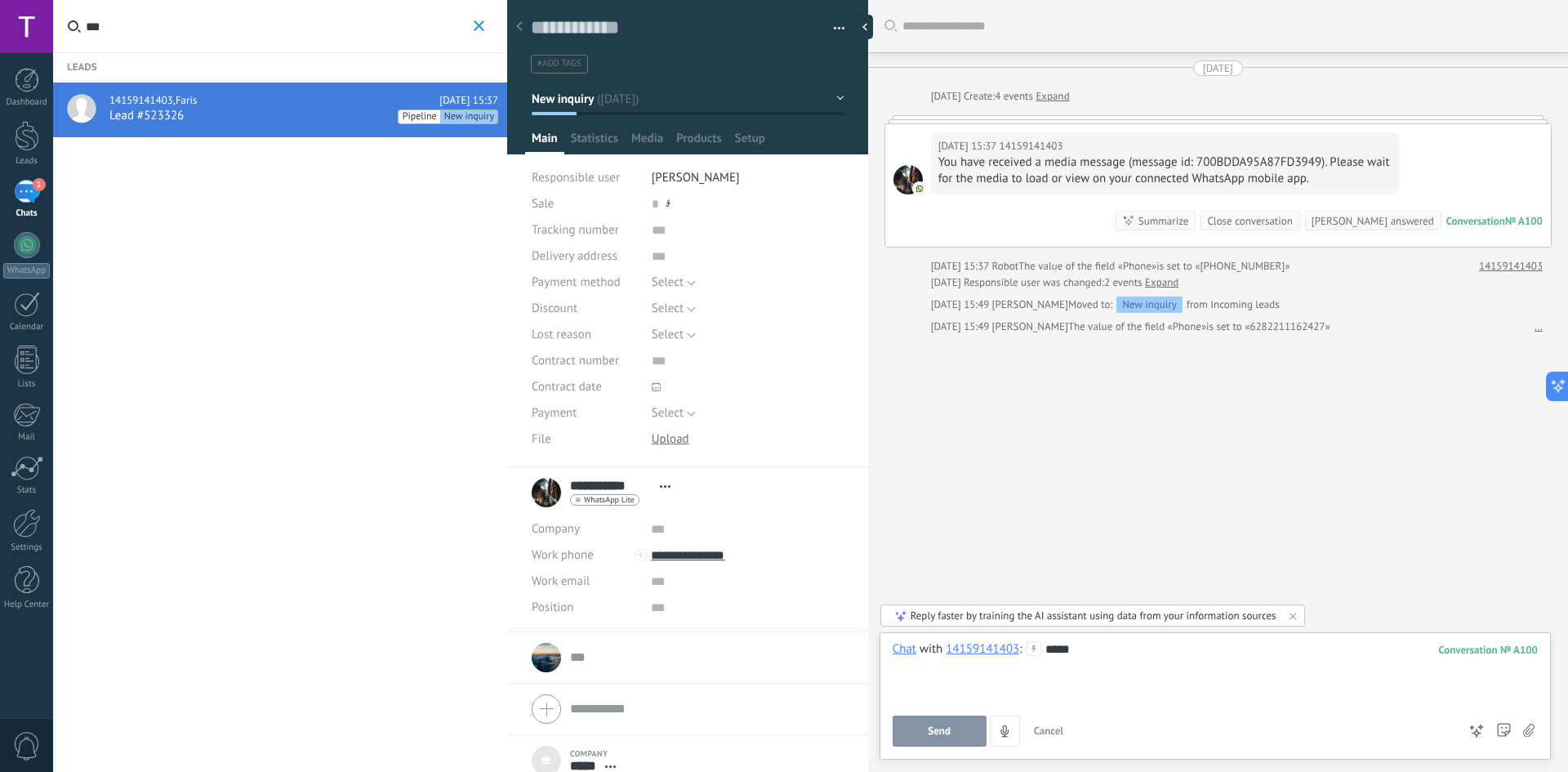
click at [943, 723] on button "Send" at bounding box center [939, 731] width 94 height 31
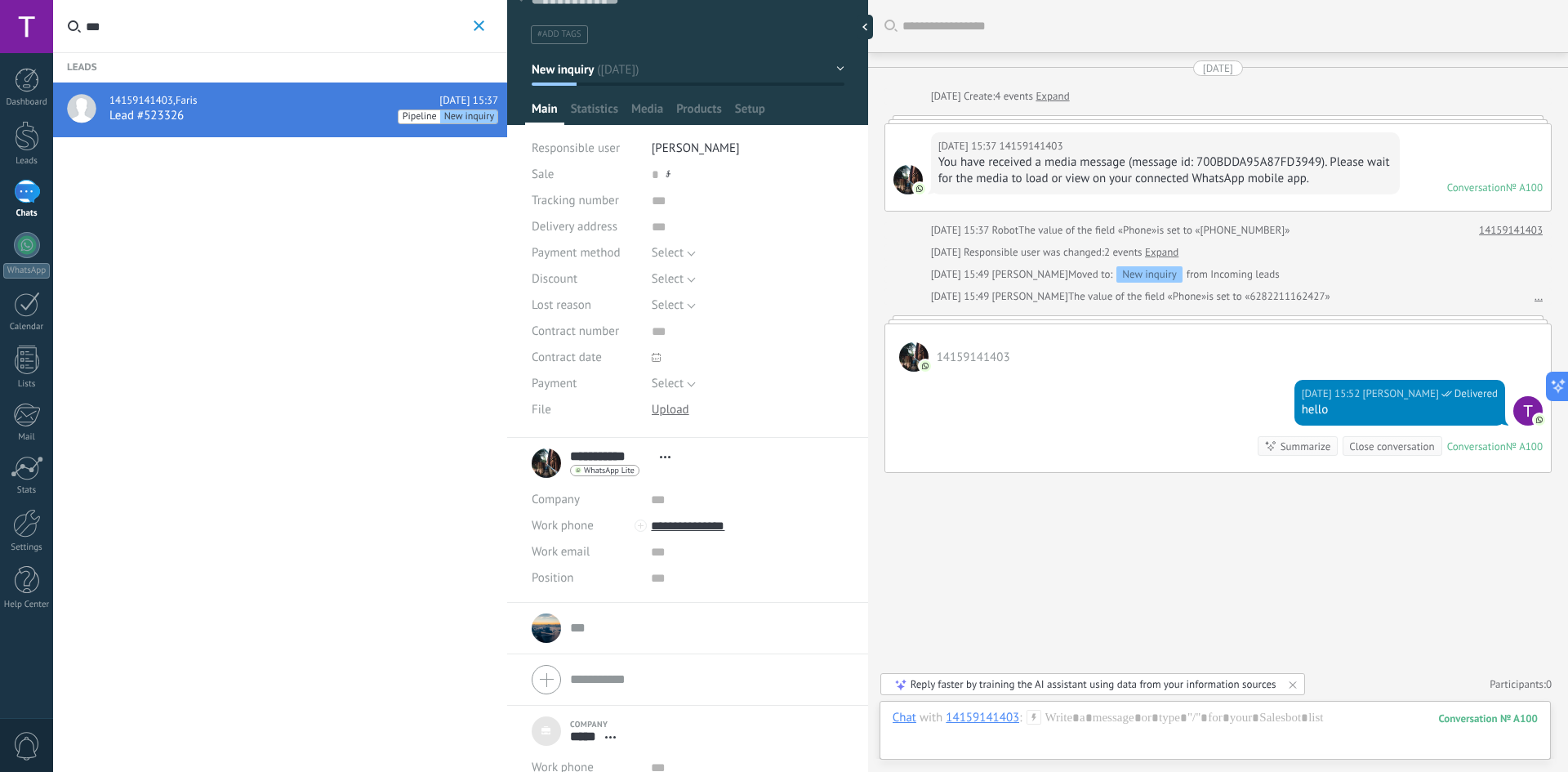
scroll to position [82, 0]
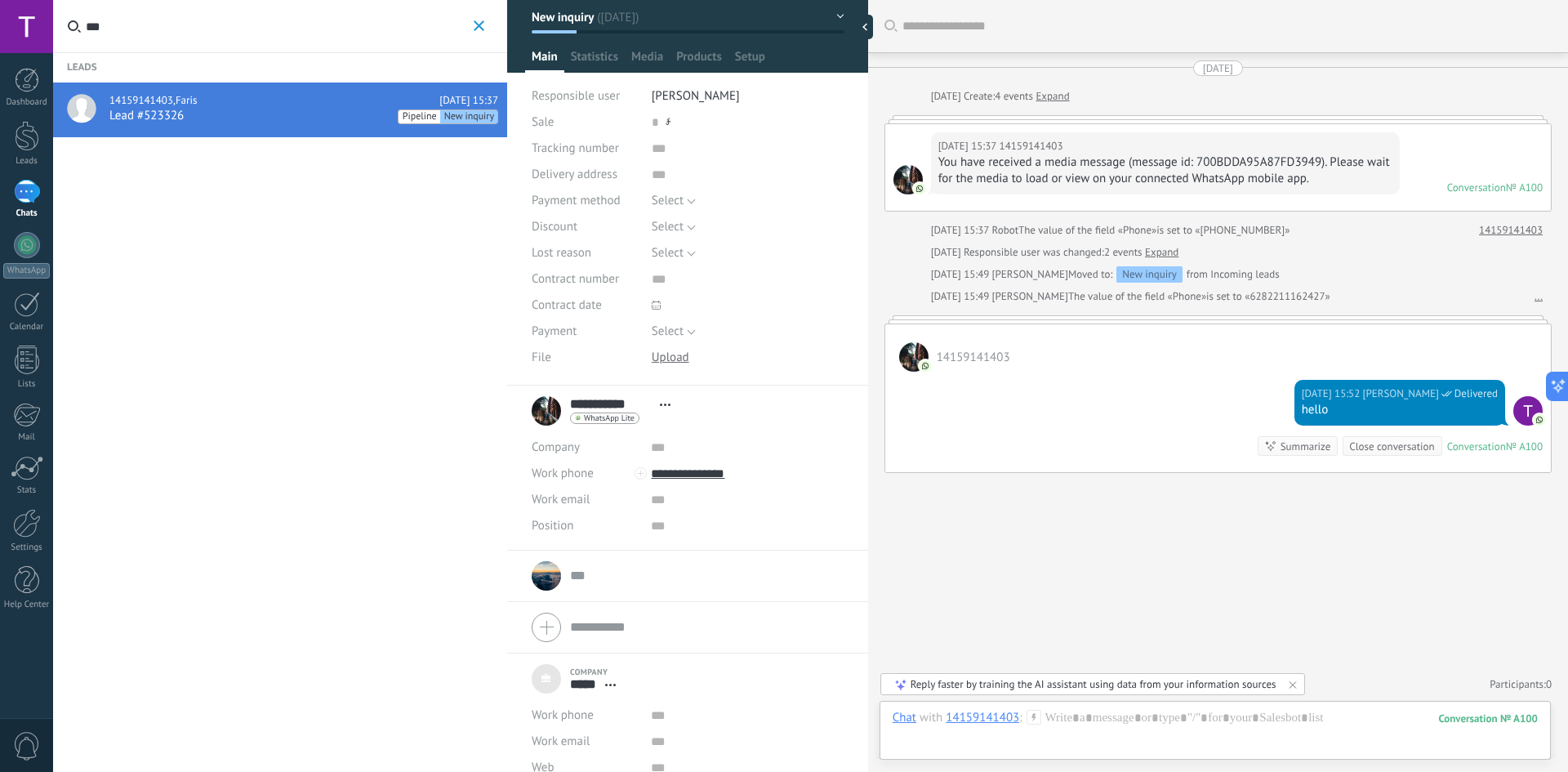
click at [228, 107] on div "14159141403 , Faris Today 15:37" at bounding box center [303, 100] width 389 height 13
click at [422, 110] on span "Pipeline" at bounding box center [420, 117] width 42 height 14
click at [458, 117] on span "New inquiry" at bounding box center [469, 117] width 57 height 14
click at [337, 121] on div "Lead #523326 Pipeline New inquiry" at bounding box center [303, 116] width 389 height 16
drag, startPoint x: 322, startPoint y: 120, endPoint x: 291, endPoint y: 120, distance: 31.0
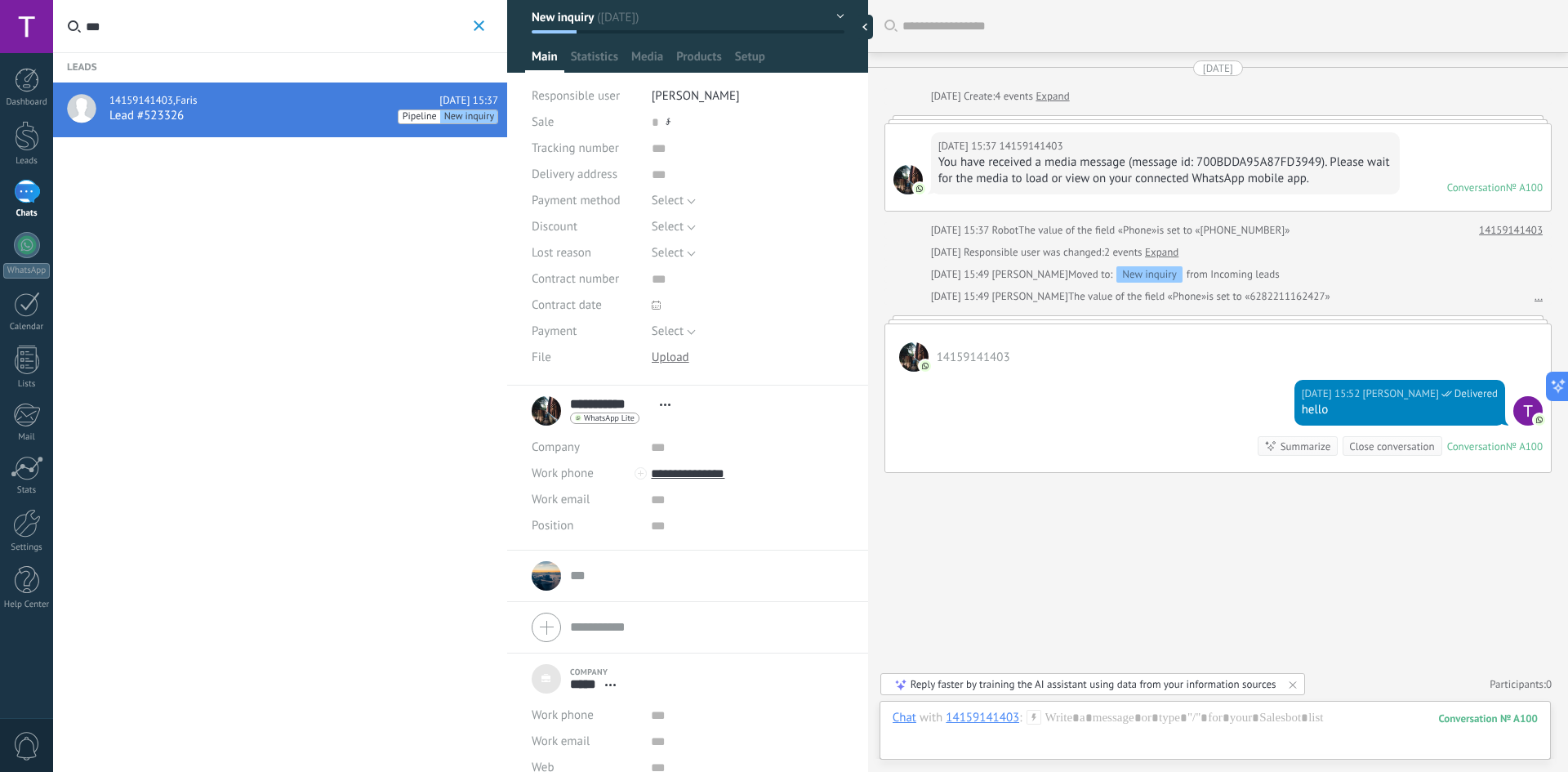
click at [321, 120] on div "Lead #523326 Pipeline New inquiry" at bounding box center [303, 116] width 389 height 16
click at [296, 16] on input "***" at bounding box center [278, 25] width 384 height 52
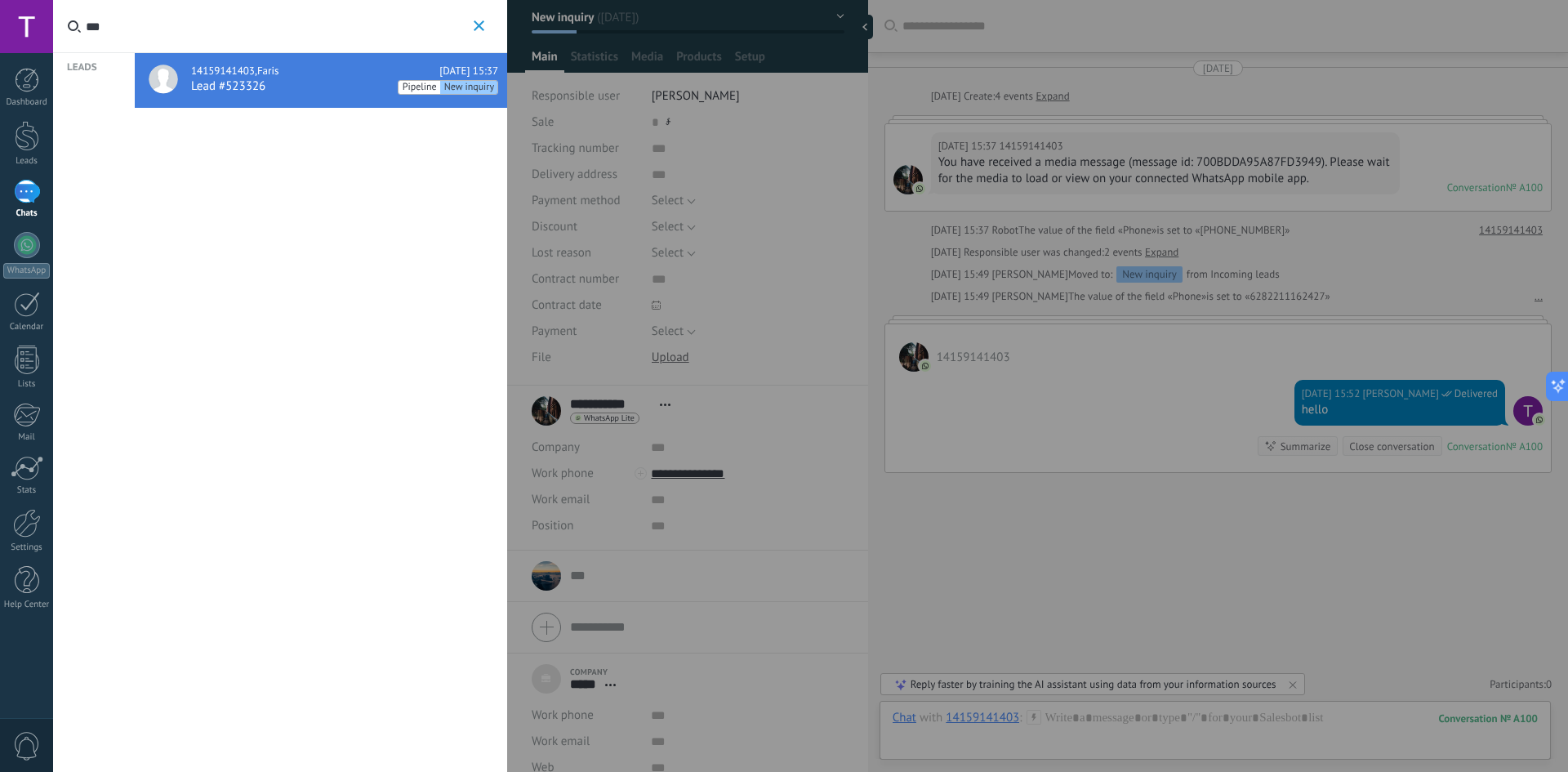
click at [296, 16] on input "***" at bounding box center [278, 25] width 384 height 52
click at [349, 298] on div "Leads 14159141403 , Faris Today 15:37 Lead #523326 Pipeline New inquiry" at bounding box center [279, 386] width 454 height 772
click at [774, 499] on div at bounding box center [784, 386] width 1568 height 772
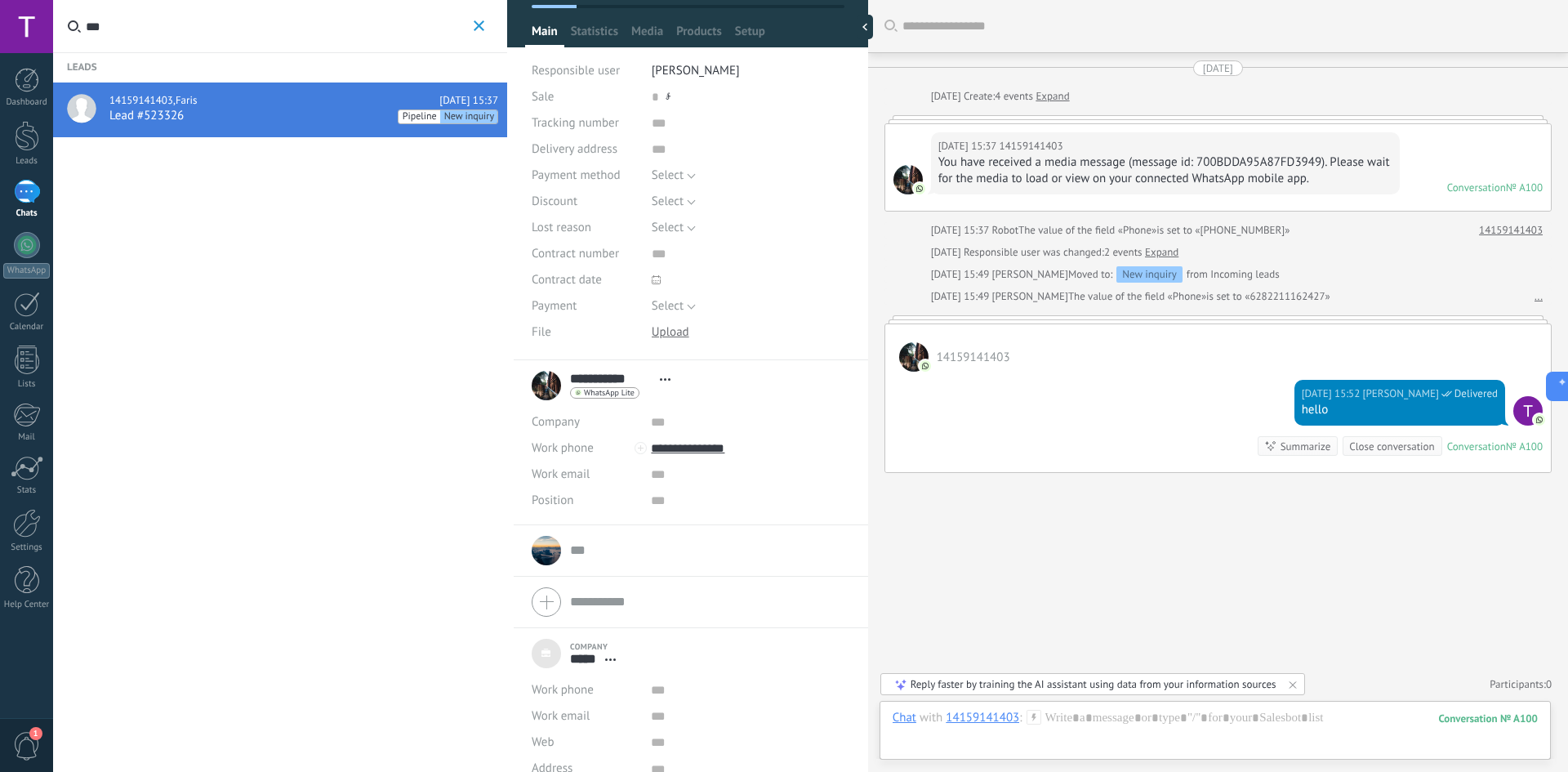
scroll to position [127, 0]
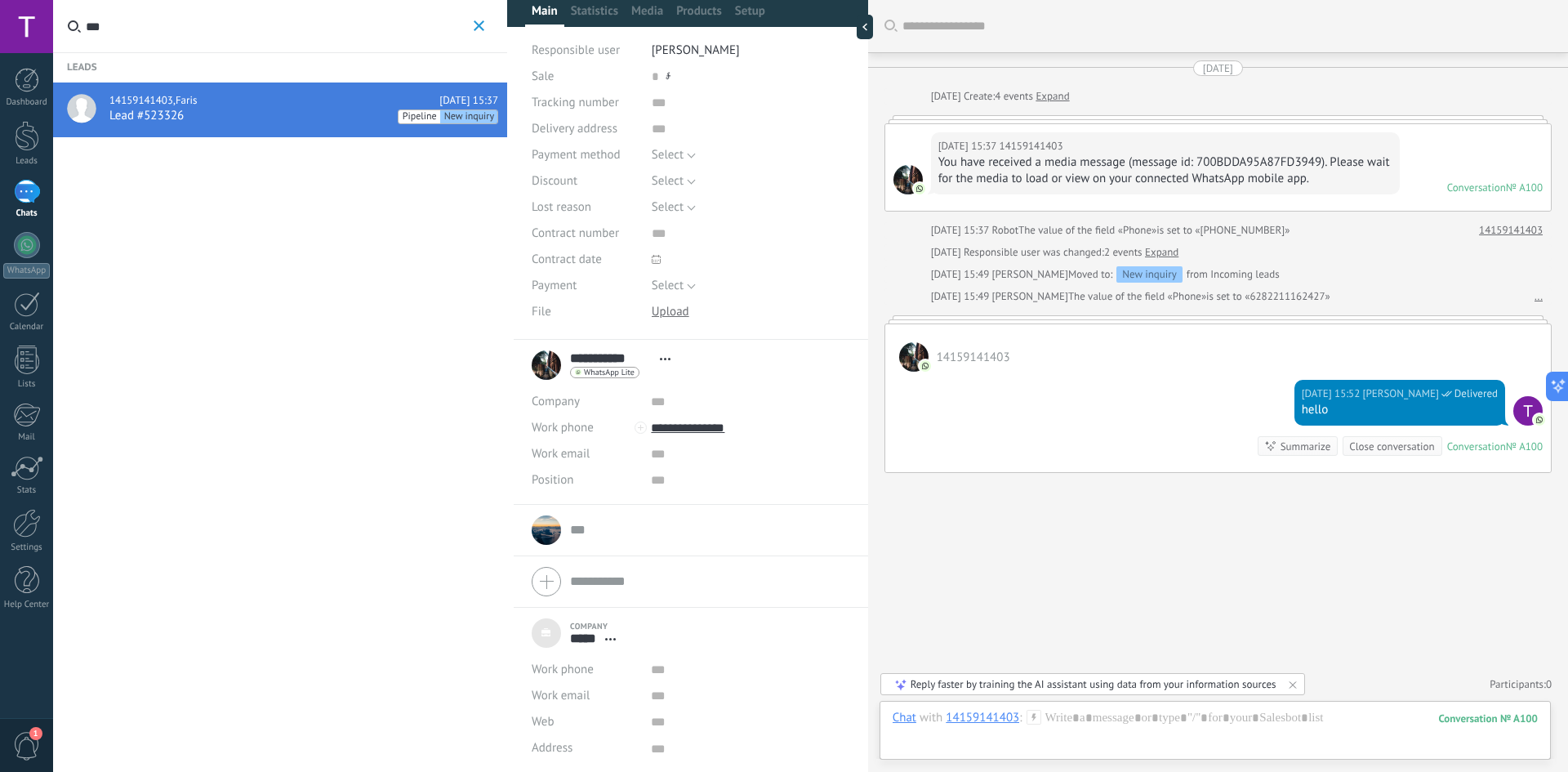
type textarea "***"
type input "*****"
click at [639, 589] on form "Company ***** Work phone Work DD Mobile Fax Home Other Work phone Call Copy Edi…" at bounding box center [687, 581] width 312 height 41
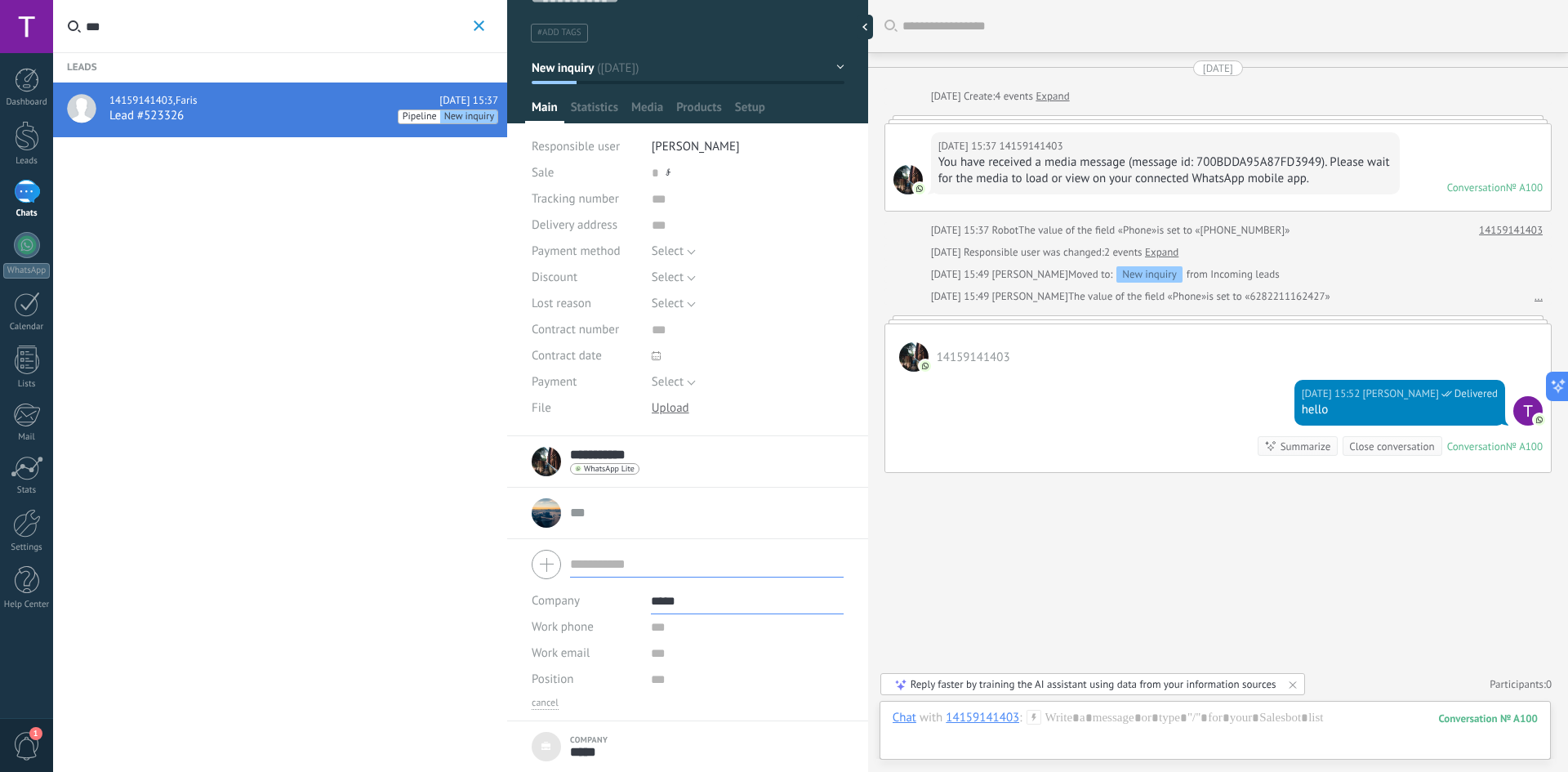
click at [690, 529] on div "... ... Open details Copy name Unlink Main contact" at bounding box center [687, 513] width 312 height 41
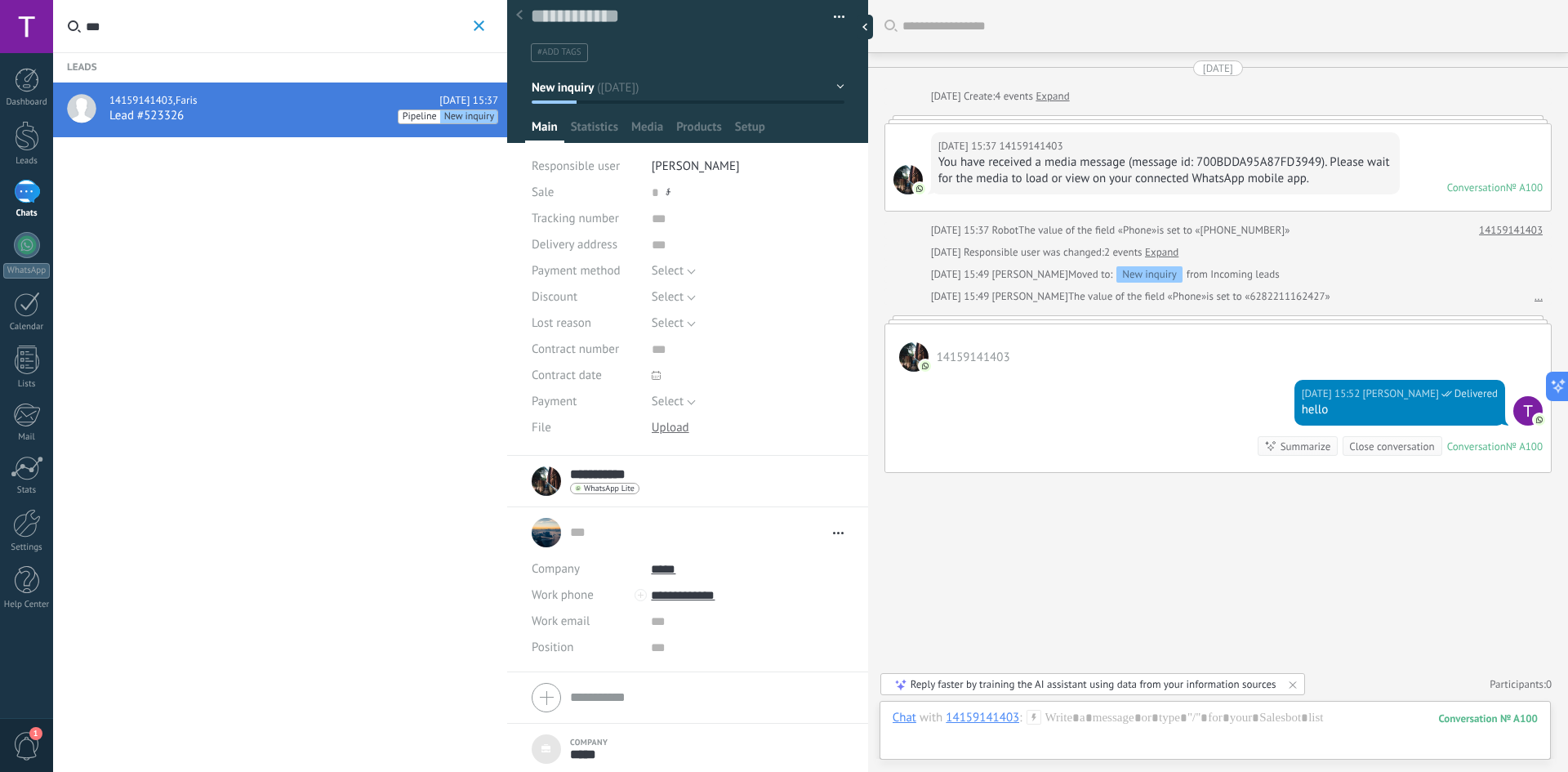
scroll to position [14, 0]
click at [842, 531] on li "... ... Open details Copy name Unlink" at bounding box center [687, 587] width 361 height 165
click at [835, 530] on icon at bounding box center [838, 530] width 11 height 3
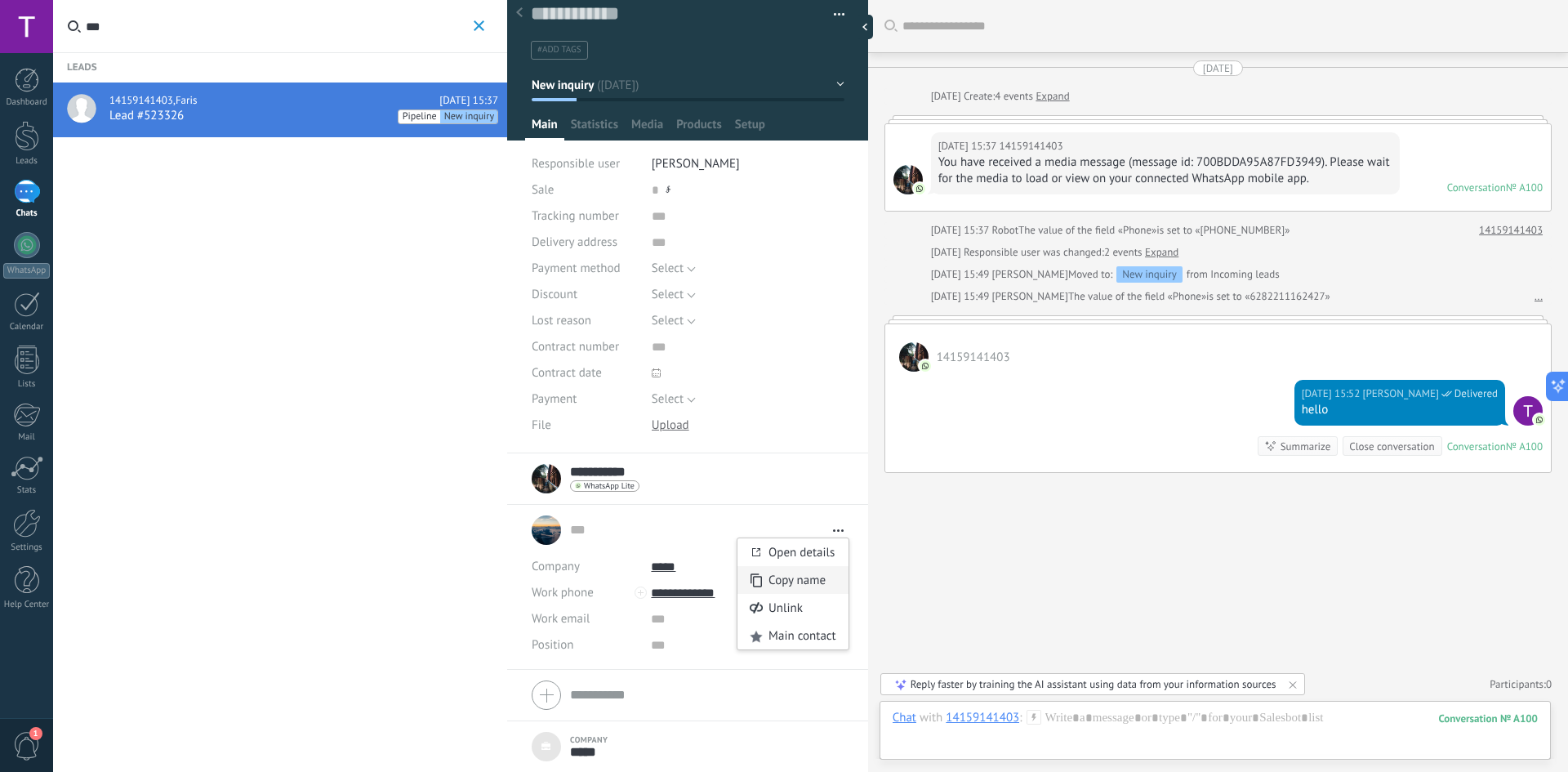
drag, startPoint x: 803, startPoint y: 583, endPoint x: 505, endPoint y: 370, distance: 366.3
click at [803, 584] on span "Copy name" at bounding box center [796, 580] width 57 height 15
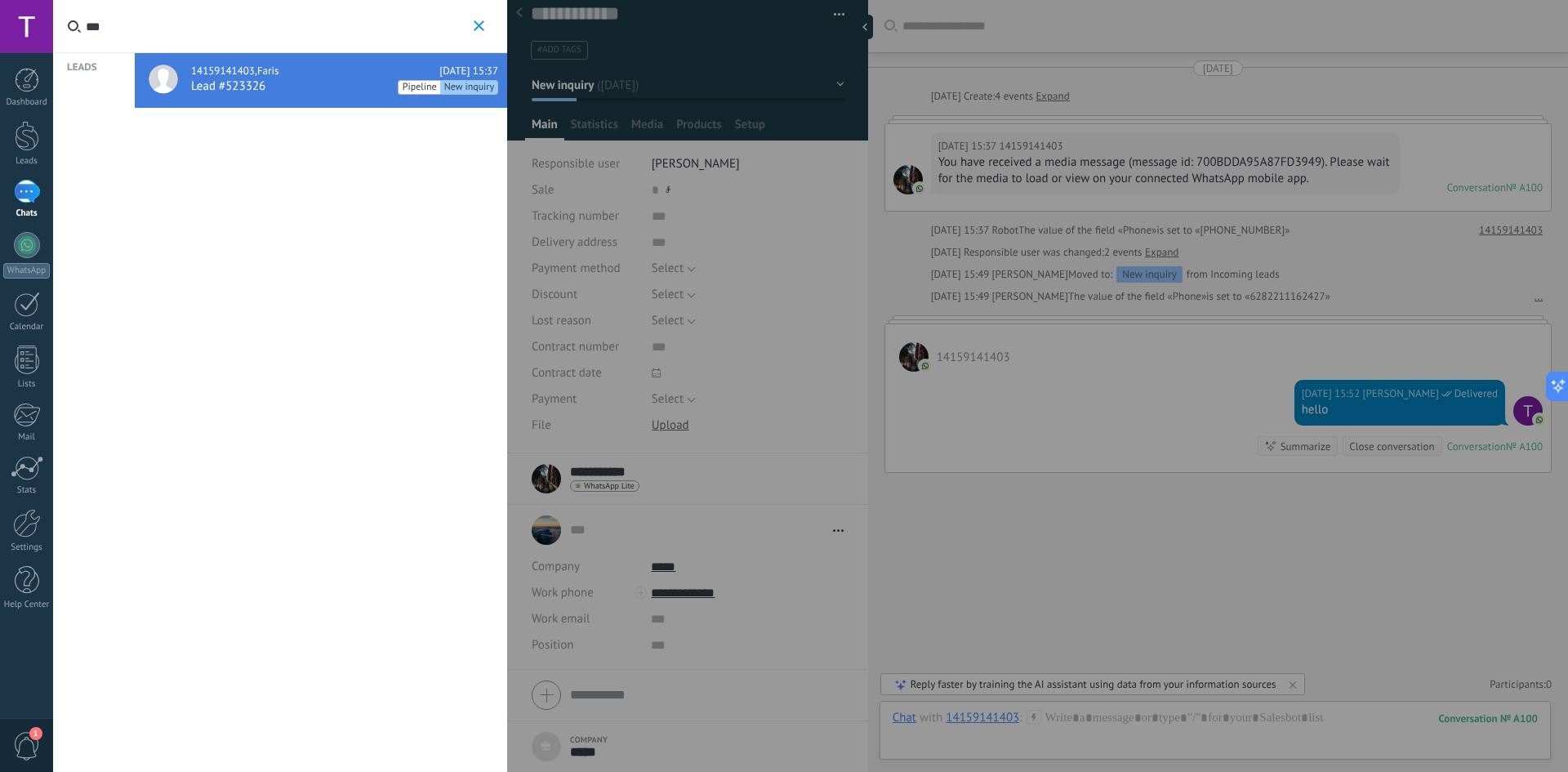
click at [188, 29] on input "***" at bounding box center [278, 25] width 384 height 52
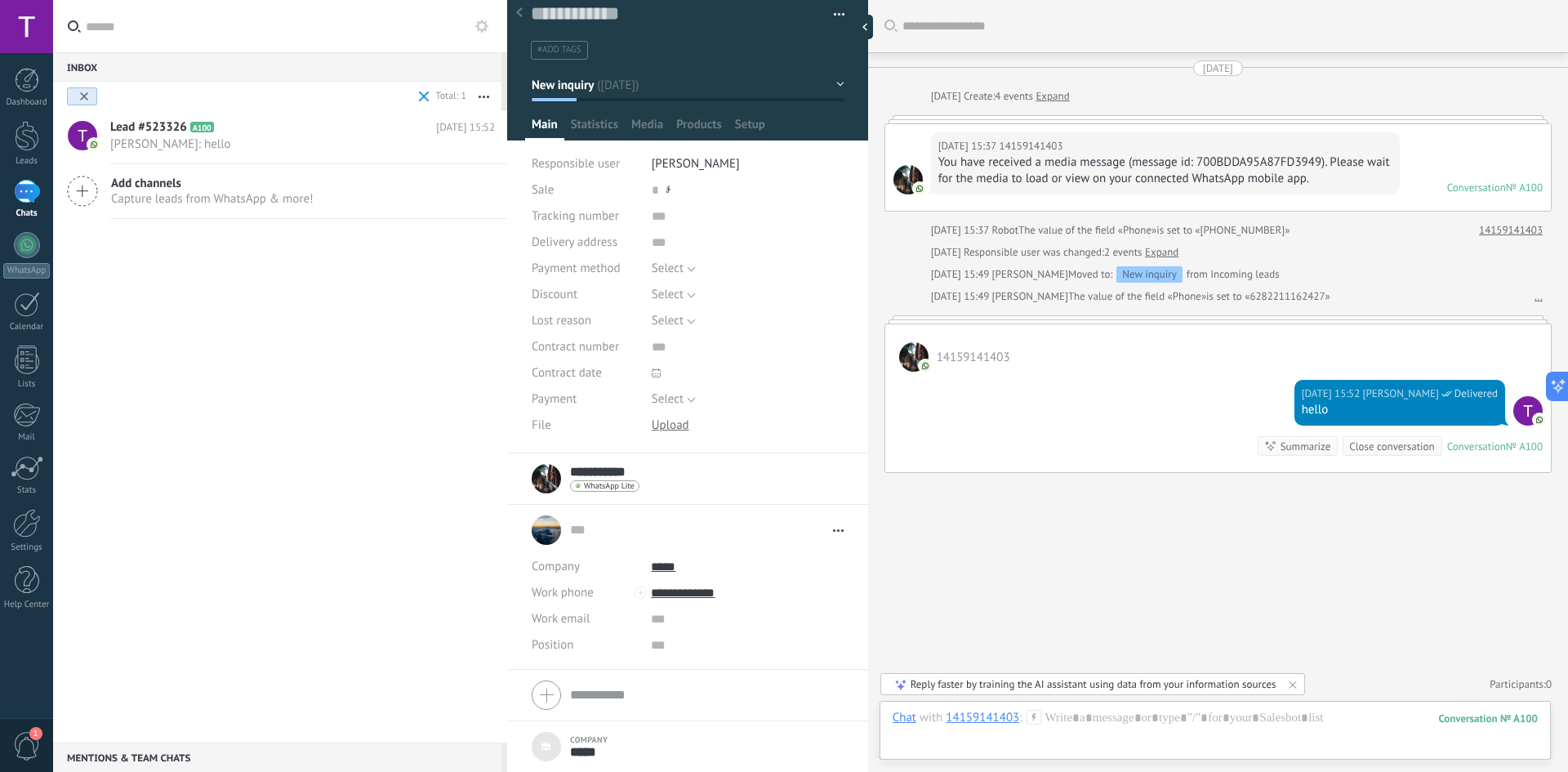
click at [195, 33] on input "text" at bounding box center [289, 25] width 409 height 52
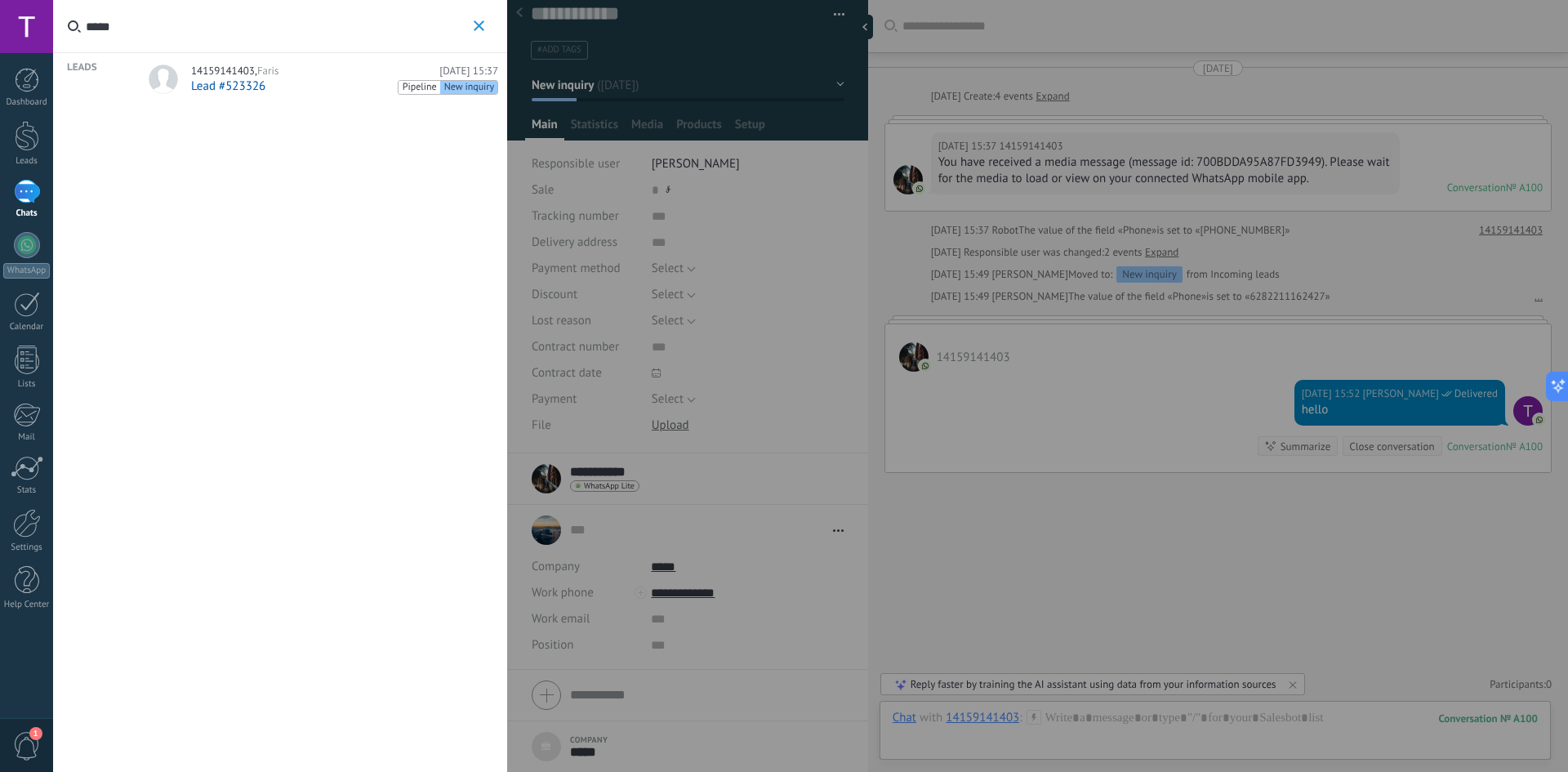
type input "*****"
click at [432, 84] on span "Pipeline" at bounding box center [420, 87] width 42 height 14
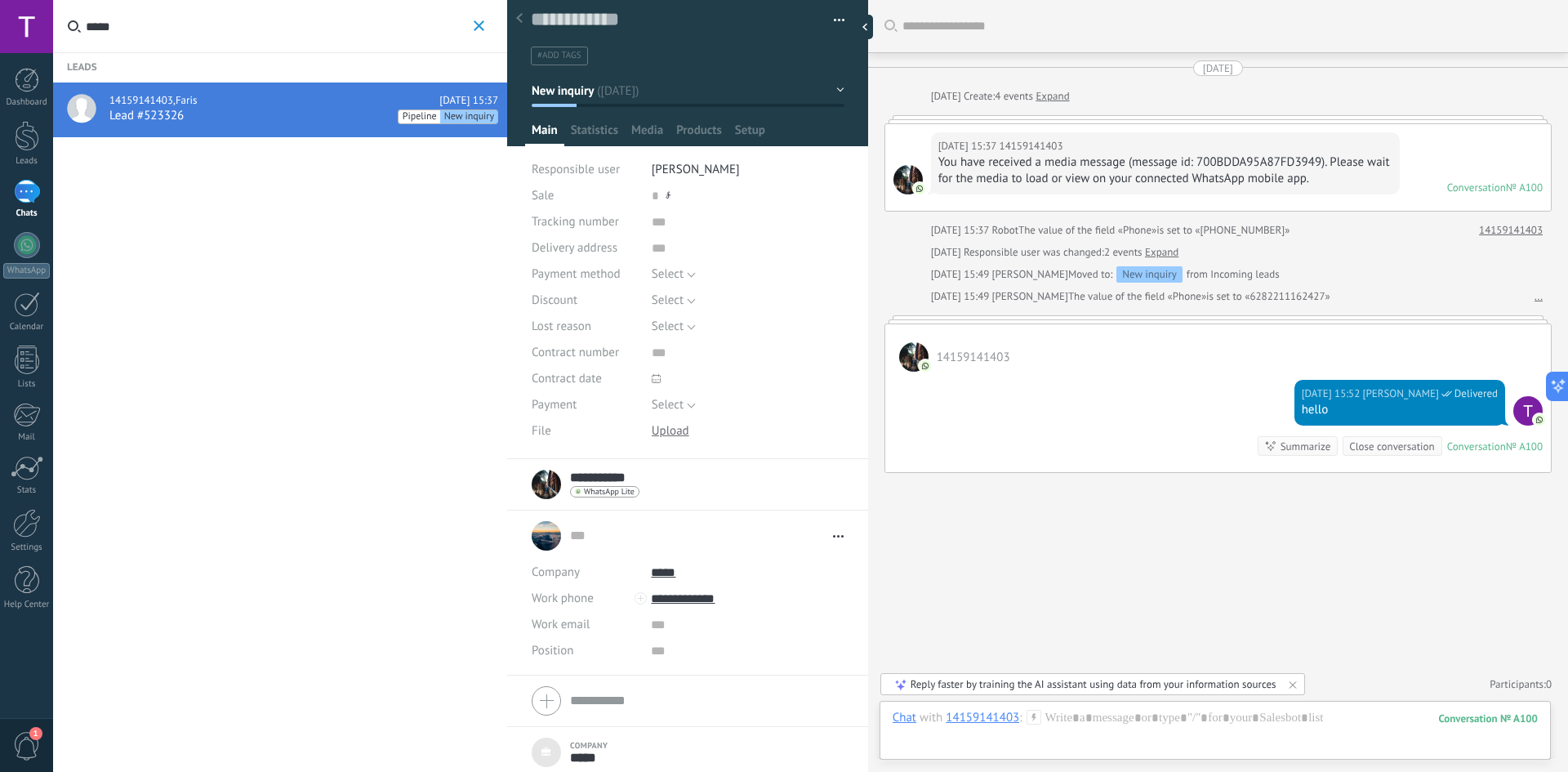
scroll to position [14, 0]
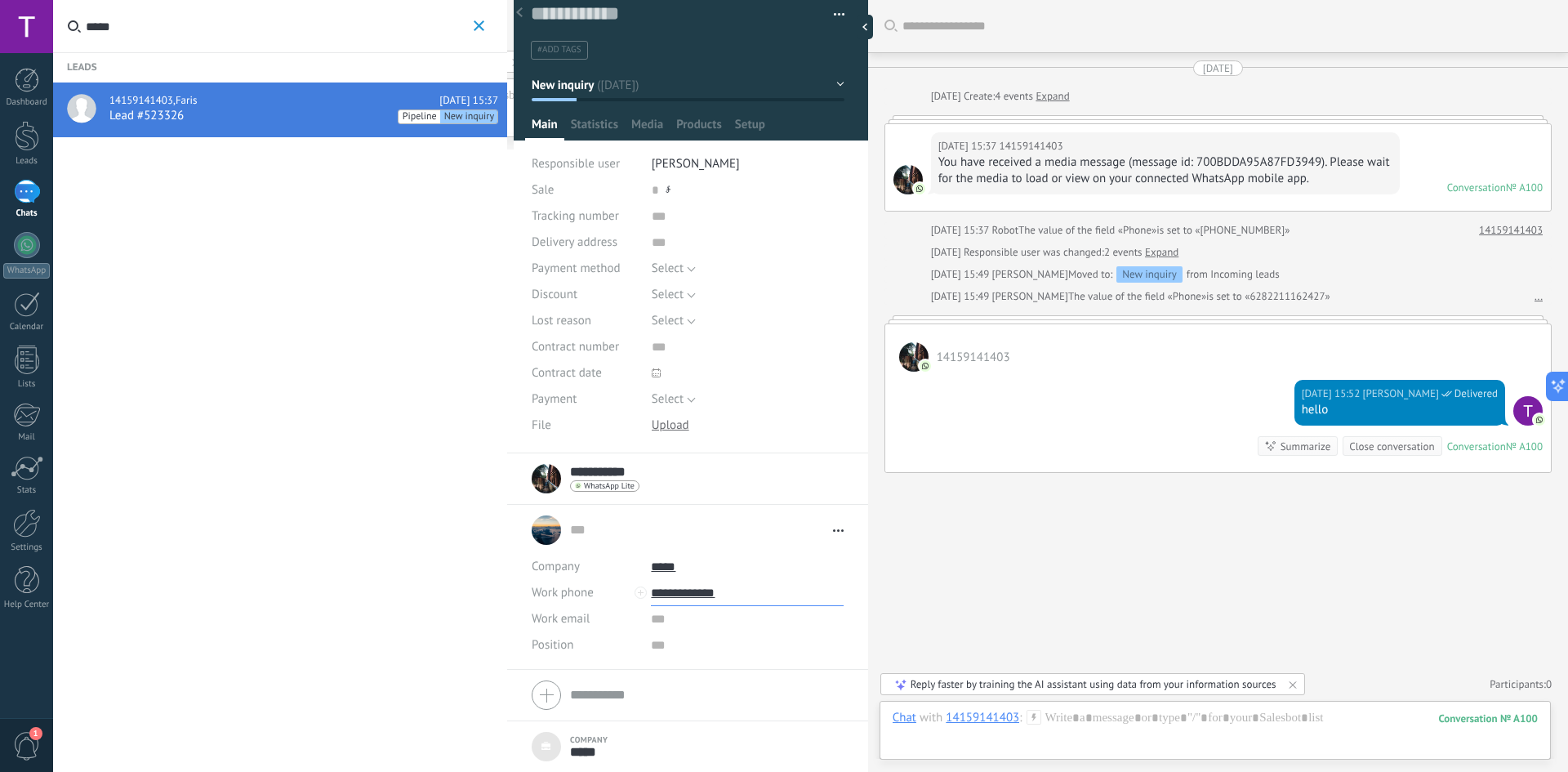
drag, startPoint x: 736, startPoint y: 594, endPoint x: 634, endPoint y: 594, distance: 102.0
click at [634, 594] on div "**********" at bounding box center [687, 593] width 312 height 26
drag, startPoint x: 749, startPoint y: 620, endPoint x: 736, endPoint y: 617, distance: 13.3
click at [747, 620] on input "text" at bounding box center [746, 619] width 192 height 26
click at [705, 602] on input "**********" at bounding box center [746, 593] width 192 height 26
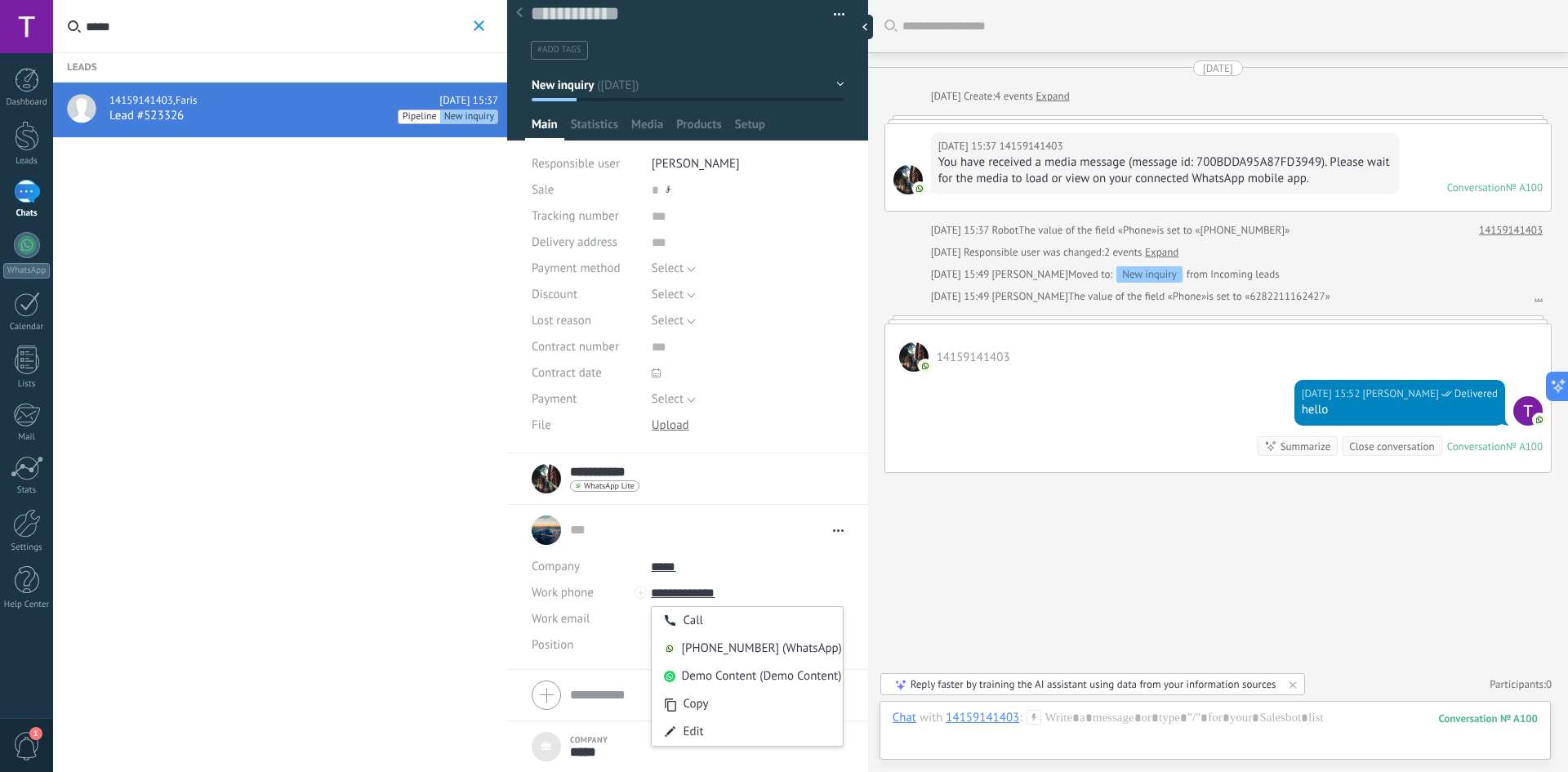
click at [738, 648] on div "66864181051 (WhatsApp)" at bounding box center [746, 648] width 190 height 28
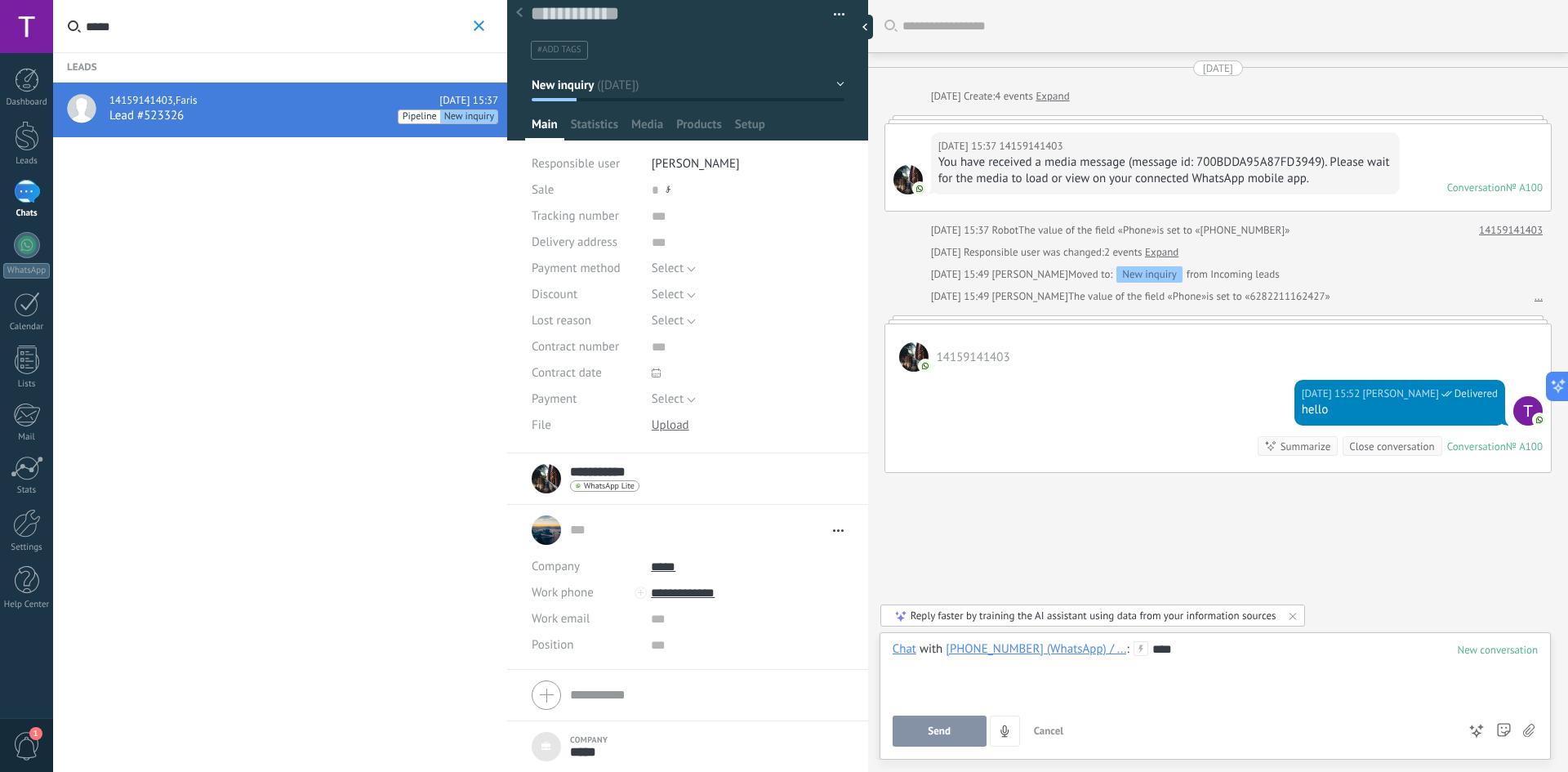
click at [910, 736] on button "Send" at bounding box center [939, 731] width 94 height 31
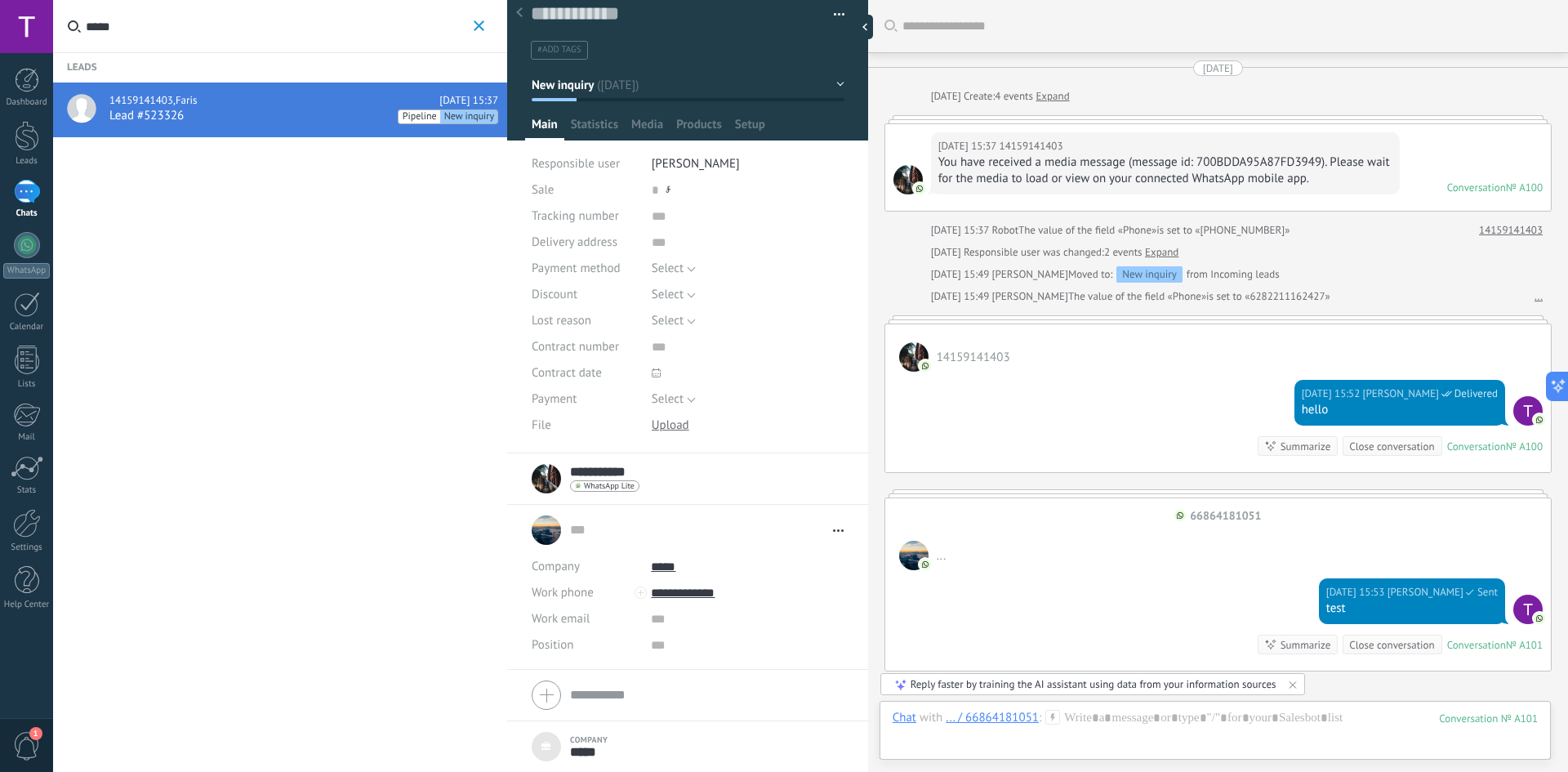
scroll to position [185, 0]
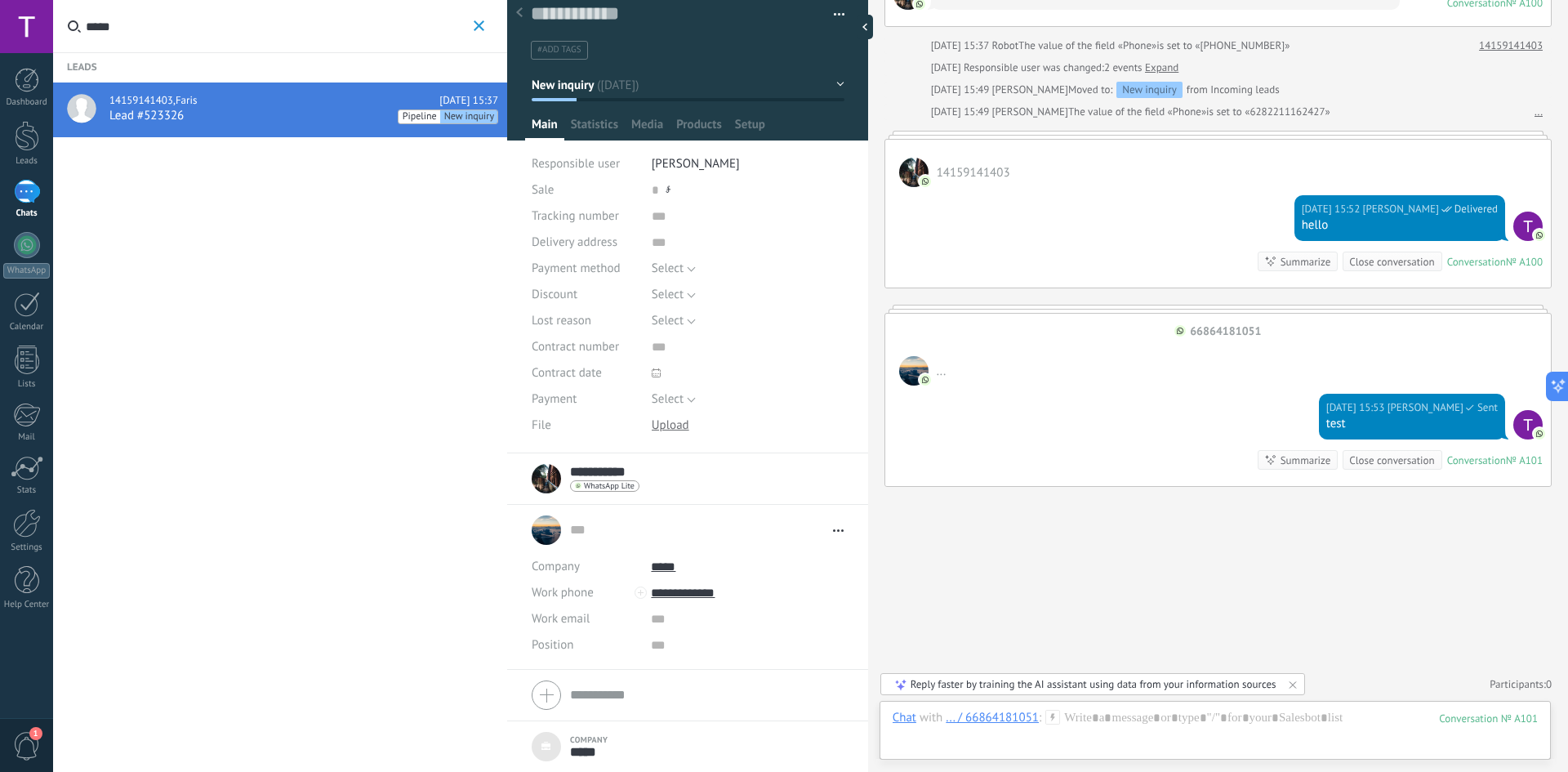
click at [970, 471] on div "Today 15:53 Tamara Ayu Andini Sent test Conversation № A101 Conversation № A101…" at bounding box center [1218, 436] width 665 height 100
click at [836, 529] on span "Open details Copy name Unlink Main contact" at bounding box center [834, 530] width 19 height 12
click at [626, 528] on link "... ..." at bounding box center [697, 530] width 255 height 16
click at [670, 590] on input "**********" at bounding box center [746, 593] width 192 height 26
click at [749, 680] on div "Demo Content (Demo Content)" at bounding box center [746, 676] width 190 height 28
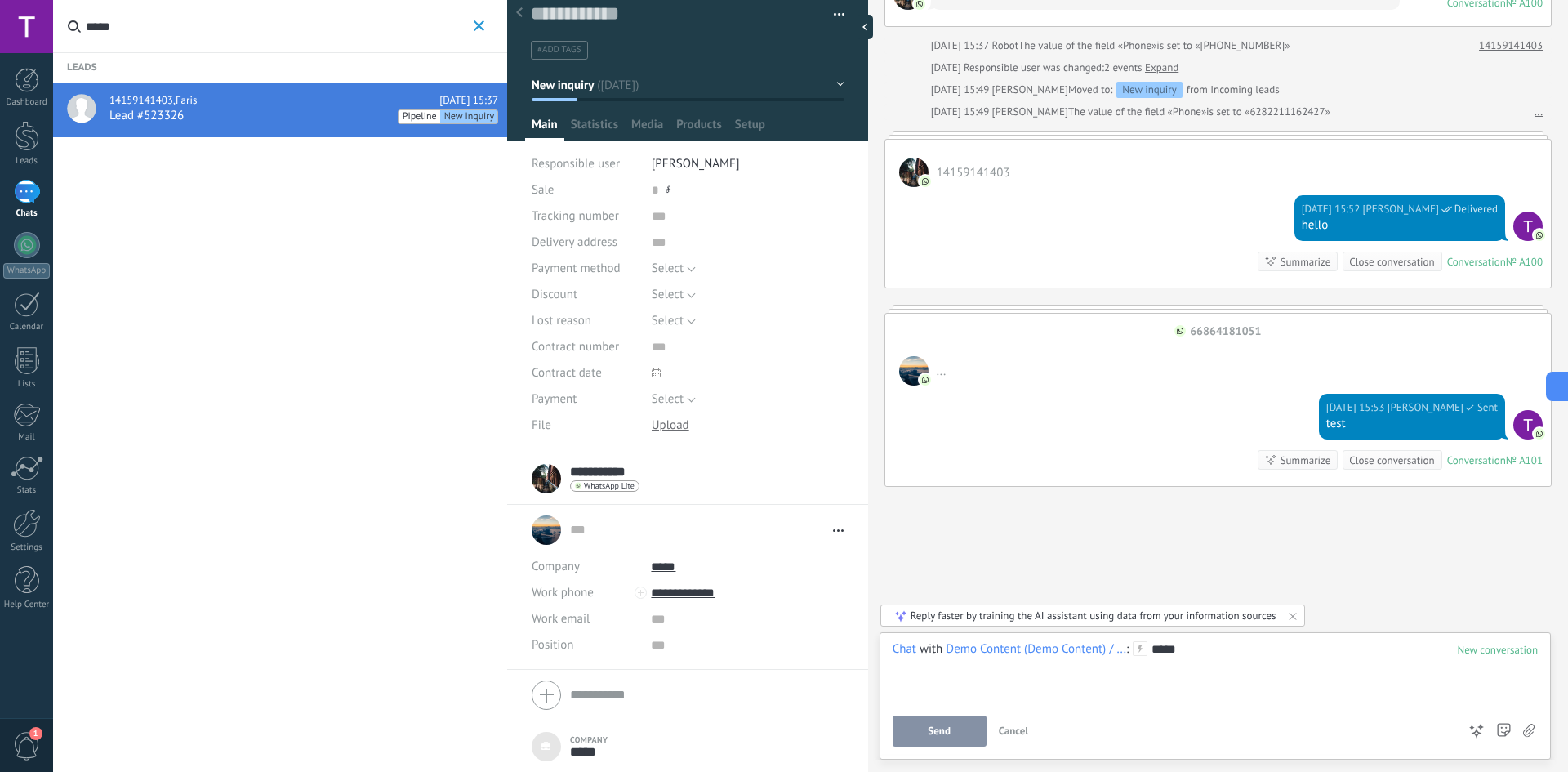
click at [952, 720] on button "Send" at bounding box center [939, 731] width 94 height 31
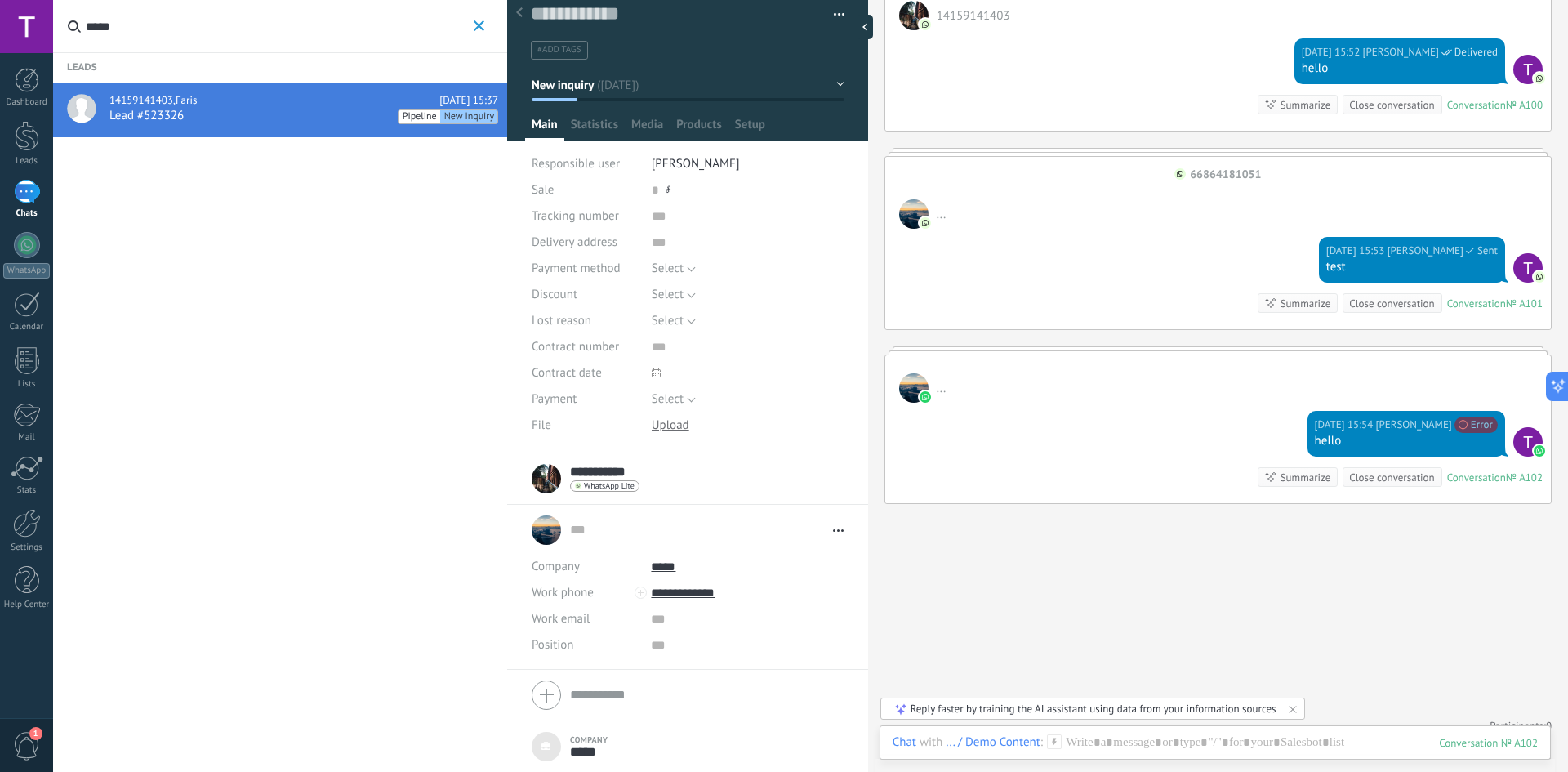
scroll to position [348, 0]
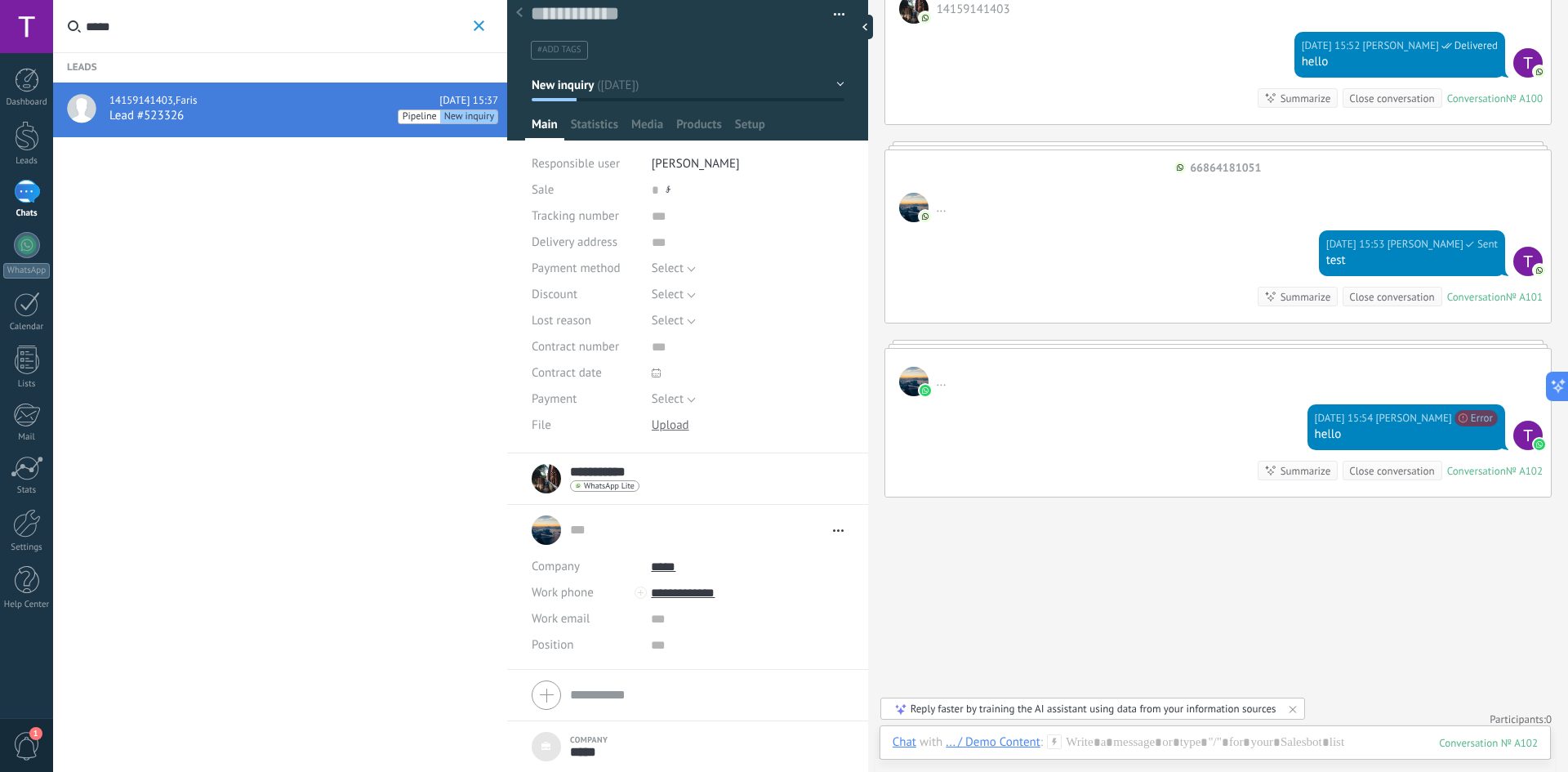
click at [616, 685] on div at bounding box center [687, 695] width 312 height 41
type input "*"
type input "*****"
click at [664, 646] on input "text" at bounding box center [746, 645] width 192 height 26
type input "****"
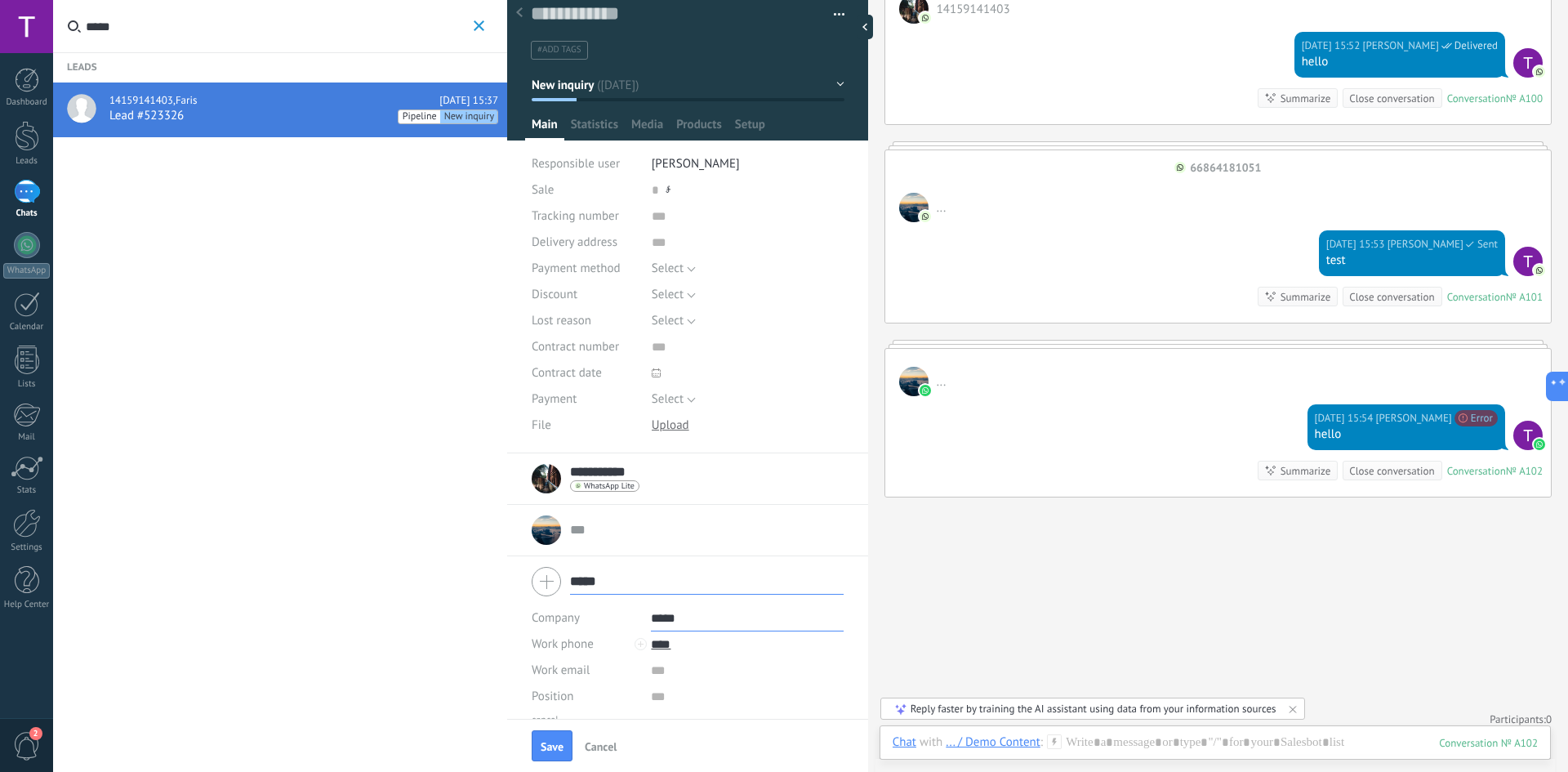
click at [696, 616] on input "*****" at bounding box center [746, 618] width 192 height 26
type input "*******"
click at [686, 635] on input "****" at bounding box center [746, 645] width 192 height 26
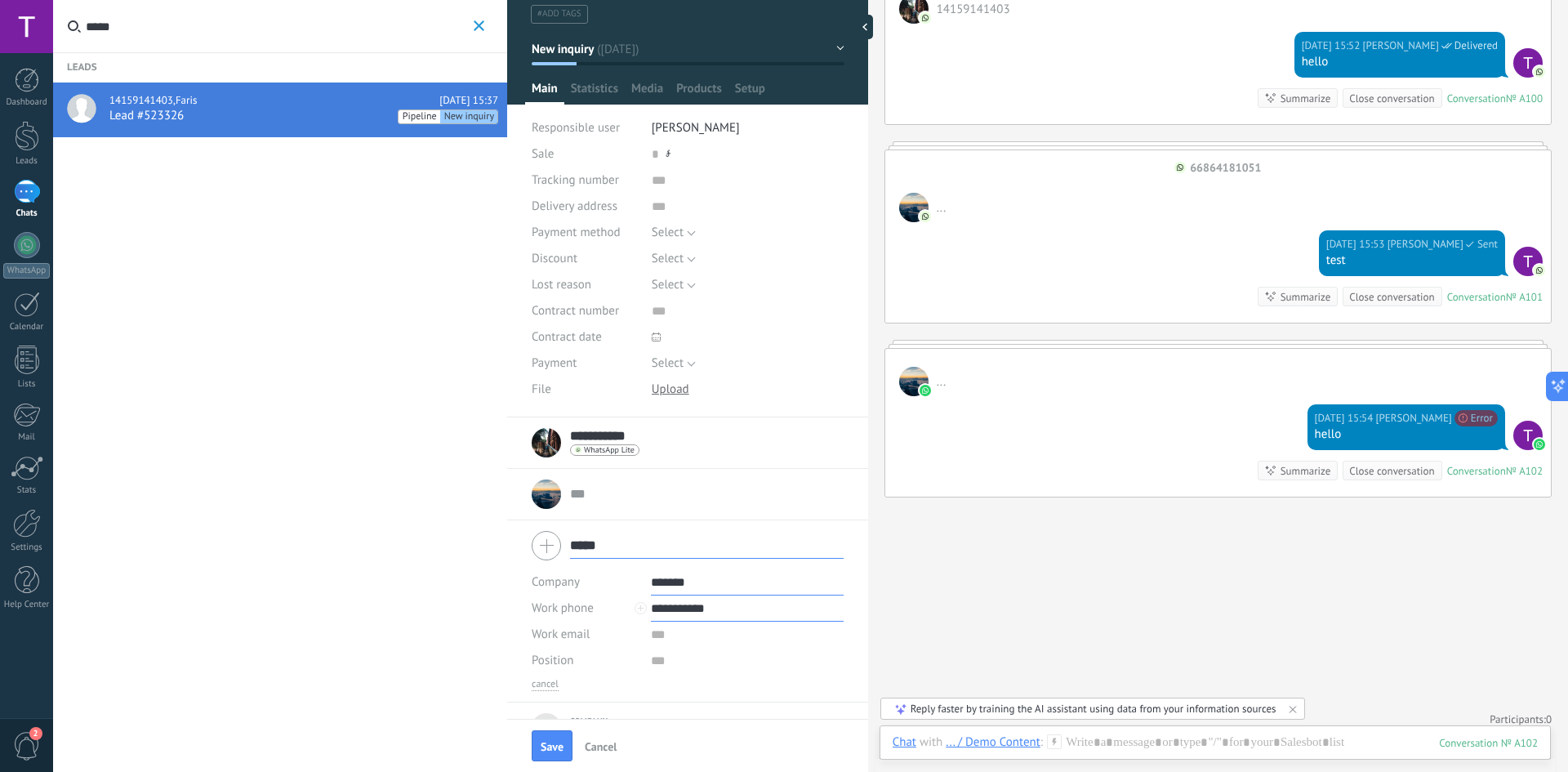
scroll to position [84, 0]
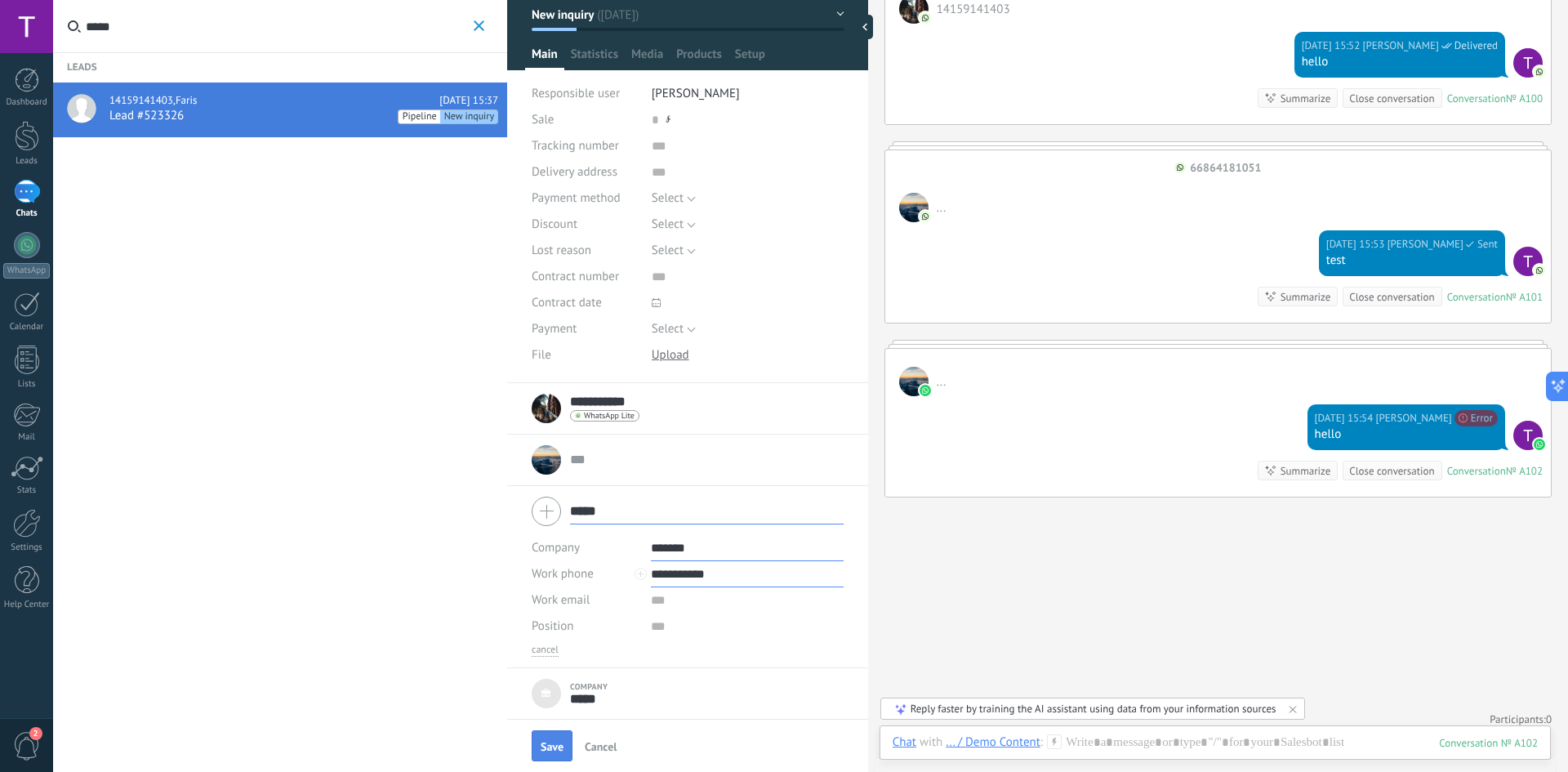
type input "**********"
click at [560, 739] on button "Save" at bounding box center [551, 746] width 41 height 31
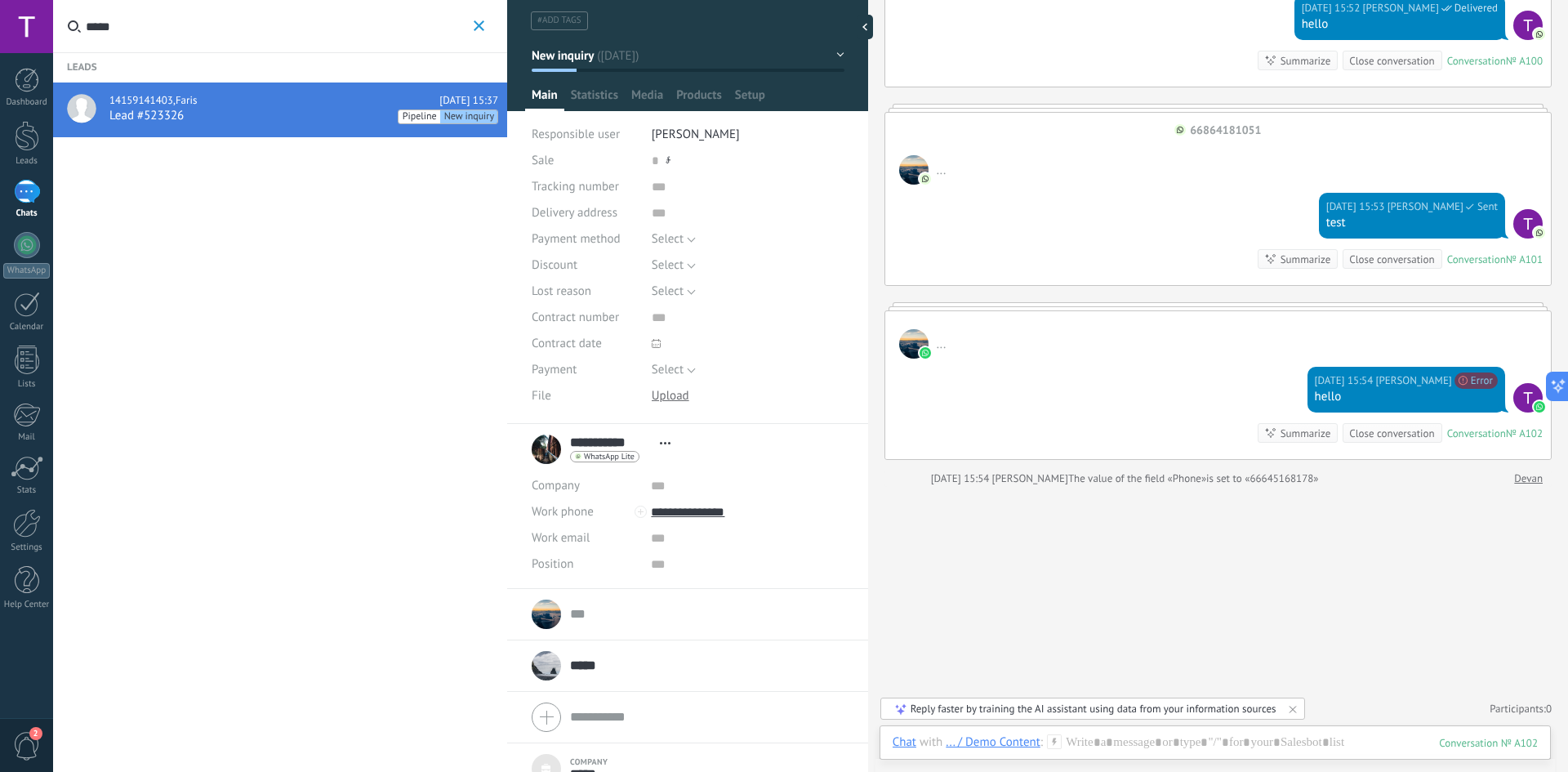
scroll to position [38, 0]
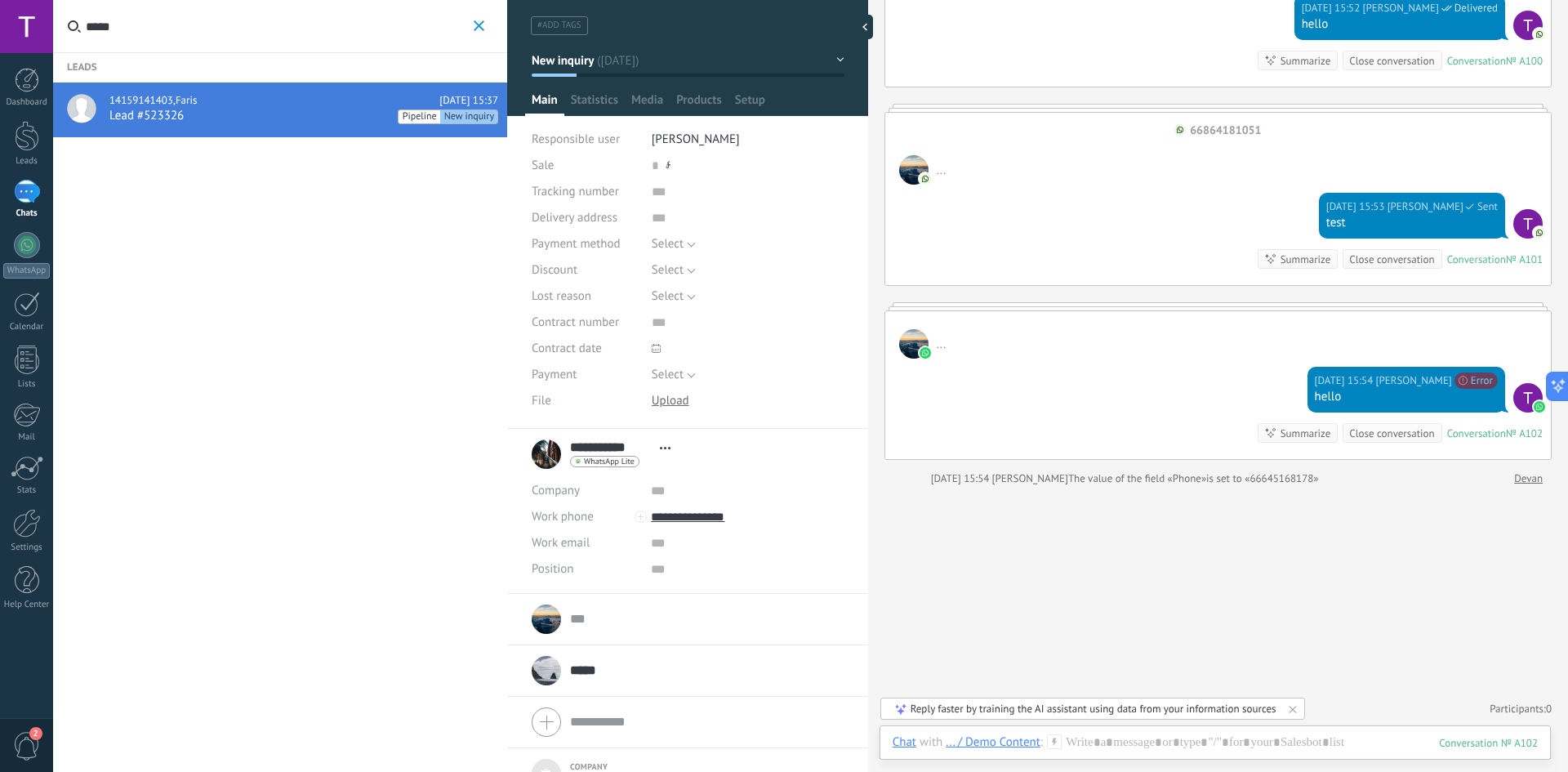
click at [213, 27] on input "*****" at bounding box center [278, 25] width 384 height 52
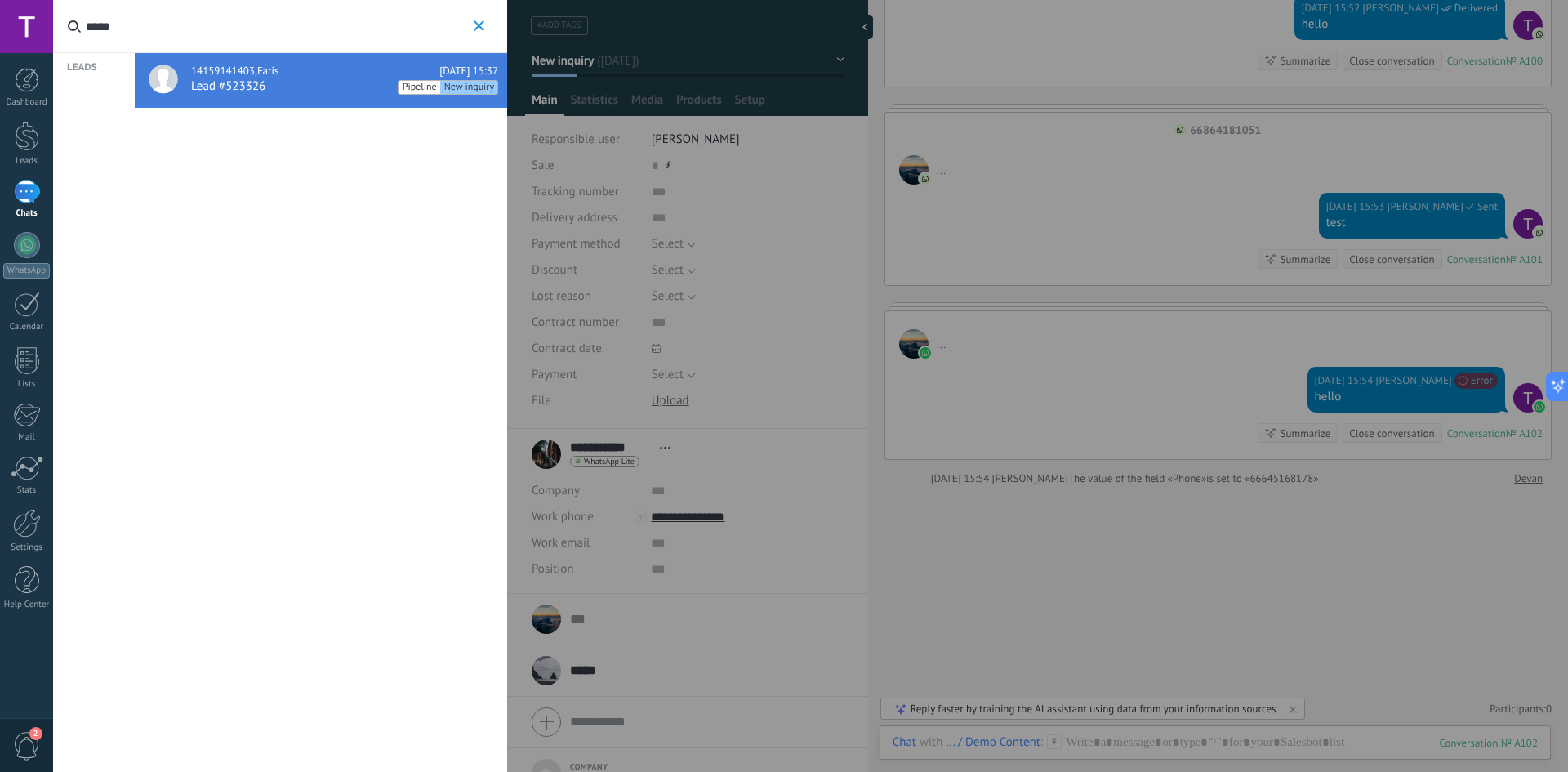
click at [213, 27] on input "*****" at bounding box center [278, 25] width 384 height 52
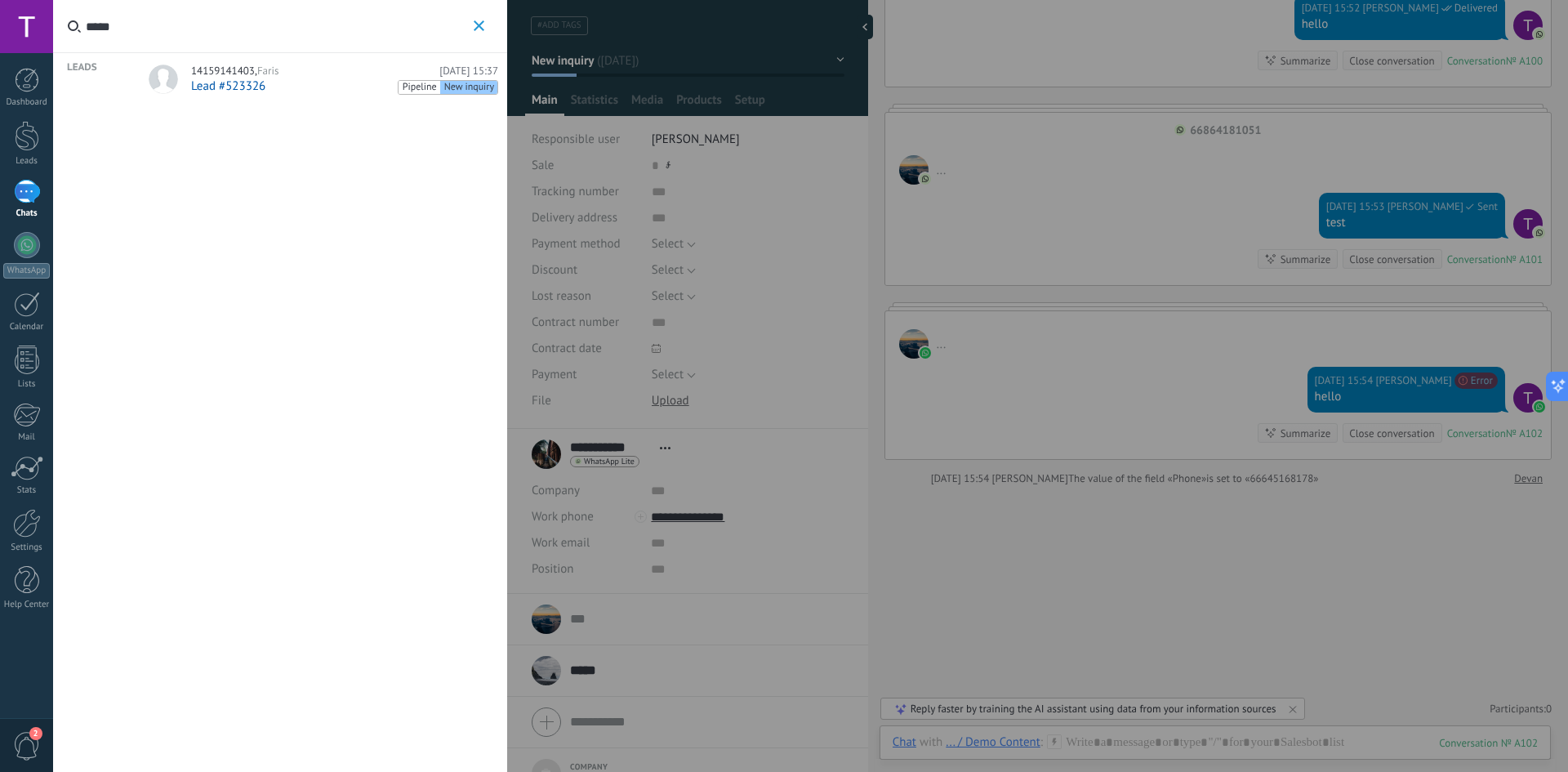
type input "*****"
click at [481, 16] on button "*****" at bounding box center [479, 26] width 19 height 20
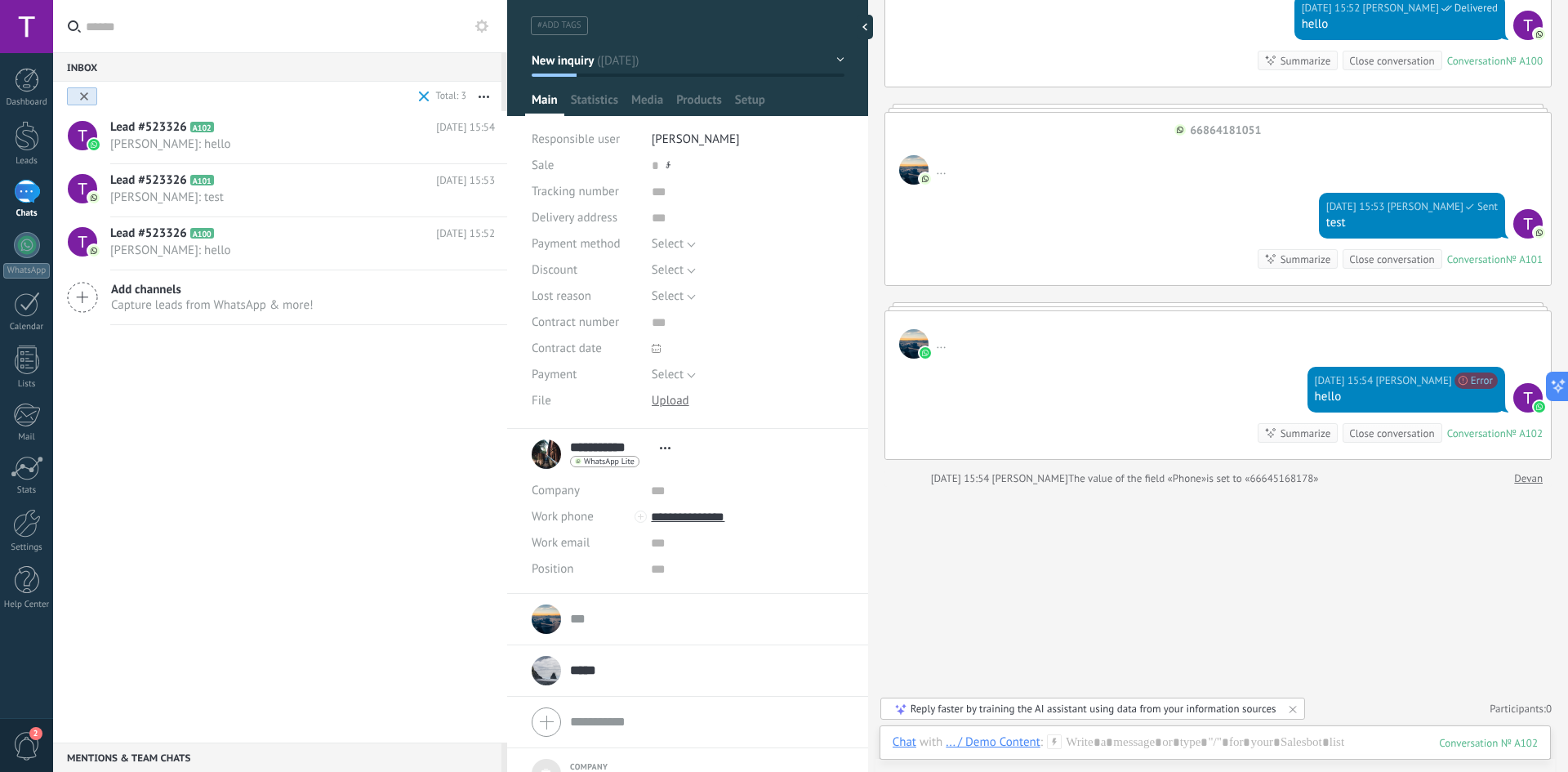
scroll to position [66, 0]
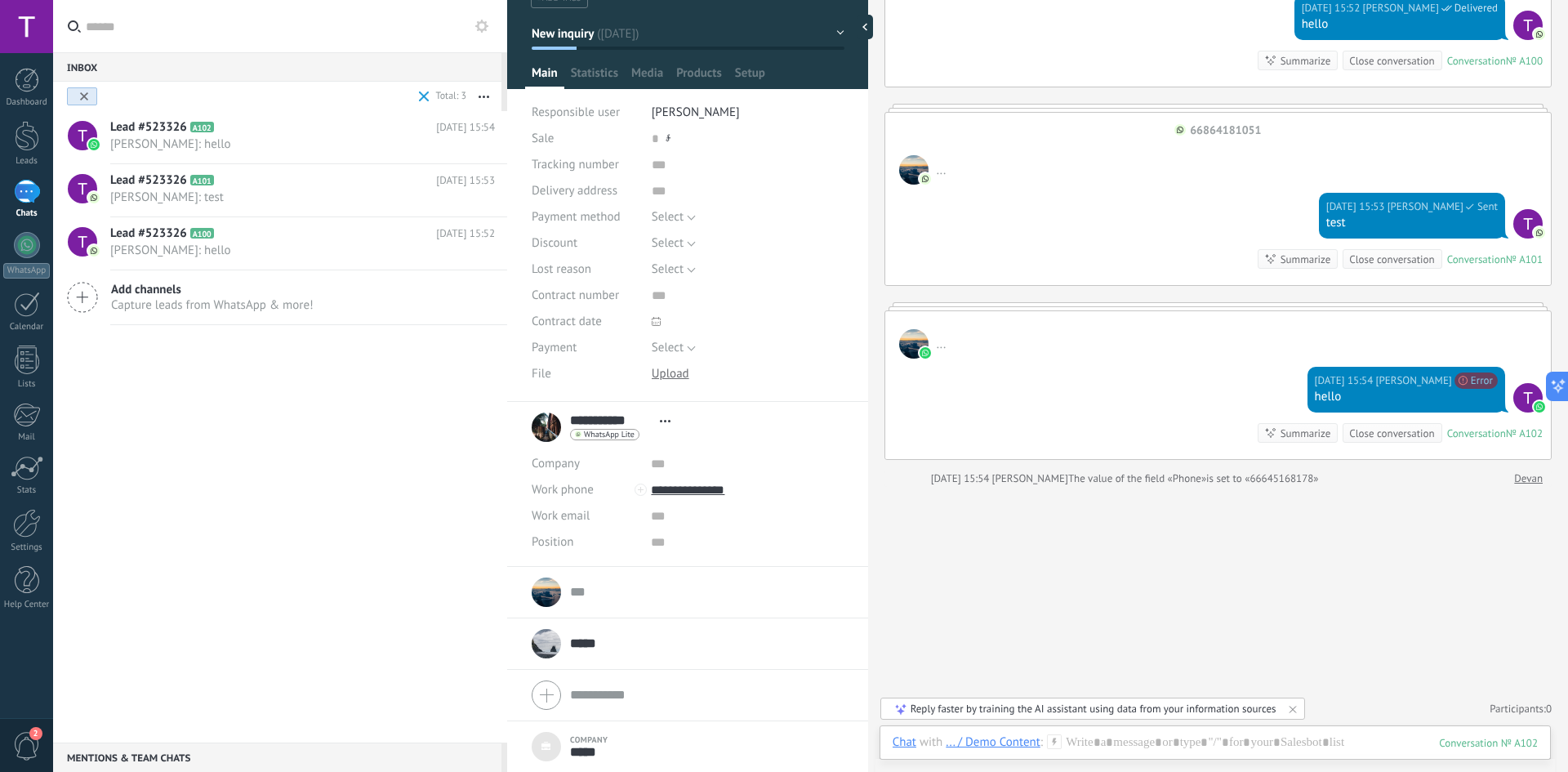
click at [588, 637] on input "*****" at bounding box center [587, 644] width 35 height 16
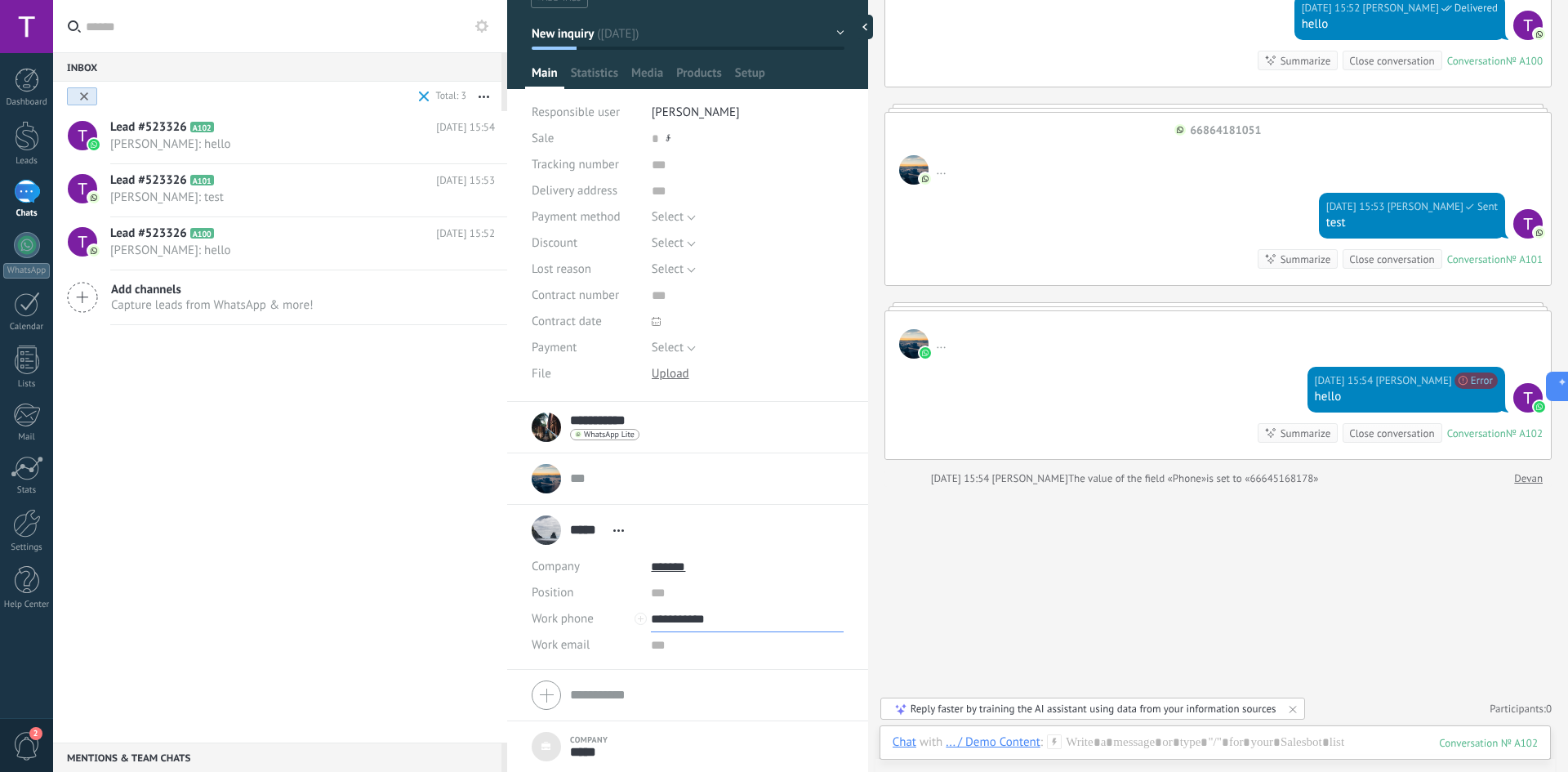
click at [677, 621] on input "**********" at bounding box center [746, 619] width 192 height 26
click at [717, 504] on div "66864181051 (WhatsApp)" at bounding box center [746, 508] width 190 height 28
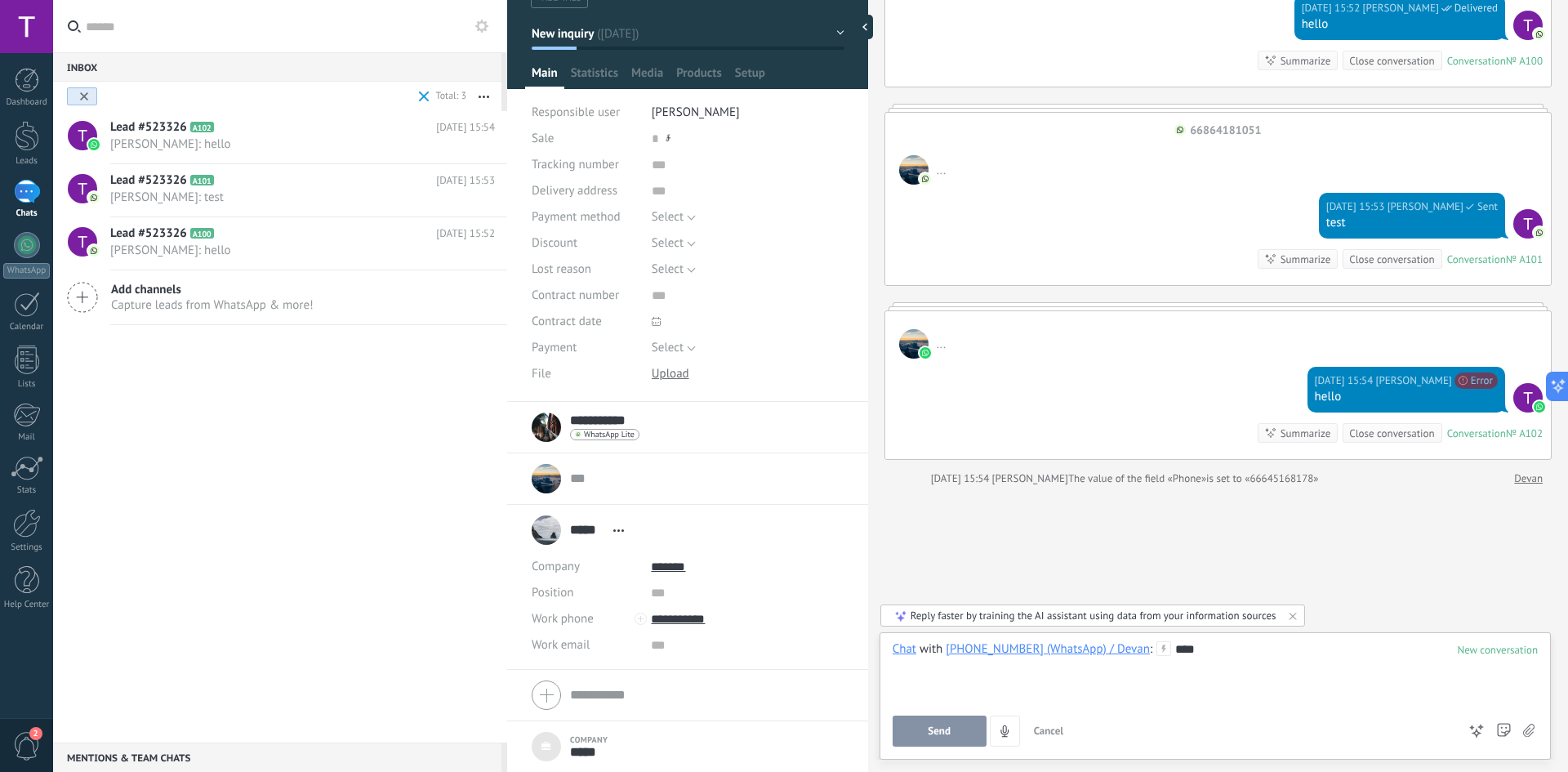
click at [944, 732] on span "Send" at bounding box center [938, 731] width 23 height 12
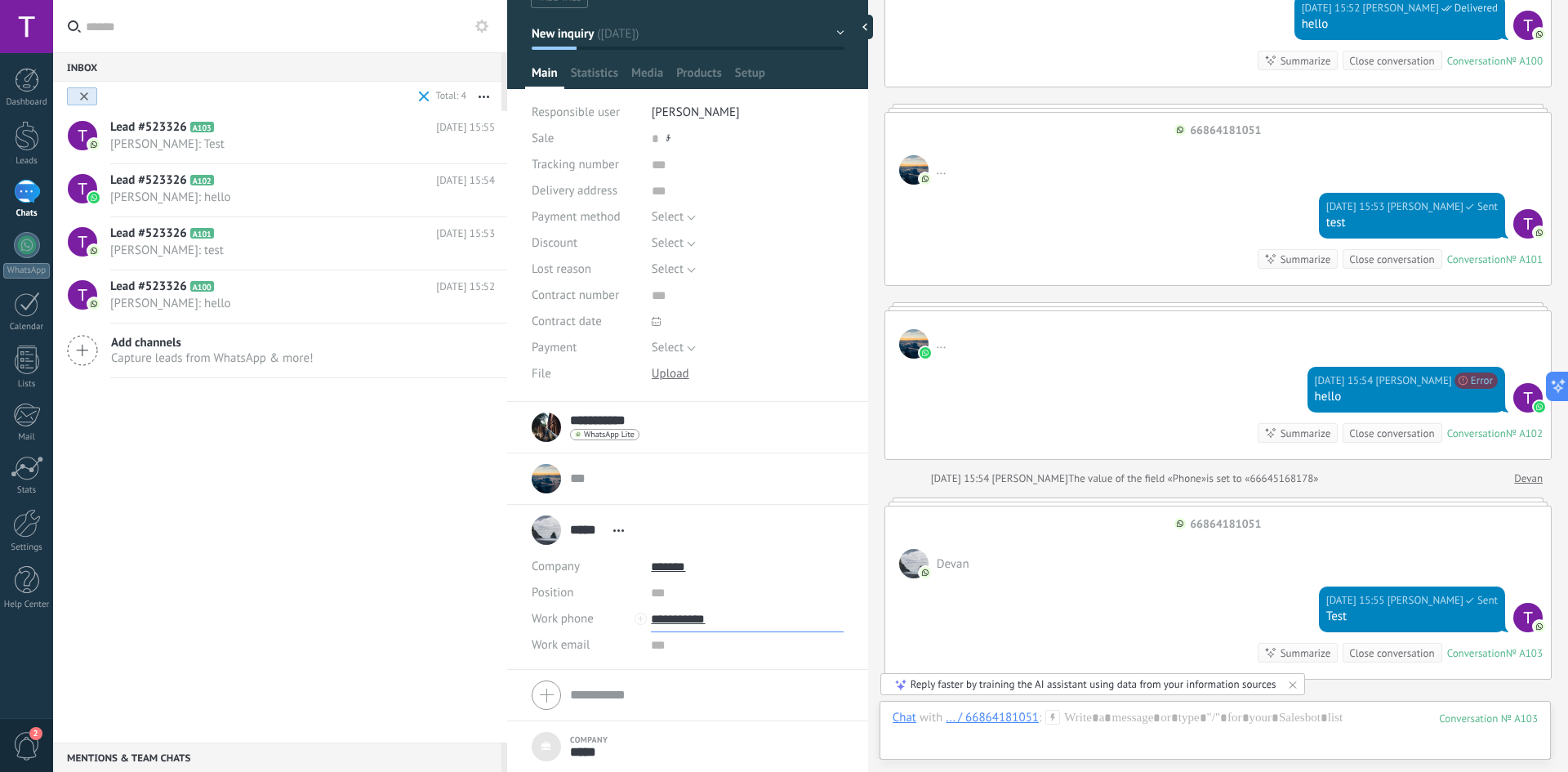
click at [704, 620] on input "**********" at bounding box center [746, 619] width 192 height 26
click at [724, 537] on div "Demo Content (Demo Content)" at bounding box center [746, 535] width 190 height 28
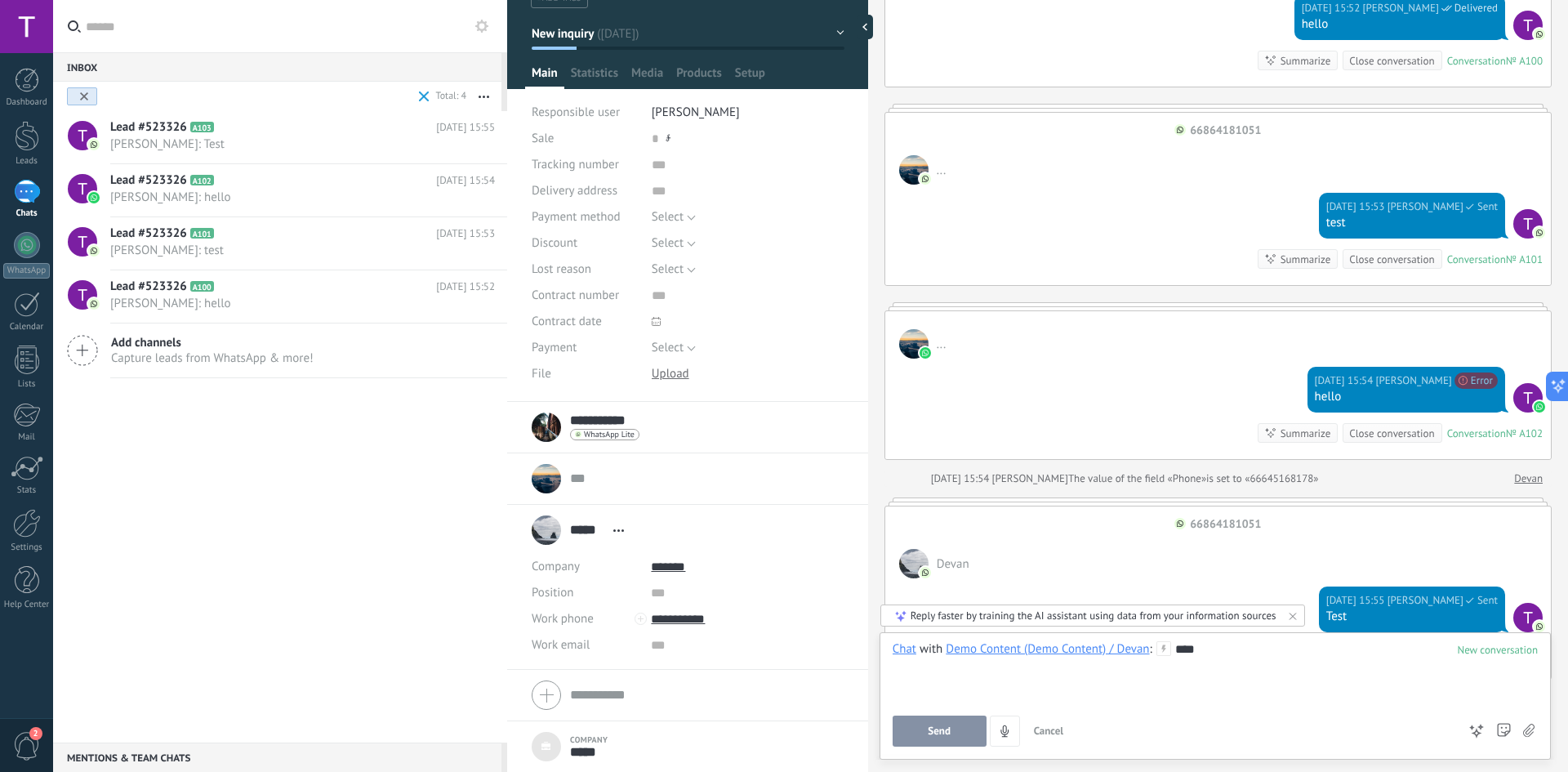
click at [926, 737] on button "Send" at bounding box center [939, 731] width 94 height 31
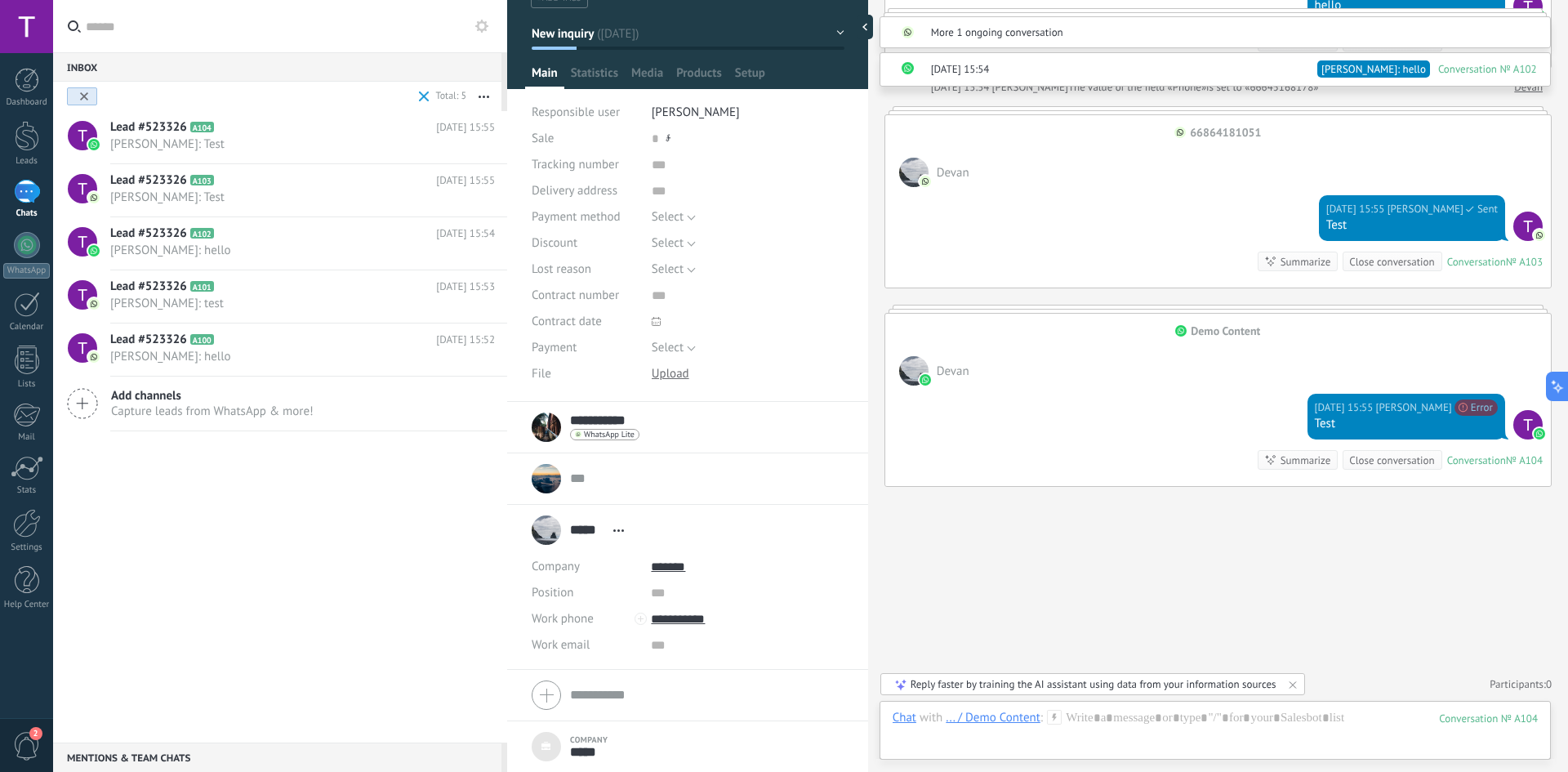
scroll to position [0, 0]
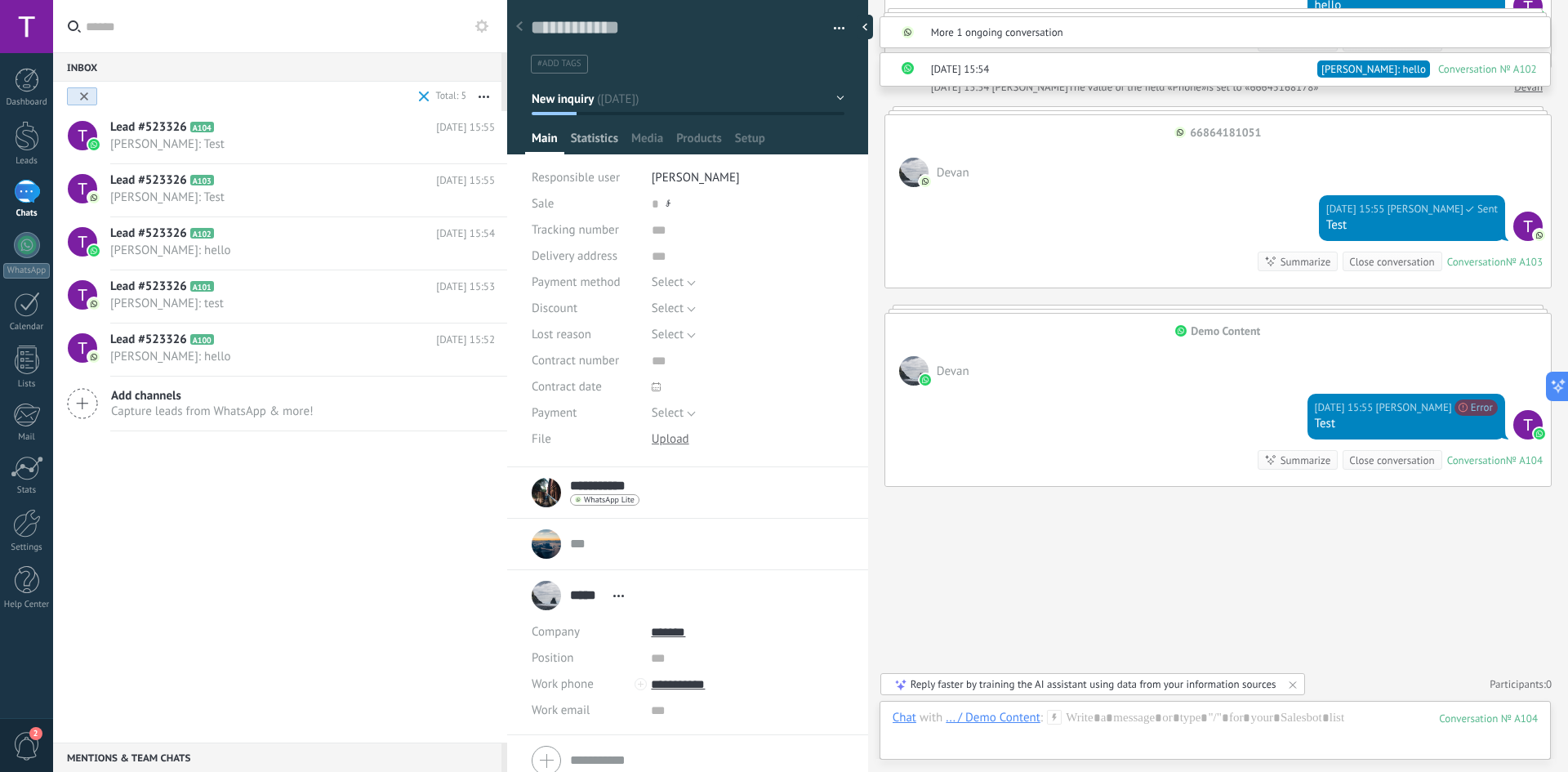
drag, startPoint x: 602, startPoint y: 133, endPoint x: 732, endPoint y: 159, distance: 132.6
click at [602, 134] on span "Statistics" at bounding box center [594, 143] width 47 height 24
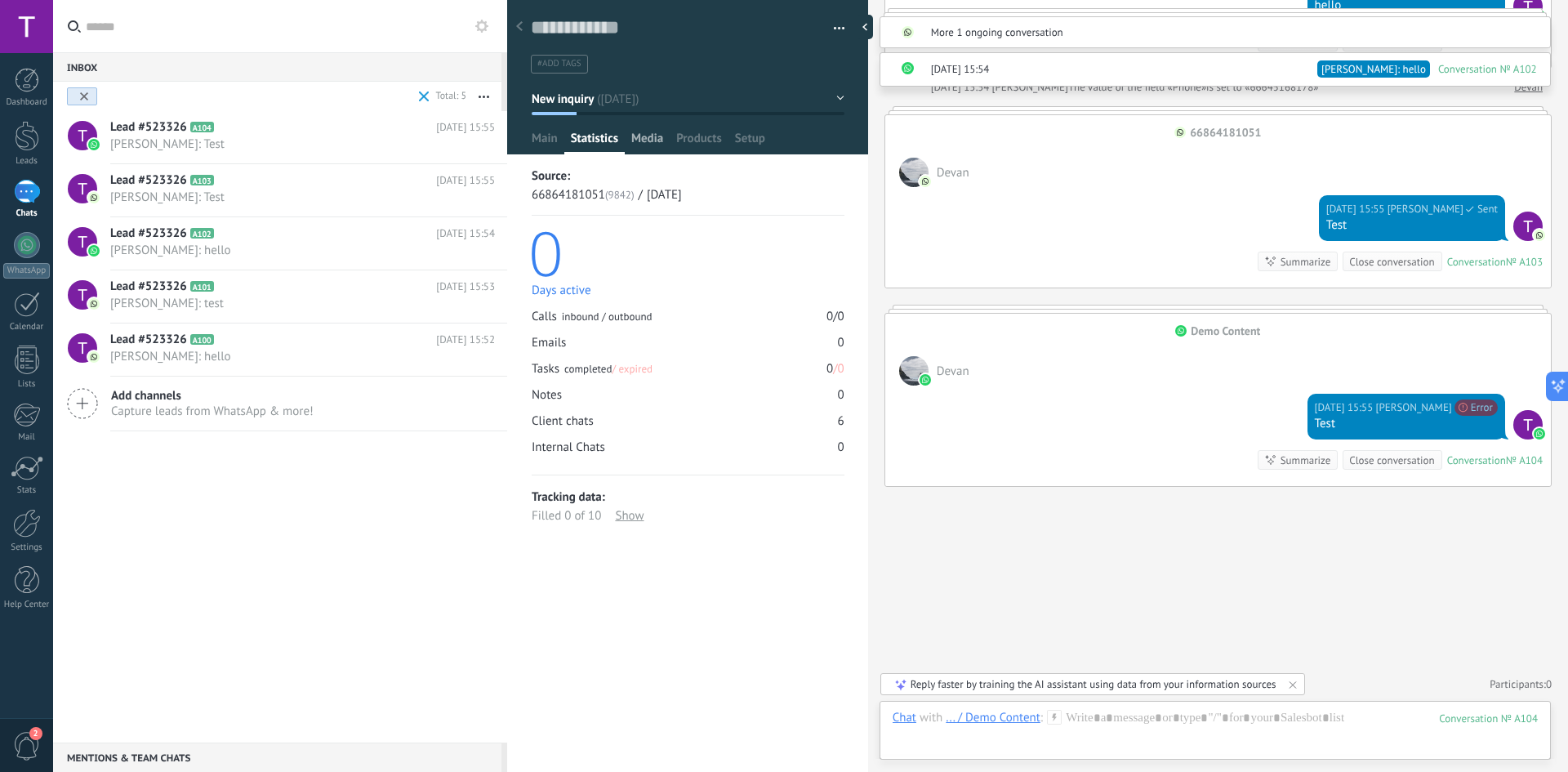
click at [641, 142] on span "Media" at bounding box center [647, 143] width 32 height 24
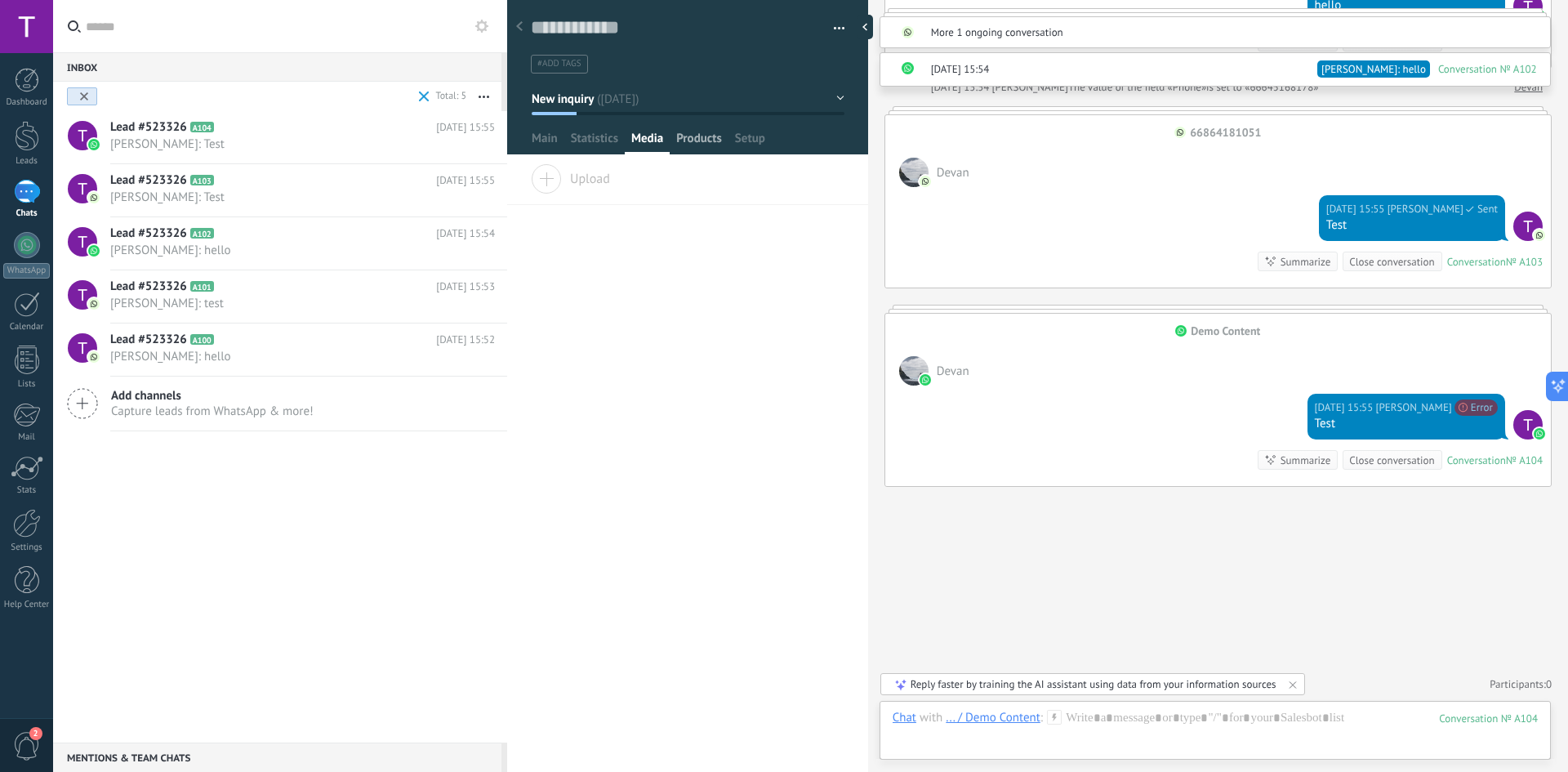
click at [693, 141] on span "Products" at bounding box center [699, 143] width 46 height 24
click at [747, 137] on span "Setup" at bounding box center [750, 143] width 30 height 24
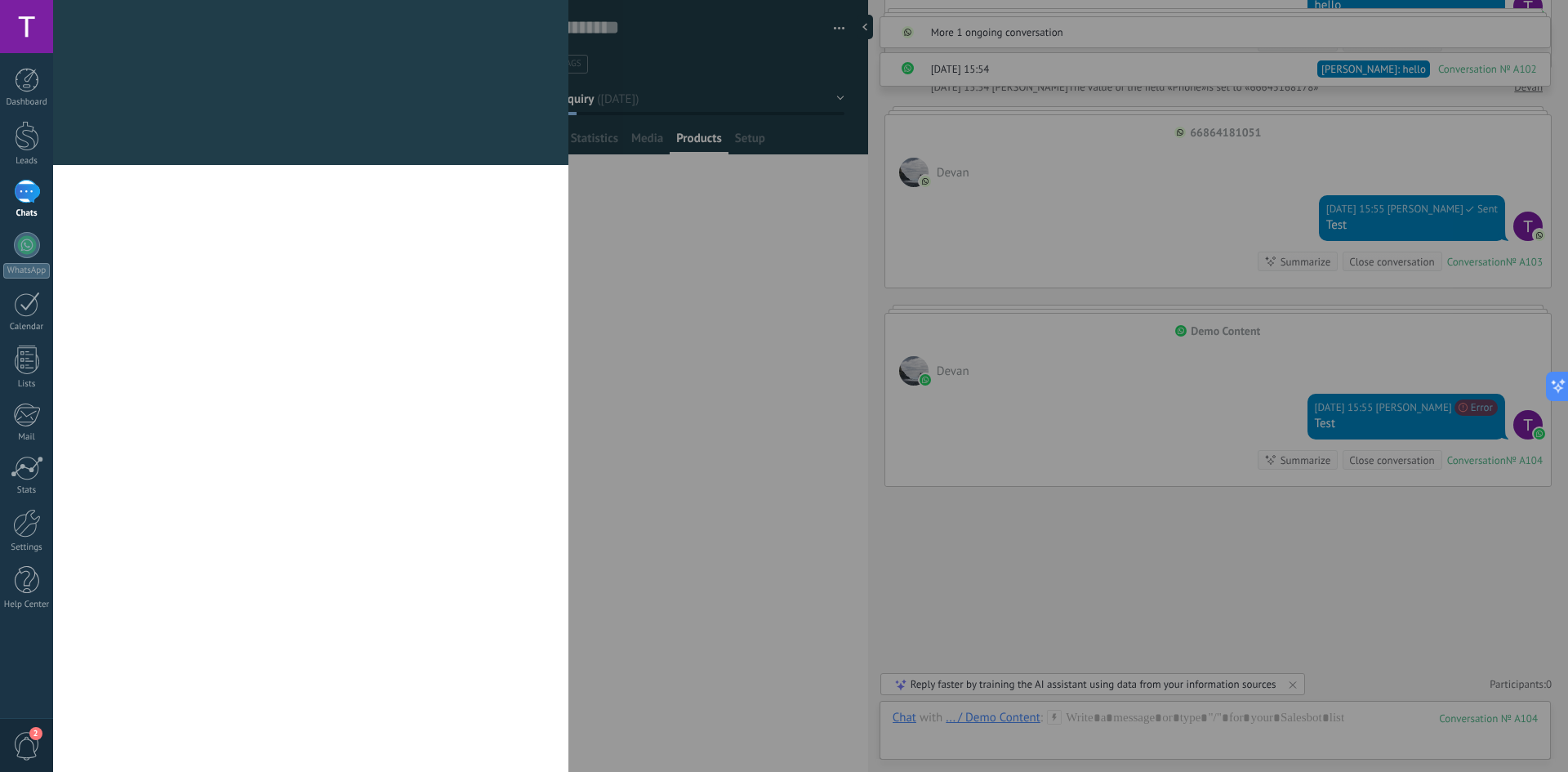
click at [718, 137] on div "Fields and groups Kommo gives you the option to add your own custom fields. The…" at bounding box center [810, 386] width 1515 height 772
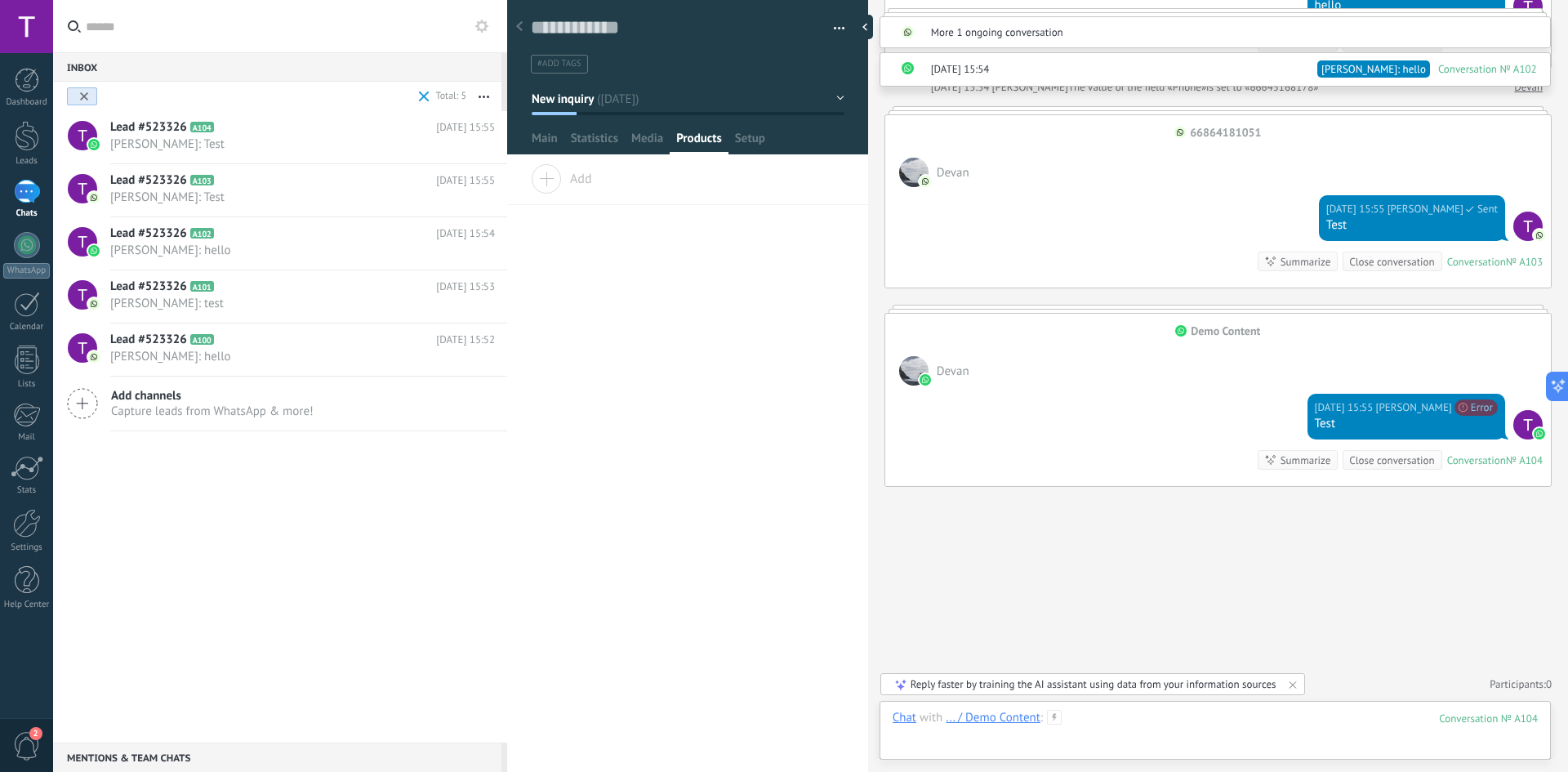
click at [1265, 726] on div at bounding box center [1215, 735] width 645 height 49
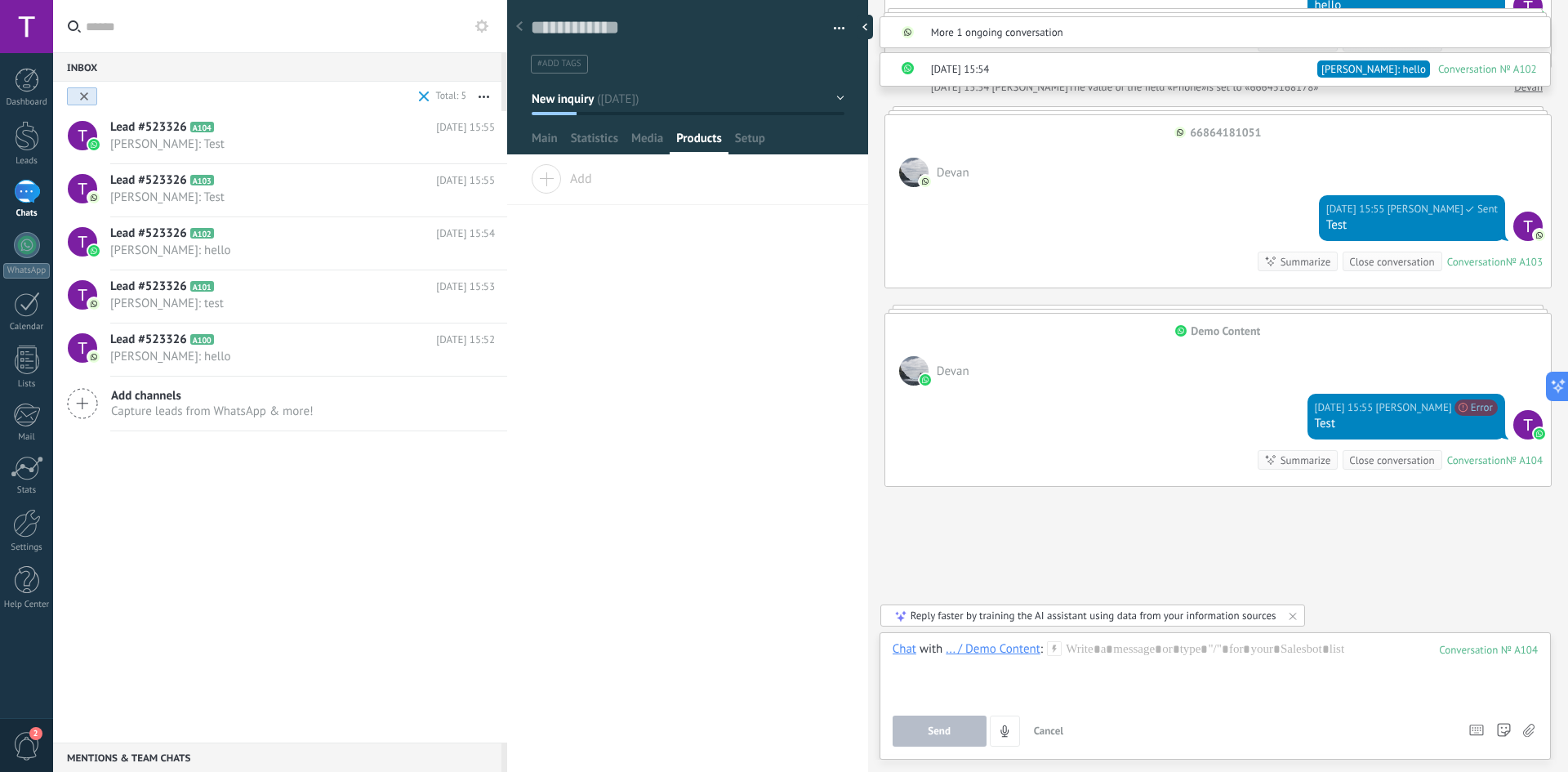
click at [1480, 655] on div "104" at bounding box center [1488, 649] width 99 height 14
click at [1502, 651] on div "104" at bounding box center [1488, 649] width 99 height 14
click at [1515, 645] on div "104" at bounding box center [1488, 649] width 99 height 14
click at [1480, 728] on use at bounding box center [1476, 730] width 13 height 10
click at [1482, 739] on div "Shortcuts – run bots & templates – select action – mention teammate – select re…" at bounding box center [1476, 732] width 15 height 15
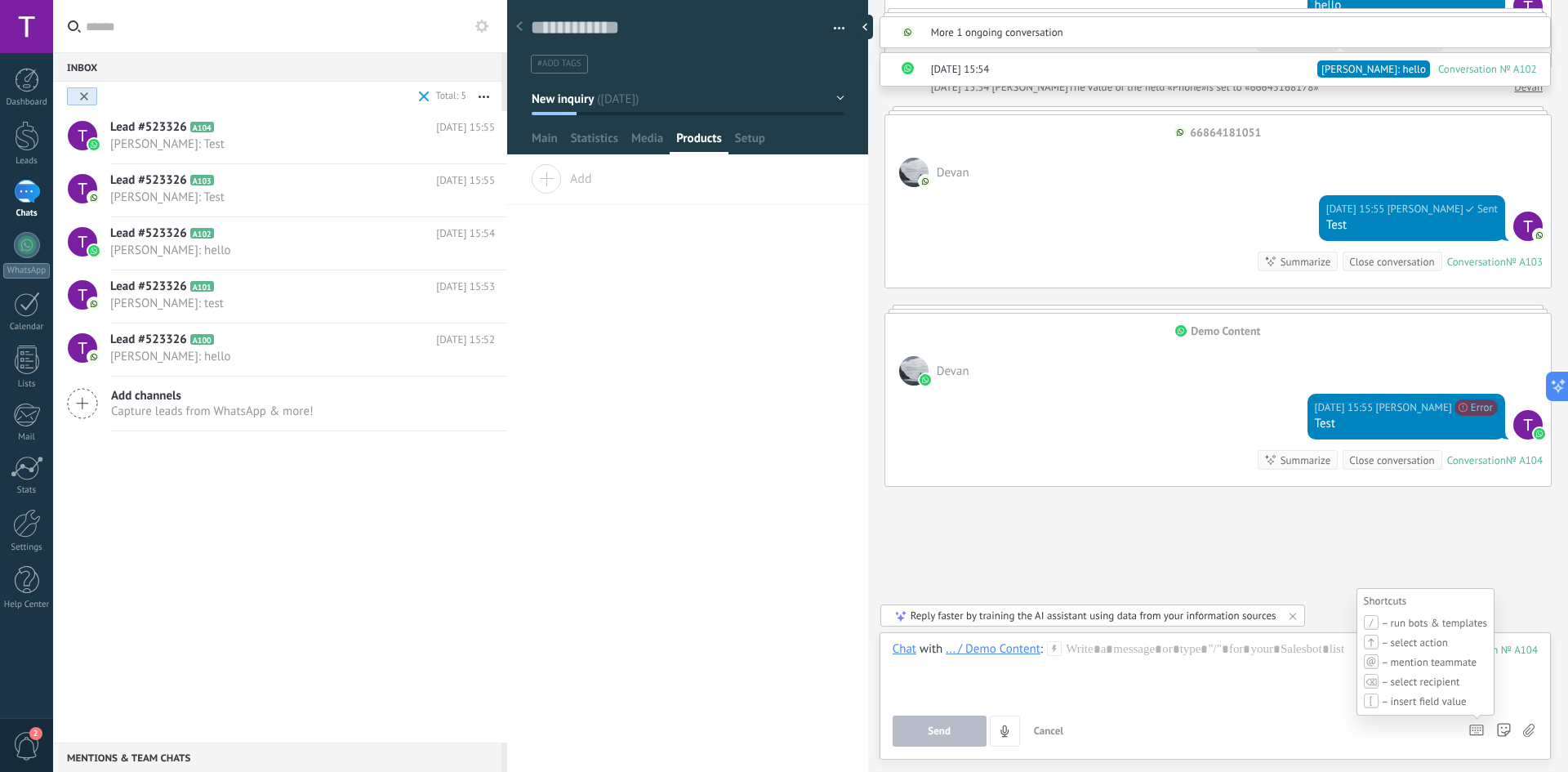
click at [1480, 729] on icon at bounding box center [1476, 730] width 15 height 12
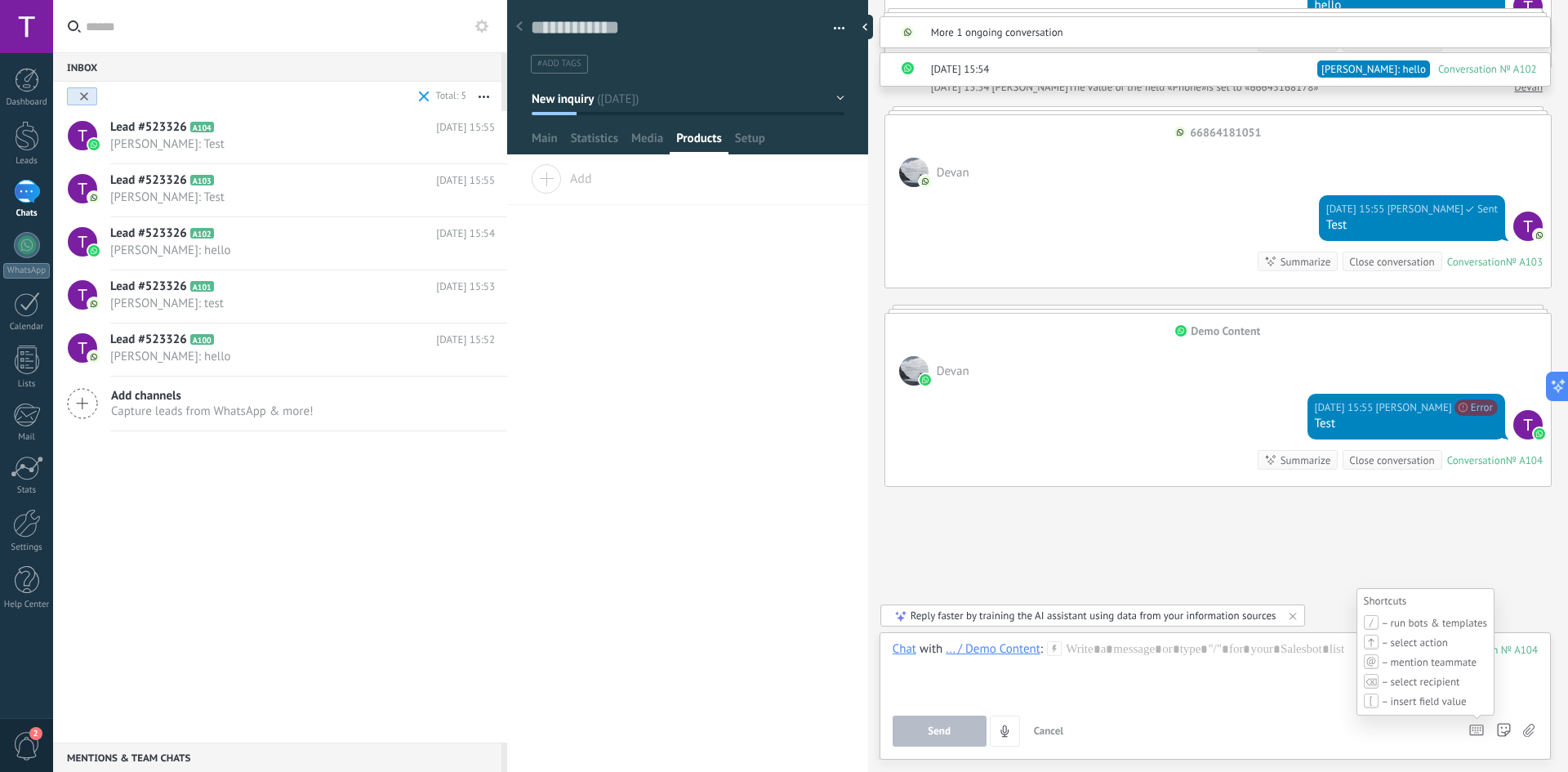
click at [1480, 728] on icon at bounding box center [1476, 730] width 15 height 12
click at [1480, 728] on use at bounding box center [1476, 730] width 13 height 10
click at [1423, 618] on span "– run bots & templates" at bounding box center [1434, 623] width 106 height 14
click at [1379, 618] on div "– run bots & templates" at bounding box center [1425, 623] width 123 height 15
click at [1503, 729] on span at bounding box center [1496, 739] width 25 height 22
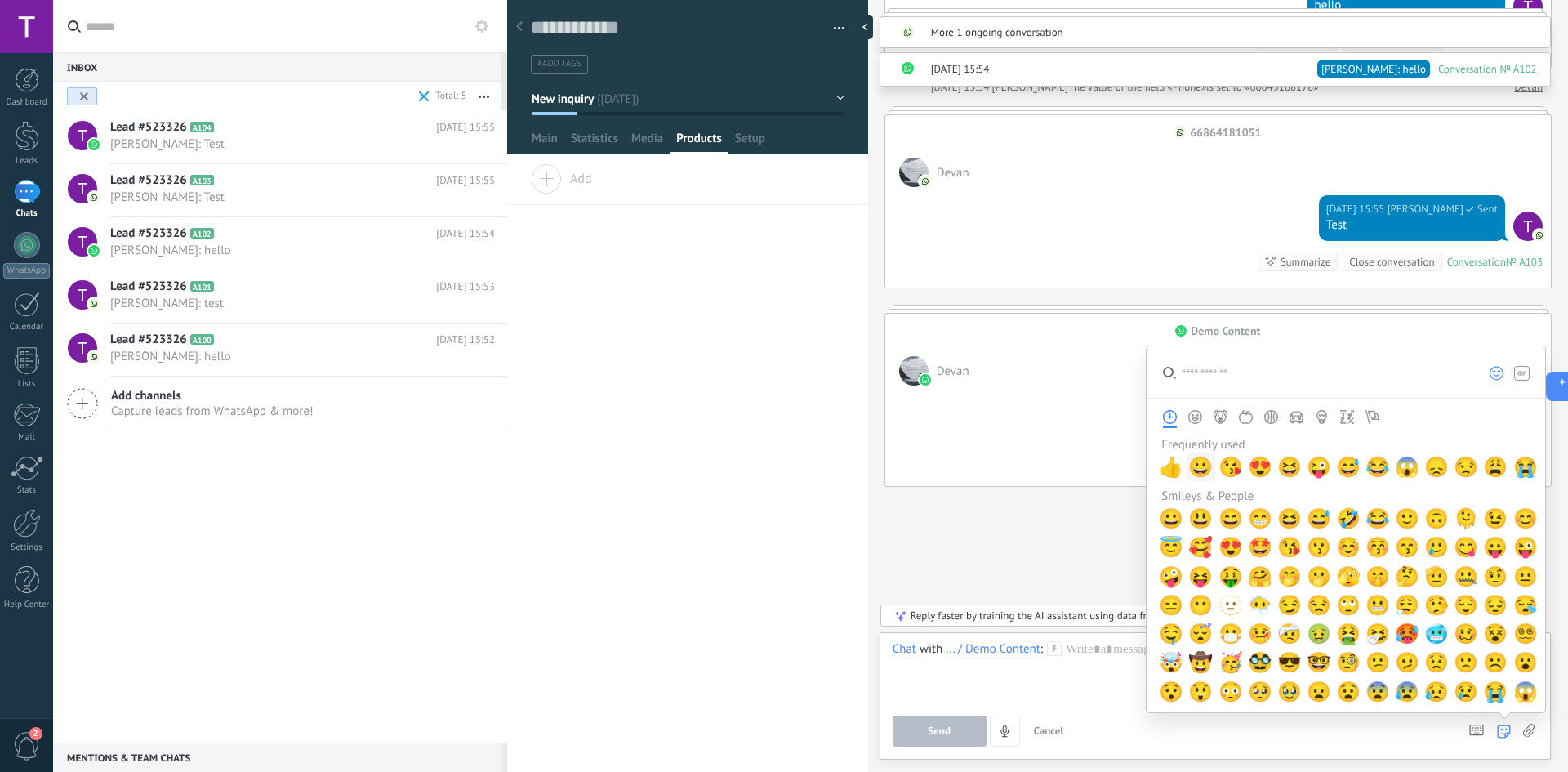
click at [1205, 462] on span "😀" at bounding box center [1200, 467] width 25 height 23
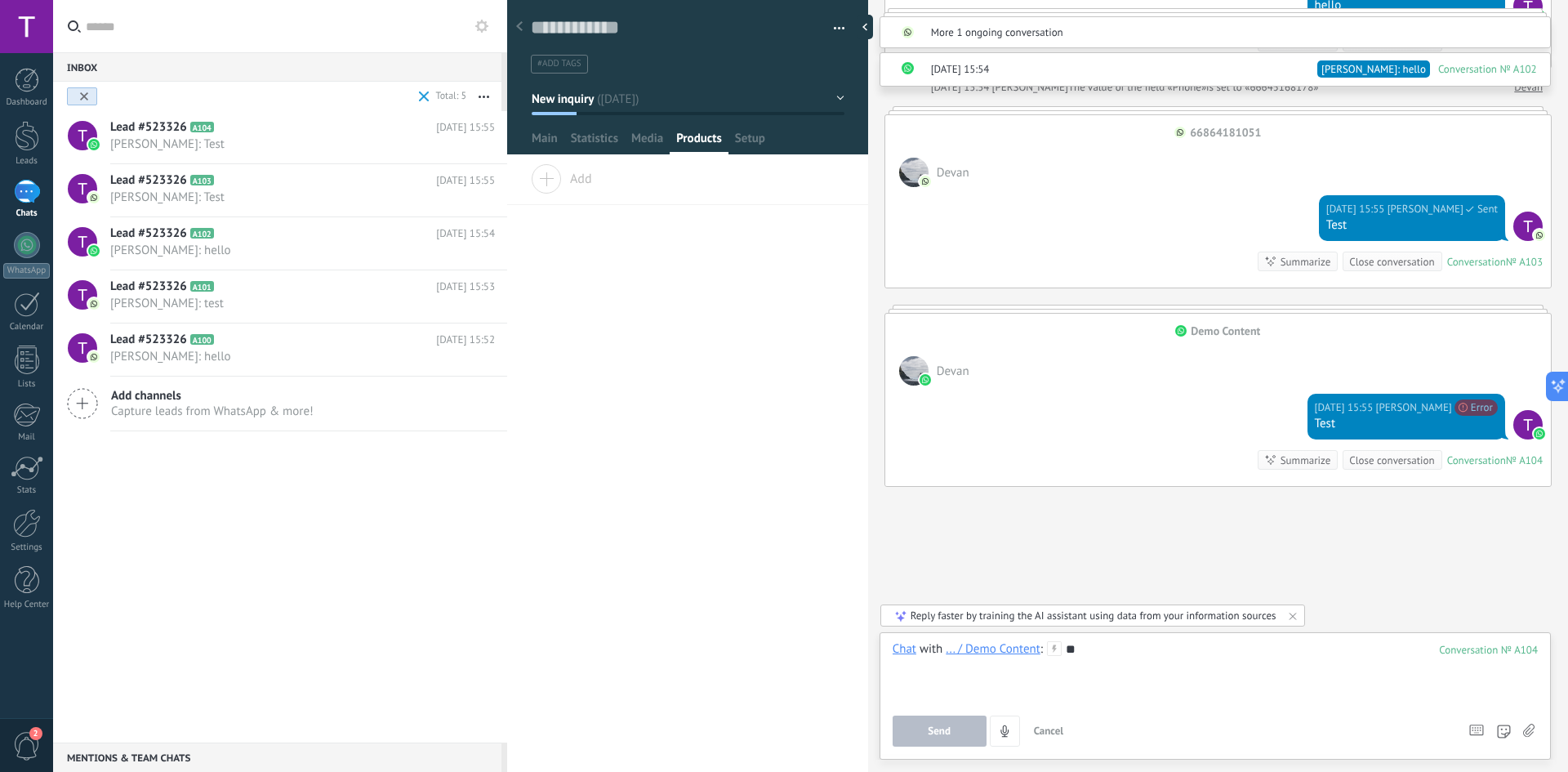
click at [1106, 648] on div "**" at bounding box center [1215, 672] width 645 height 62
click at [948, 719] on button "Send" at bounding box center [939, 731] width 94 height 31
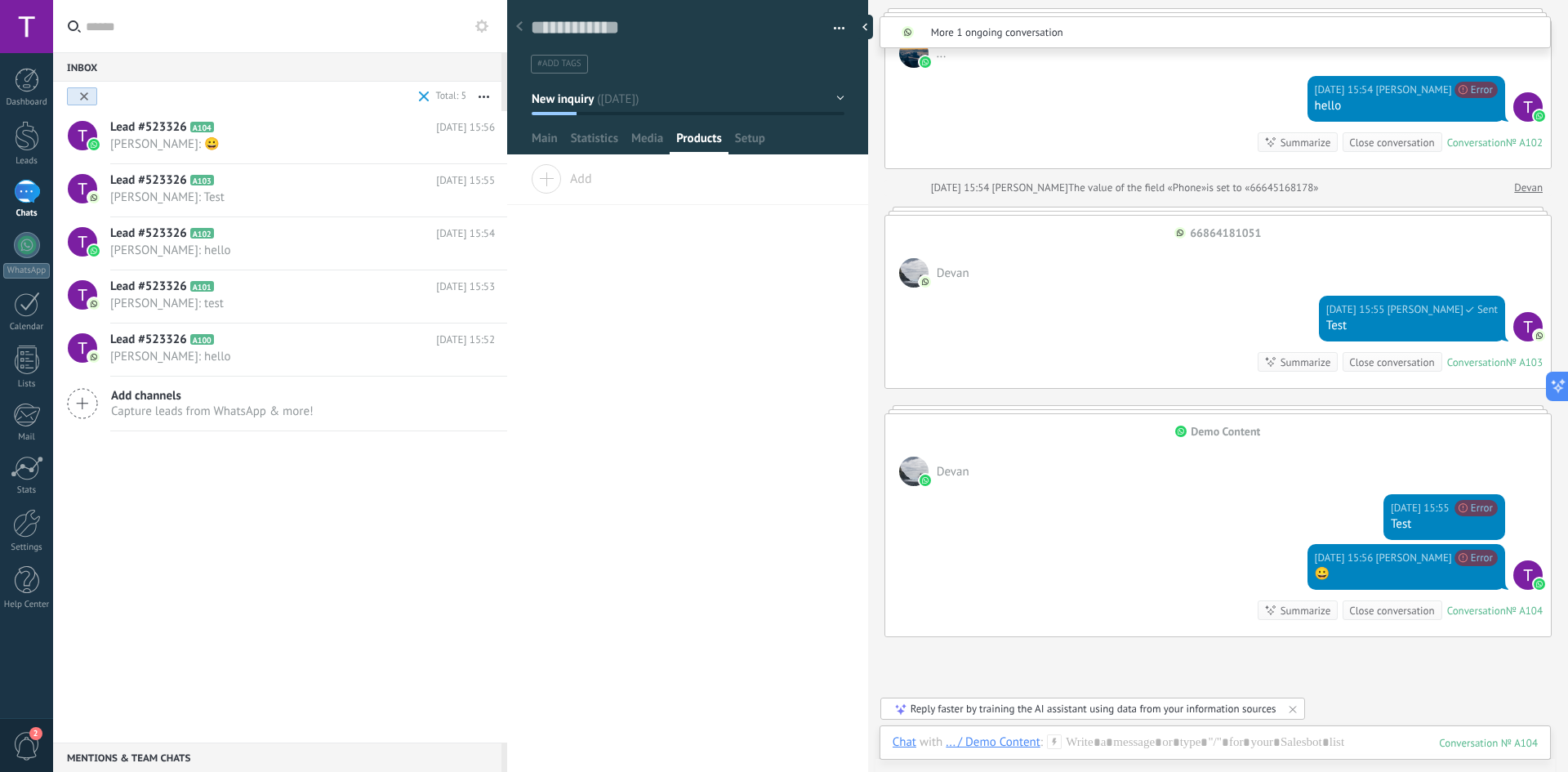
scroll to position [876, 0]
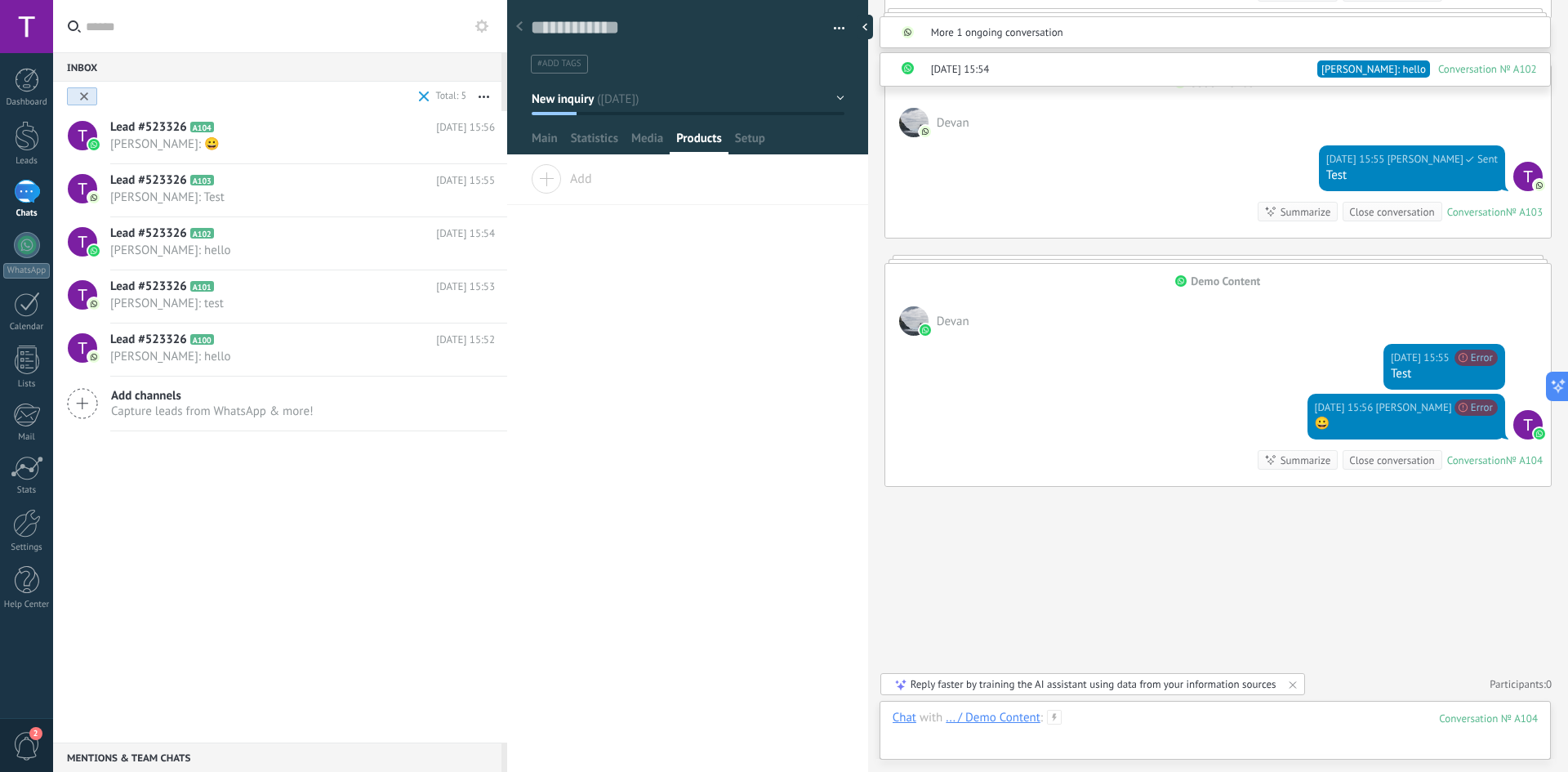
click at [1181, 724] on div at bounding box center [1215, 735] width 645 height 49
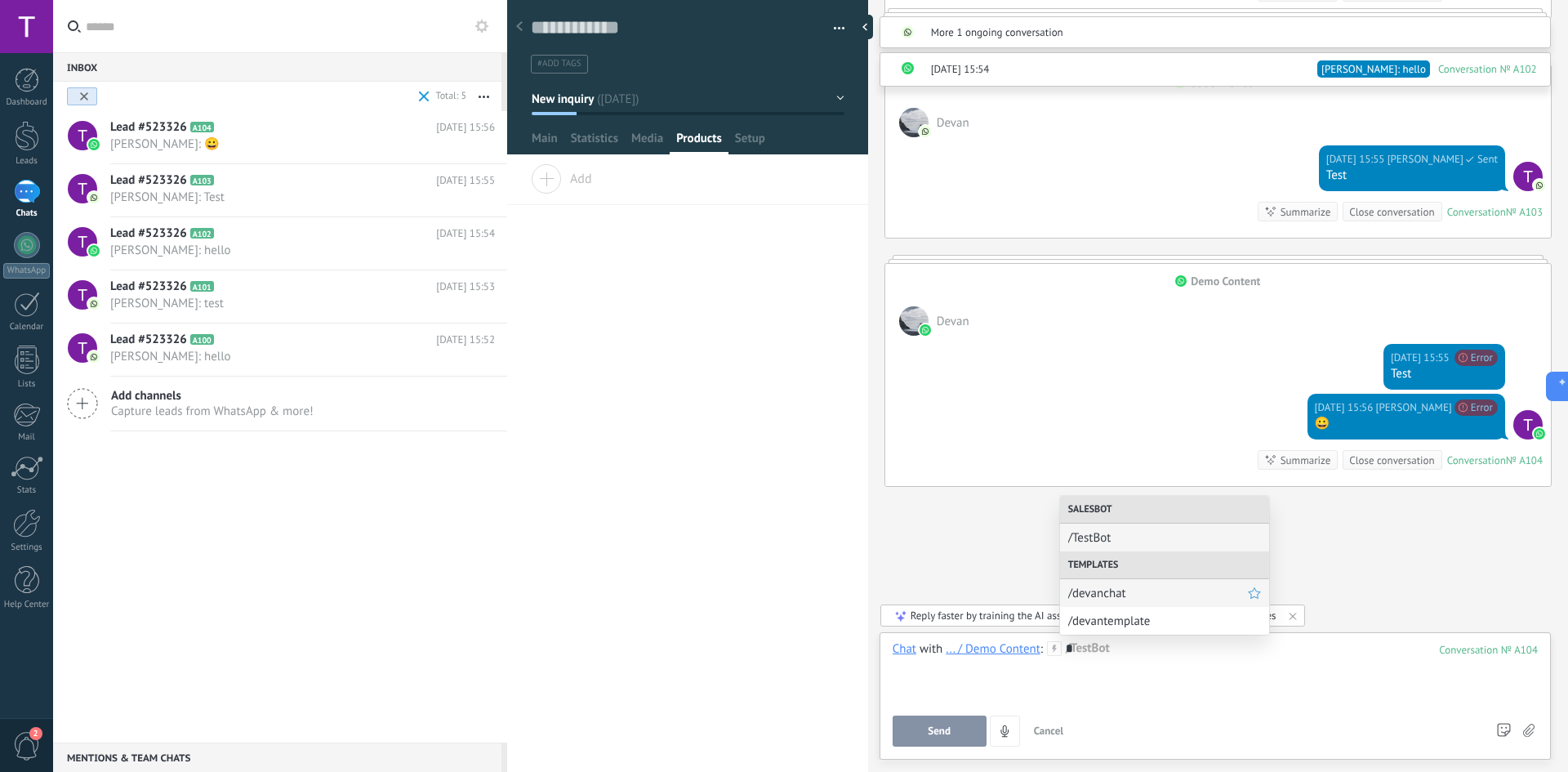
click at [1136, 596] on span "/devanchat" at bounding box center [1158, 593] width 179 height 15
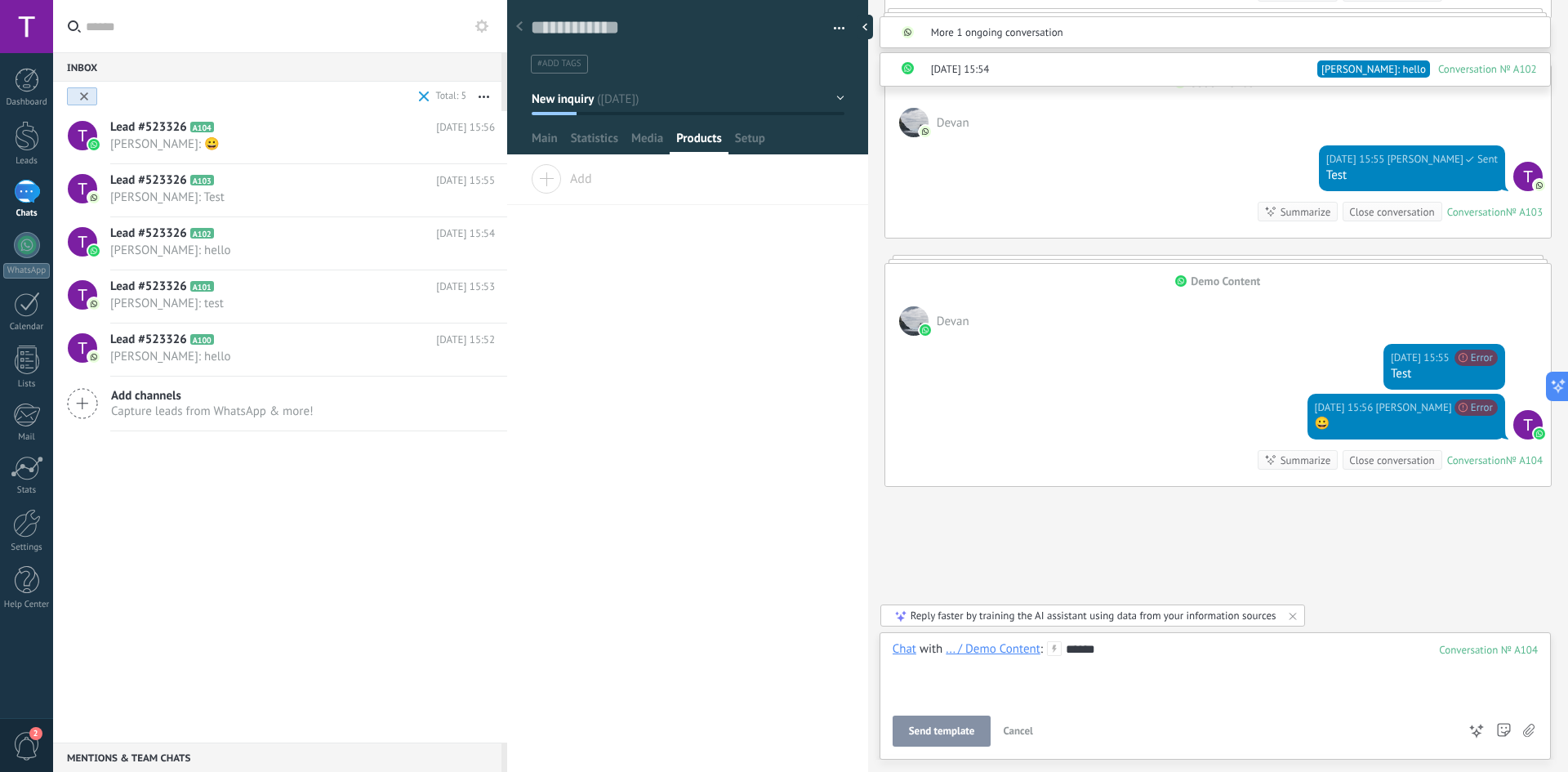
click at [953, 729] on span "Send template" at bounding box center [942, 731] width 66 height 12
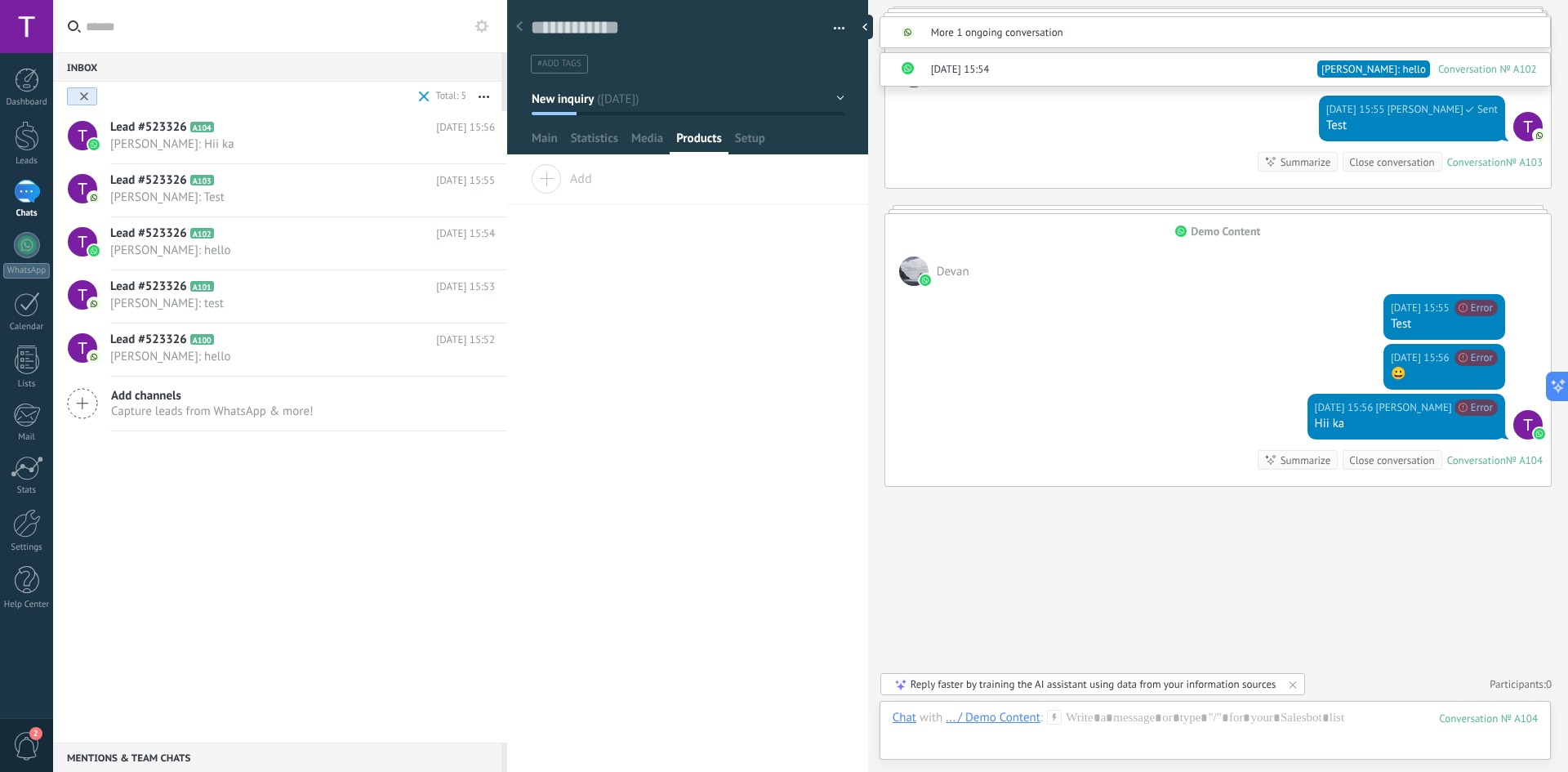
click at [1010, 714] on div "... / Demo Content" at bounding box center [993, 717] width 95 height 15
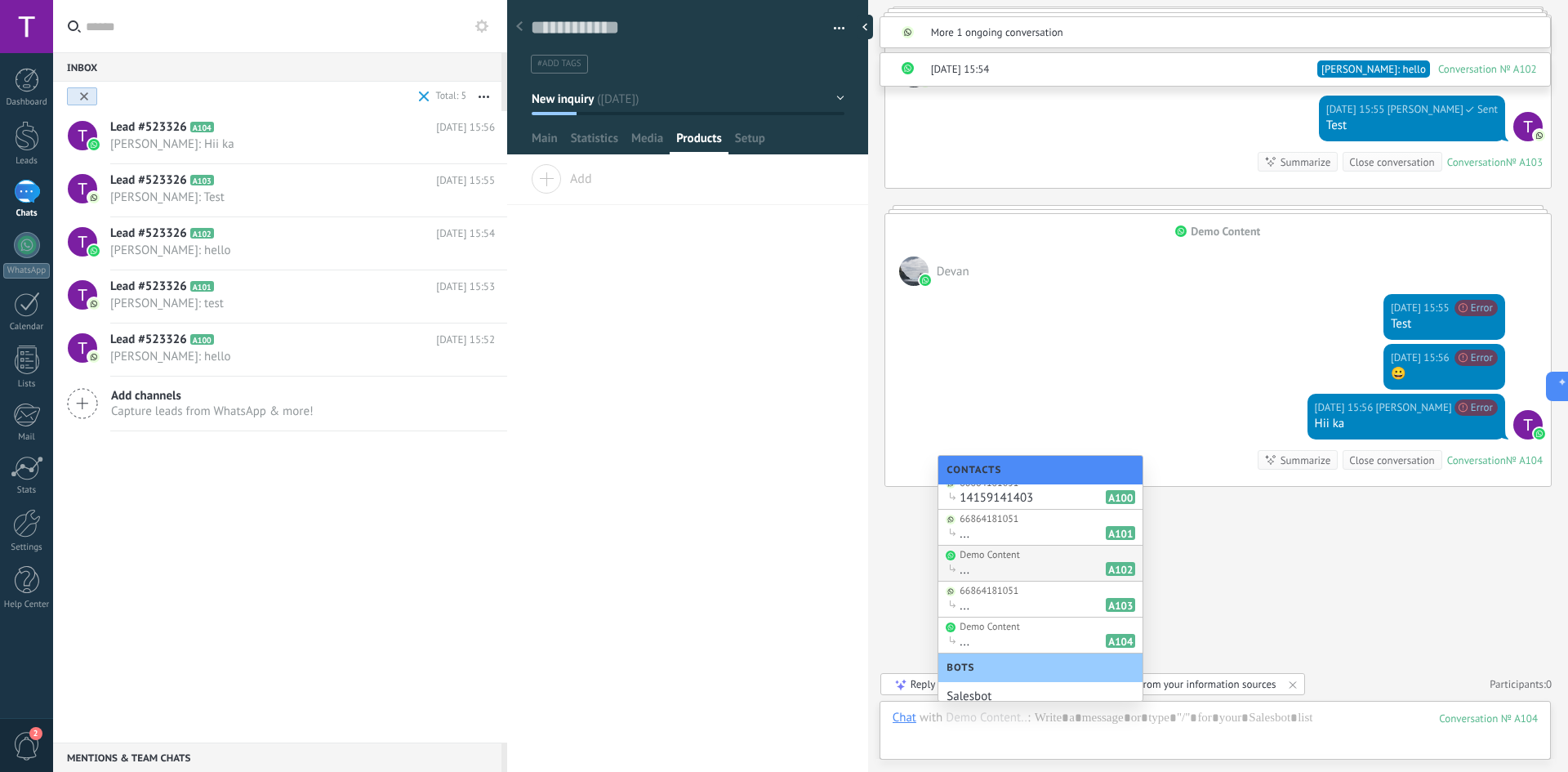
scroll to position [20, 0]
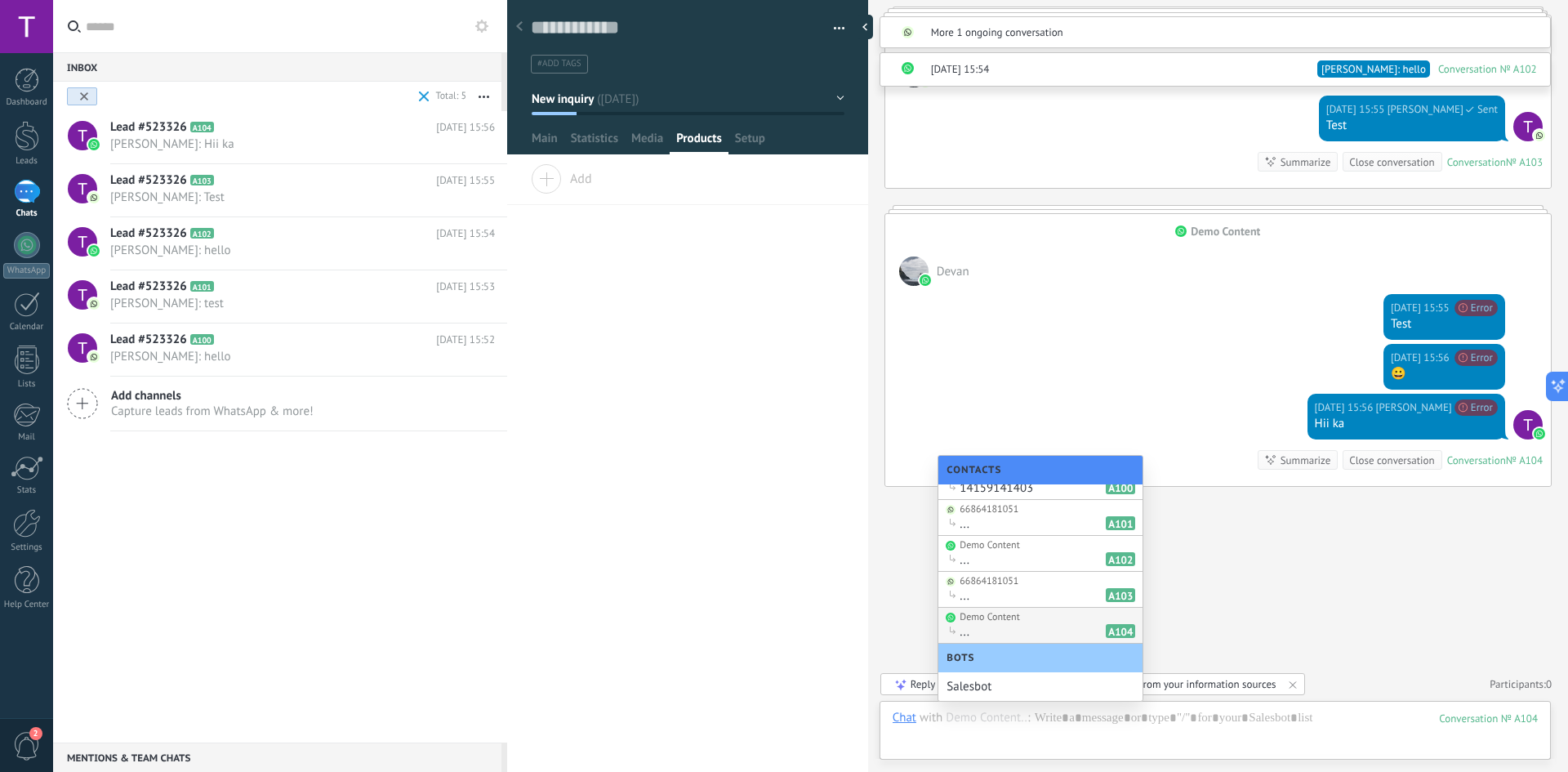
click at [1039, 625] on div "... A104" at bounding box center [1047, 632] width 176 height 15
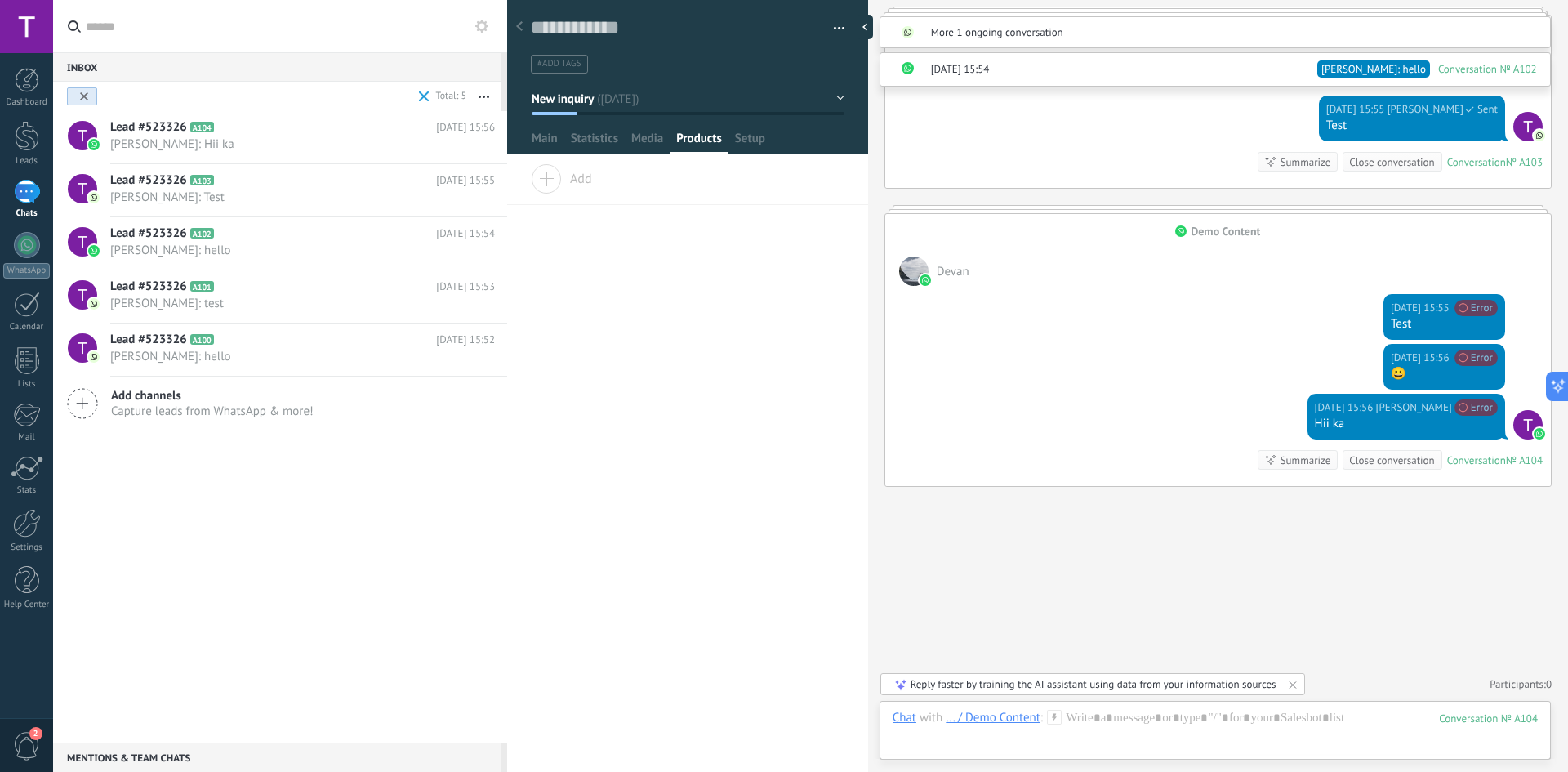
click at [1007, 715] on div "... / Demo Content" at bounding box center [993, 717] width 95 height 15
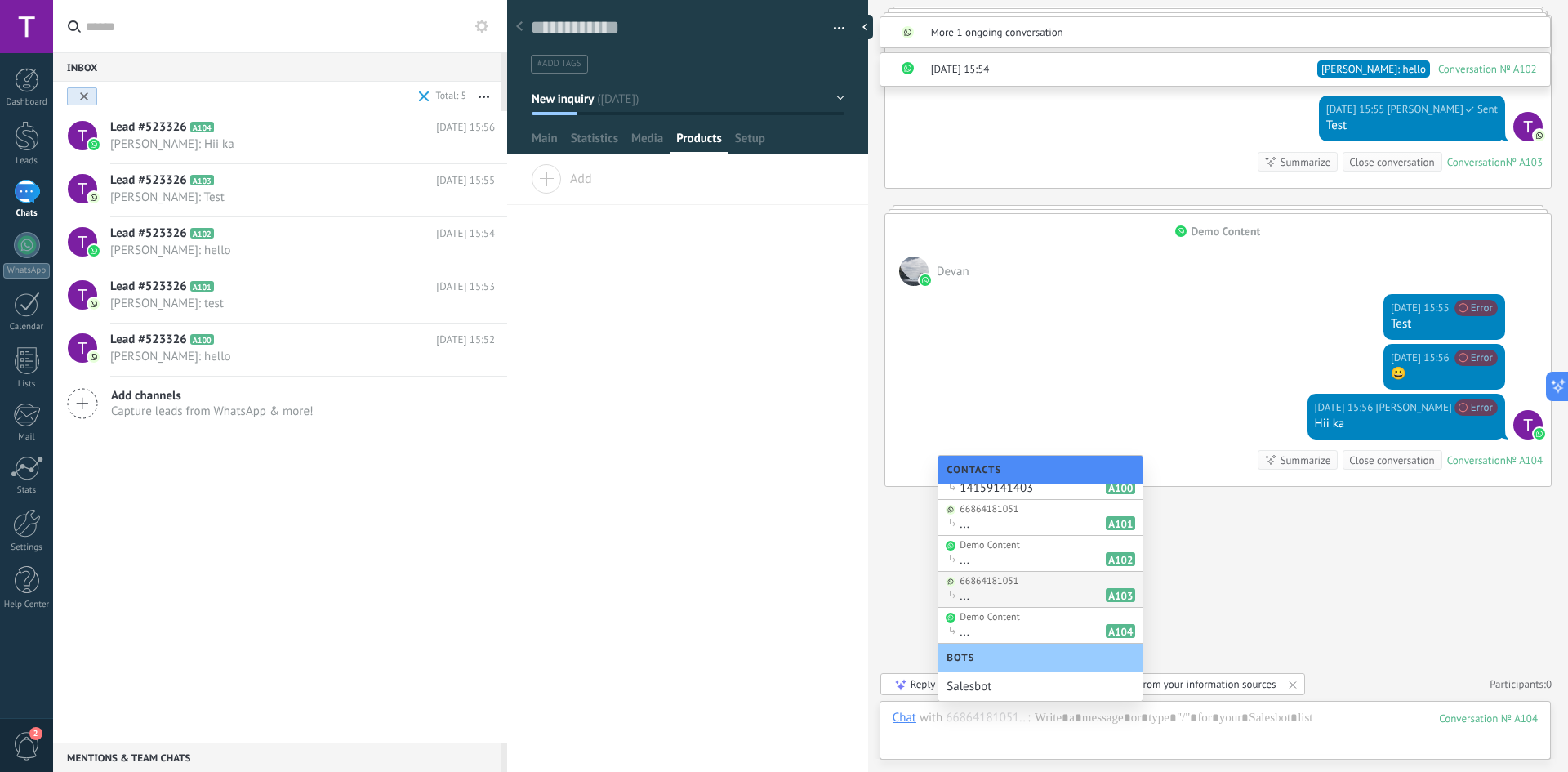
scroll to position [0, 0]
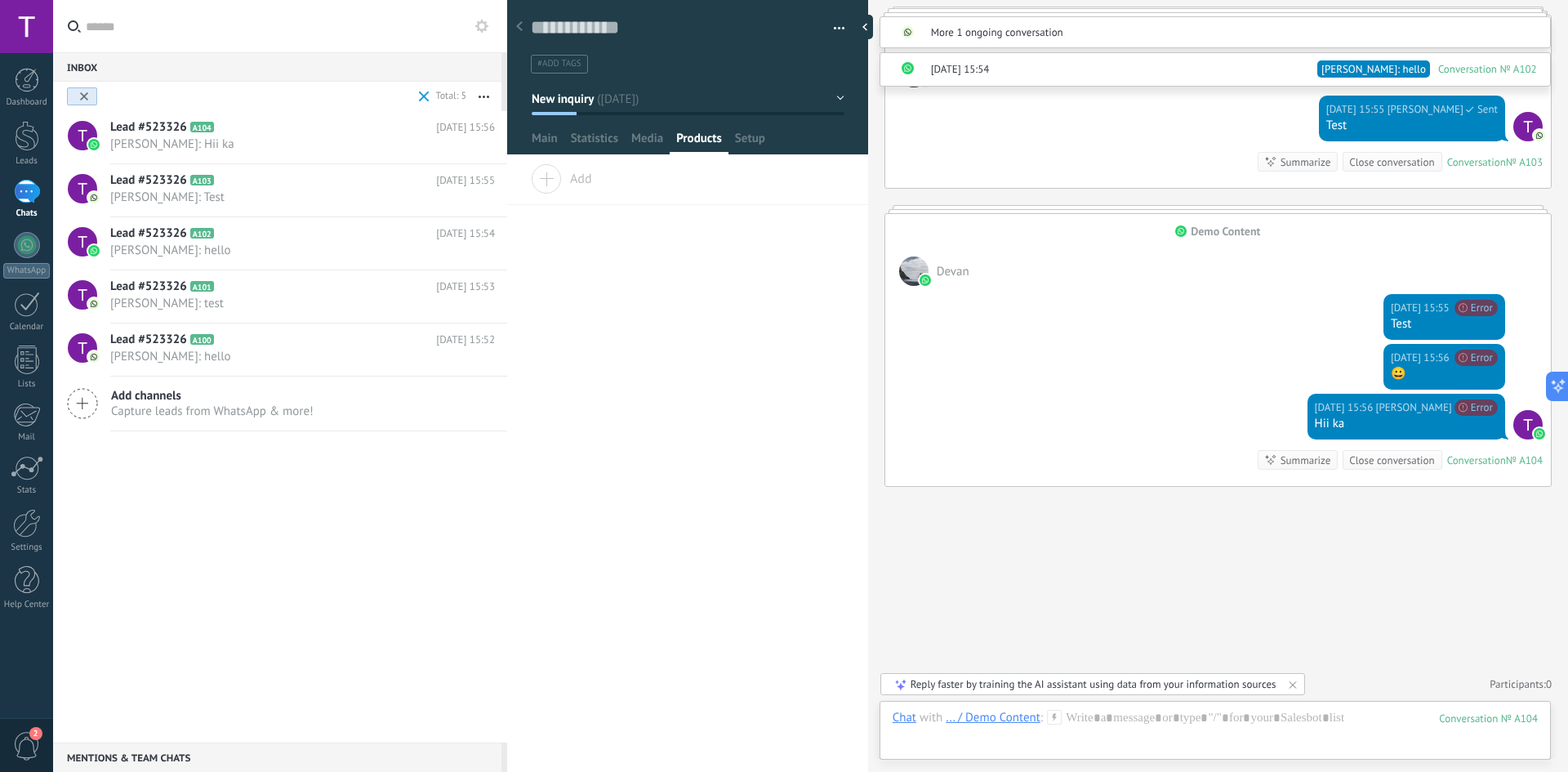
click at [1015, 722] on div "... / Demo Content" at bounding box center [993, 717] width 95 height 15
click at [909, 718] on div "Chat" at bounding box center [905, 717] width 24 height 15
click at [902, 718] on div "Chat" at bounding box center [905, 717] width 24 height 15
click at [966, 716] on div "... / Demo Content" at bounding box center [993, 717] width 95 height 15
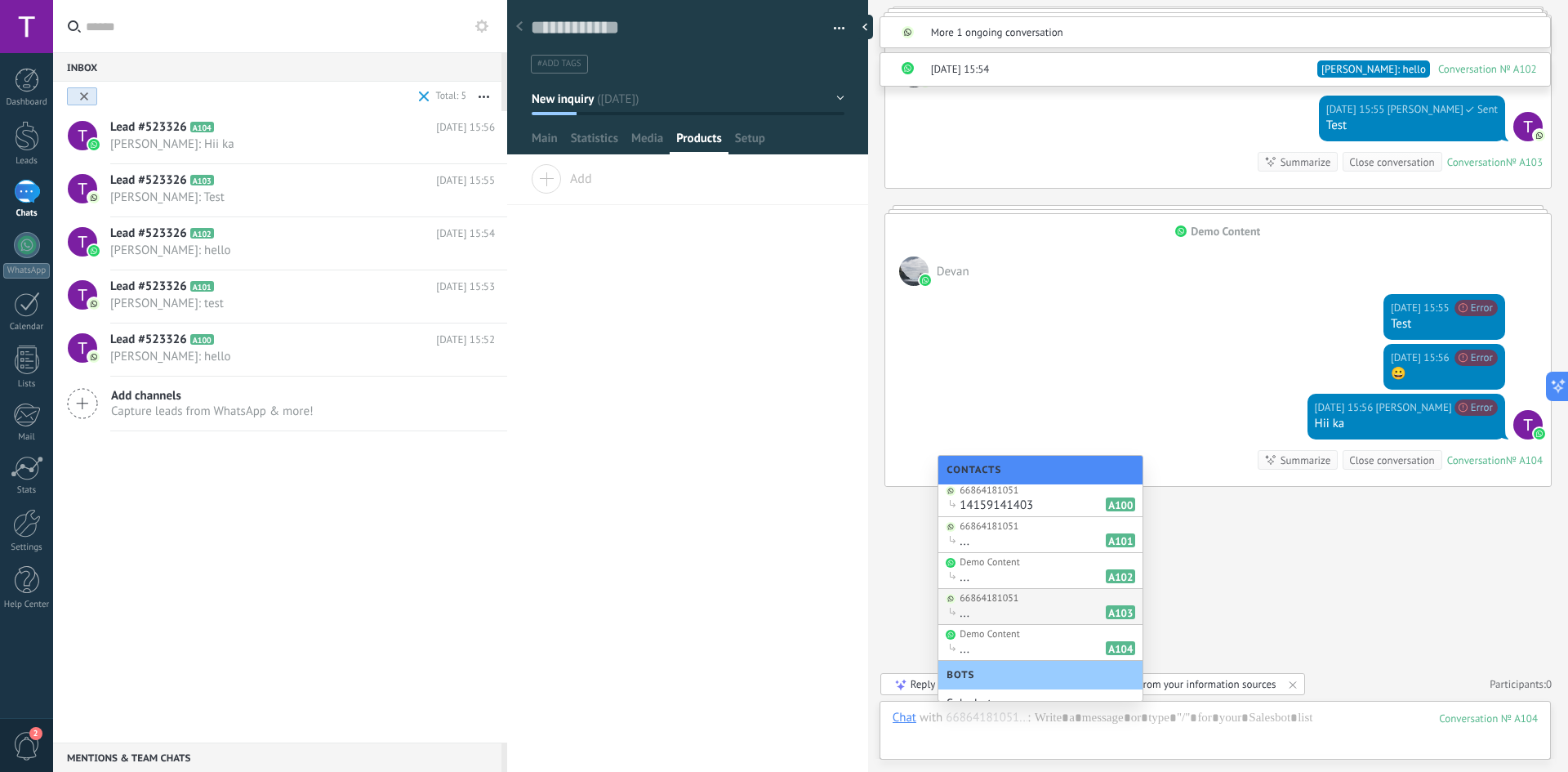
scroll to position [0, 0]
click at [1046, 616] on div "... A103" at bounding box center [1047, 616] width 176 height 15
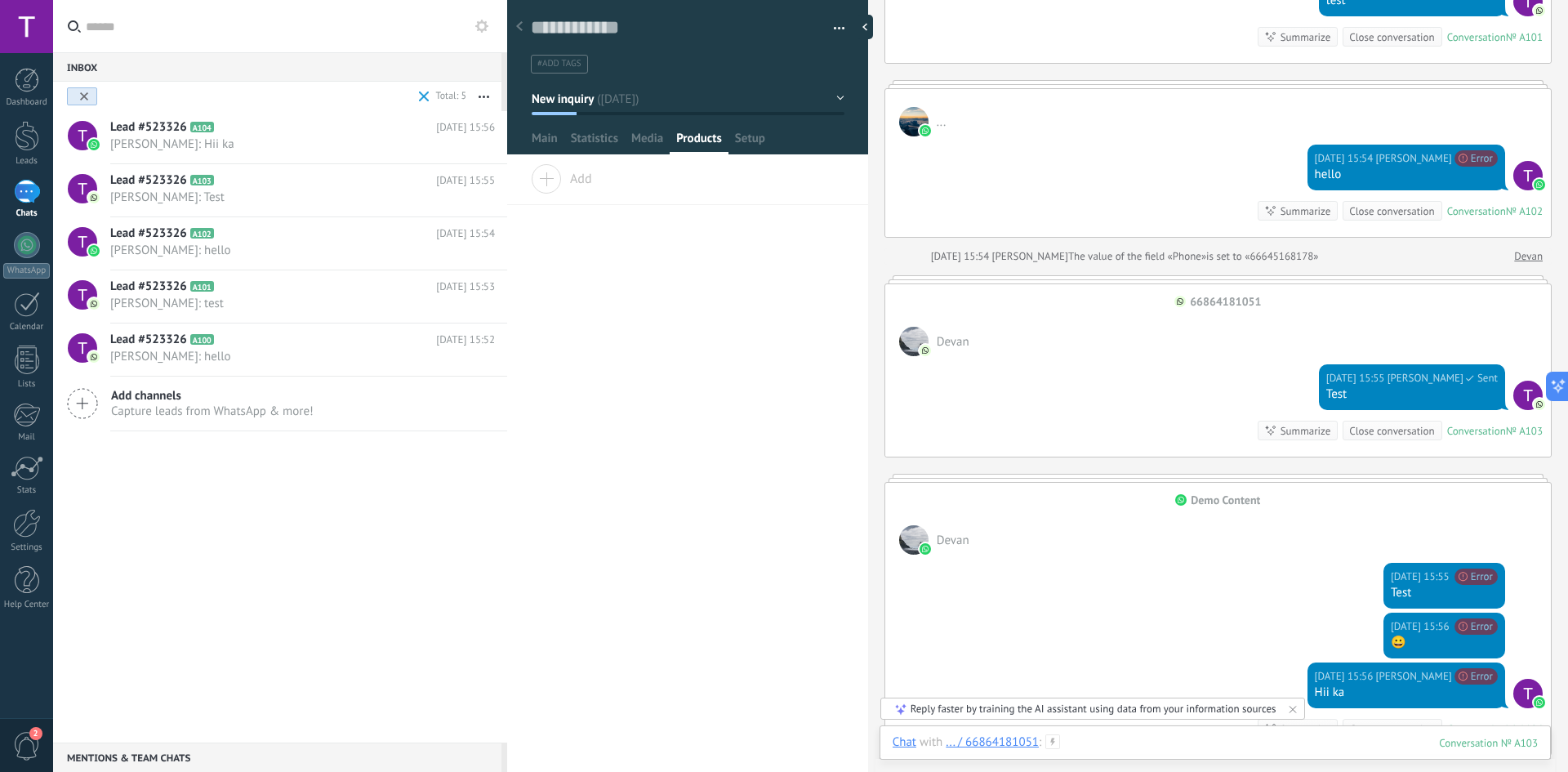
scroll to position [654, 0]
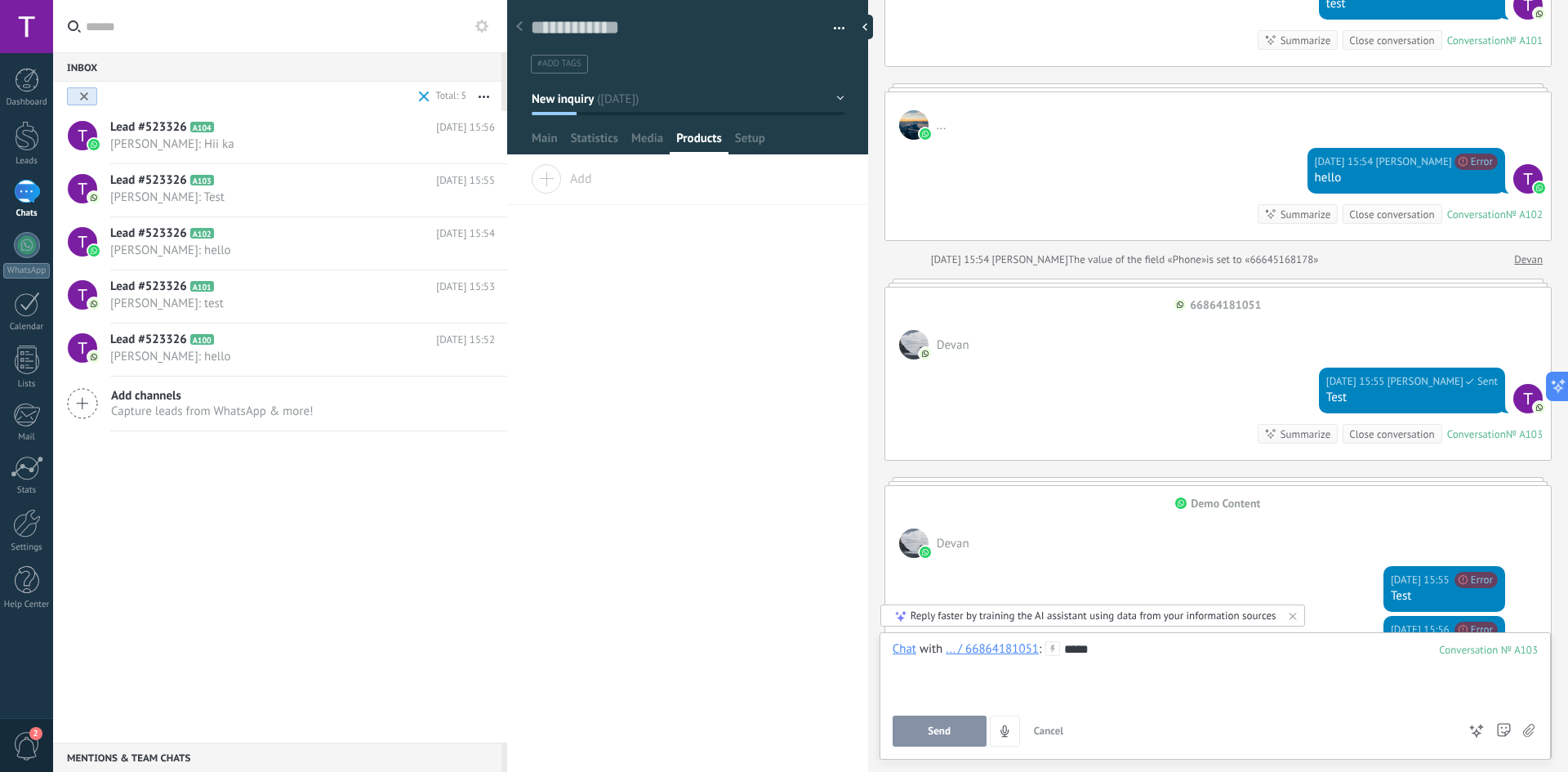
click at [946, 726] on span "Send" at bounding box center [938, 731] width 23 height 12
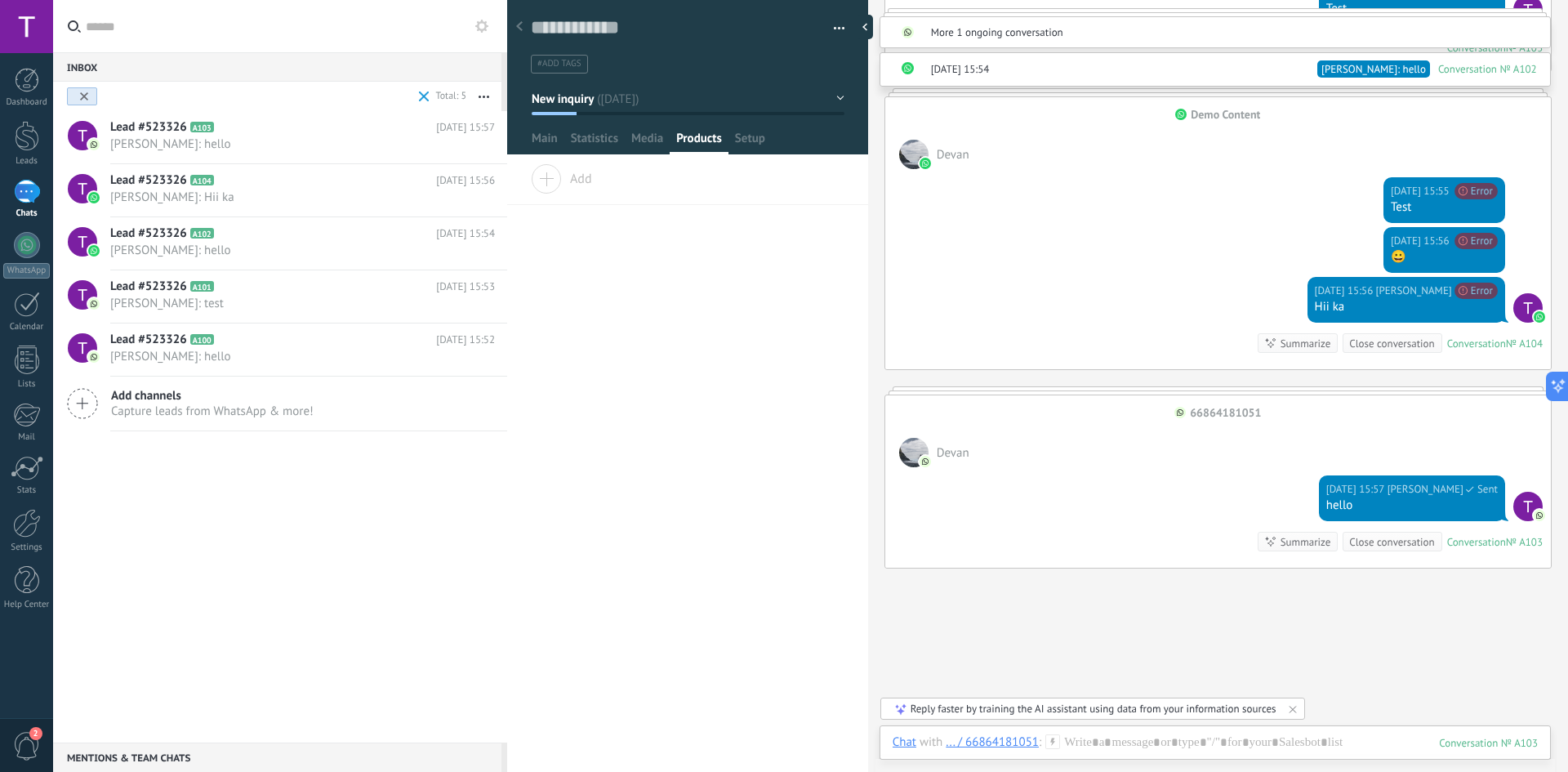
scroll to position [1124, 0]
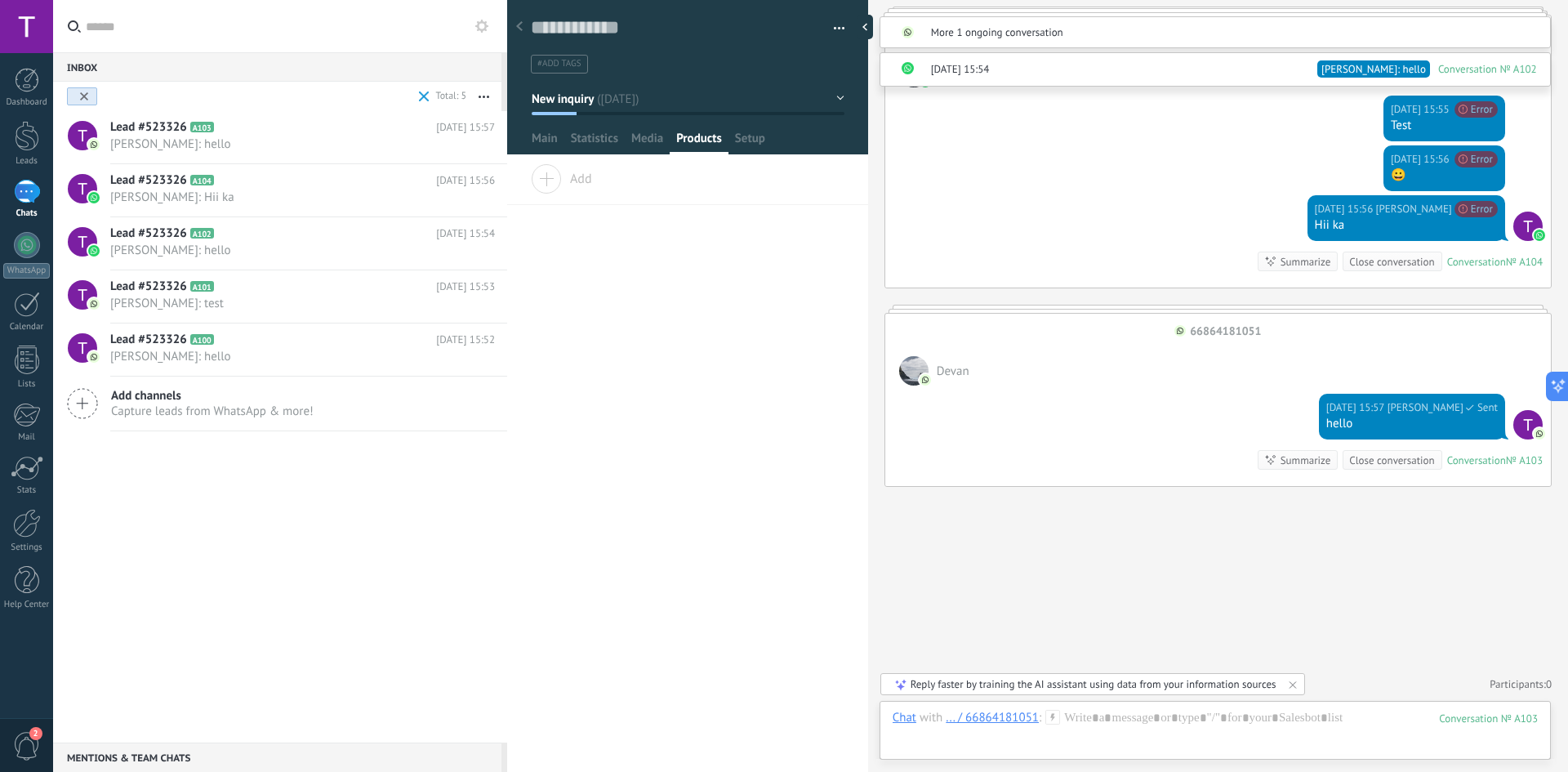
click at [1524, 721] on div "103" at bounding box center [1488, 718] width 99 height 14
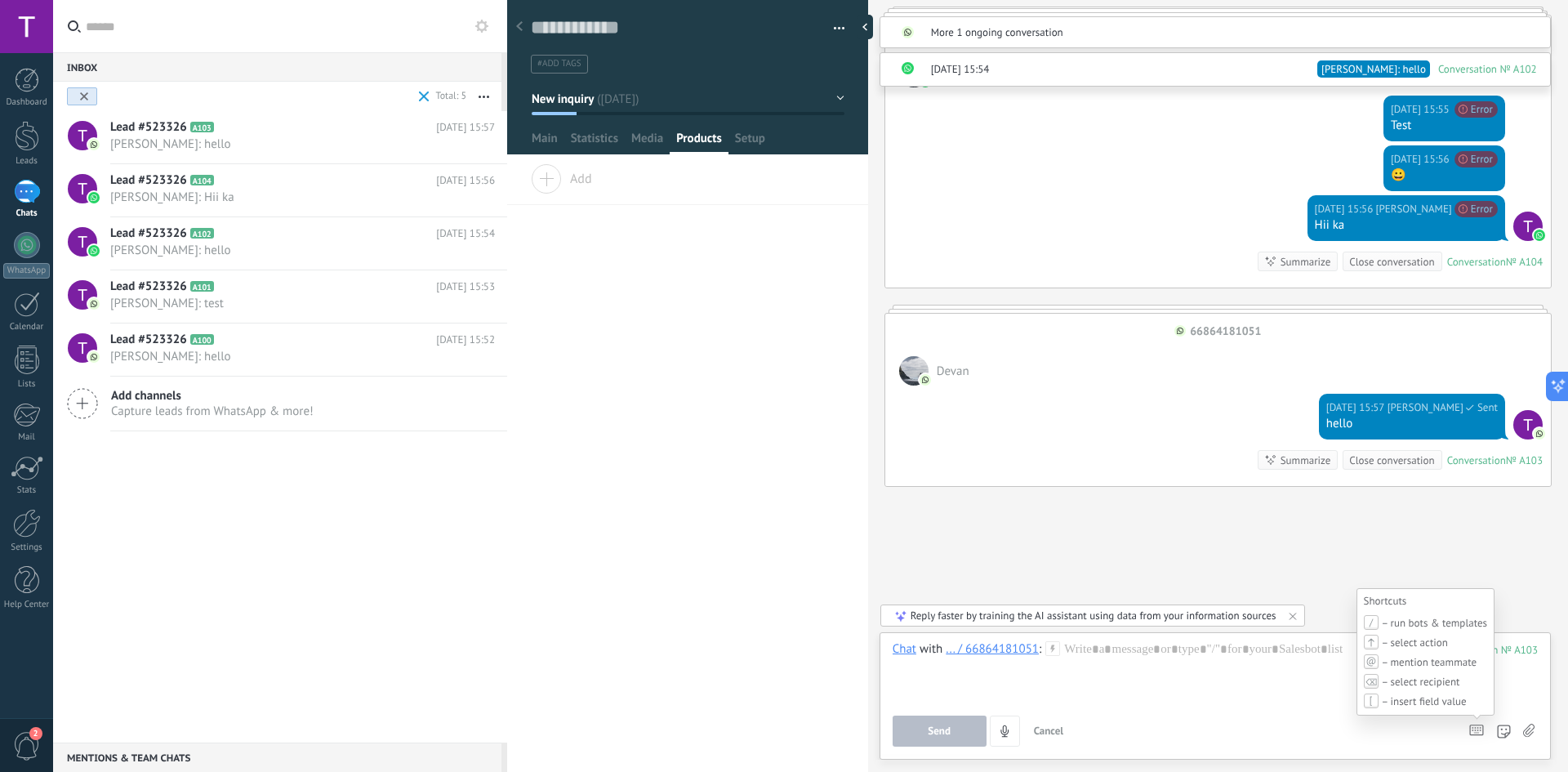
click at [1481, 734] on icon at bounding box center [1476, 730] width 15 height 12
click at [1116, 656] on div at bounding box center [1215, 672] width 645 height 62
click at [1464, 728] on div "Send Cancel Track link clicks ? Shrink long links and track clicks: When enable…" at bounding box center [1215, 731] width 645 height 31
click at [1475, 728] on use at bounding box center [1476, 730] width 13 height 10
click at [1214, 666] on div at bounding box center [1215, 672] width 645 height 62
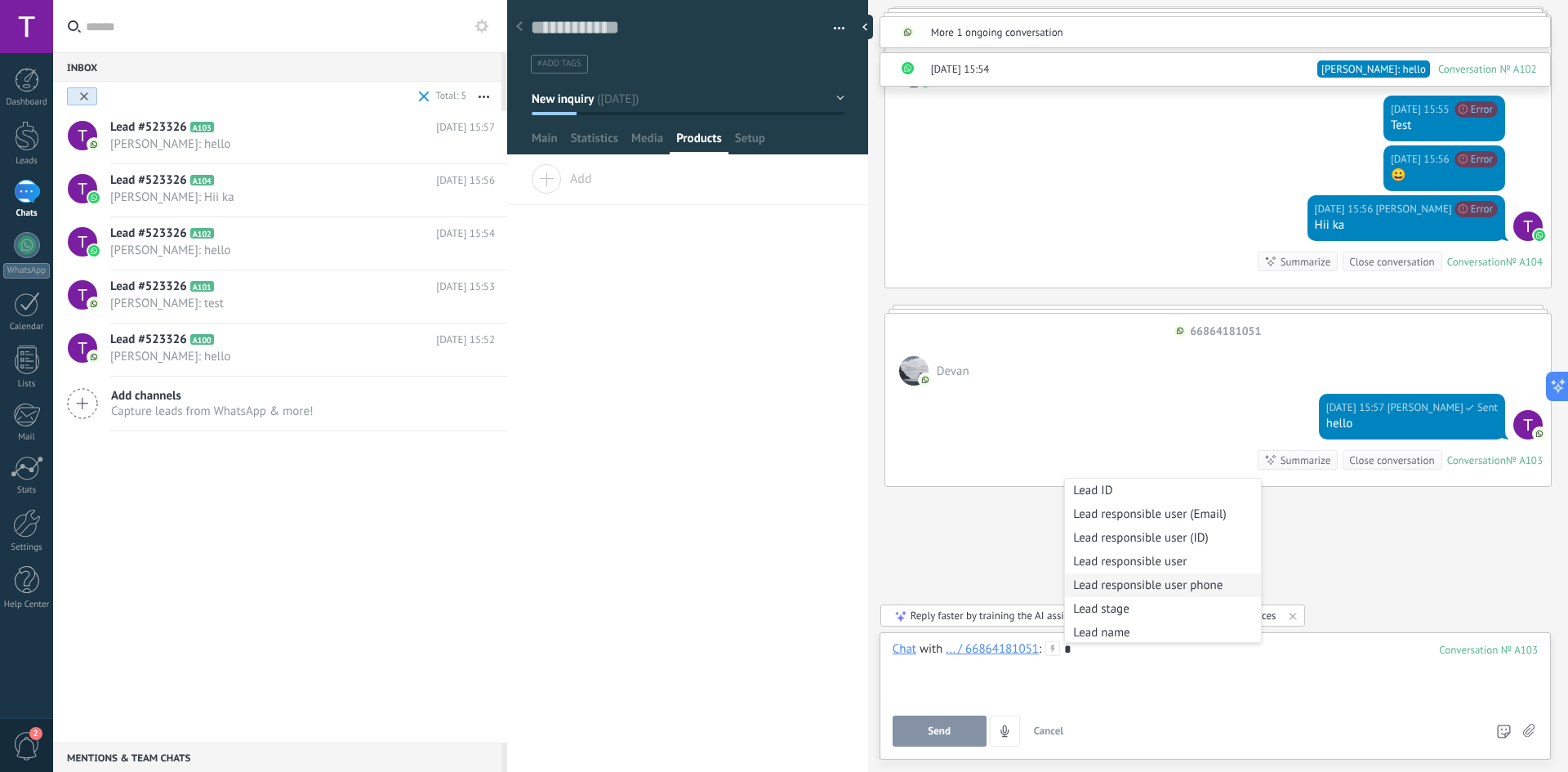
click at [1201, 585] on li "Lead responsible user phone" at bounding box center [1162, 585] width 196 height 24
click at [936, 724] on button "Send" at bounding box center [939, 731] width 94 height 31
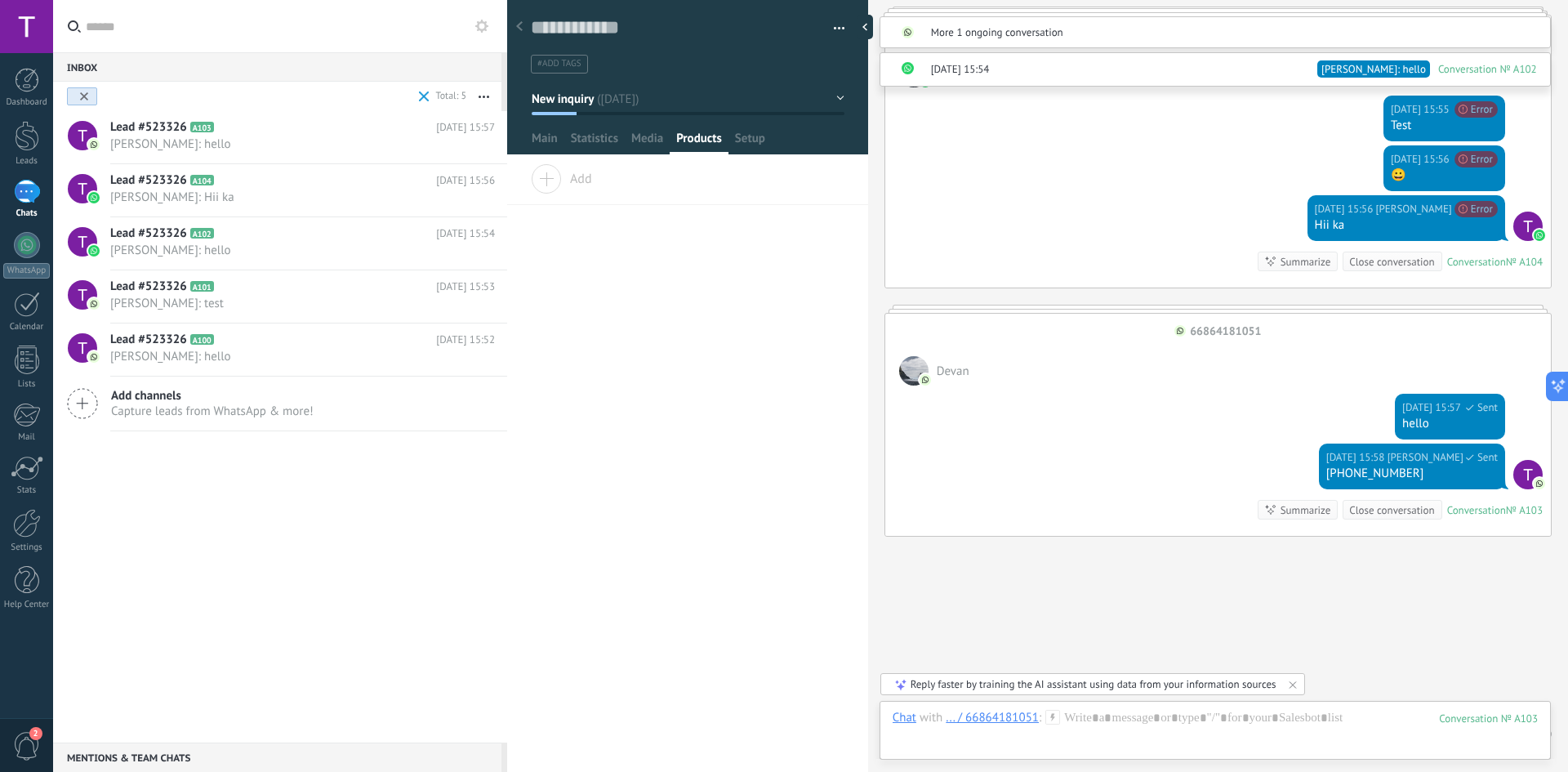
scroll to position [1173, 0]
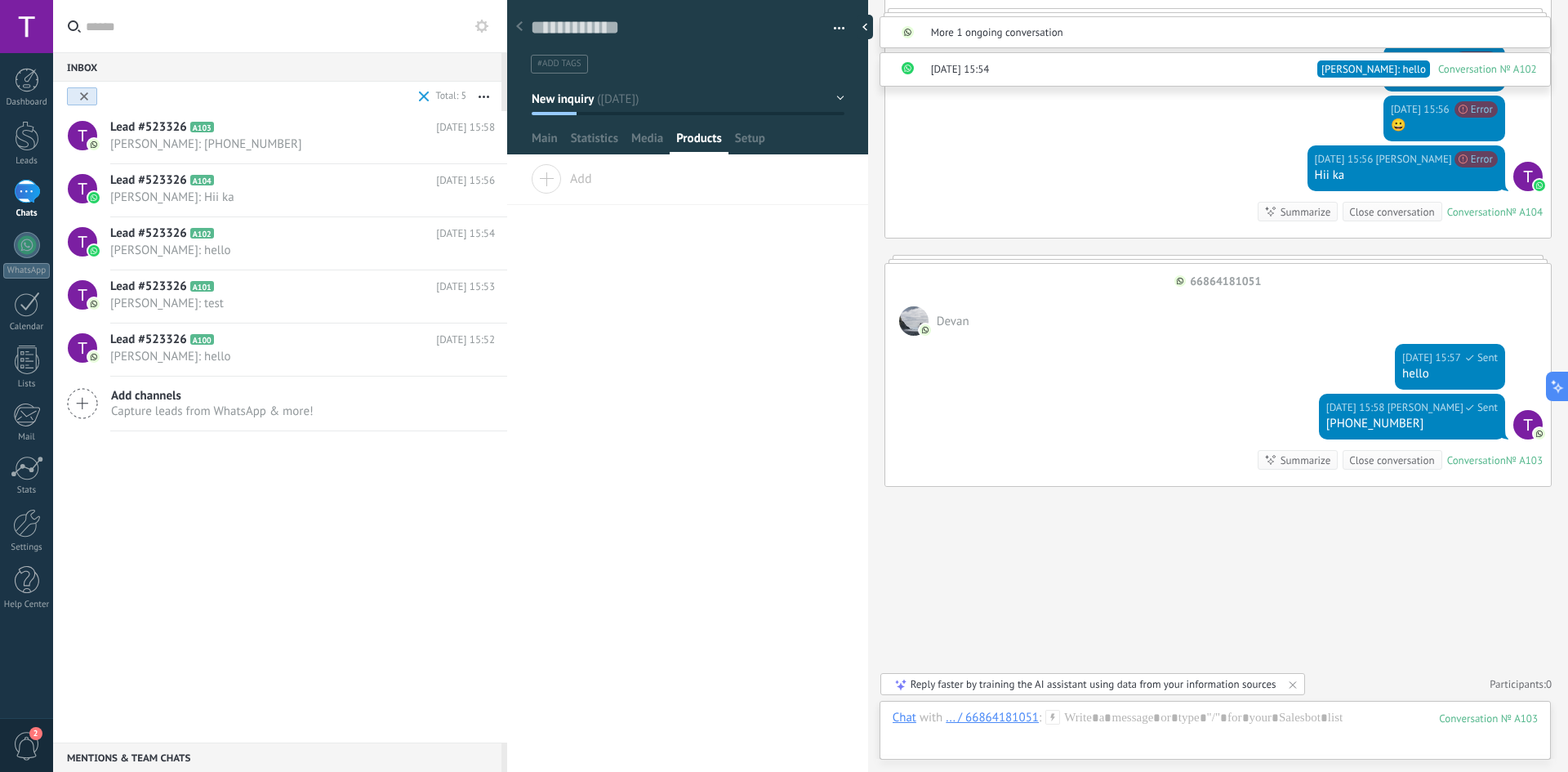
click at [1022, 718] on div "... / 66864181051" at bounding box center [992, 717] width 93 height 15
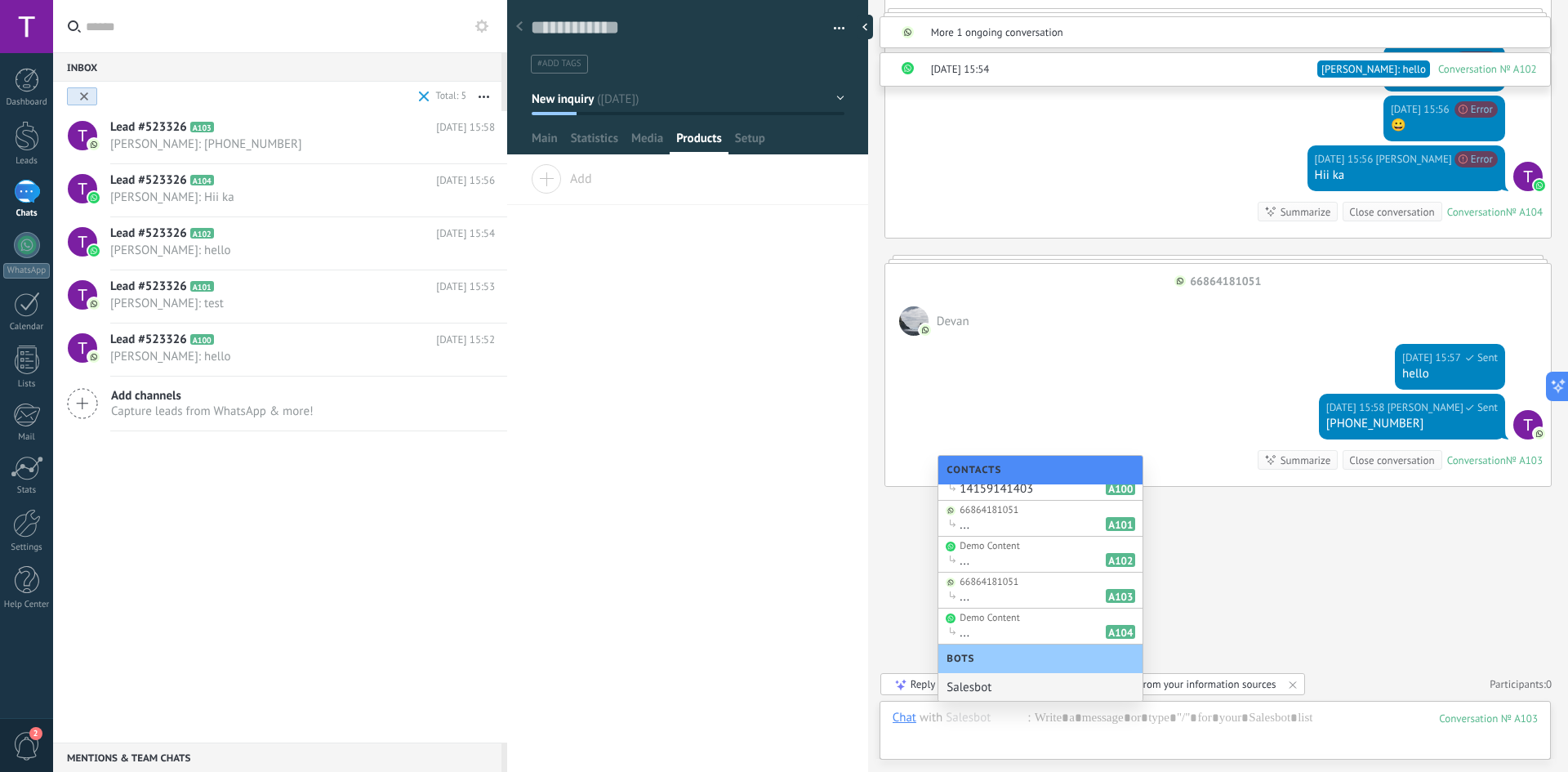
scroll to position [20, 0]
click at [1014, 683] on div "Salesbot" at bounding box center [1040, 686] width 204 height 28
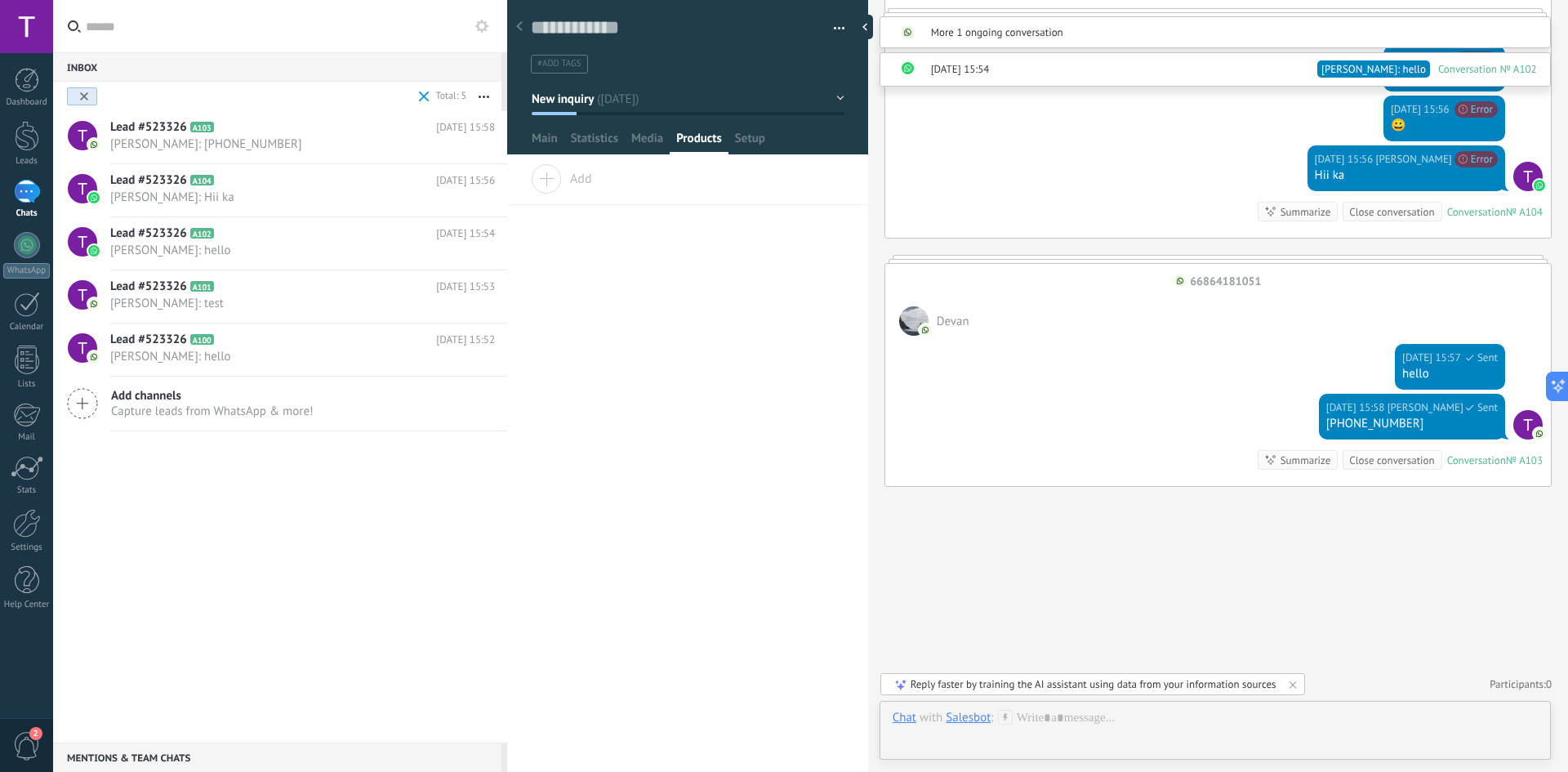
click at [976, 721] on div "Salesbot" at bounding box center [967, 717] width 45 height 15
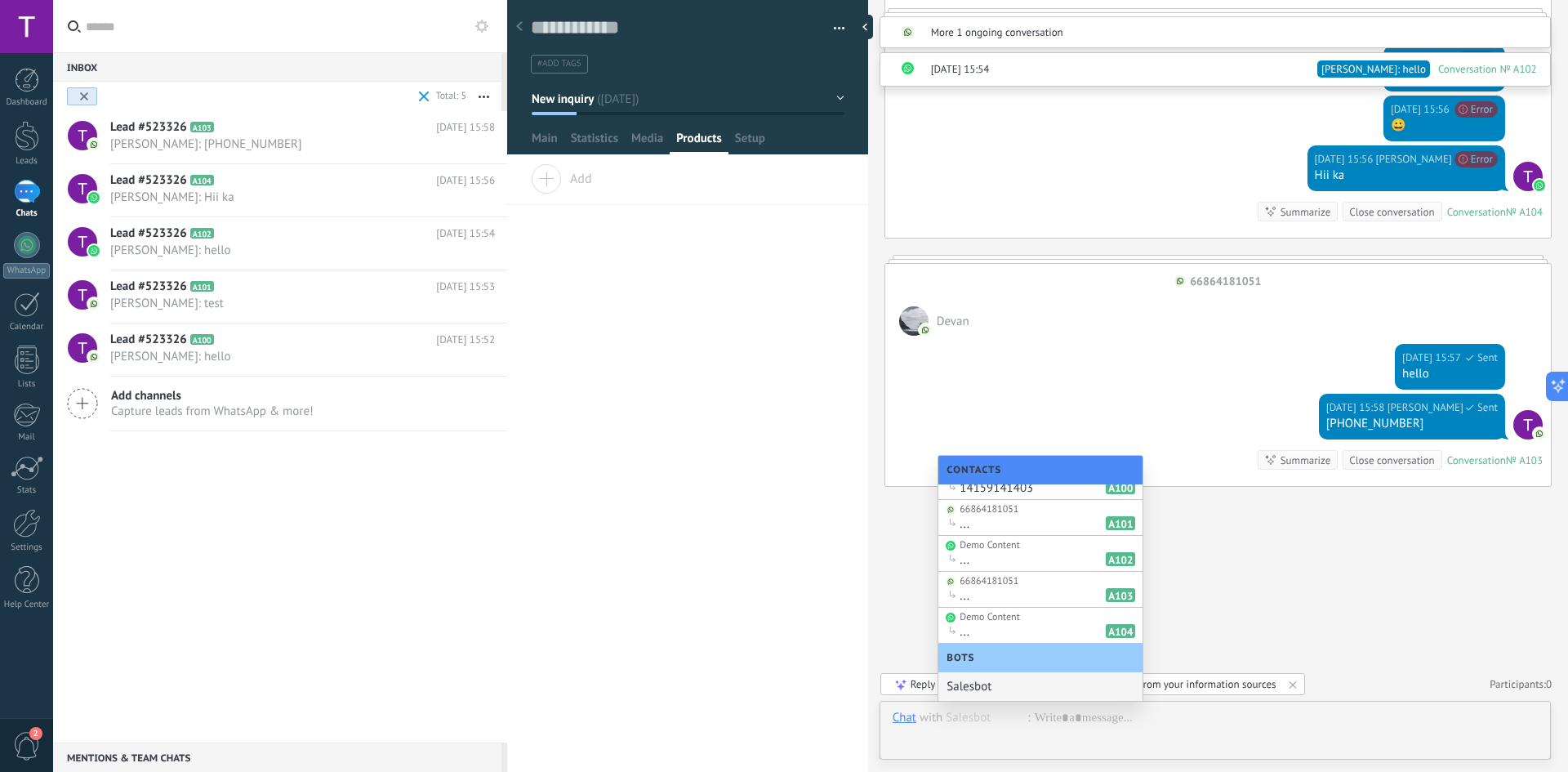
click at [987, 660] on div "Bots" at bounding box center [1040, 657] width 204 height 28
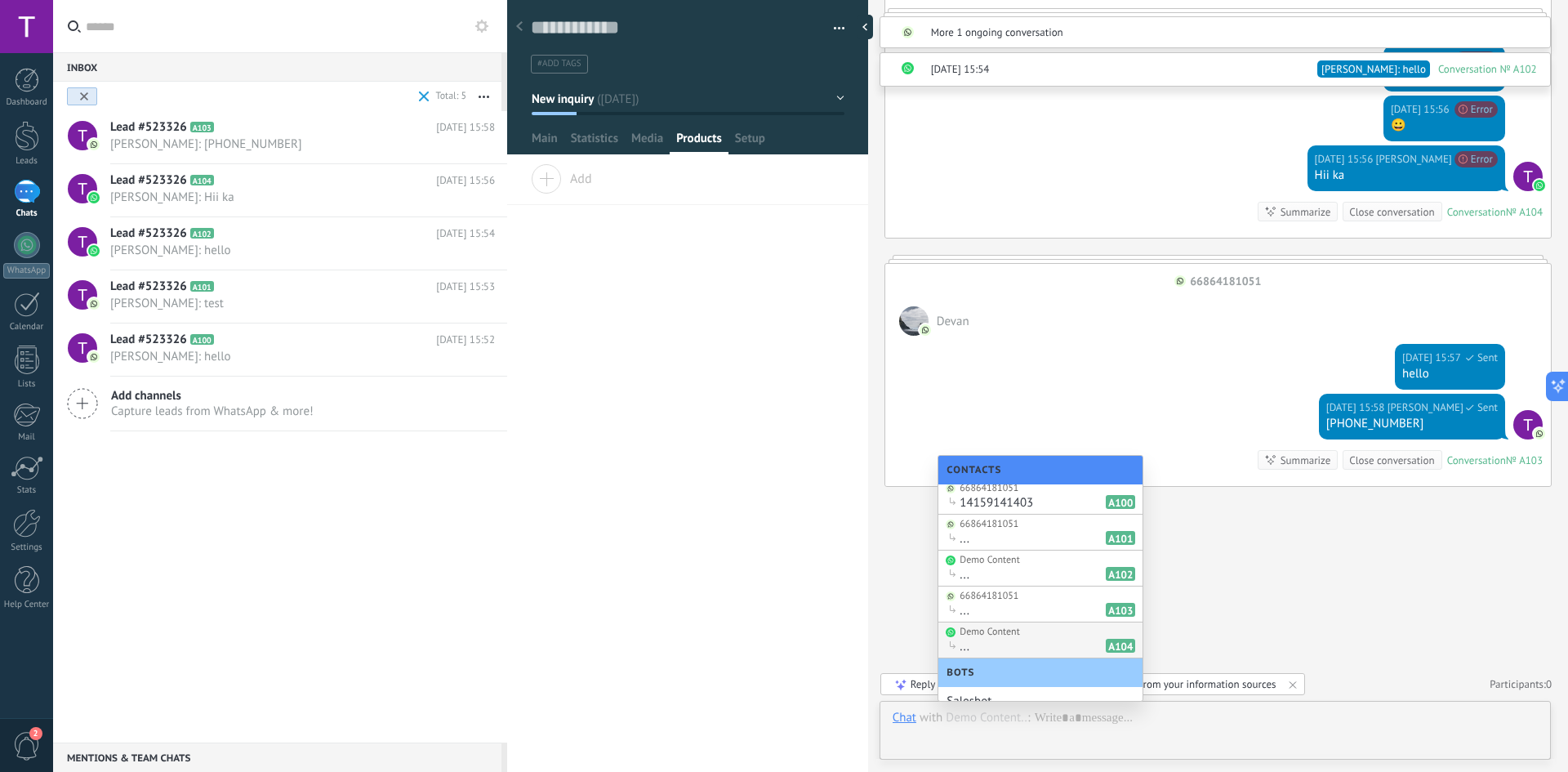
scroll to position [0, 0]
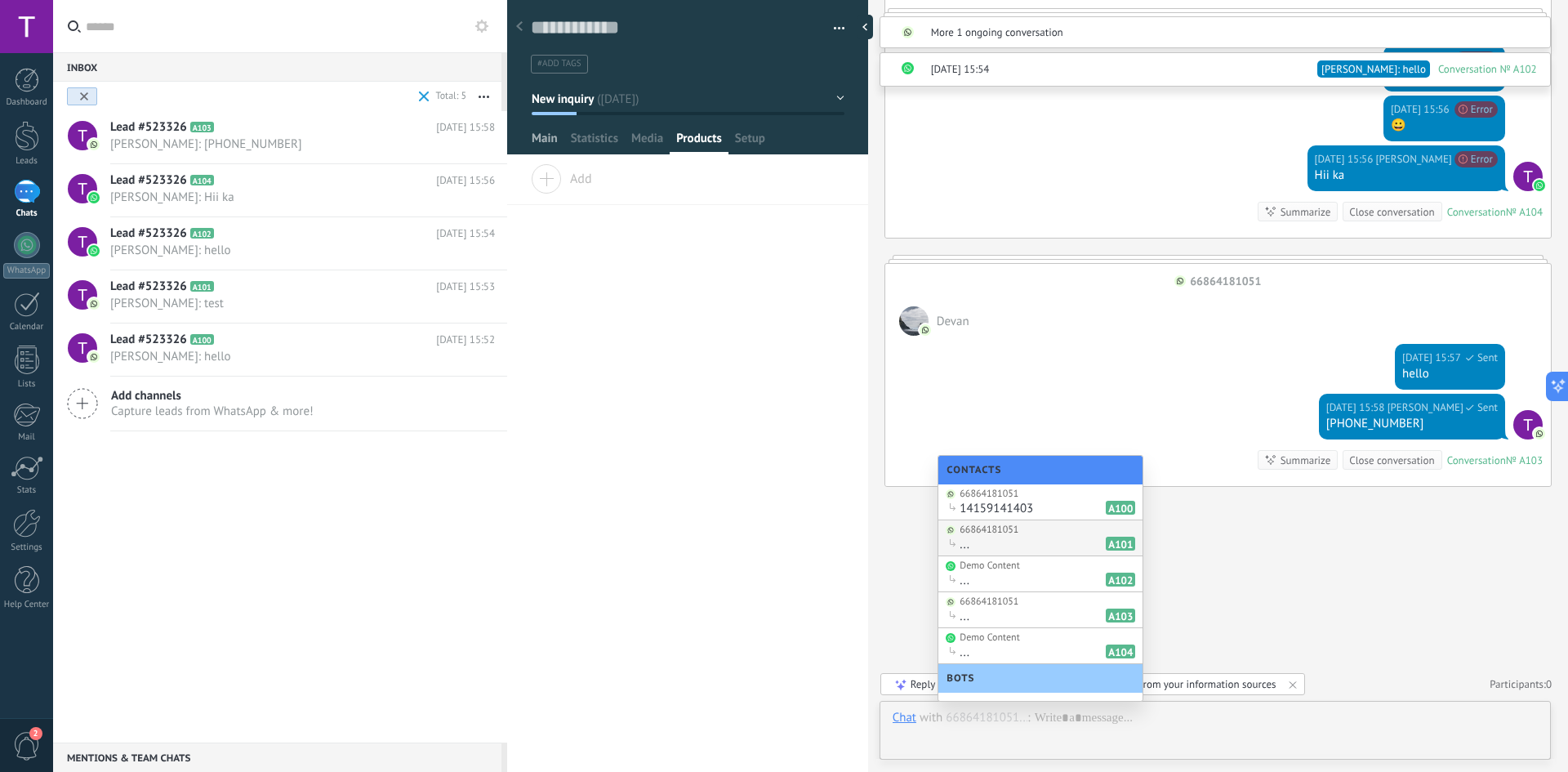
click at [549, 143] on span "Main" at bounding box center [544, 143] width 26 height 24
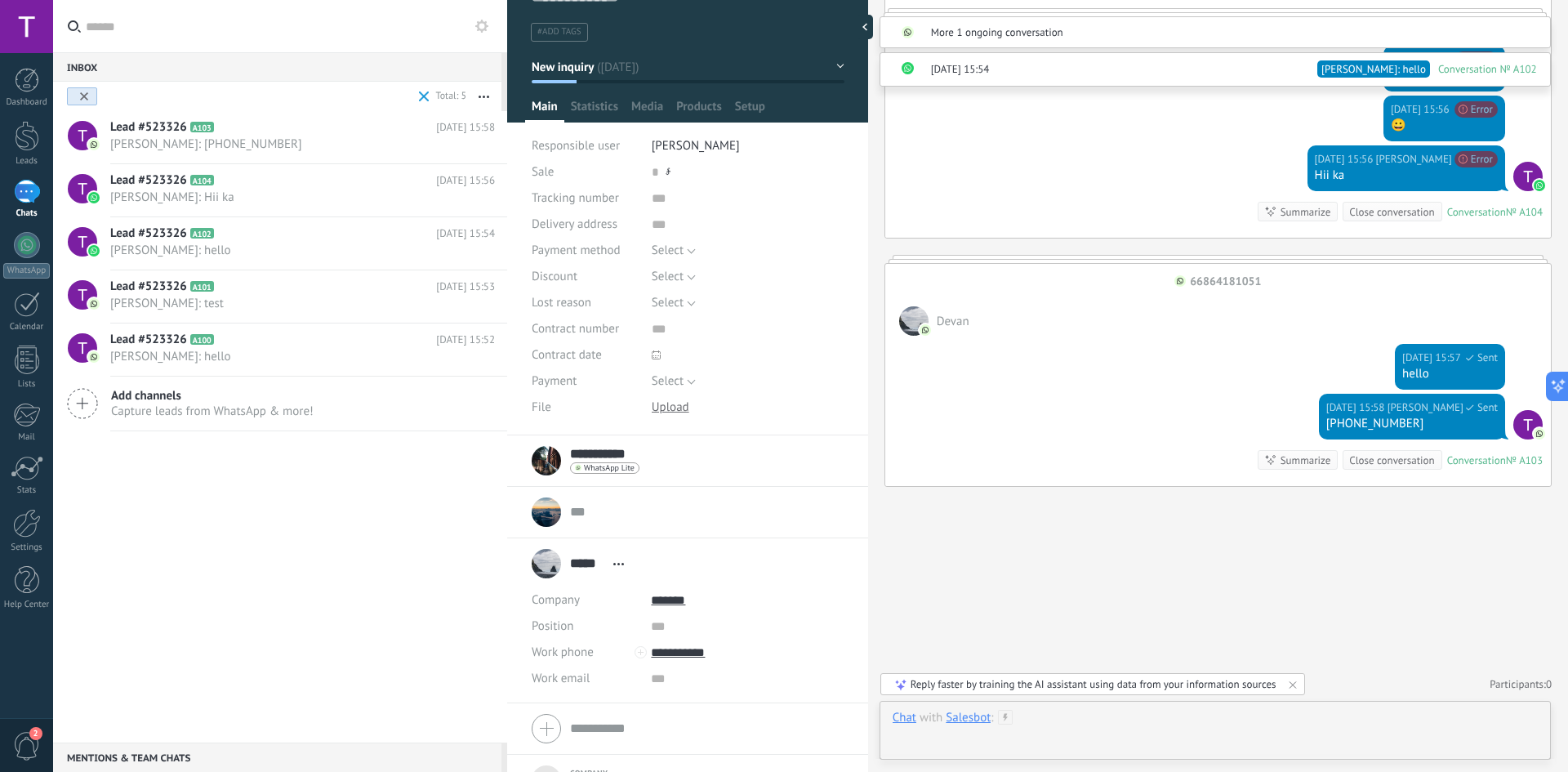
scroll to position [66, 0]
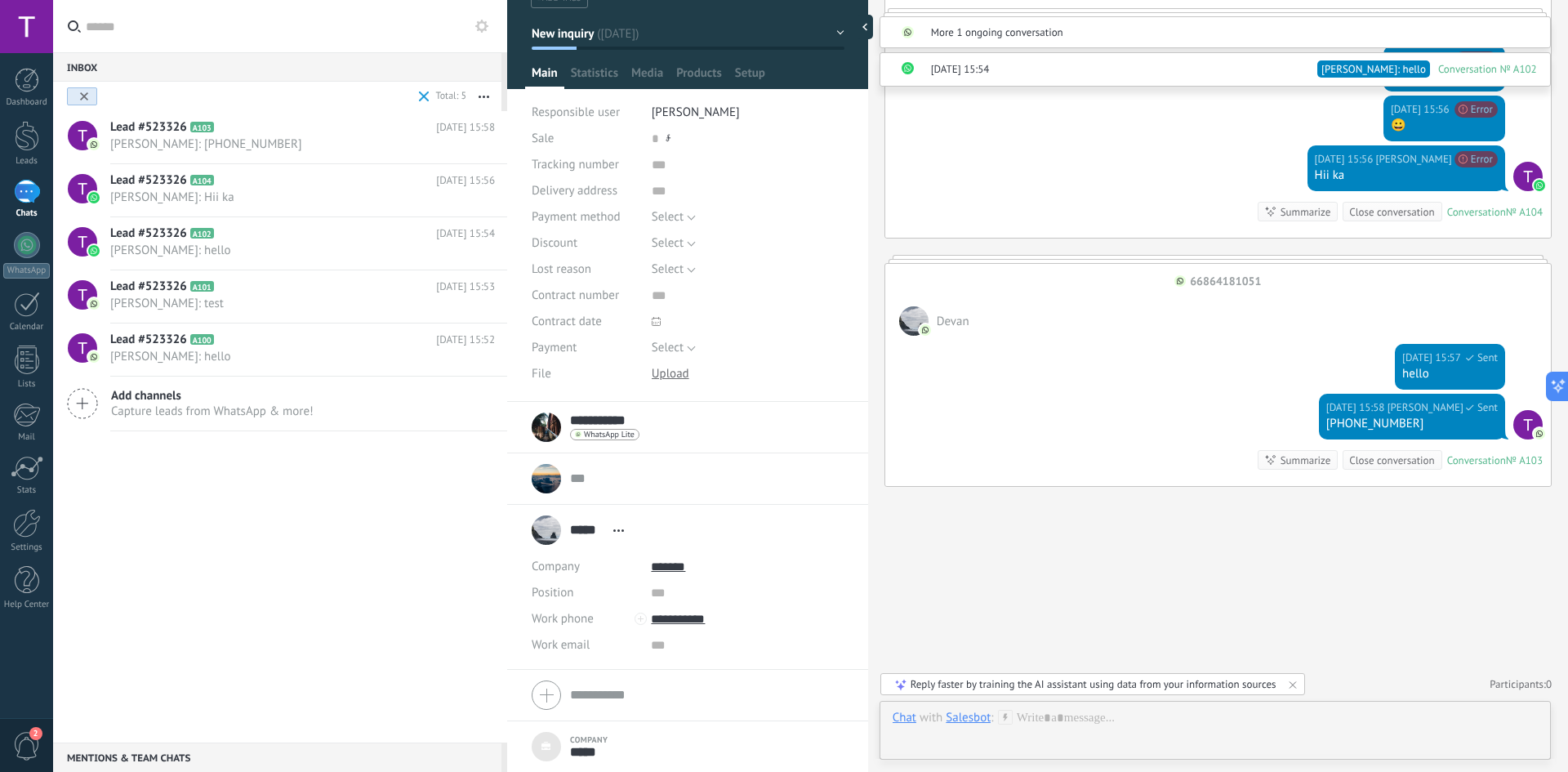
click at [639, 696] on form "Company ***** Work phone Work DD Mobile Fax Home Other Work phone Call Copy Edi…" at bounding box center [687, 695] width 312 height 41
click at [616, 542] on div "***** Devan ***** Devan Last name Open details Copy name Unlink Main contact" at bounding box center [687, 530] width 312 height 41
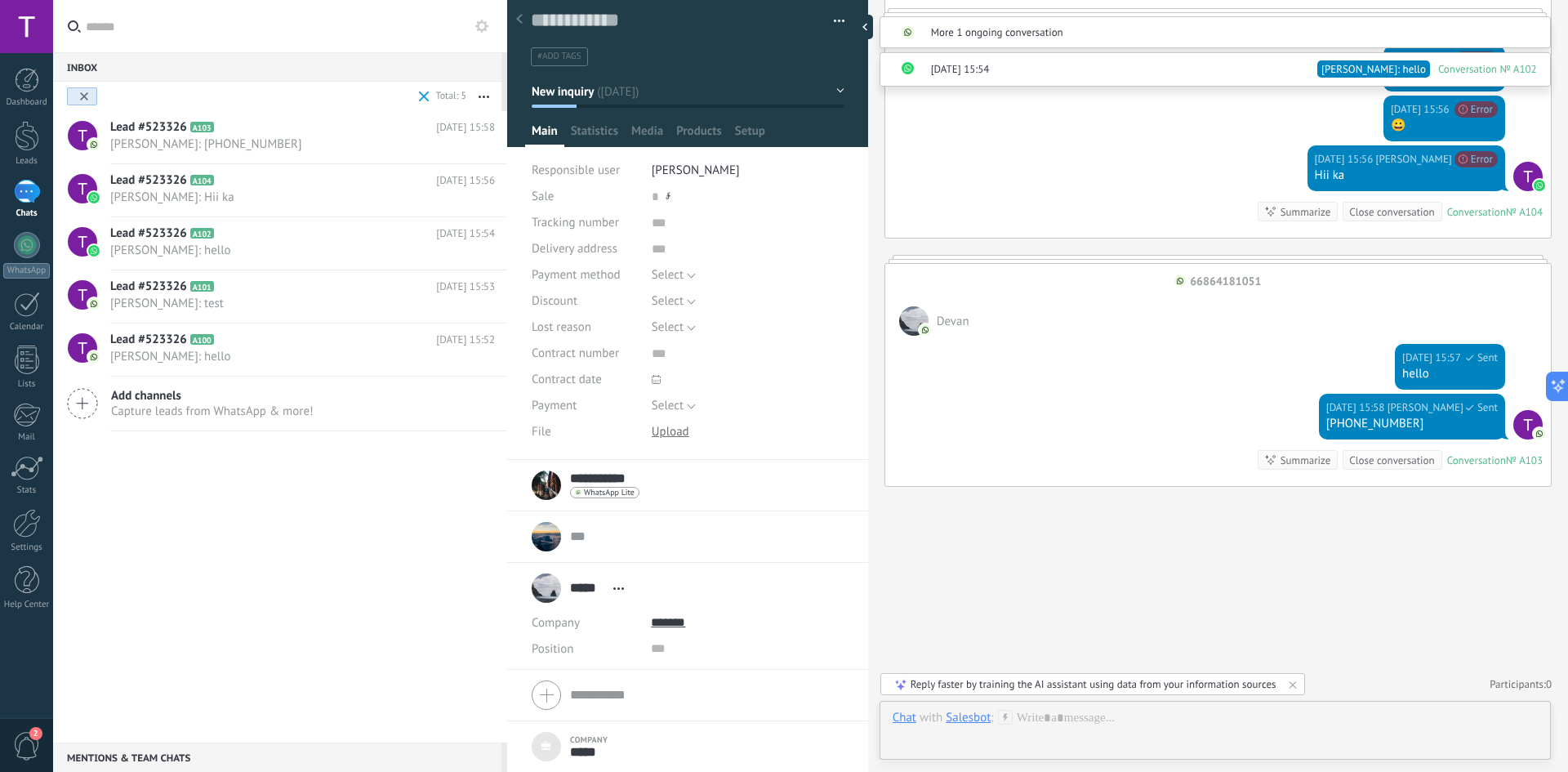
scroll to position [0, 0]
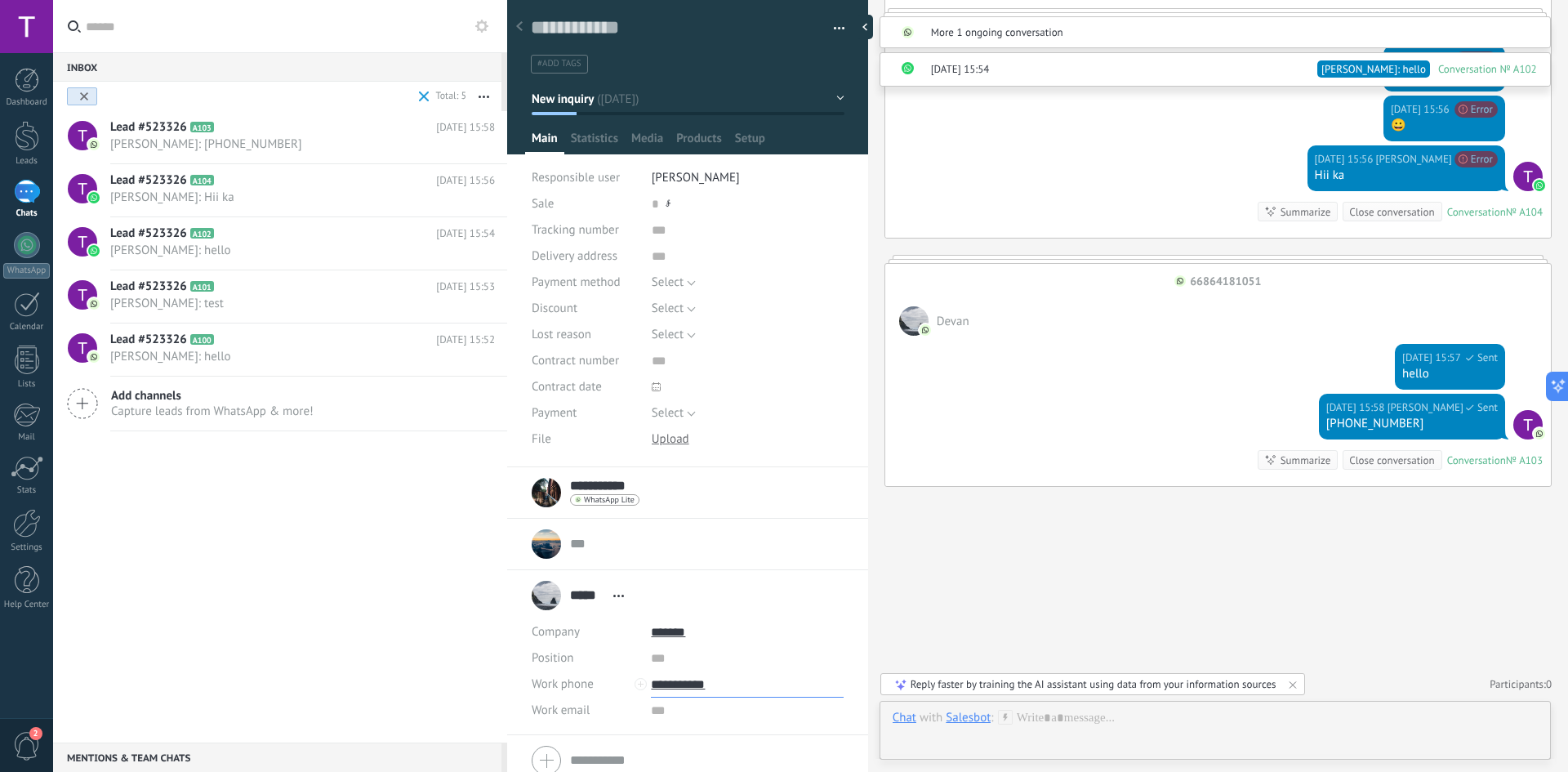
drag, startPoint x: 726, startPoint y: 684, endPoint x: 650, endPoint y: 683, distance: 76.0
click at [651, 683] on input "**********" at bounding box center [746, 685] width 192 height 26
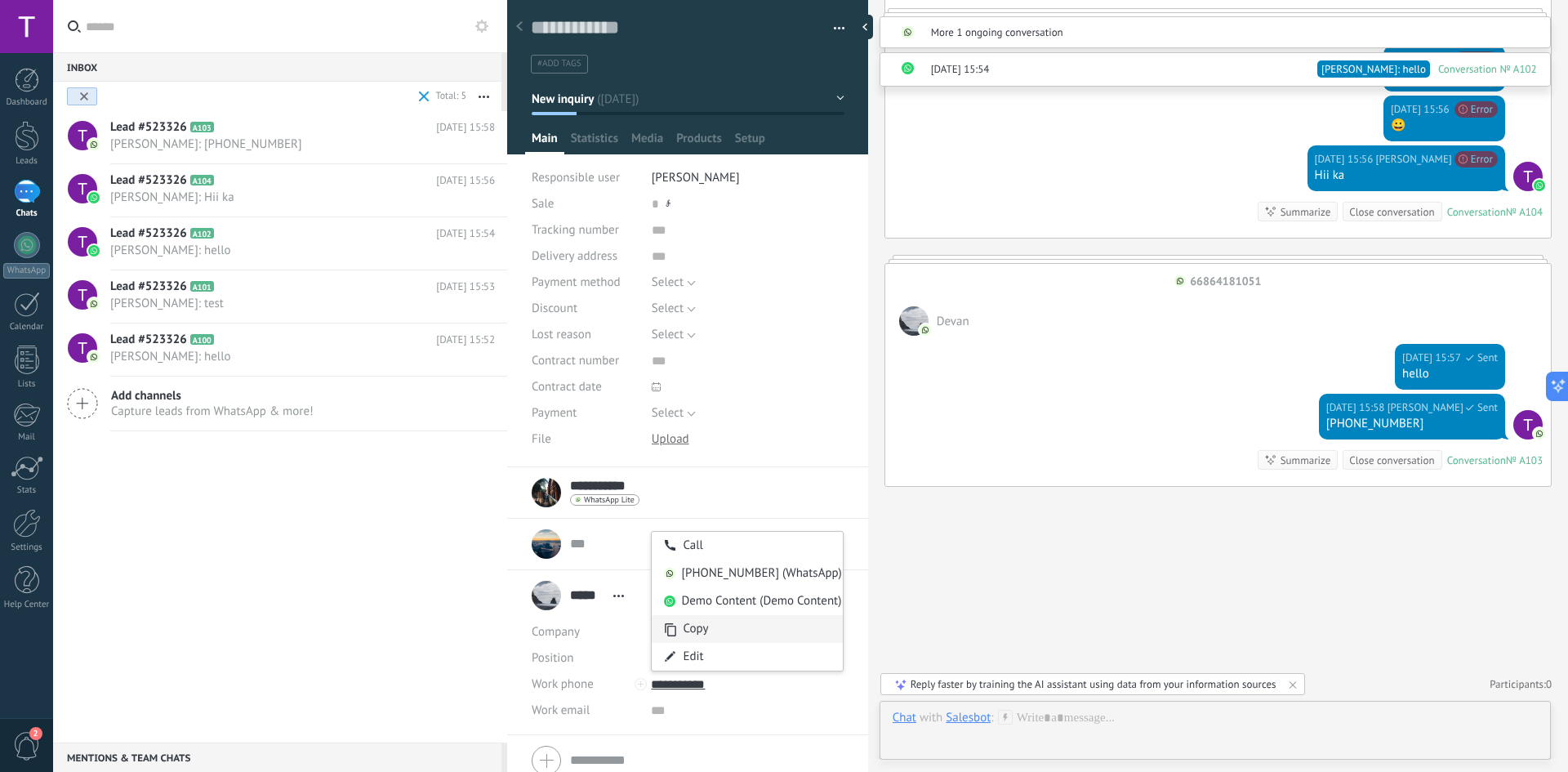
click at [709, 625] on div "Copy" at bounding box center [746, 629] width 190 height 28
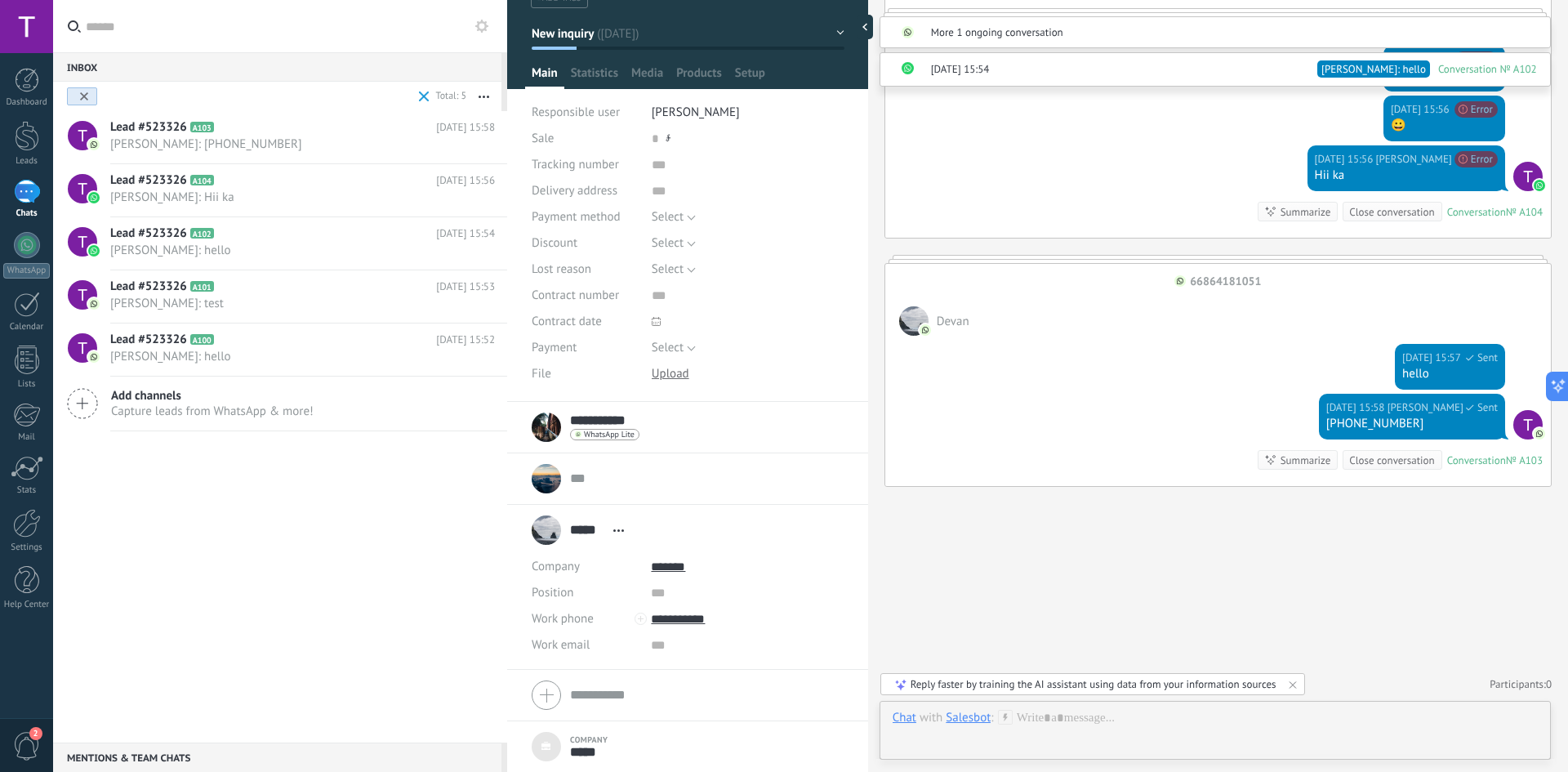
click at [613, 696] on form "Company ***** Work phone Work DD Mobile Fax Home Other Work phone Call Copy Edi…" at bounding box center [687, 695] width 312 height 41
paste input "**********"
type input "**********"
click at [682, 615] on input "*****" at bounding box center [746, 618] width 192 height 26
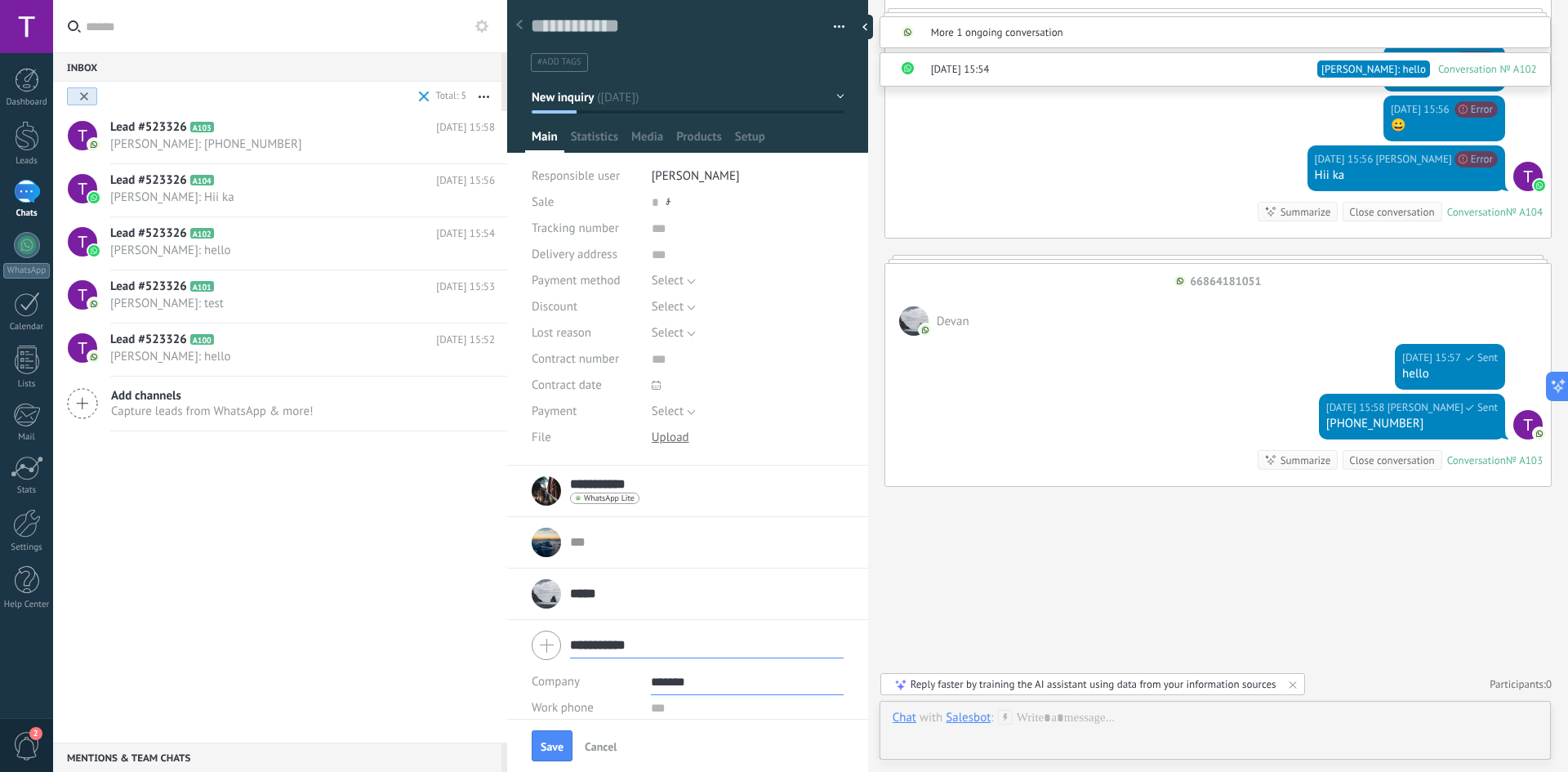
scroll to position [0, 0]
type input "*******"
click at [551, 746] on span "Save" at bounding box center [551, 747] width 23 height 12
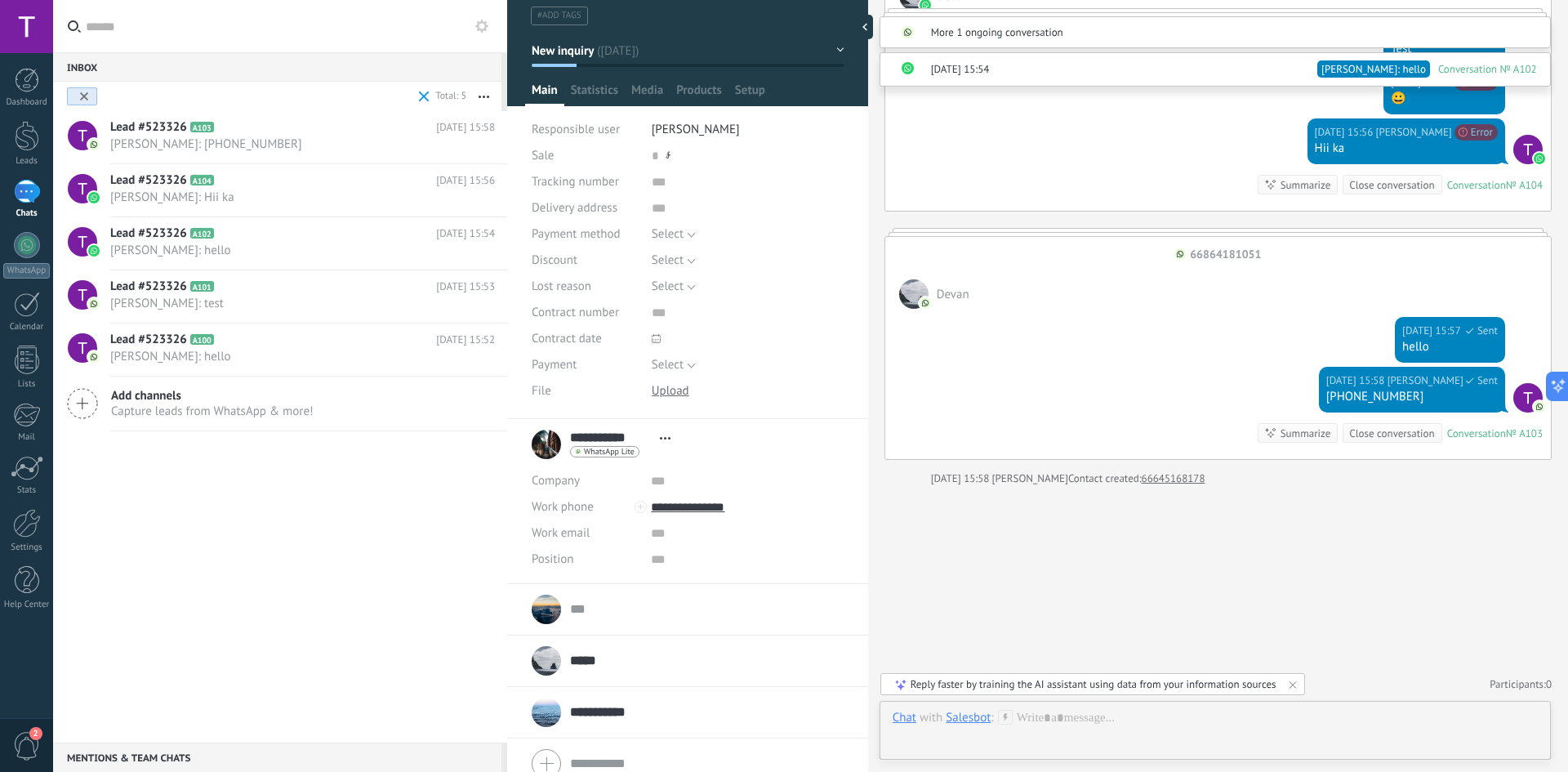
scroll to position [117, 0]
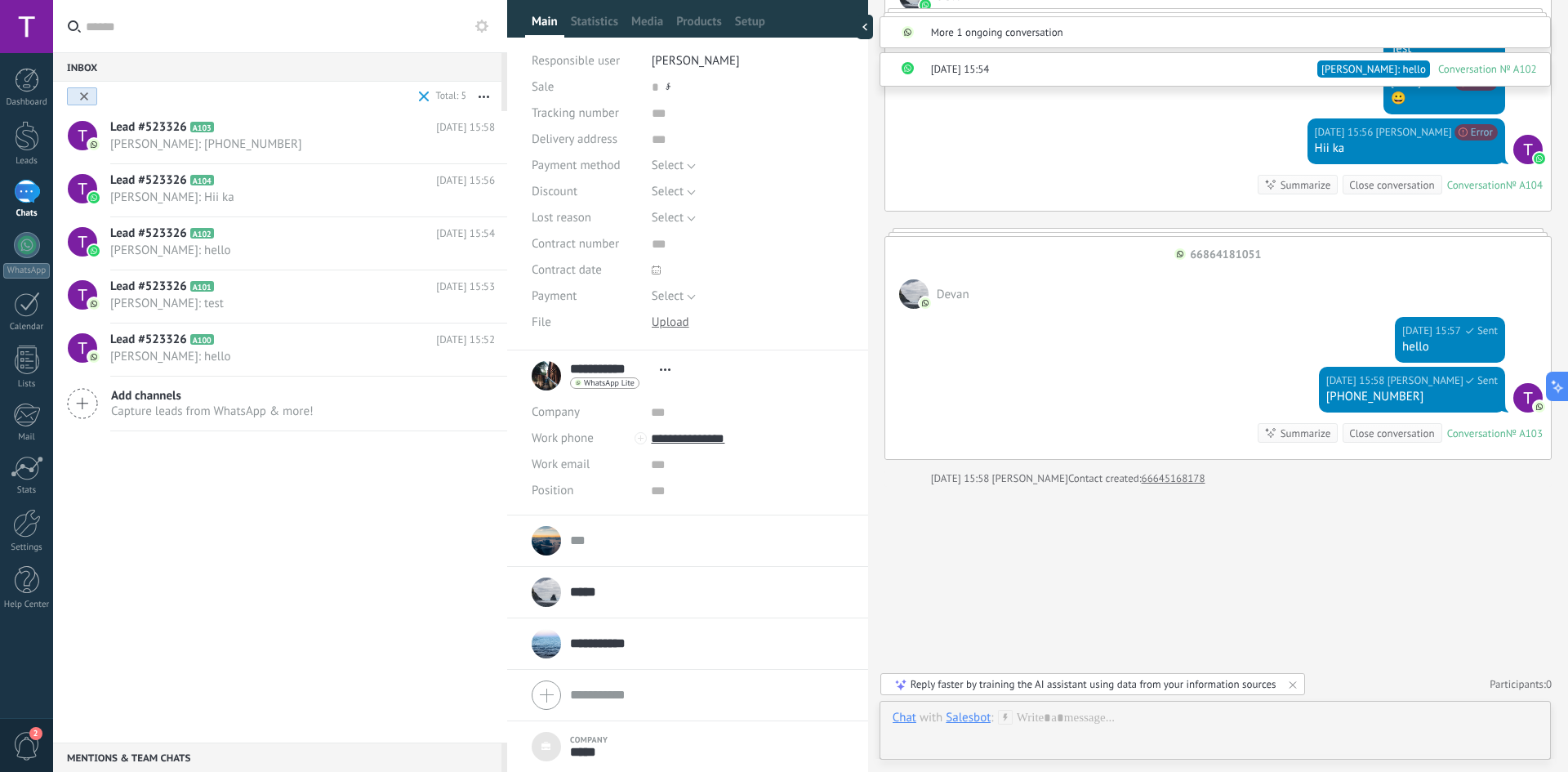
click at [621, 641] on input "**********" at bounding box center [611, 644] width 82 height 16
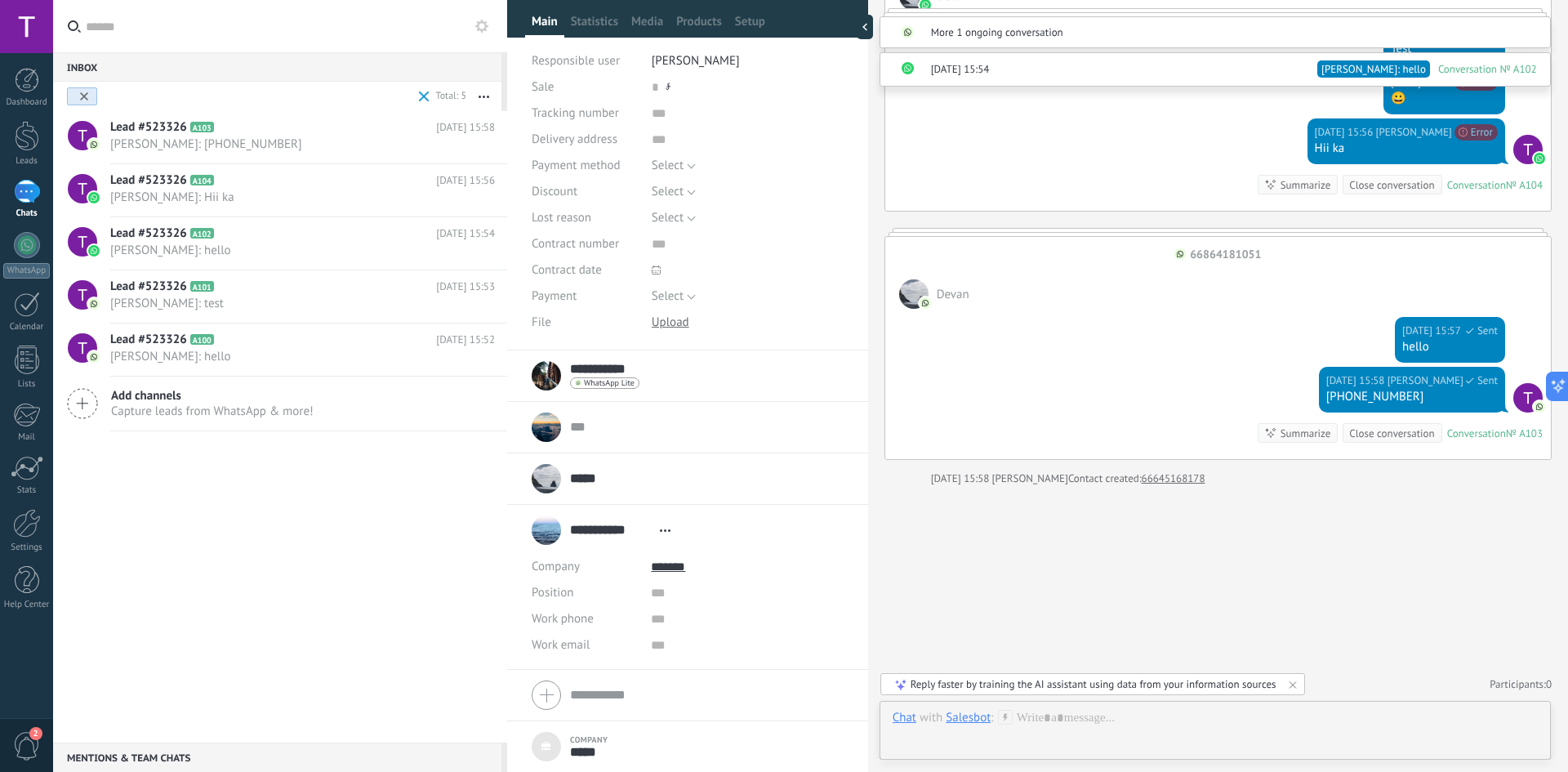
click at [589, 534] on input "**********" at bounding box center [611, 530] width 82 height 16
click at [627, 522] on input "**********" at bounding box center [706, 522] width 274 height 16
click at [658, 638] on input "text" at bounding box center [746, 645] width 192 height 26
click at [745, 522] on div "**********" at bounding box center [687, 530] width 312 height 41
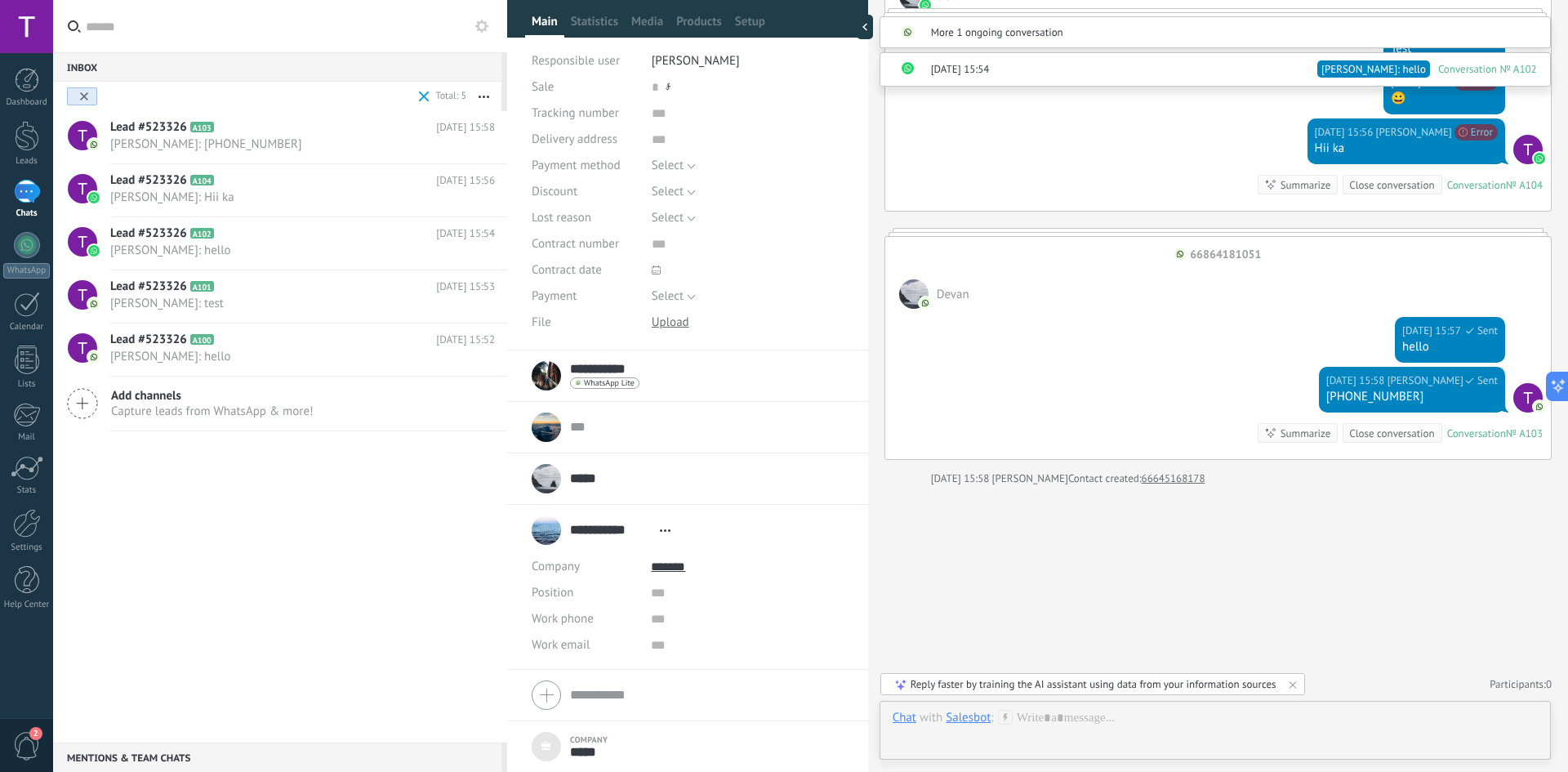
click at [709, 480] on div "***** Devan ***** Devan Last name Open details Copy name Unlink Main contact" at bounding box center [687, 478] width 312 height 41
click at [713, 569] on input "**********" at bounding box center [746, 567] width 192 height 26
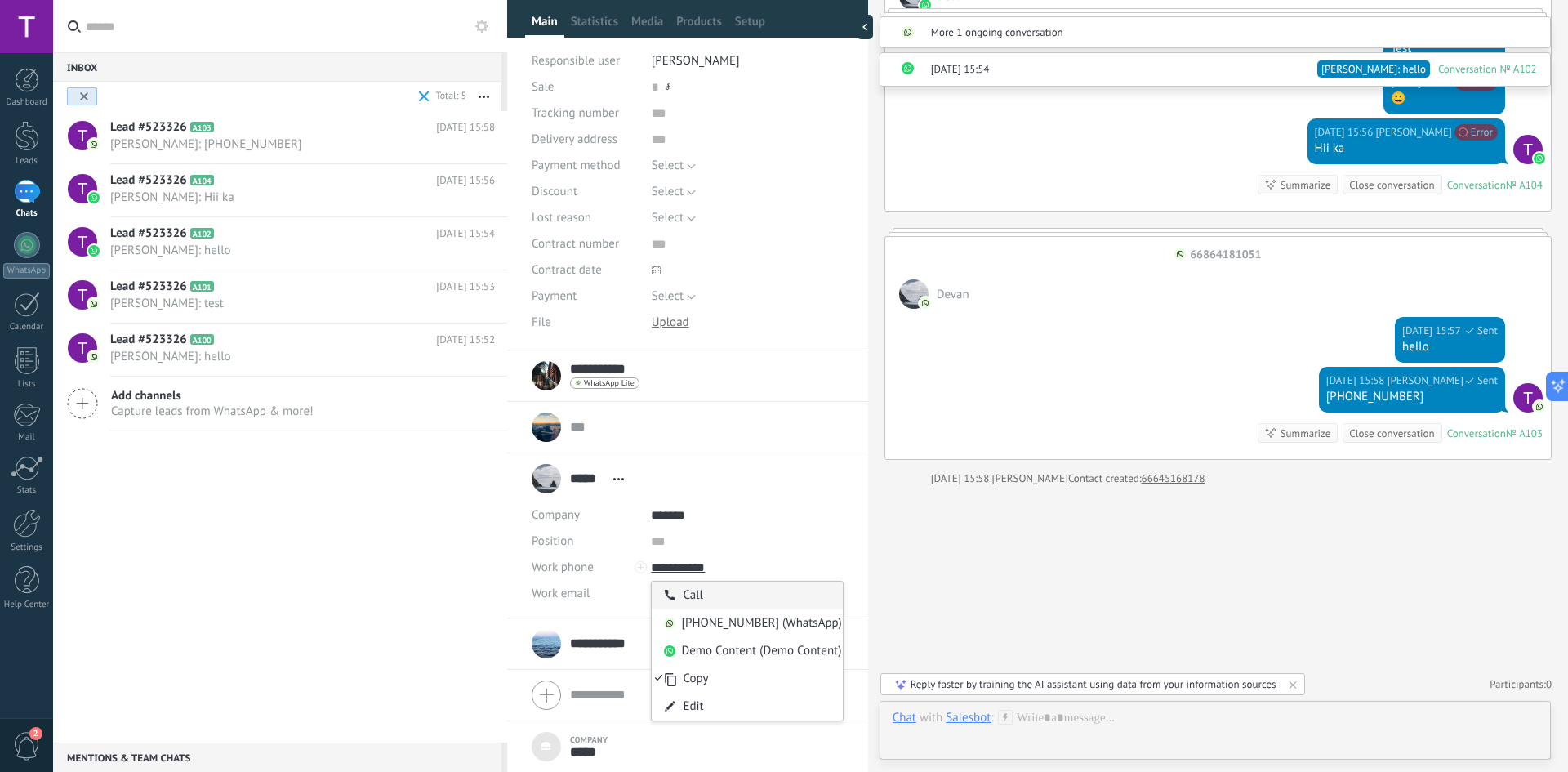
click at [713, 594] on div "Call" at bounding box center [746, 595] width 190 height 28
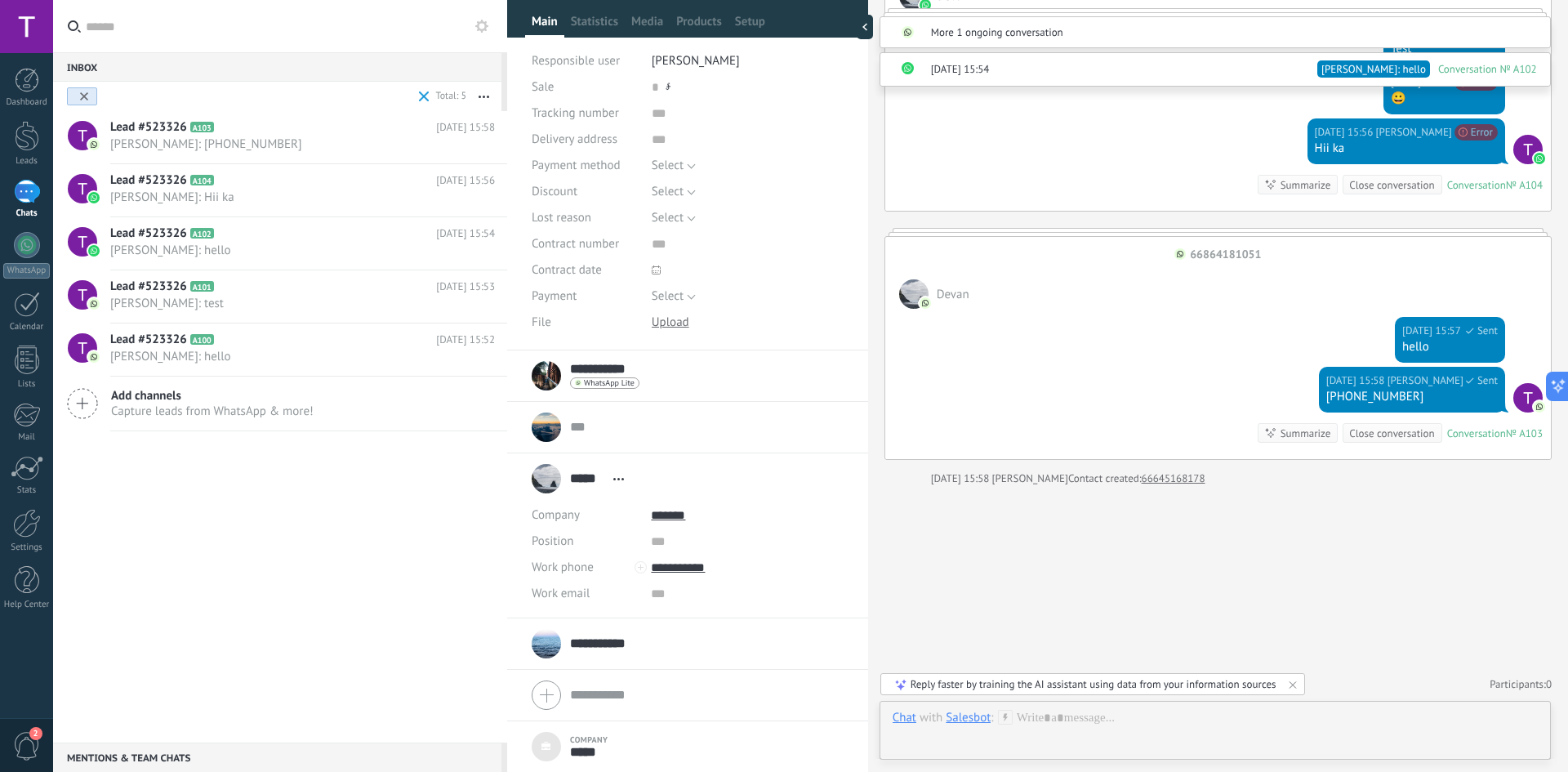
drag, startPoint x: 1102, startPoint y: 485, endPoint x: 819, endPoint y: 652, distance: 328.6
click at [1102, 486] on div "Contact created:" at bounding box center [1105, 479] width 74 height 16
click at [686, 567] on input "**********" at bounding box center [746, 567] width 192 height 26
click at [733, 643] on div "Demo Content (Demo Content)" at bounding box center [746, 651] width 190 height 28
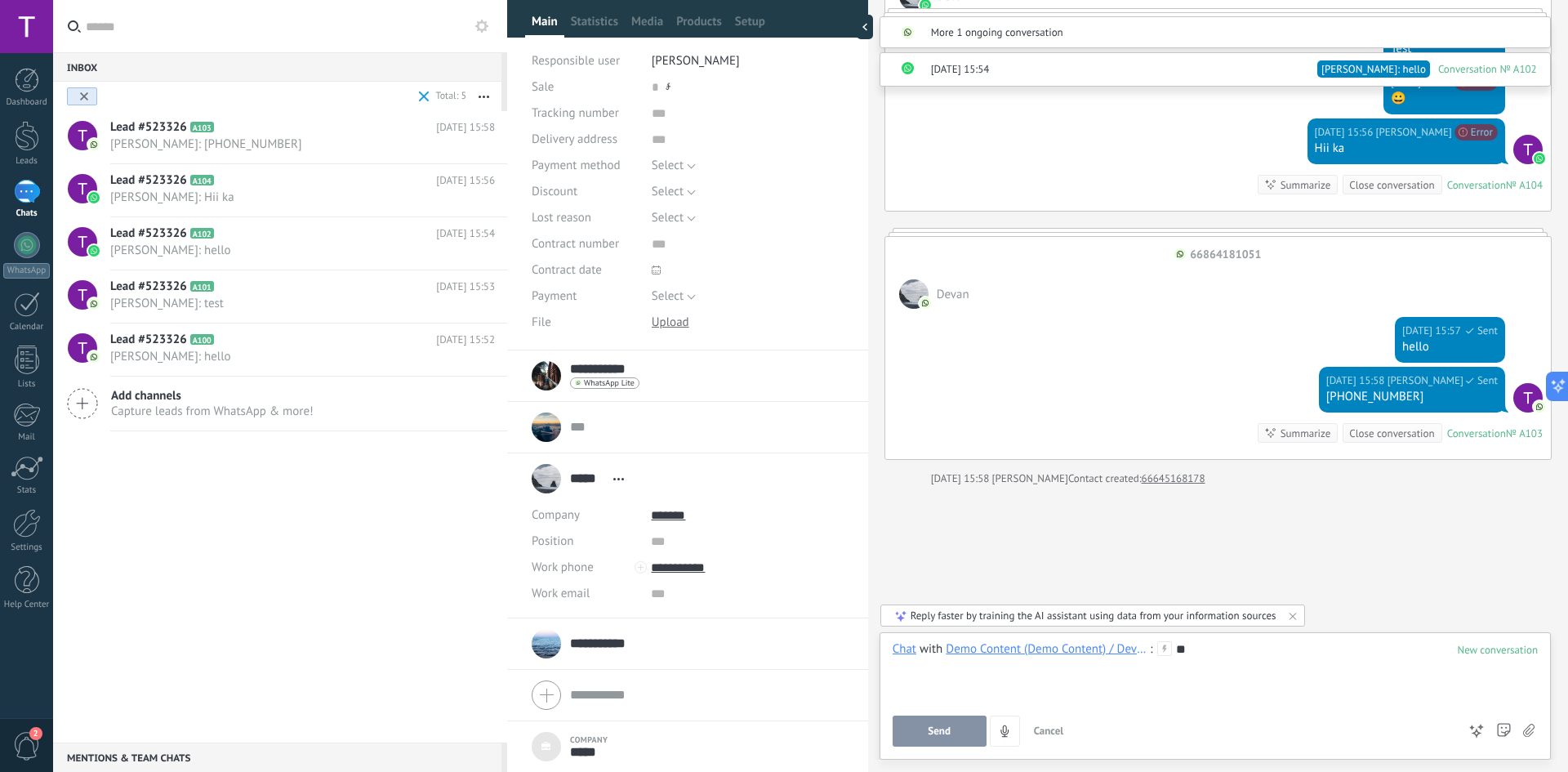
click at [956, 728] on button "Send" at bounding box center [939, 731] width 94 height 31
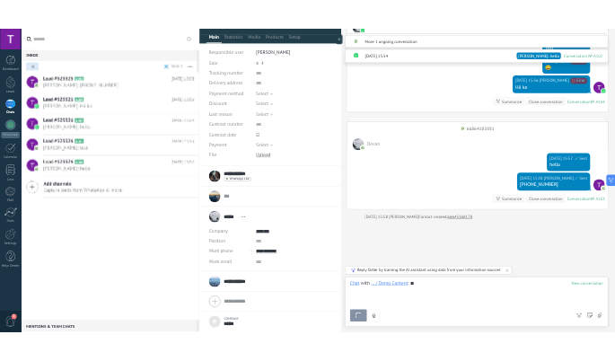
scroll to position [1558, 0]
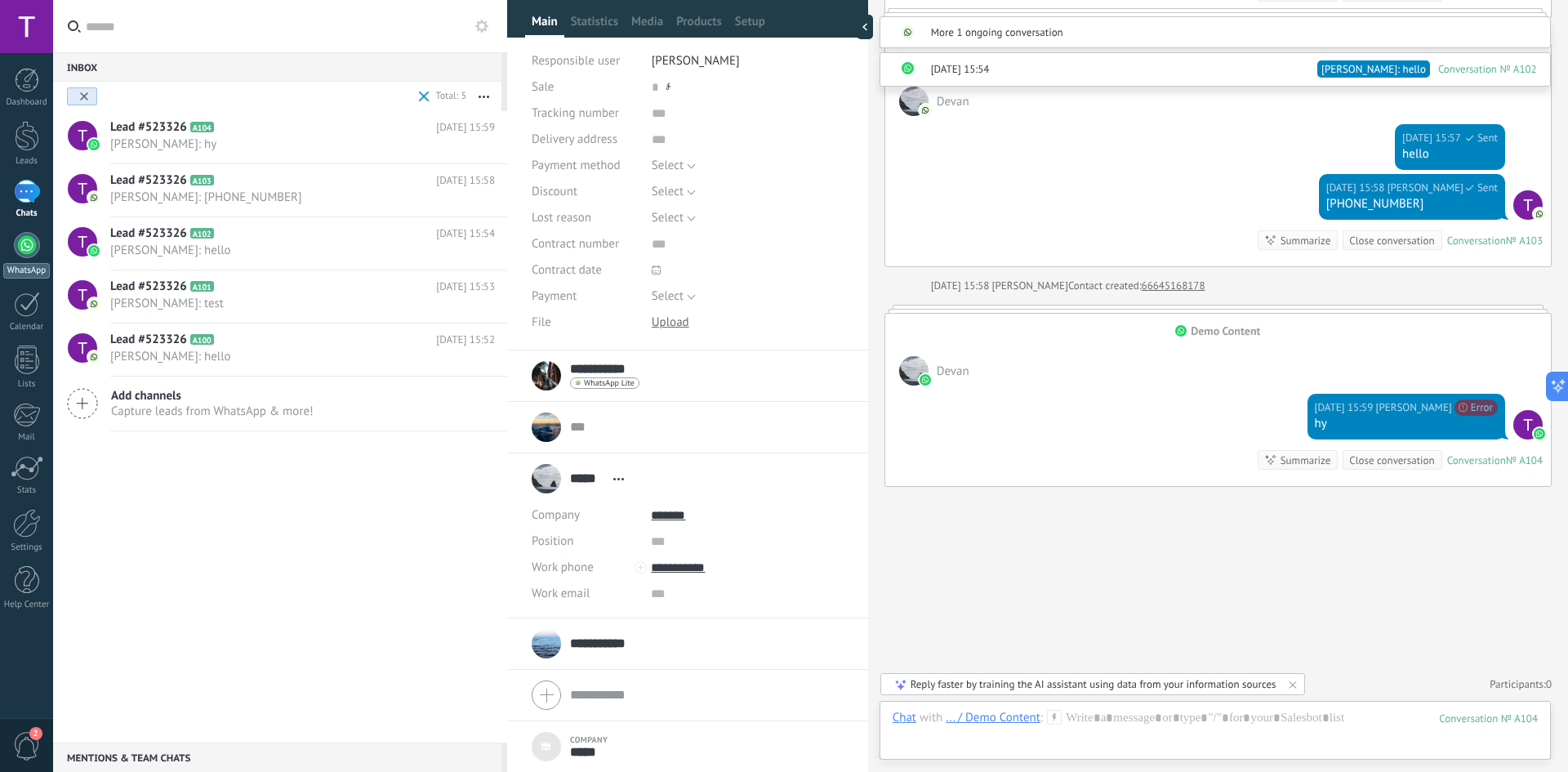
click at [26, 236] on div at bounding box center [26, 245] width 26 height 26
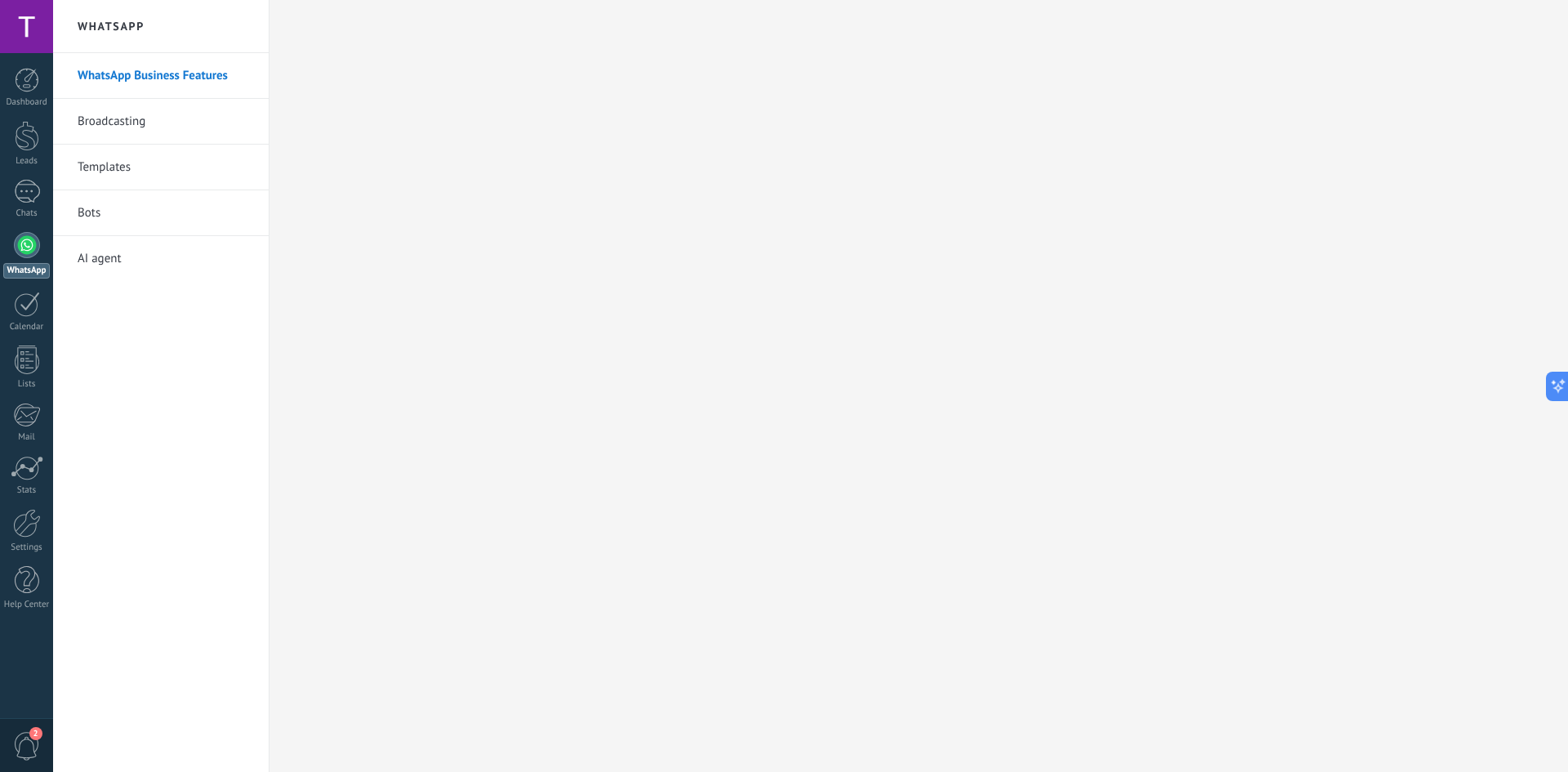
click at [121, 60] on link "WhatsApp Business Features" at bounding box center [165, 76] width 175 height 46
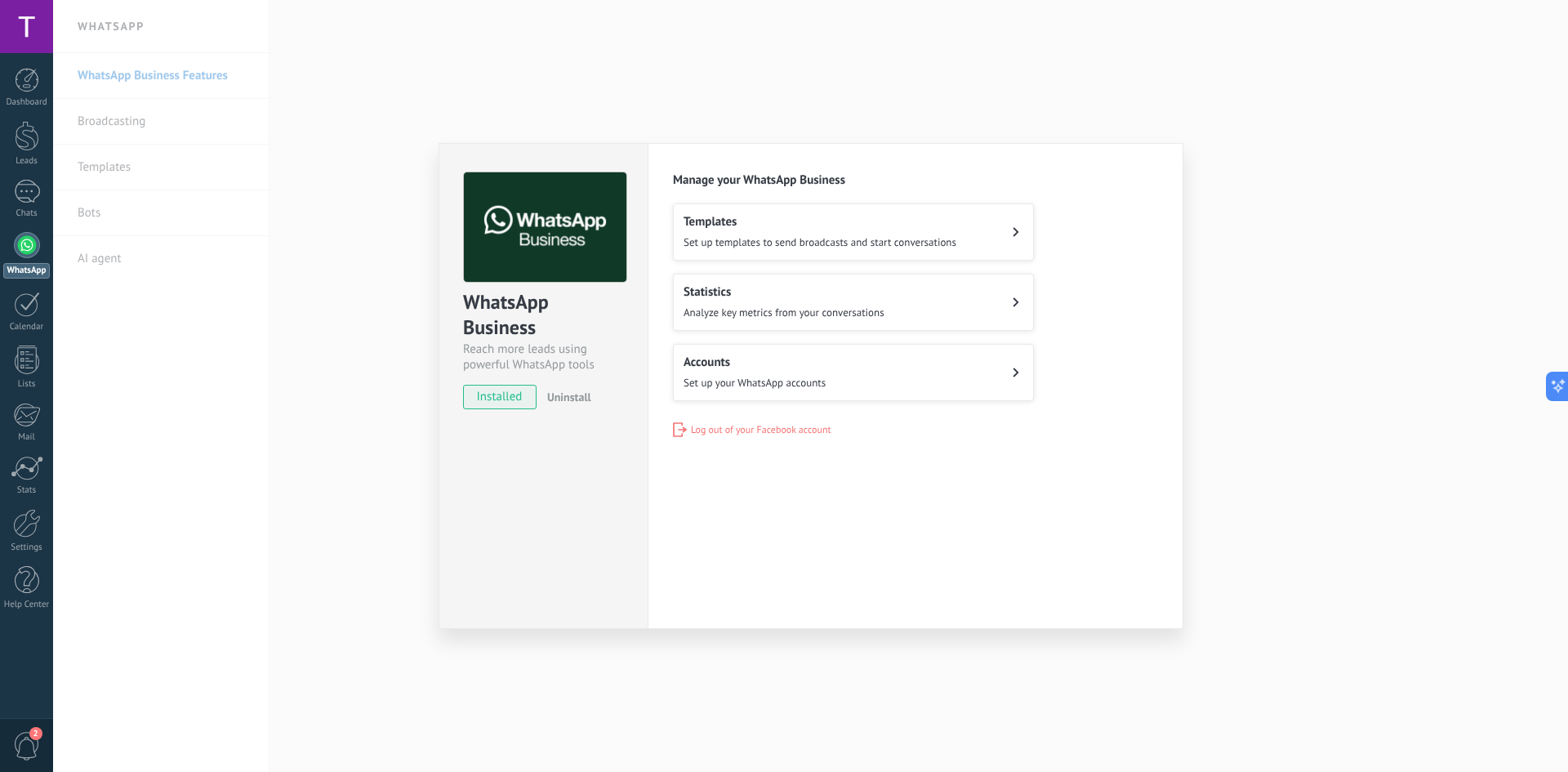
click at [513, 400] on span "installed" at bounding box center [500, 397] width 72 height 25
click at [716, 379] on span "Set up your WhatsApp accounts" at bounding box center [754, 382] width 142 height 14
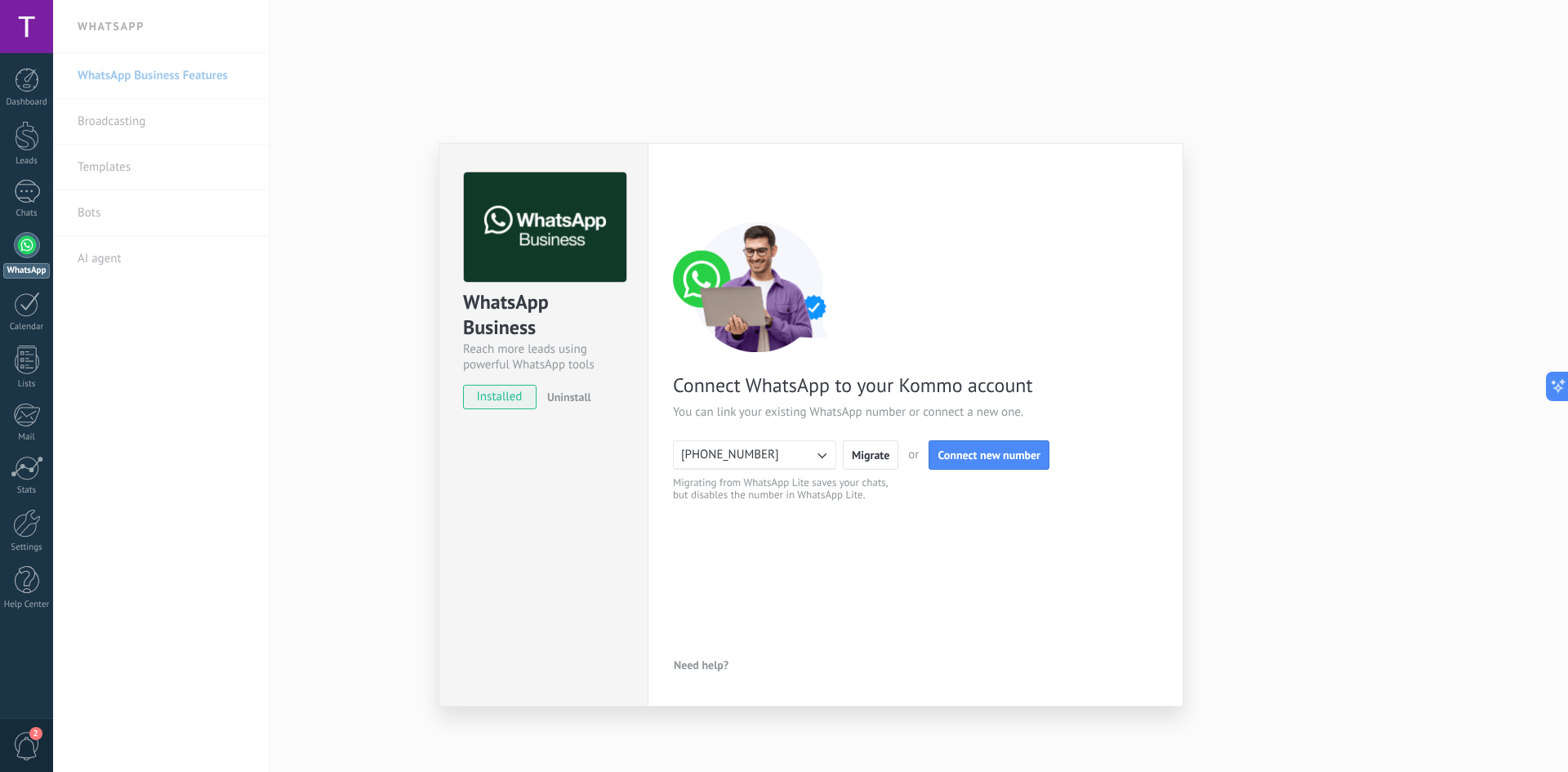
click at [802, 452] on button "[PHONE_NUMBER]" at bounding box center [754, 455] width 163 height 29
click at [812, 453] on li "[PHONE_NUMBER]" at bounding box center [749, 455] width 172 height 28
click at [812, 453] on button "[PHONE_NUMBER]" at bounding box center [754, 455] width 163 height 29
click at [825, 453] on li "[PHONE_NUMBER]" at bounding box center [749, 455] width 172 height 28
click at [824, 454] on icon "button" at bounding box center [822, 455] width 16 height 16
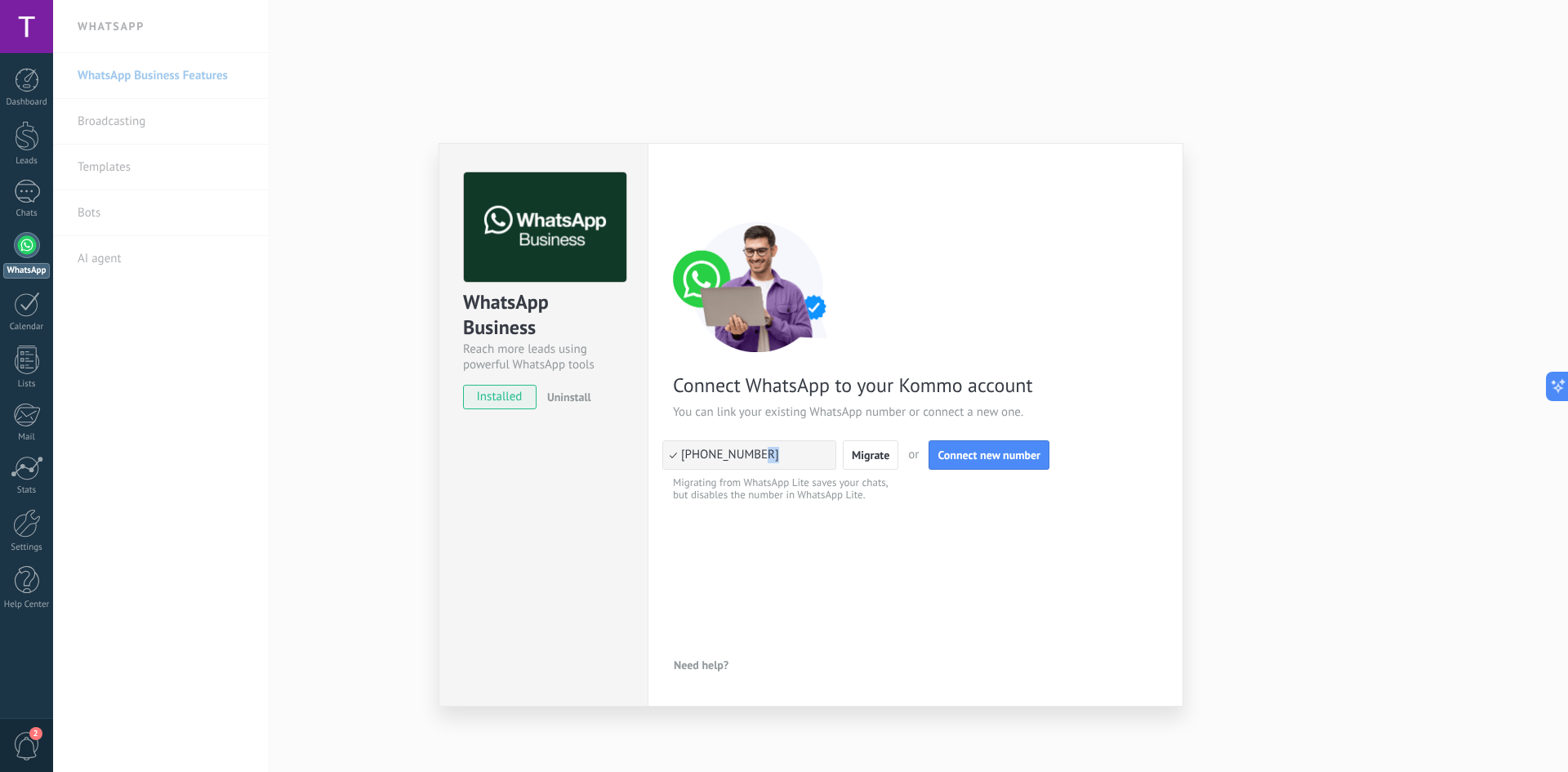
click at [824, 454] on li "[PHONE_NUMBER]" at bounding box center [749, 455] width 172 height 28
click at [824, 454] on icon "button" at bounding box center [822, 455] width 16 height 16
click at [987, 458] on span "Connect new number" at bounding box center [988, 455] width 103 height 12
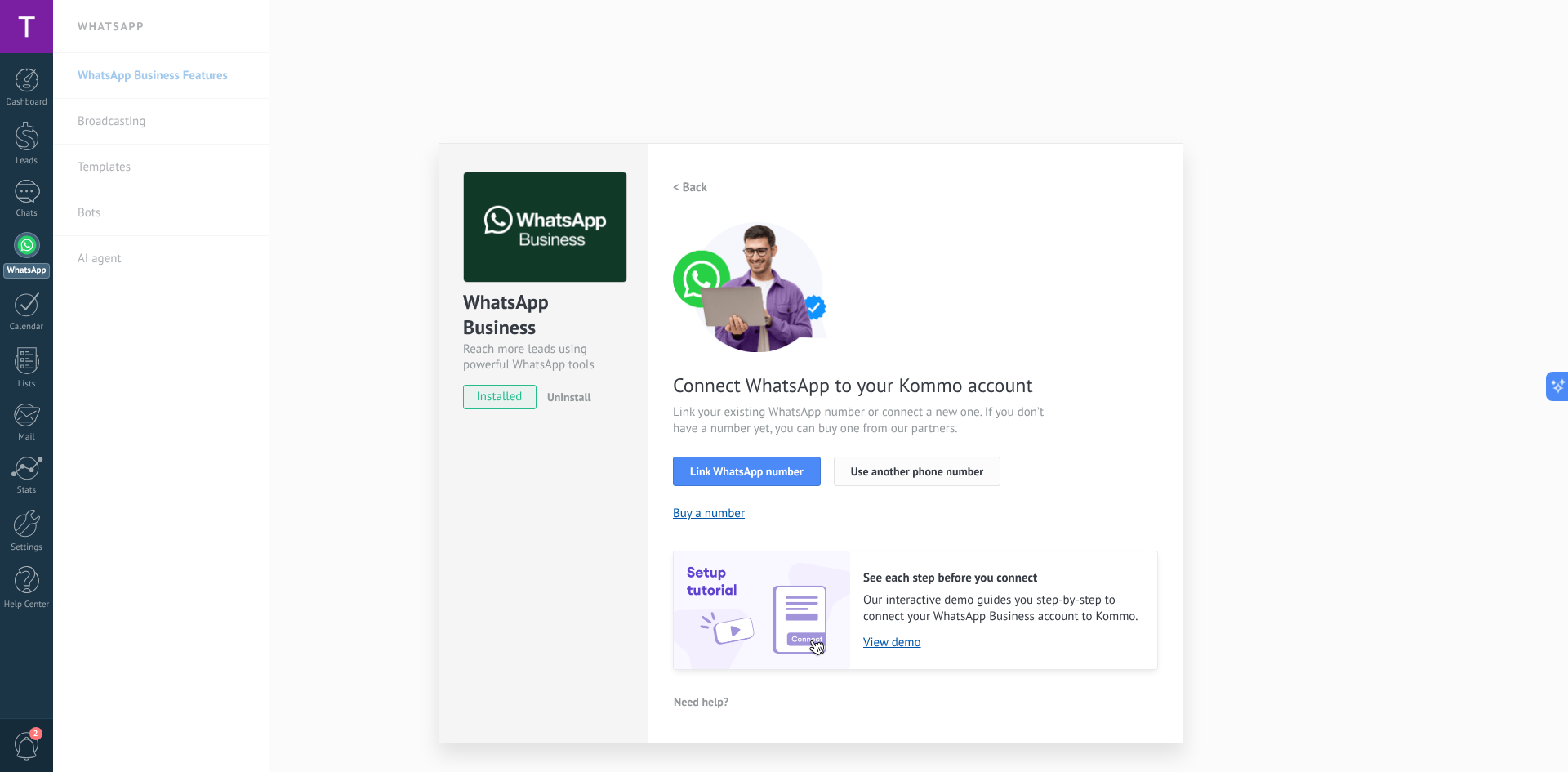
click at [897, 473] on span "Use another phone number" at bounding box center [916, 471] width 132 height 12
drag, startPoint x: 1035, startPoint y: 409, endPoint x: 955, endPoint y: 472, distance: 101.8
click at [1035, 409] on span "Link your existing WhatsApp number or connect a new one. If you don’t have a nu…" at bounding box center [866, 421] width 389 height 33
drag, startPoint x: 248, startPoint y: 238, endPoint x: 180, endPoint y: 162, distance: 102.0
click at [247, 237] on div "WhatsApp Business Reach more leads using powerful WhatsApp tools installed Unin…" at bounding box center [810, 386] width 1515 height 772
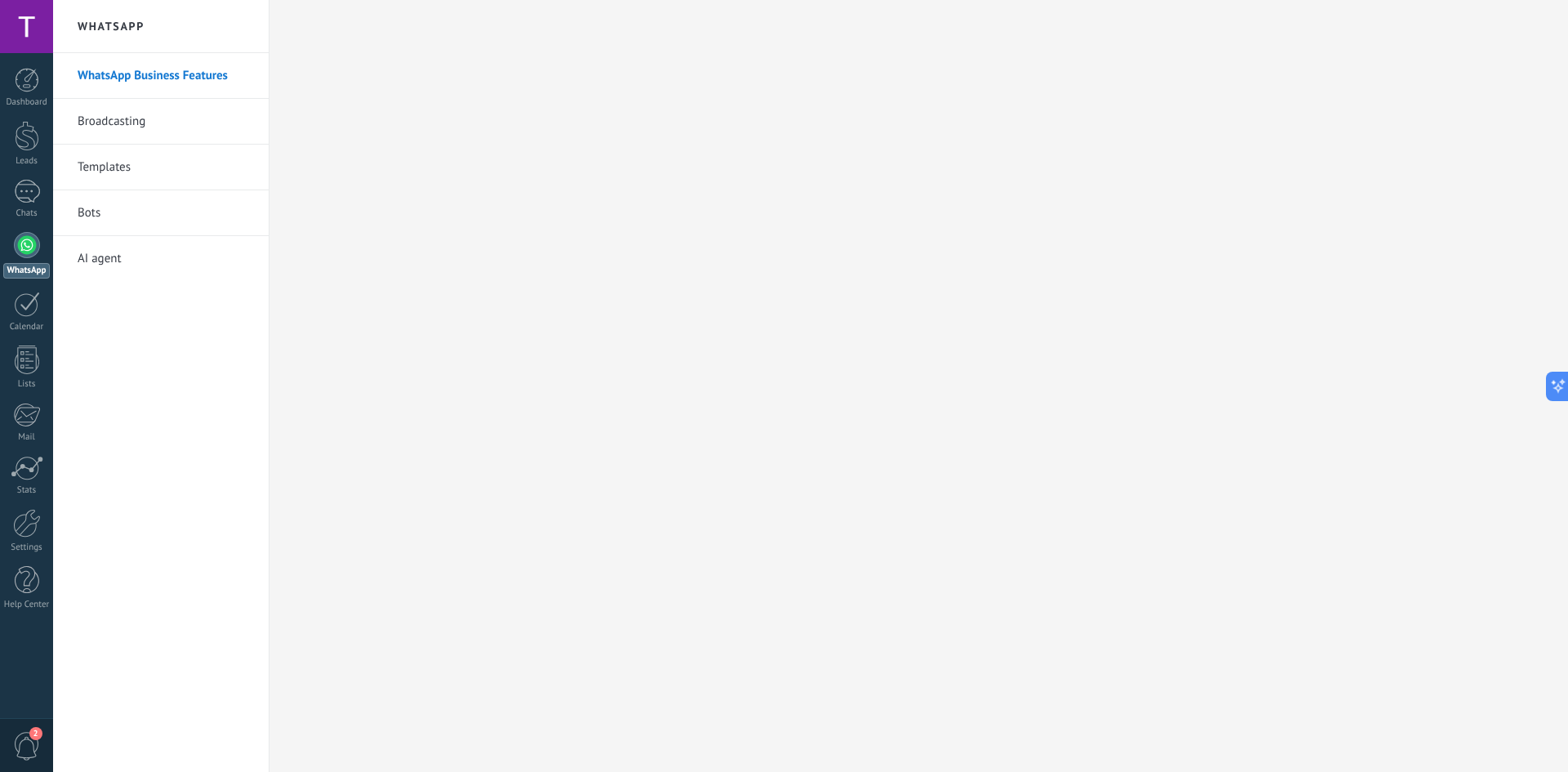
click at [118, 187] on link "Templates" at bounding box center [165, 168] width 175 height 46
click at [144, 162] on body ".abccls-1,.abccls-2{fill-rule:evenodd}.abccls-2{fill:#fff} .abfcls-1{fill:none}…" at bounding box center [784, 386] width 1568 height 772
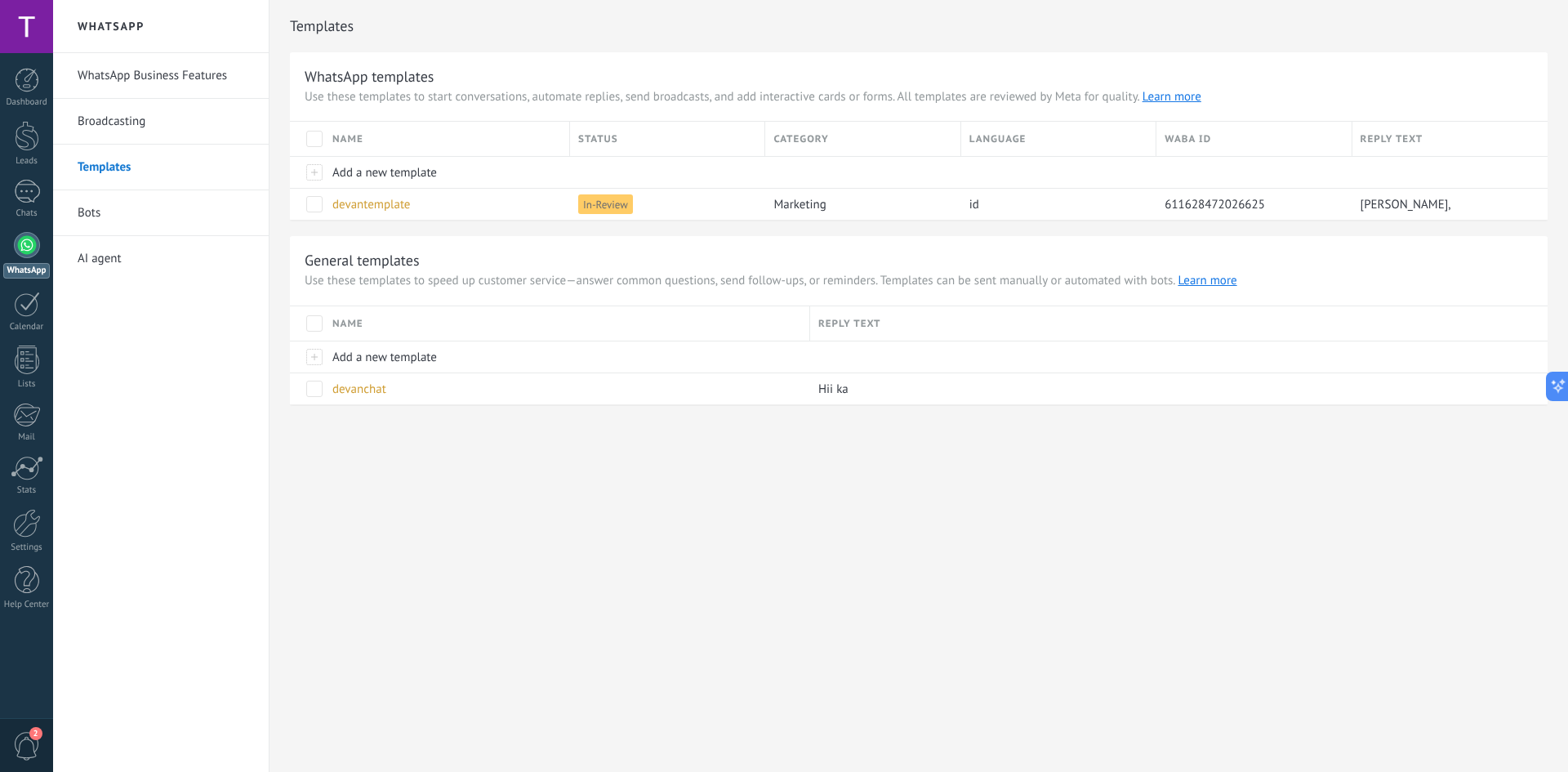
click at [767, 592] on div "WhatsApp WhatsApp Business Features Broadcasting Templates Bots AI agent Templa…" at bounding box center [810, 386] width 1515 height 772
type textarea "***"
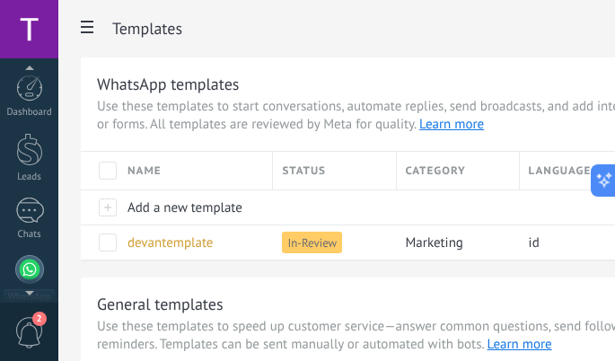
scroll to position [116, 0]
click at [235, 28] on h2 "Templates" at bounding box center [412, 29] width 601 height 36
